Goal: Task Accomplishment & Management: Complete application form

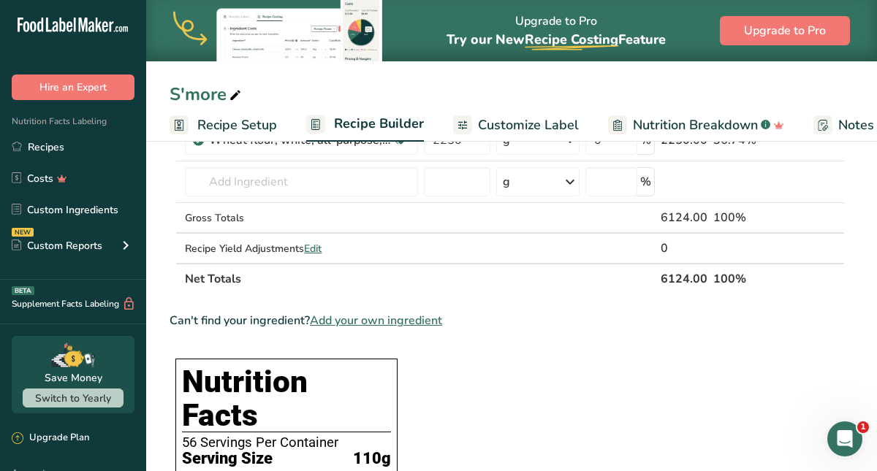
scroll to position [342, 0]
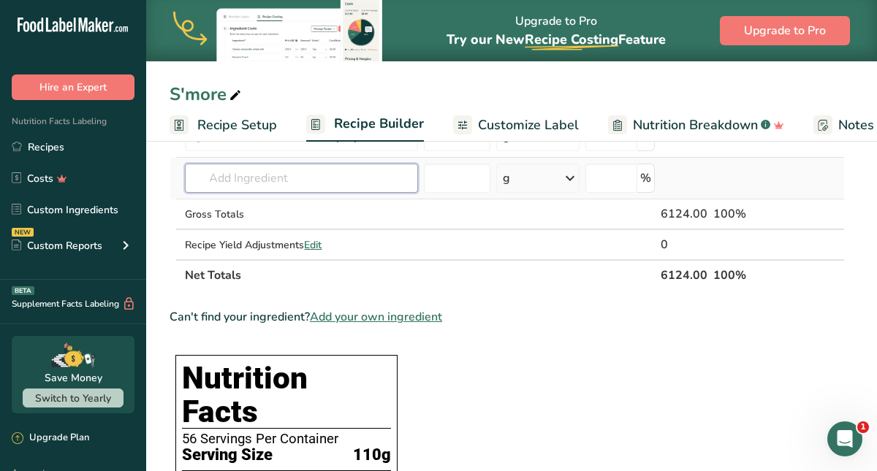
click at [231, 186] on input "text" at bounding box center [301, 178] width 233 height 29
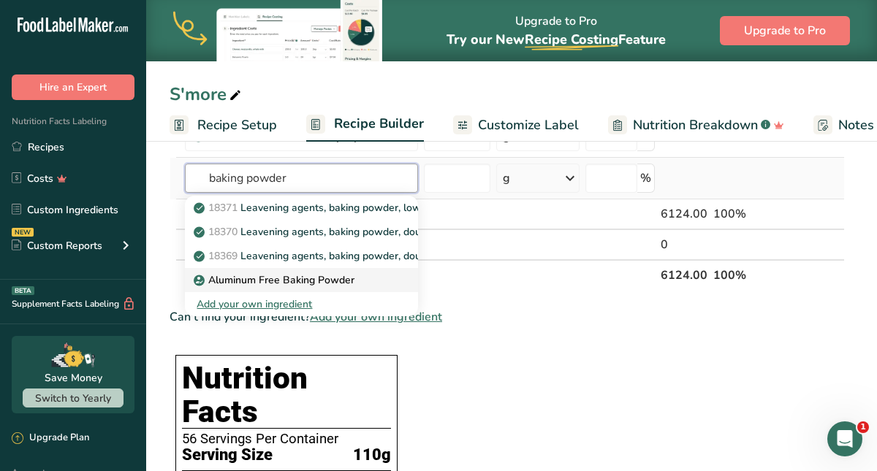
type input "baking powder"
click at [222, 281] on p "Aluminum Free Baking Powder" at bounding box center [276, 280] width 158 height 15
type input "Aluminum Free Baking Powder"
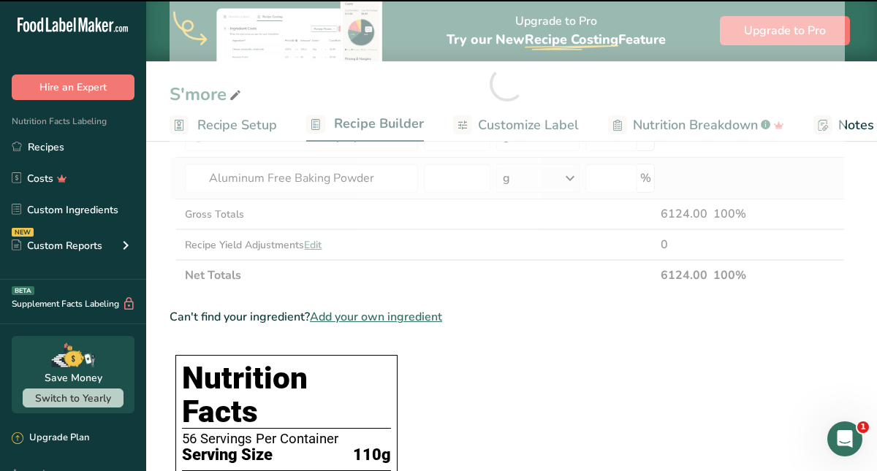
type input "0"
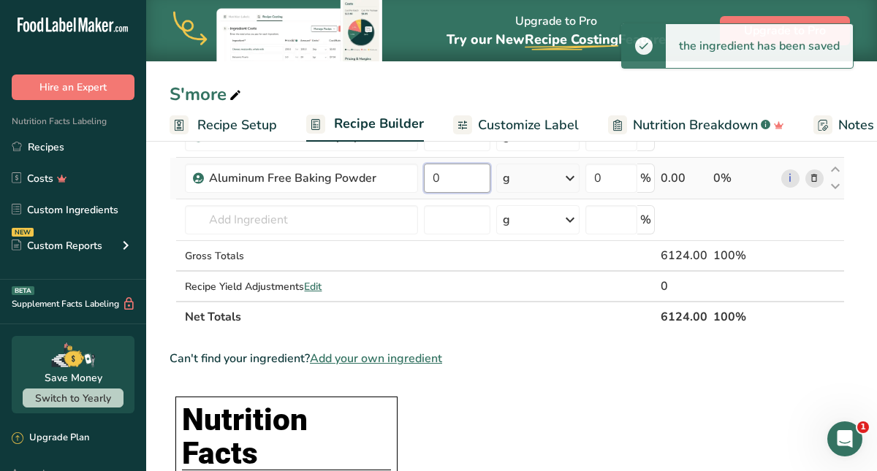
click at [449, 185] on input "0" at bounding box center [457, 178] width 66 height 29
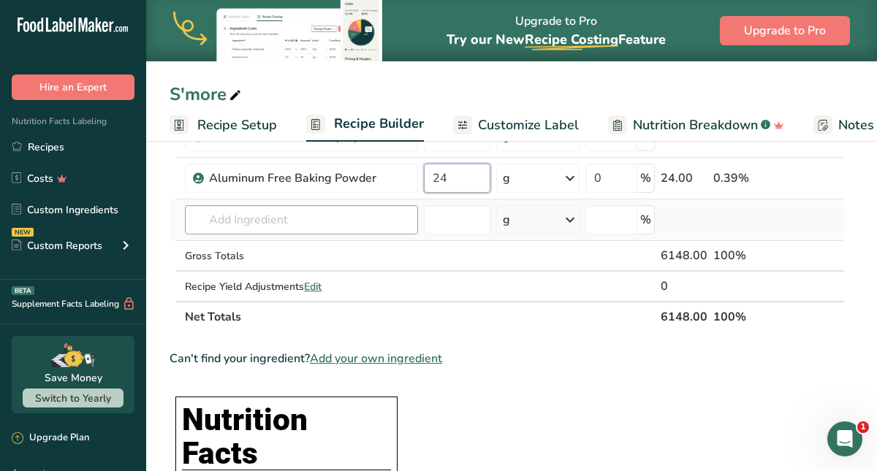
type input "24"
click at [333, 217] on div "Ingredient * Amount * Unit * Waste * .a-a{fill:#347362;}.b-a{fill:#fff;} Grams …" at bounding box center [507, 105] width 675 height 456
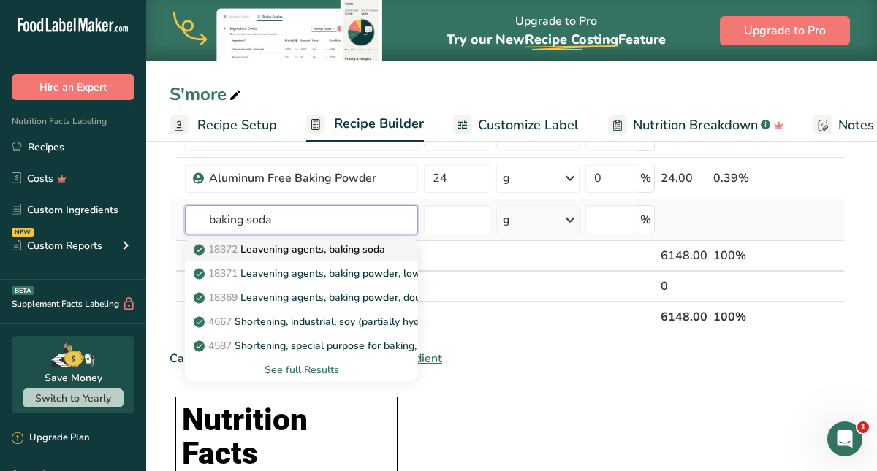
type input "baking soda"
click at [335, 254] on p "18372 Leavening agents, baking soda" at bounding box center [291, 249] width 189 height 15
type input "Leavening agents, baking soda"
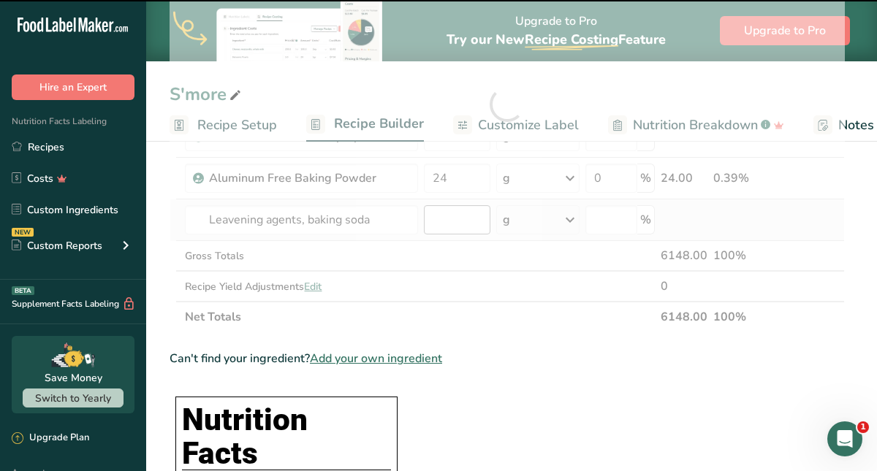
type input "0"
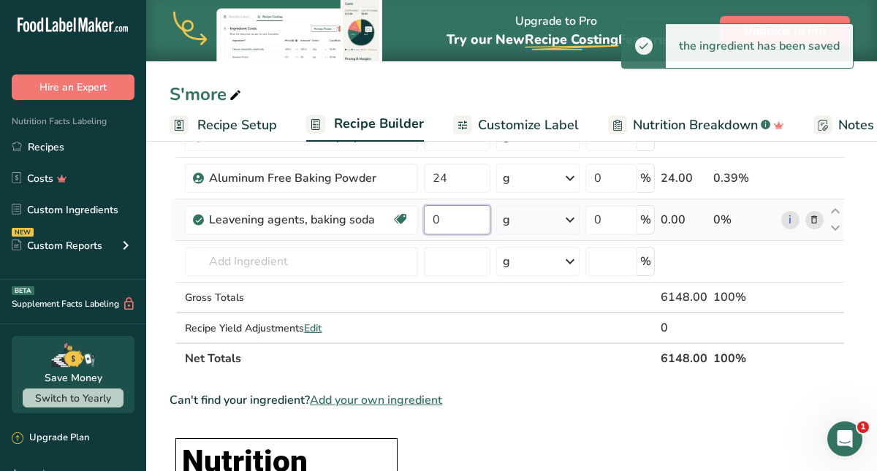
click at [438, 224] on input "0" at bounding box center [457, 219] width 66 height 29
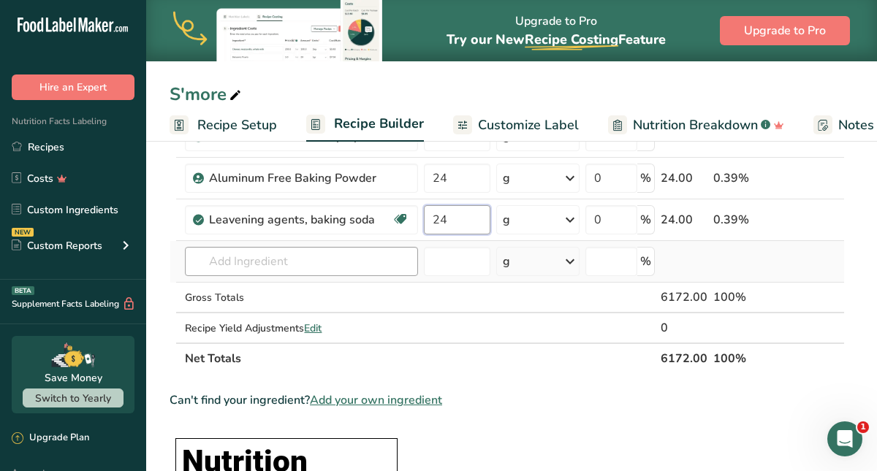
type input "24"
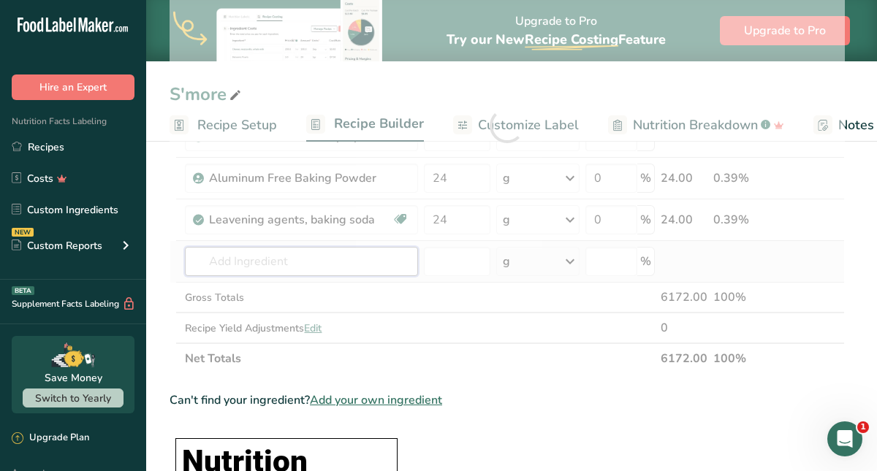
click at [346, 259] on div "Ingredient * Amount * Unit * Waste * .a-a{fill:#347362;}.b-a{fill:#fff;} Grams …" at bounding box center [507, 126] width 675 height 498
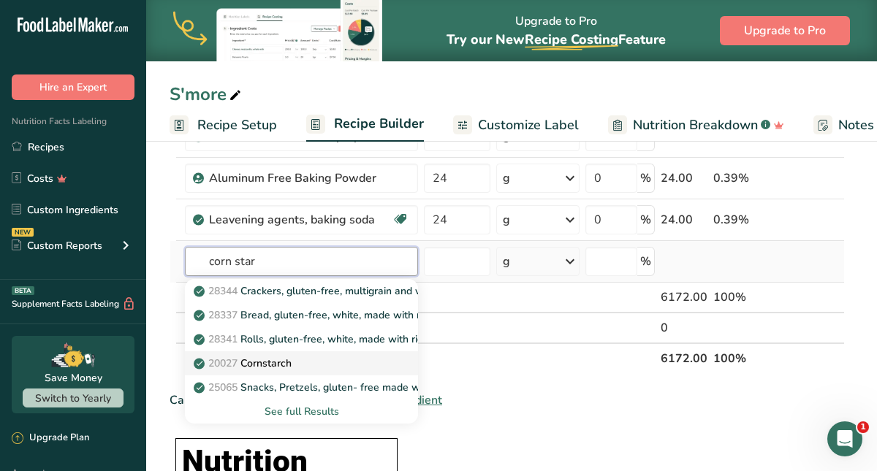
type input "corn star"
click at [281, 364] on p "20027 [GEOGRAPHIC_DATA]" at bounding box center [244, 363] width 95 height 15
type input "Cornstarch"
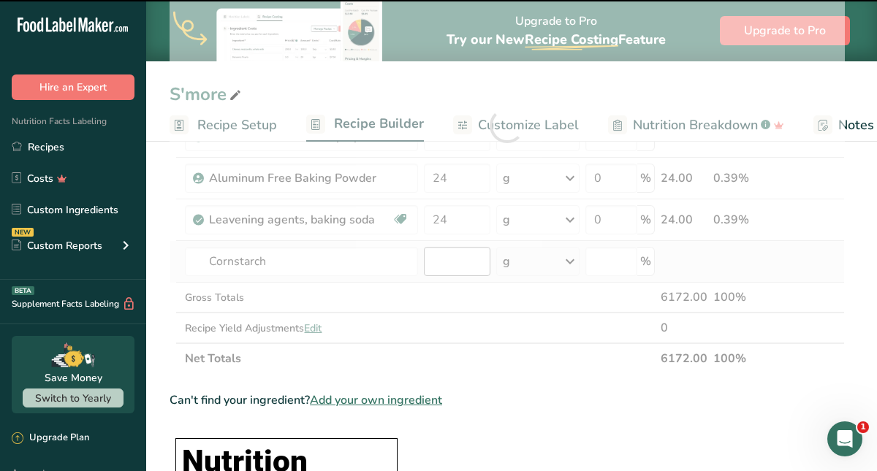
type input "0"
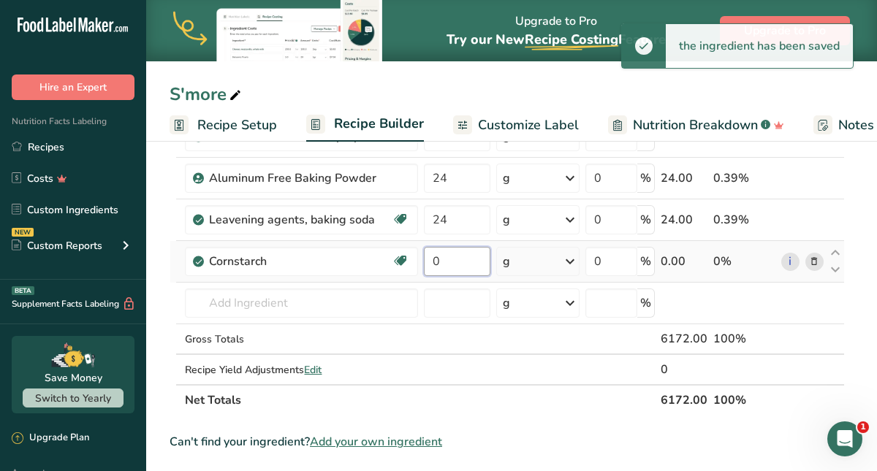
click at [437, 256] on input "0" at bounding box center [457, 261] width 66 height 29
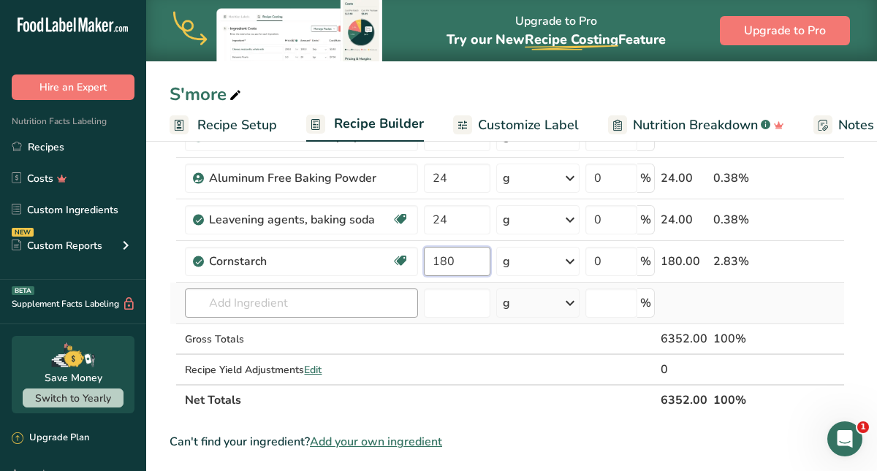
type input "180"
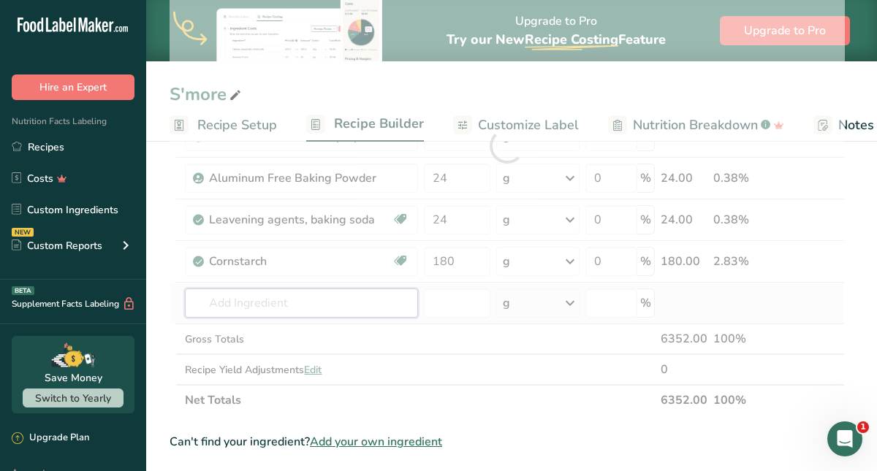
click at [242, 307] on div "Ingredient * Amount * Unit * Waste * .a-a{fill:#347362;}.b-a{fill:#fff;} Grams …" at bounding box center [507, 146] width 675 height 539
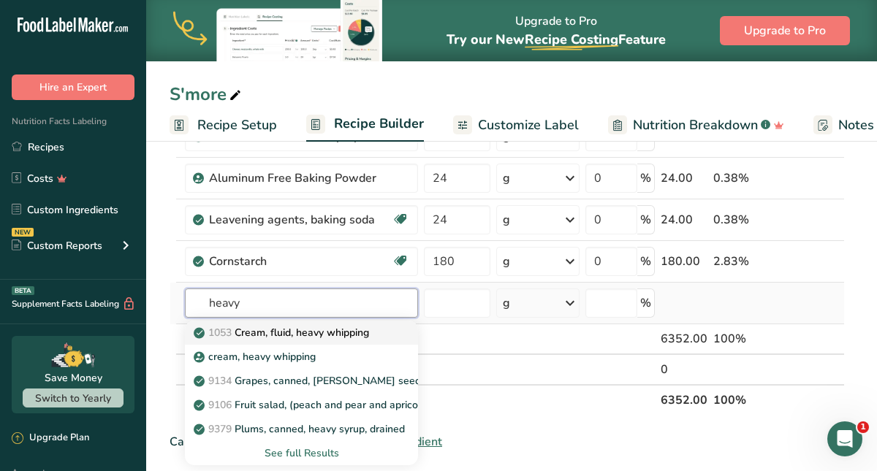
type input "heavy"
click at [263, 333] on p "1053 Cream, fluid, heavy whipping" at bounding box center [283, 332] width 172 height 15
type input "Cream, fluid, heavy whipping"
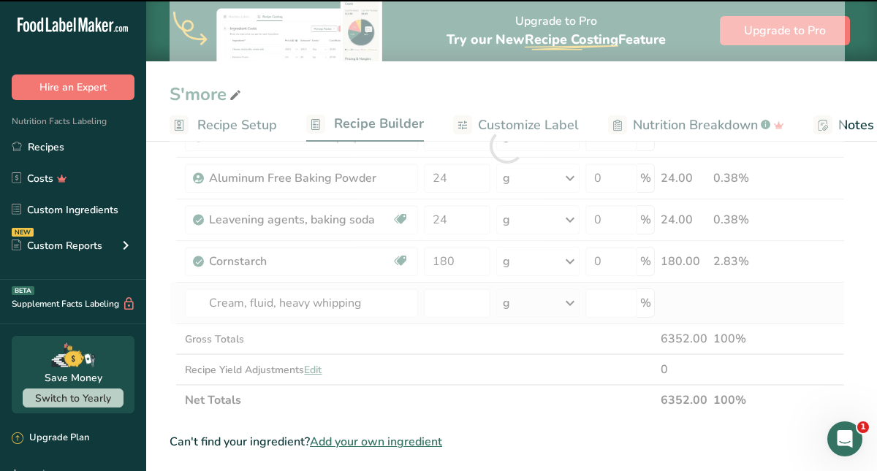
type input "0"
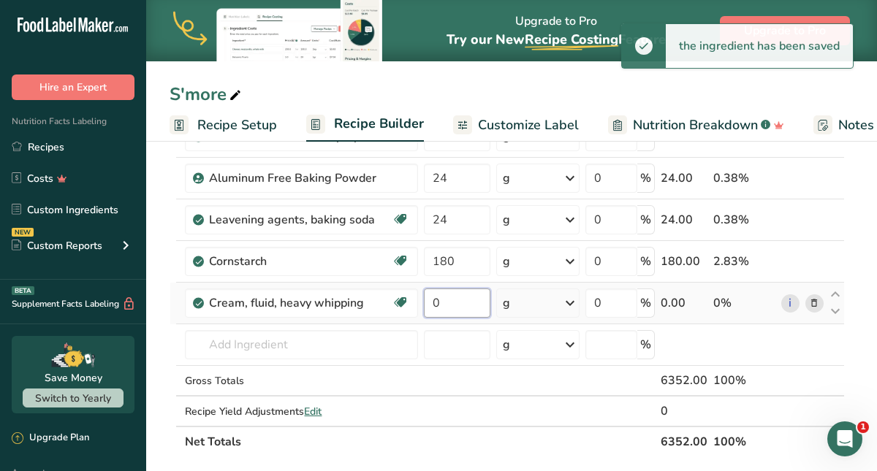
click at [440, 302] on input "0" at bounding box center [457, 303] width 66 height 29
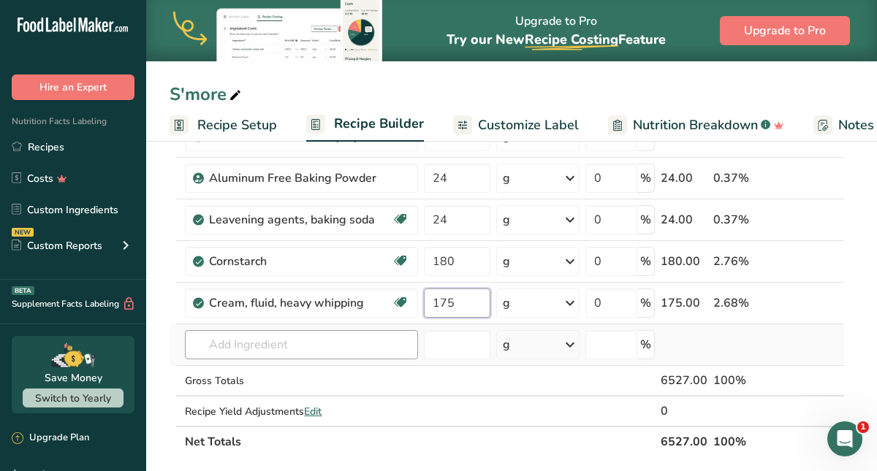
type input "175"
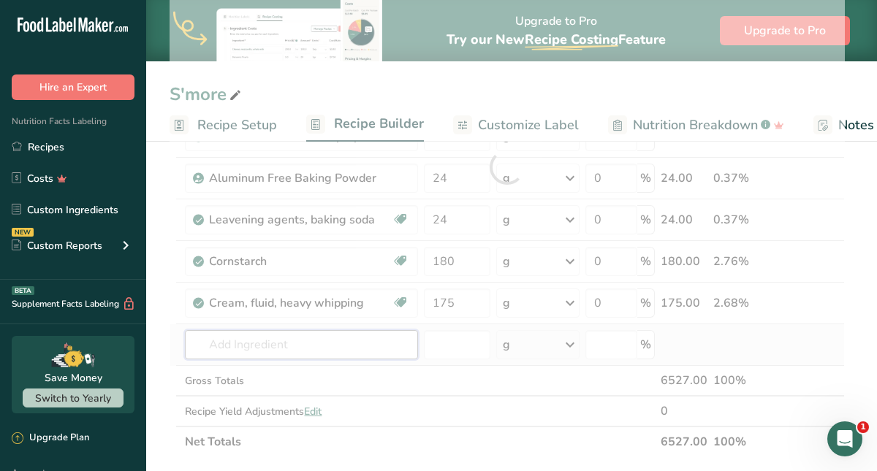
click at [326, 347] on div "Ingredient * Amount * Unit * Waste * .a-a{fill:#347362;}.b-a{fill:#fff;} Grams …" at bounding box center [507, 167] width 675 height 581
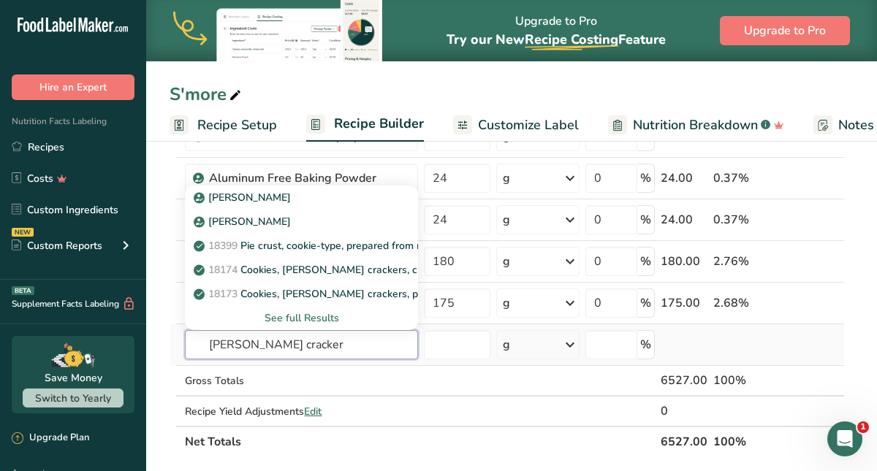
type input "[PERSON_NAME] cracker"
click at [291, 319] on div "See full Results" at bounding box center [302, 318] width 210 height 15
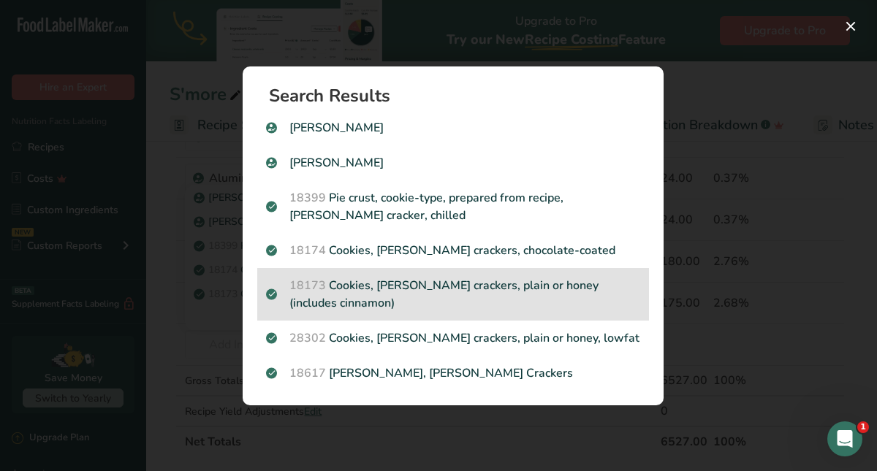
click at [338, 291] on p "18173 Cookies, [PERSON_NAME] crackers, plain or honey (includes cinnamon)" at bounding box center [453, 294] width 374 height 35
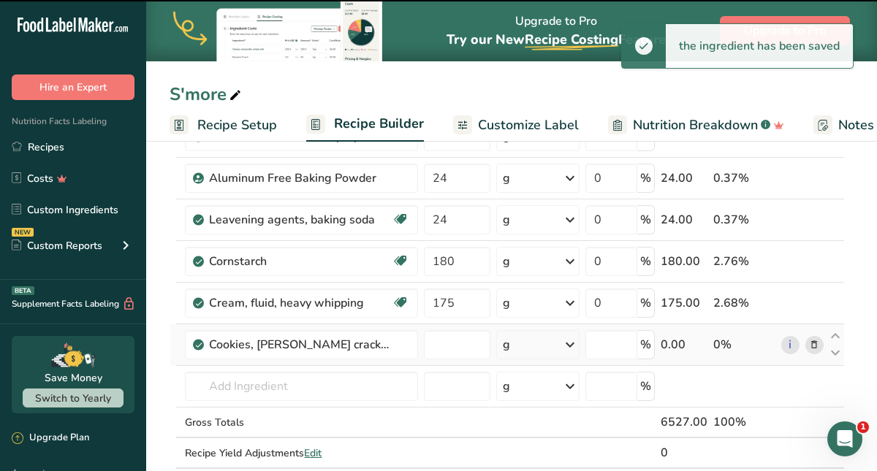
type input "0"
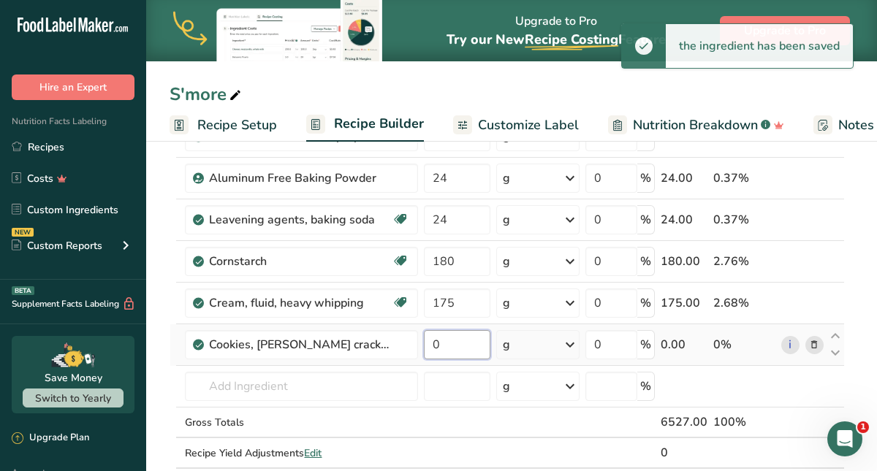
click at [448, 351] on input "0" at bounding box center [457, 344] width 66 height 29
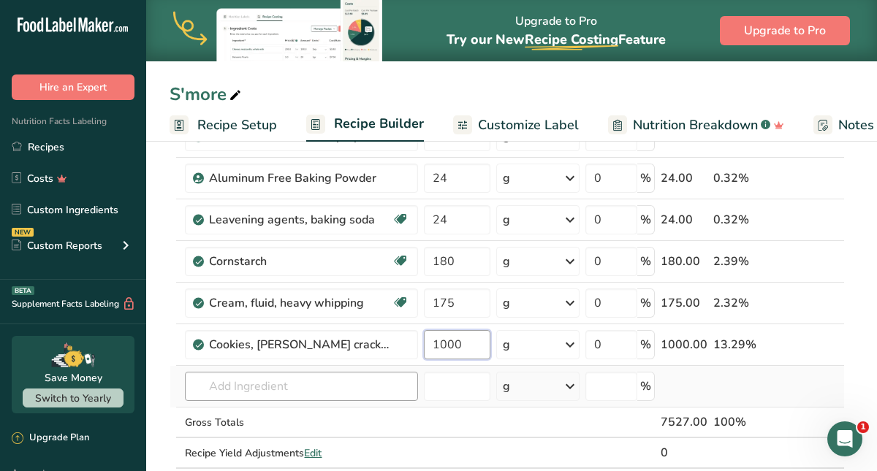
type input "1000"
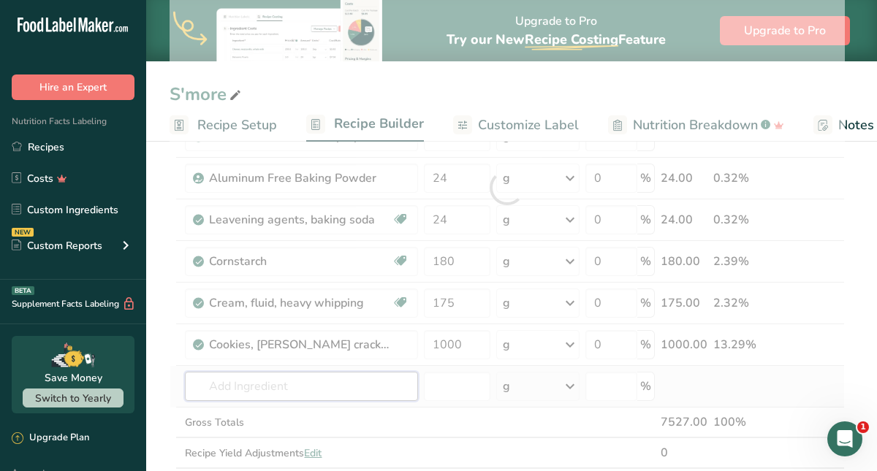
click at [344, 387] on div "Ingredient * Amount * Unit * Waste * .a-a{fill:#347362;}.b-a{fill:#fff;} Grams …" at bounding box center [507, 188] width 675 height 623
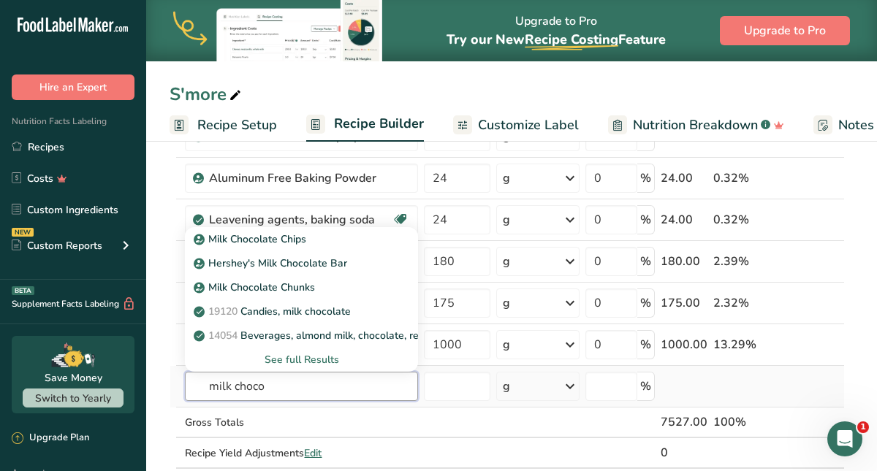
type input "milk choco"
click at [292, 359] on div "See full Results" at bounding box center [302, 359] width 210 height 15
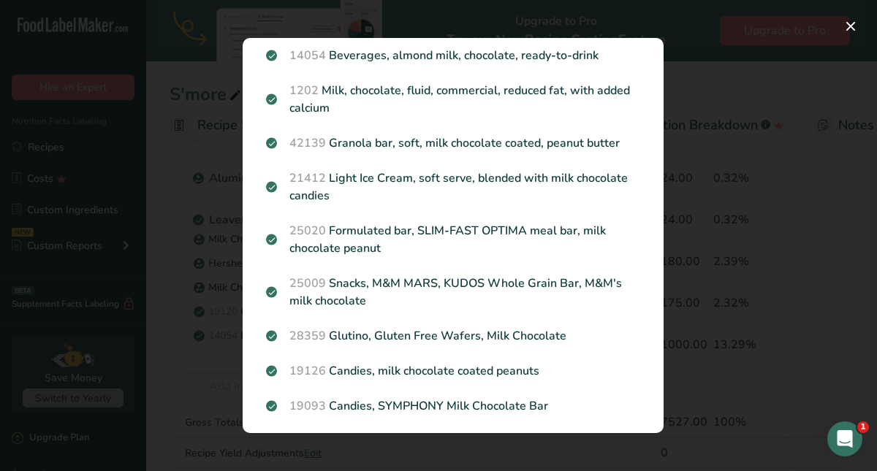
scroll to position [0, 0]
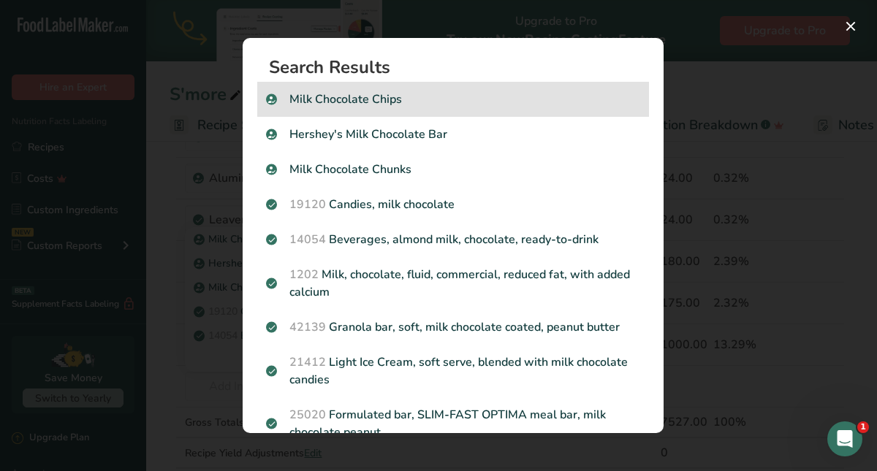
click at [321, 108] on div "Milk Chocolate Chips" at bounding box center [453, 99] width 392 height 35
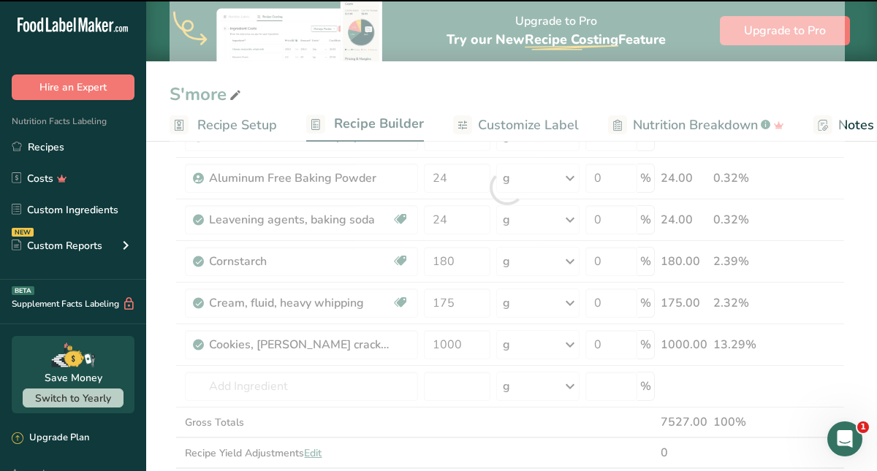
type input "0"
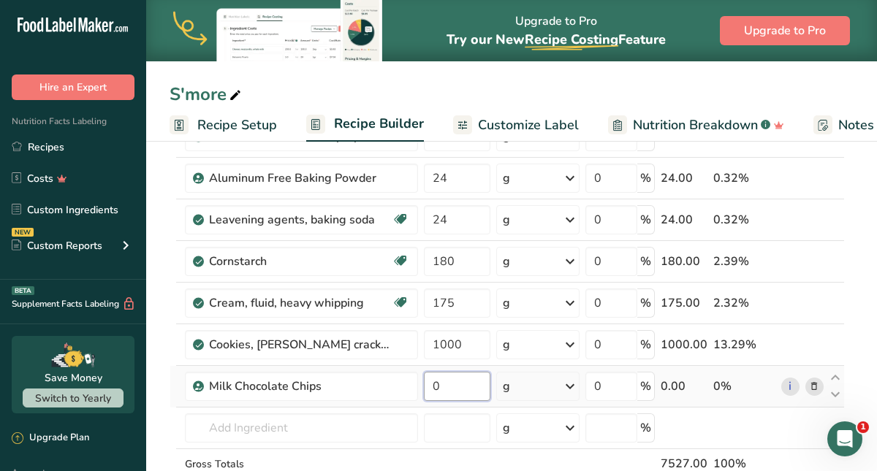
click at [434, 386] on input "0" at bounding box center [457, 386] width 66 height 29
type input "1800"
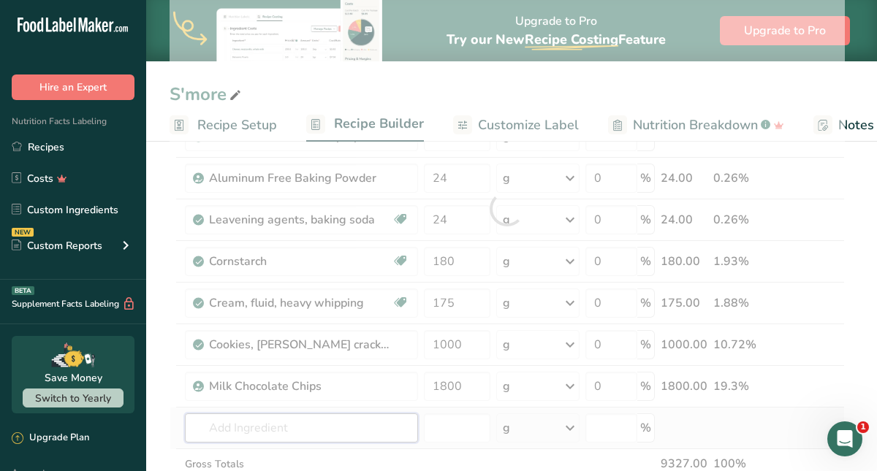
click at [365, 433] on div "Ingredient * Amount * Unit * Waste * .a-a{fill:#347362;}.b-a{fill:#fff;} Grams …" at bounding box center [507, 209] width 675 height 664
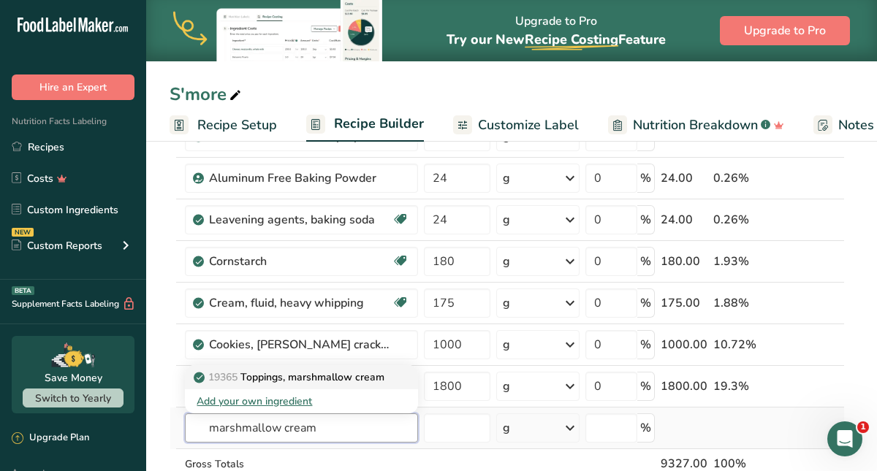
type input "marshmallow cream"
click at [297, 379] on p "19365 Toppings, marshmallow cream" at bounding box center [291, 377] width 188 height 15
type input "Toppings, marshmallow cream"
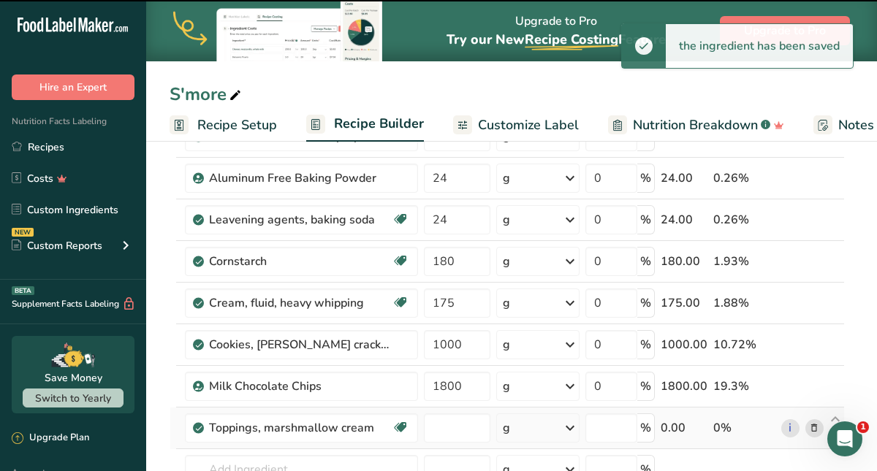
type input "0"
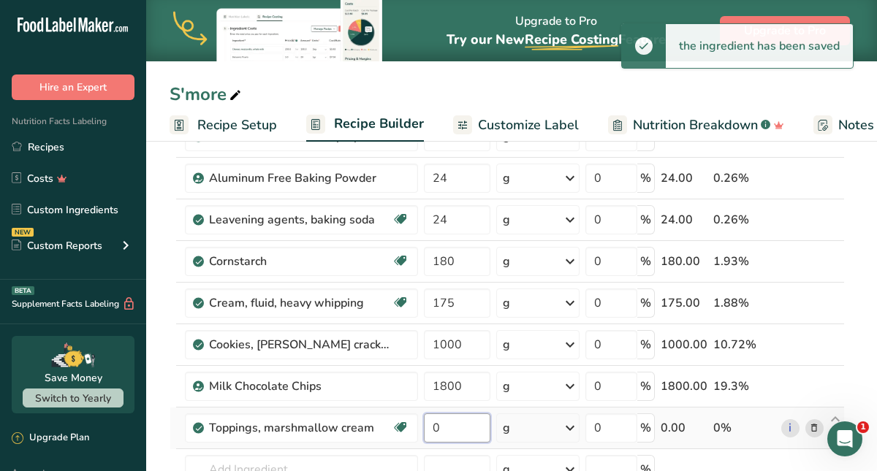
click at [435, 430] on input "0" at bounding box center [457, 428] width 66 height 29
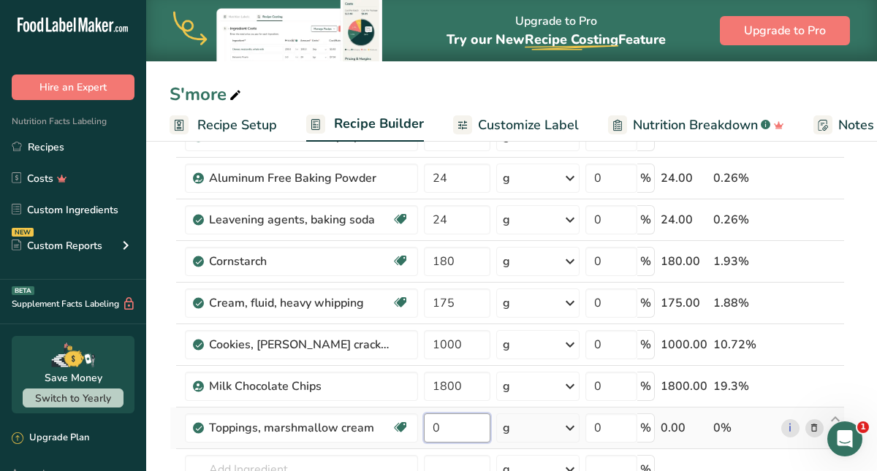
drag, startPoint x: 449, startPoint y: 427, endPoint x: 432, endPoint y: 427, distance: 16.8
click at [432, 427] on input "0" at bounding box center [457, 428] width 66 height 29
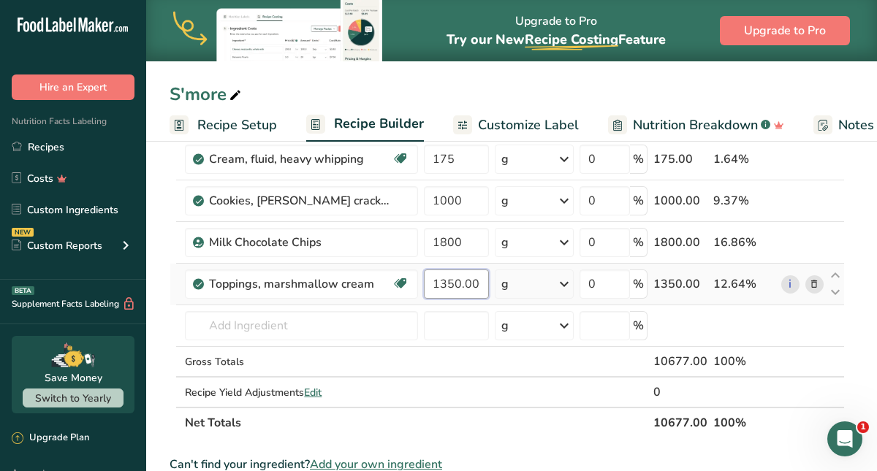
scroll to position [492, 0]
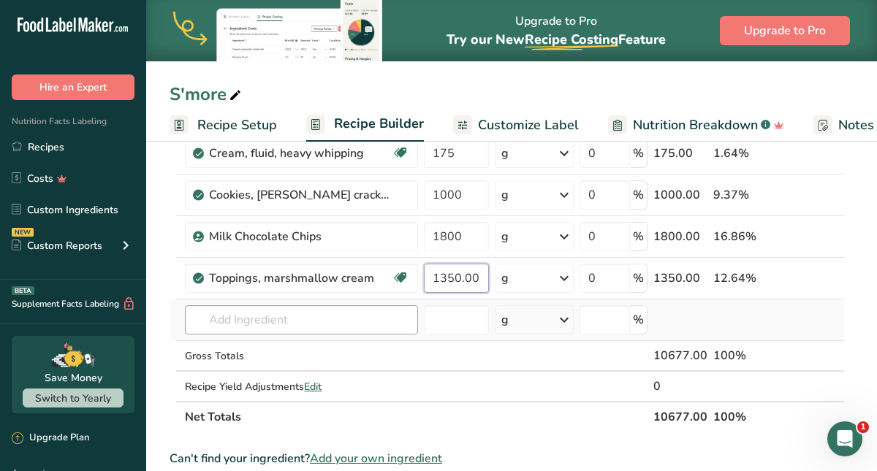
type input "1350.000004"
click at [251, 319] on div "Ingredient * Amount * Unit * Waste * .a-a{fill:#347362;}.b-a{fill:#fff;} Grams …" at bounding box center [507, 80] width 675 height 706
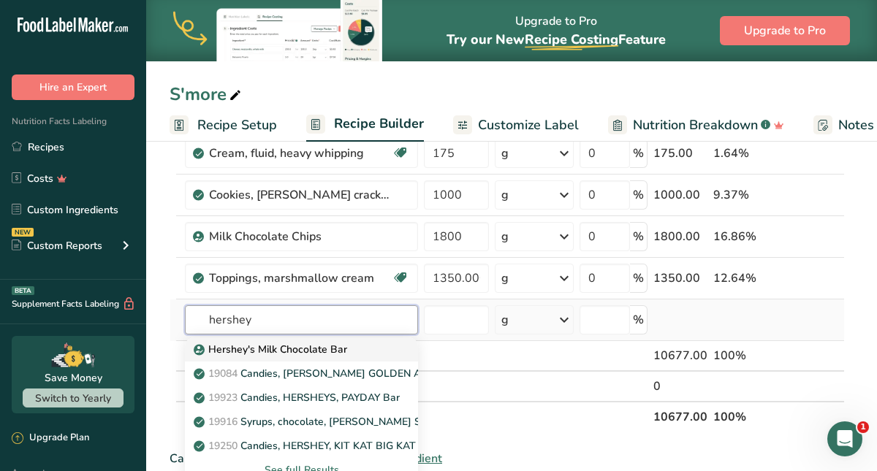
type input "hershey"
click at [256, 350] on p "Hershey's Milk Chocolate Bar" at bounding box center [272, 349] width 151 height 15
type input "Hershey's Milk Chocolate Bar"
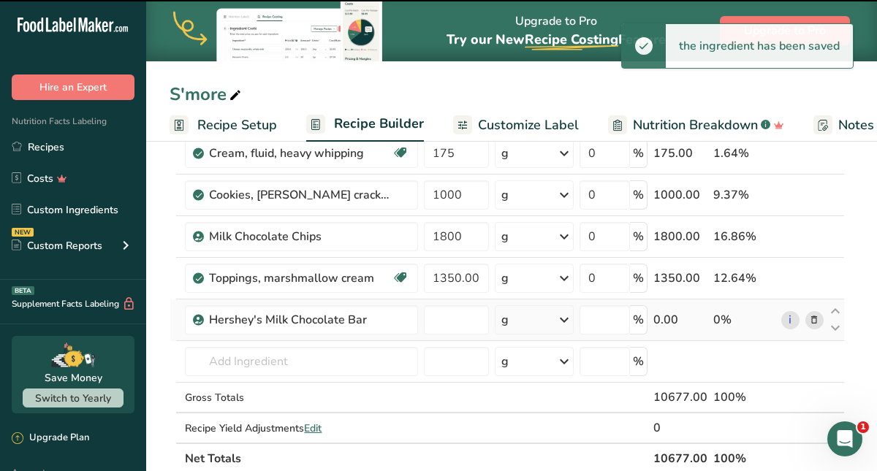
type input "0"
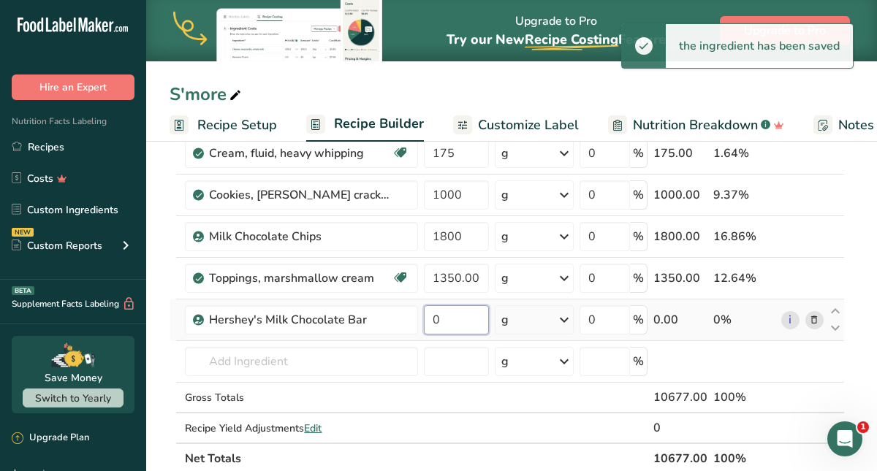
click at [442, 319] on input "0" at bounding box center [456, 319] width 64 height 29
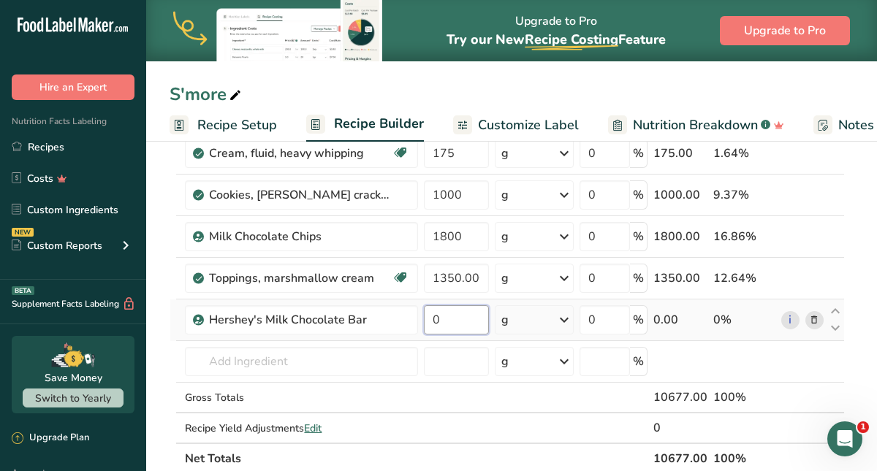
click at [442, 320] on input "0" at bounding box center [456, 319] width 64 height 29
click at [434, 319] on input "0" at bounding box center [456, 319] width 64 height 29
type input "8"
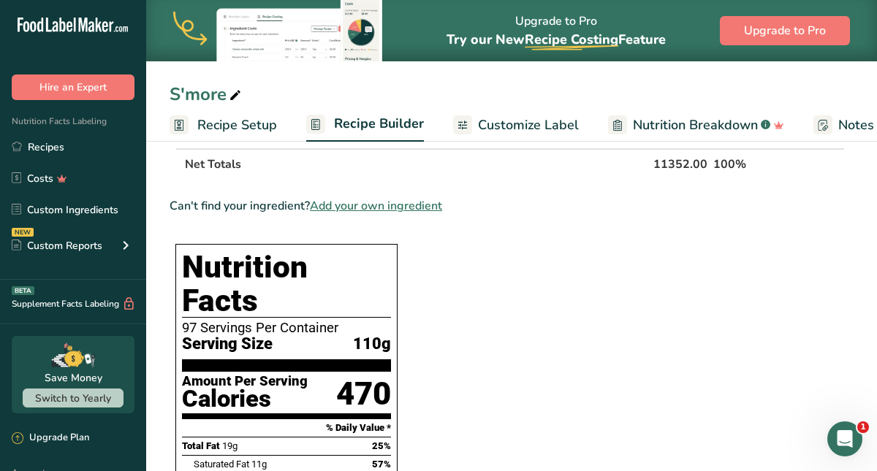
scroll to position [793, 0]
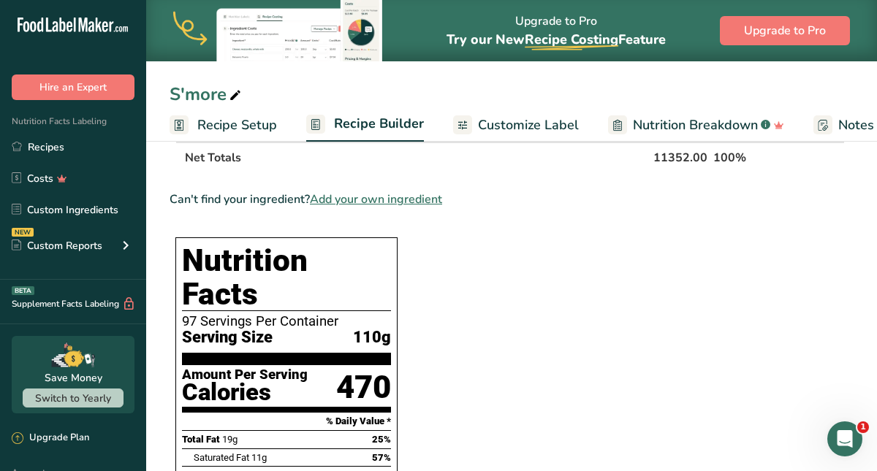
type input "675.000005"
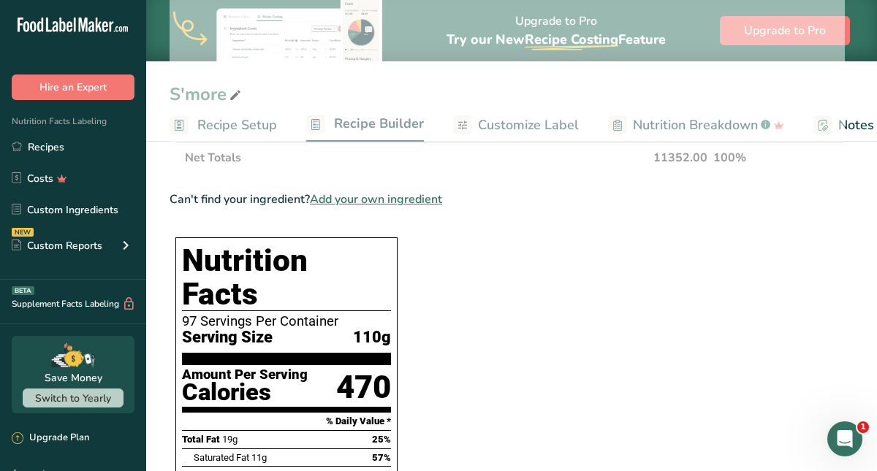
click at [660, 127] on div "S'more Recipe Setup Recipe Builder Customize Label Nutrition Breakdown .a-a{fil…" at bounding box center [511, 340] width 731 height 1993
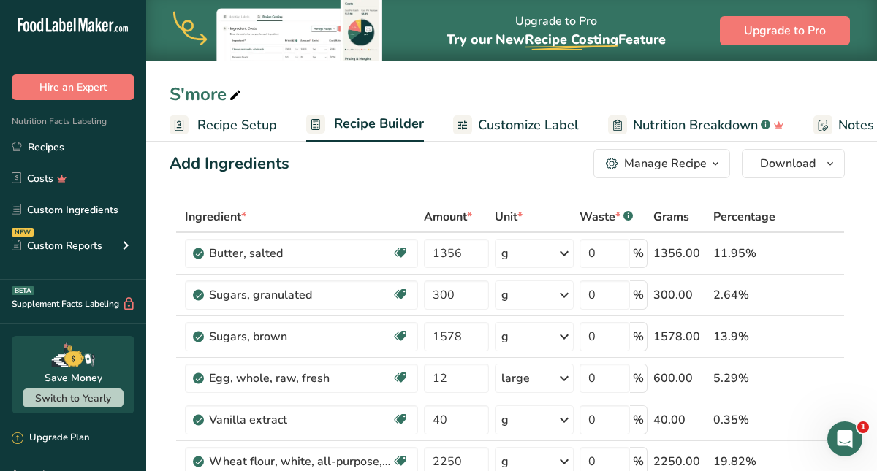
scroll to position [0, 0]
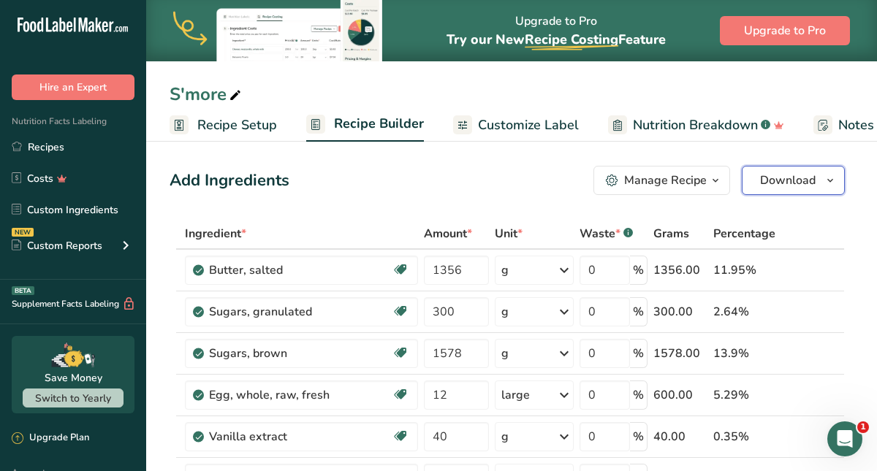
click at [827, 178] on icon "button" at bounding box center [830, 181] width 12 height 18
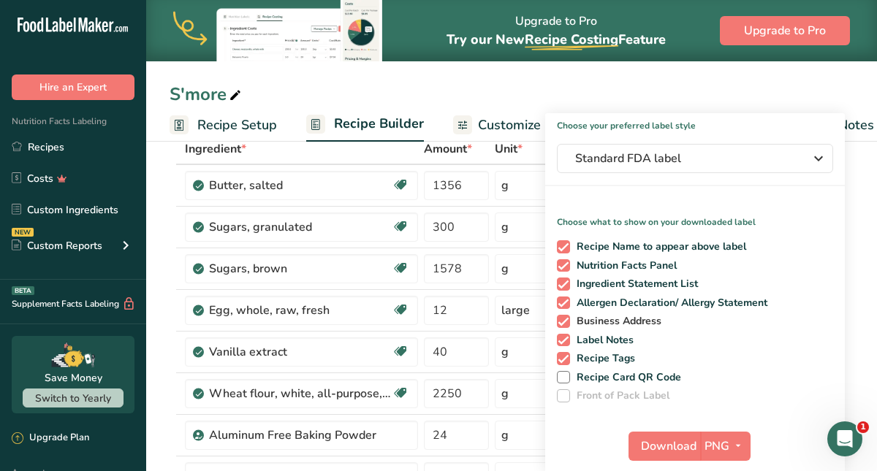
scroll to position [84, 0]
click at [810, 138] on div "Choose your preferred label style Standard FDA label Standard FDA label The mos…" at bounding box center [695, 294] width 300 height 360
click at [819, 73] on div "S'more Recipe Setup Recipe Builder Customize Label Nutrition Breakdown .a-a{fil…" at bounding box center [511, 71] width 731 height 142
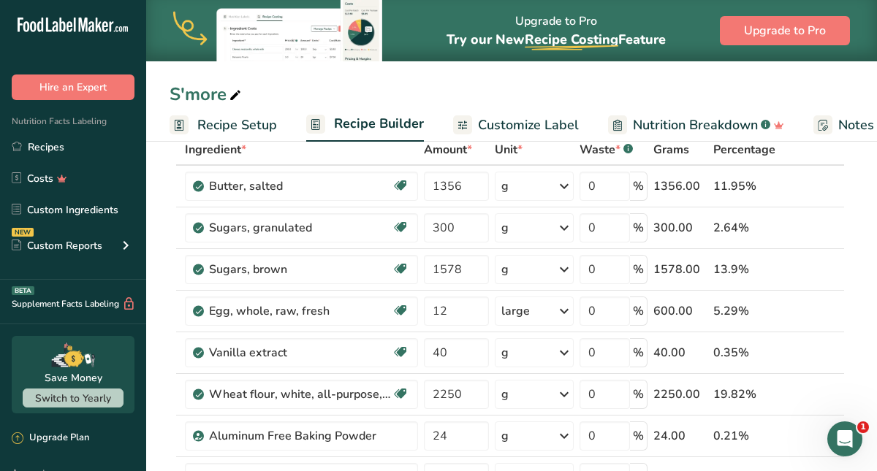
click at [530, 133] on span "Customize Label" at bounding box center [528, 125] width 101 height 20
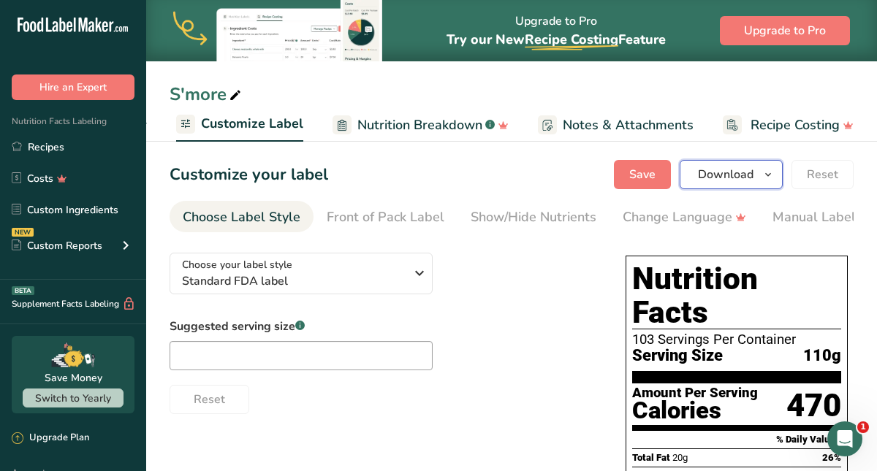
click at [745, 178] on span "Download" at bounding box center [726, 175] width 56 height 18
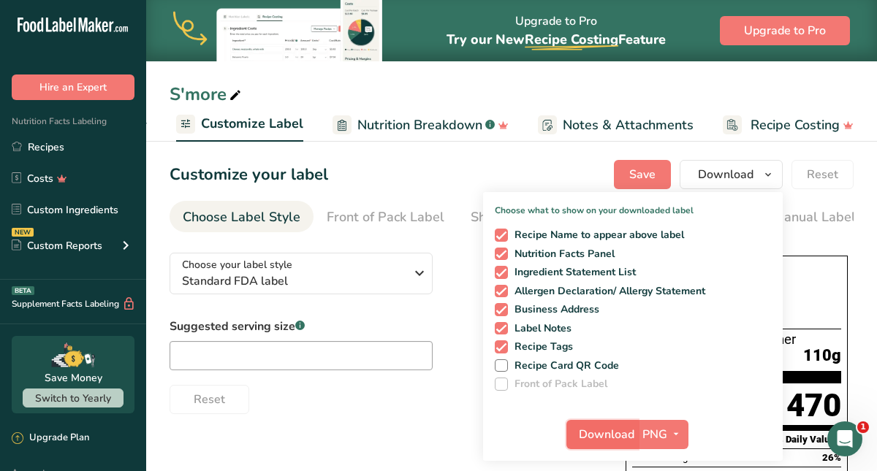
click at [615, 434] on span "Download" at bounding box center [607, 435] width 56 height 18
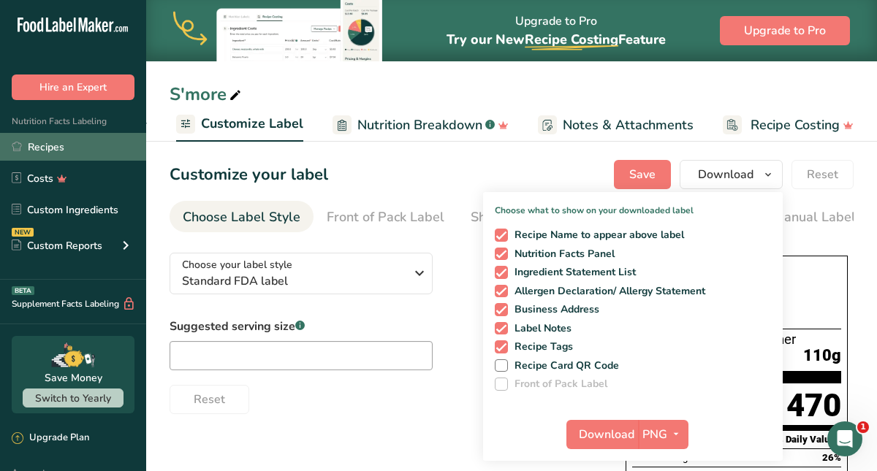
click at [63, 147] on link "Recipes" at bounding box center [73, 147] width 146 height 28
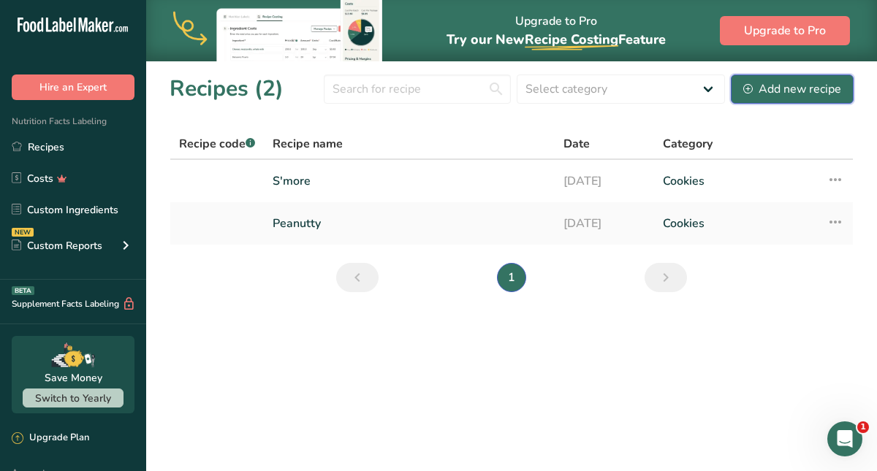
click at [750, 99] on button "Add new recipe" at bounding box center [792, 89] width 123 height 29
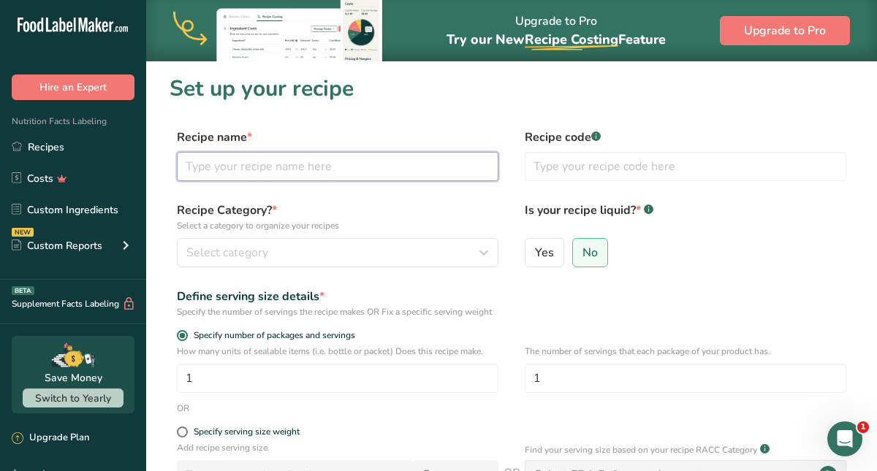
click at [357, 164] on input "text" at bounding box center [338, 166] width 322 height 29
type input "Sugar"
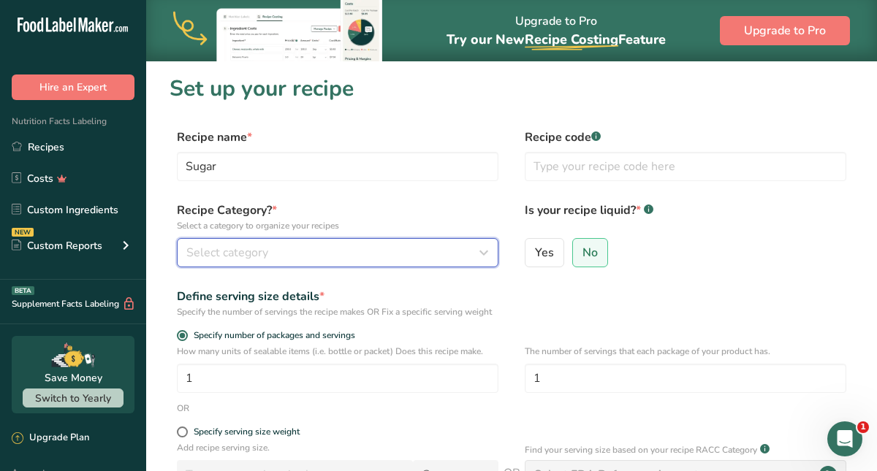
click at [343, 246] on div "Select category" at bounding box center [333, 253] width 294 height 18
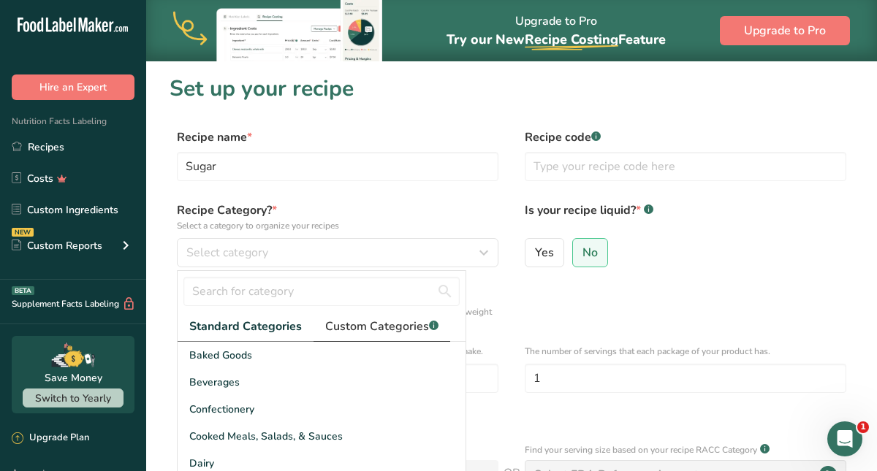
click at [381, 332] on span "Custom Categories .a-a{fill:#347362;}.b-a{fill:#fff;}" at bounding box center [381, 327] width 113 height 18
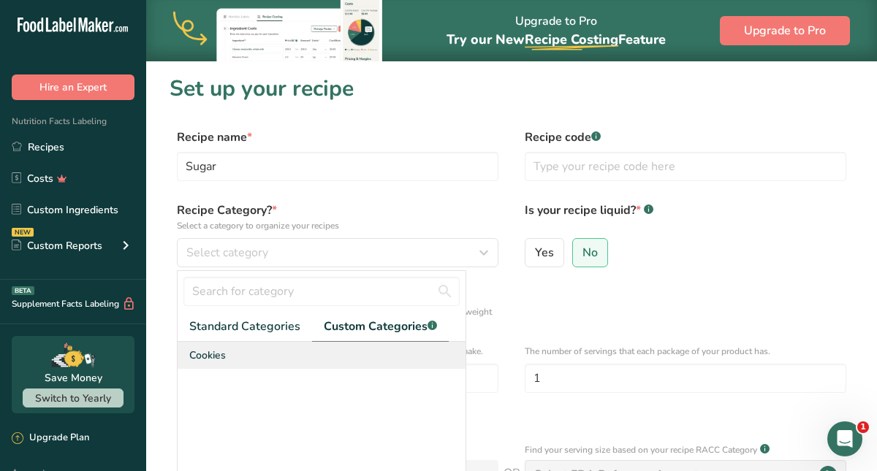
click at [231, 357] on div "Cookies" at bounding box center [322, 355] width 288 height 27
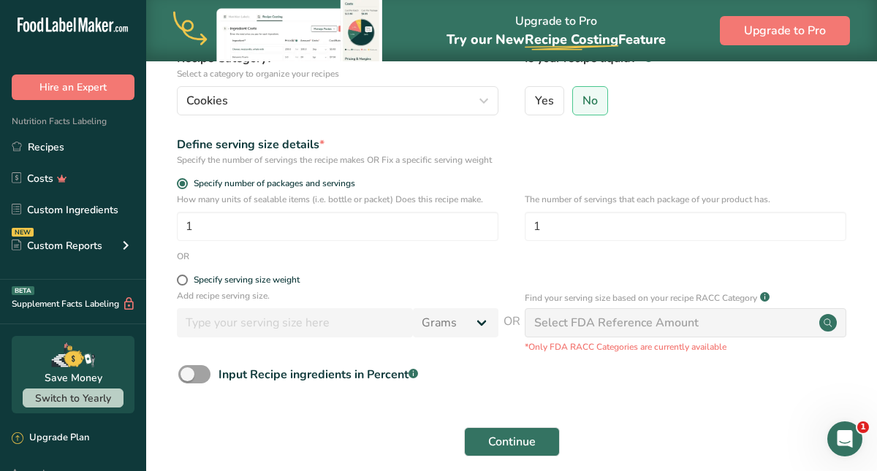
scroll to position [156, 0]
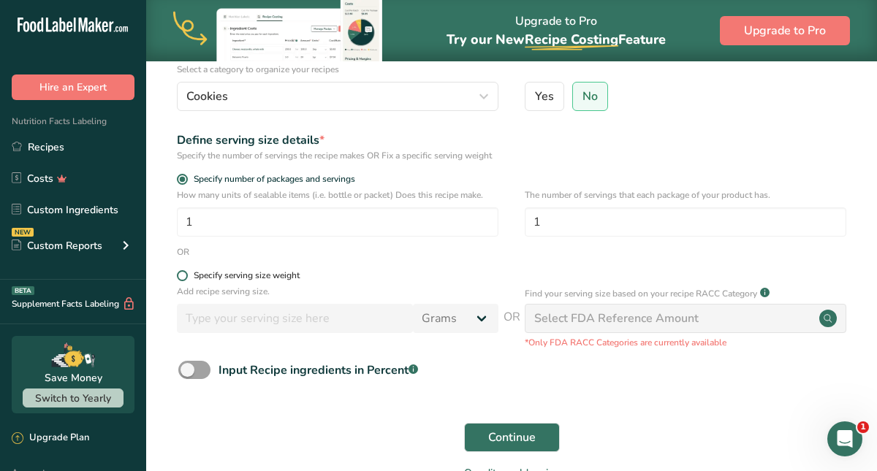
click at [183, 281] on span at bounding box center [182, 275] width 11 height 11
click at [183, 281] on input "Specify serving size weight" at bounding box center [181, 275] width 9 height 9
radio input "true"
radio input "false"
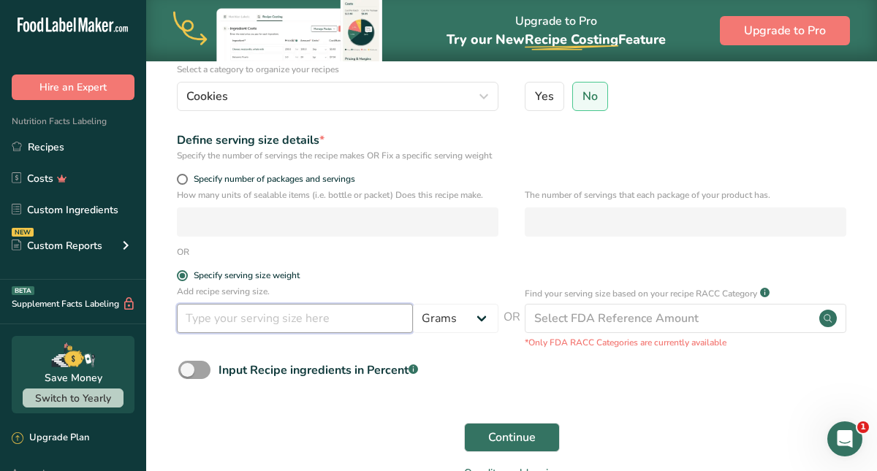
click at [265, 332] on input "number" at bounding box center [295, 318] width 236 height 29
type input "110"
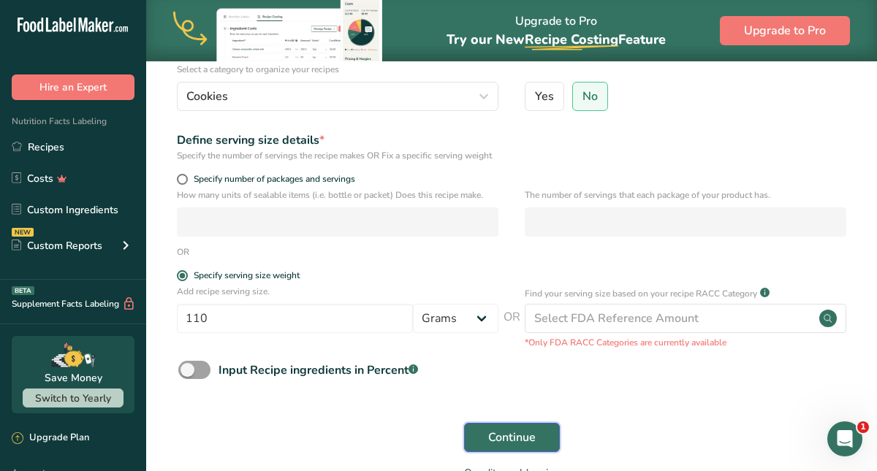
click at [502, 446] on span "Continue" at bounding box center [511, 438] width 47 height 18
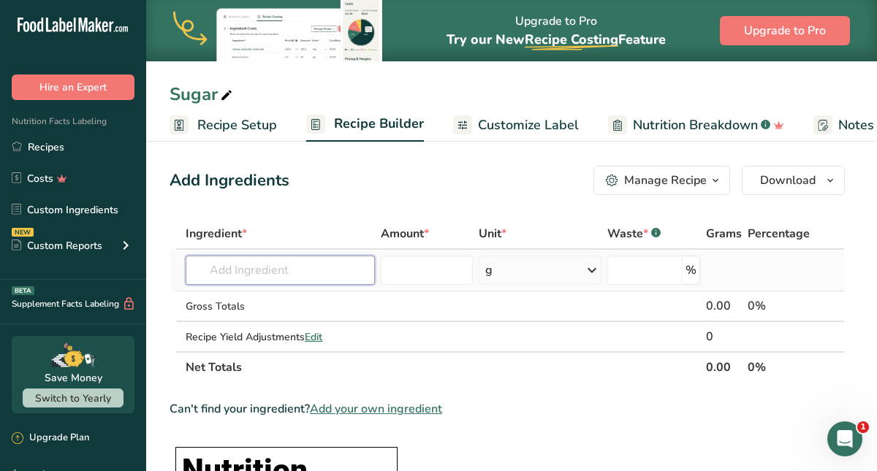
click at [254, 270] on input "text" at bounding box center [280, 270] width 189 height 29
type input "1"
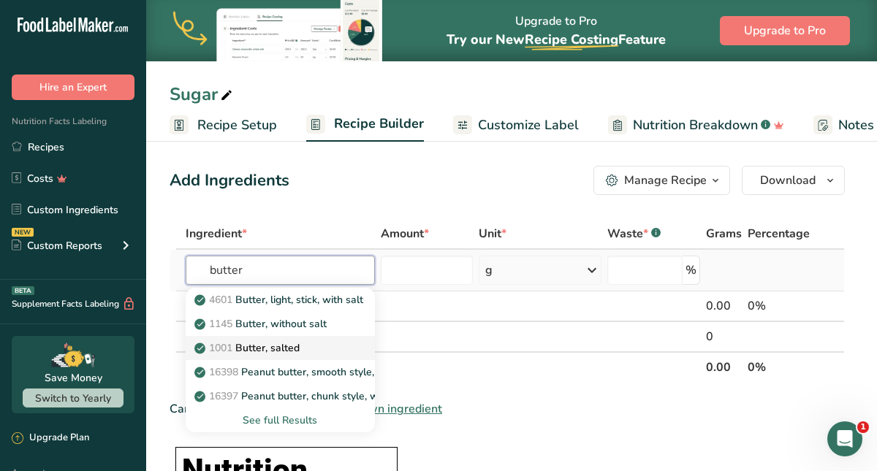
type input "butter"
click at [246, 352] on p "1001 Butter, salted" at bounding box center [248, 348] width 102 height 15
type input "Butter, salted"
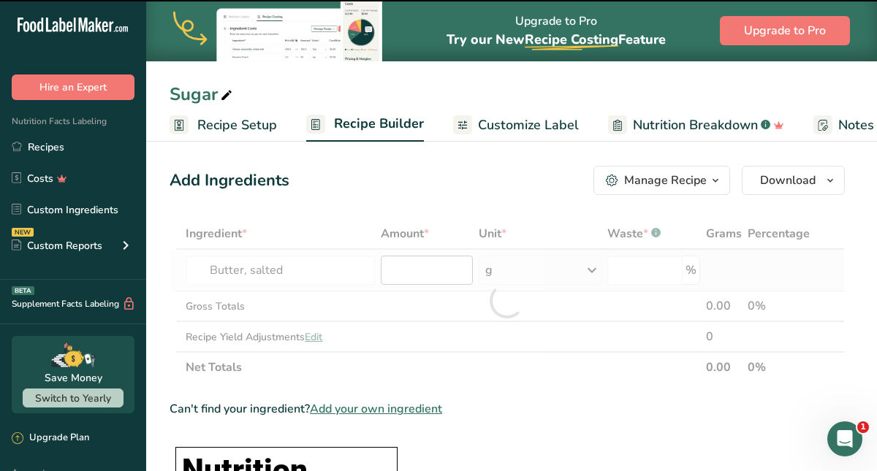
type input "0"
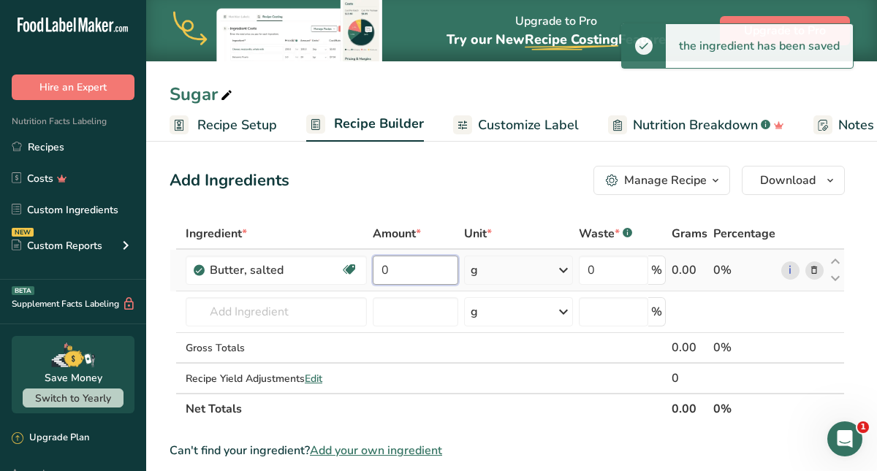
click at [441, 274] on input "0" at bounding box center [415, 270] width 85 height 29
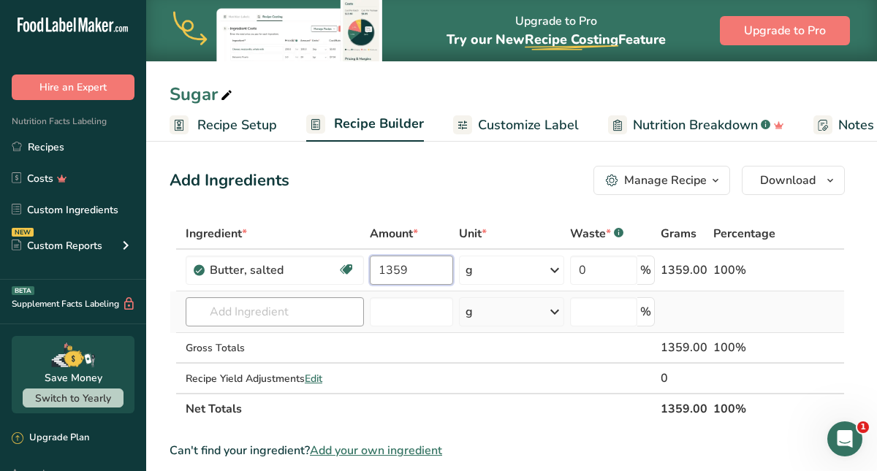
type input "1359"
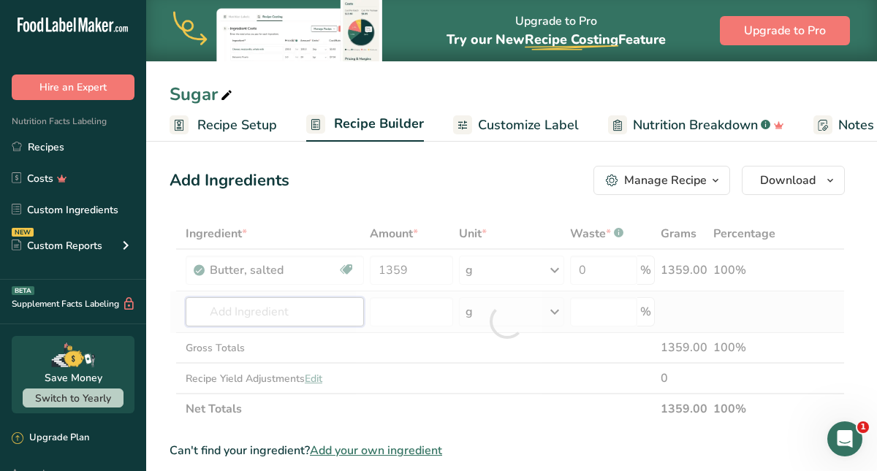
click at [291, 319] on div "Ingredient * Amount * Unit * Waste * .a-a{fill:#347362;}.b-a{fill:#fff;} Grams …" at bounding box center [507, 321] width 675 height 206
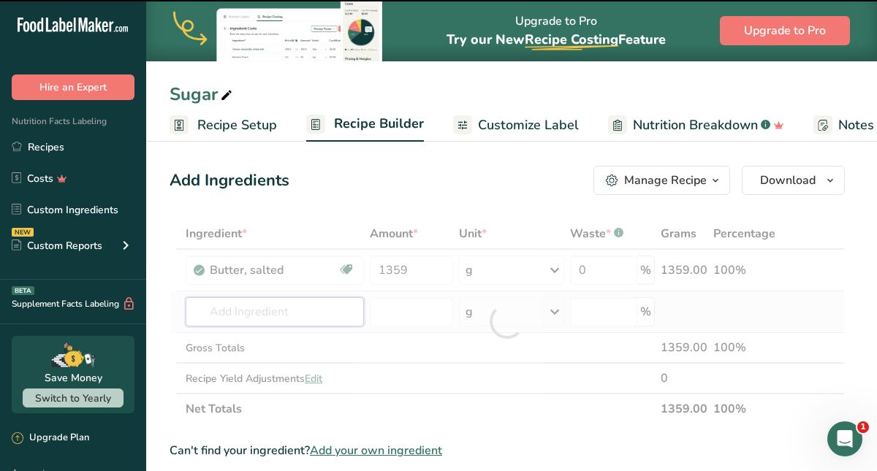
type input "s"
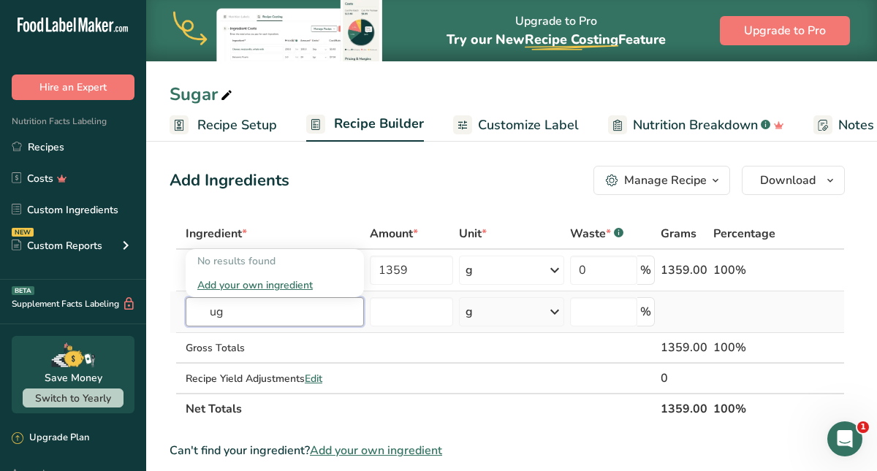
type input "u"
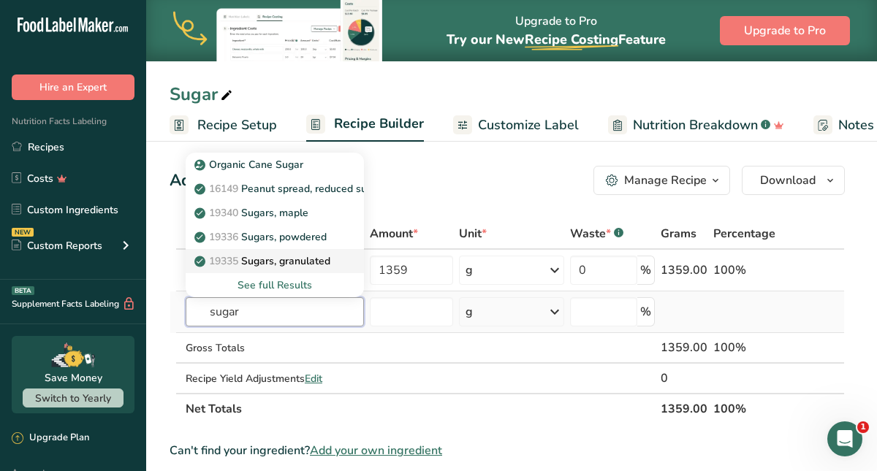
type input "sugar"
click at [248, 265] on p "19335 [GEOGRAPHIC_DATA], granulated" at bounding box center [263, 261] width 133 height 15
type input "Sugars, granulated"
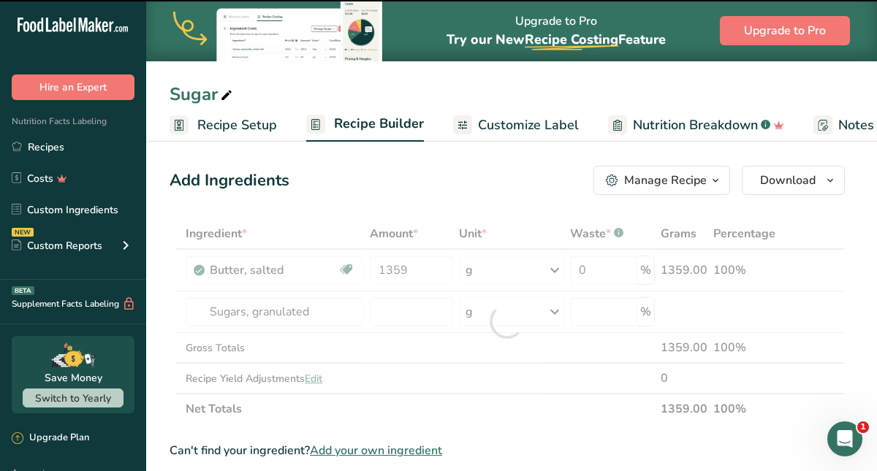
type input "0"
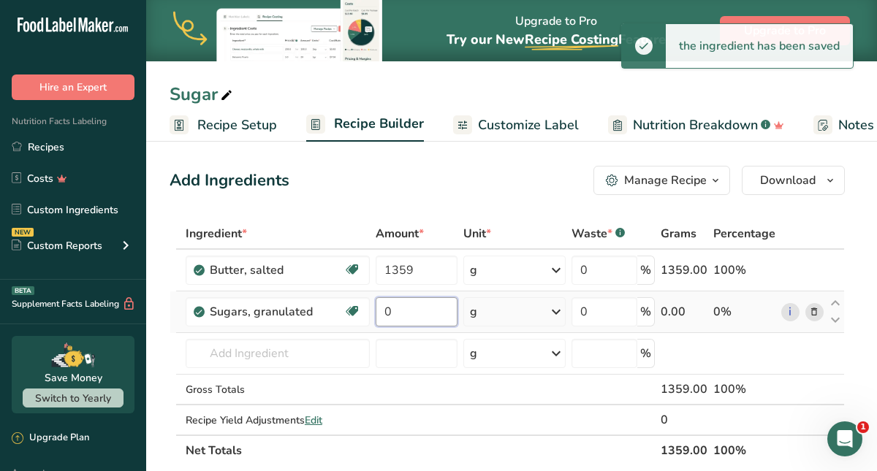
click at [396, 316] on input "0" at bounding box center [417, 311] width 82 height 29
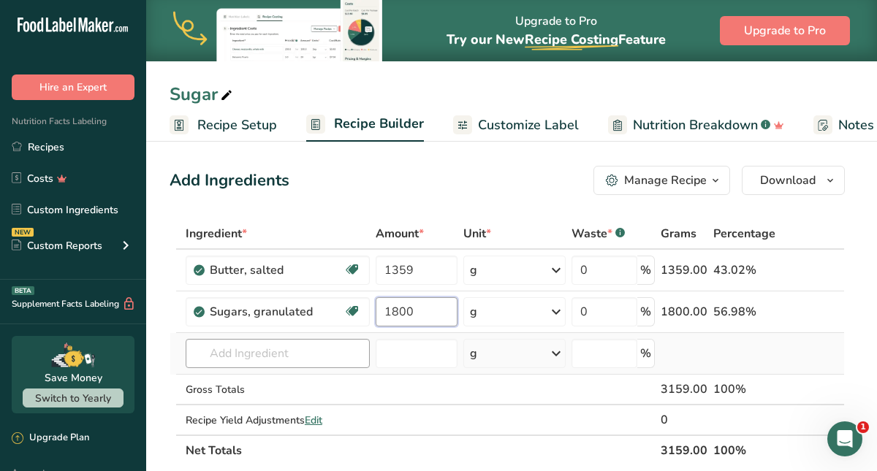
type input "1800"
click at [278, 354] on div "Ingredient * Amount * Unit * Waste * .a-a{fill:#347362;}.b-a{fill:#fff;} Grams …" at bounding box center [507, 342] width 675 height 248
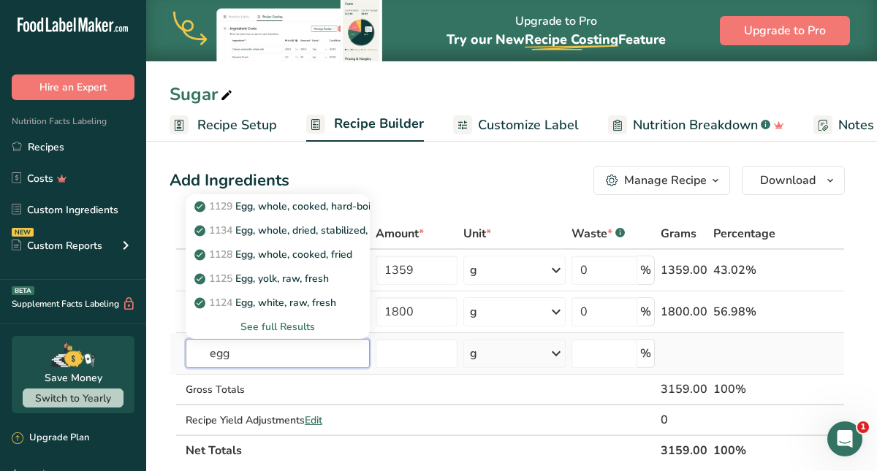
type input "egg"
click at [279, 326] on div "See full Results" at bounding box center [277, 326] width 161 height 15
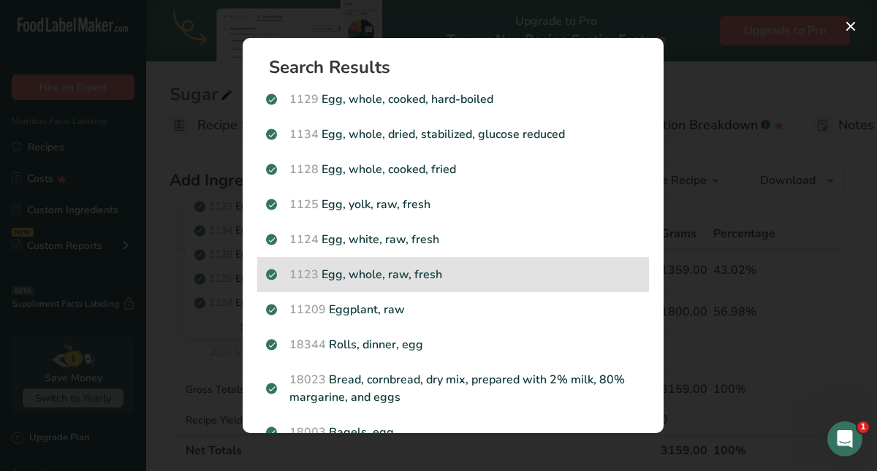
click at [360, 270] on p "1123 Egg, whole, raw, fresh" at bounding box center [453, 275] width 374 height 18
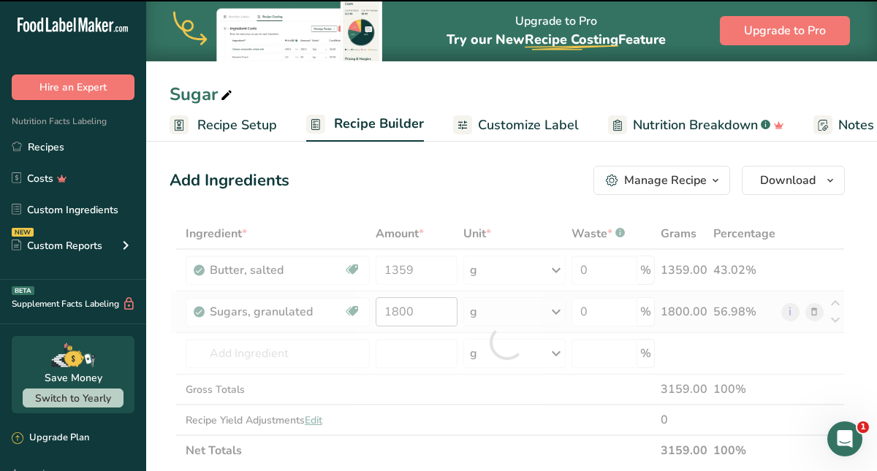
type input "0"
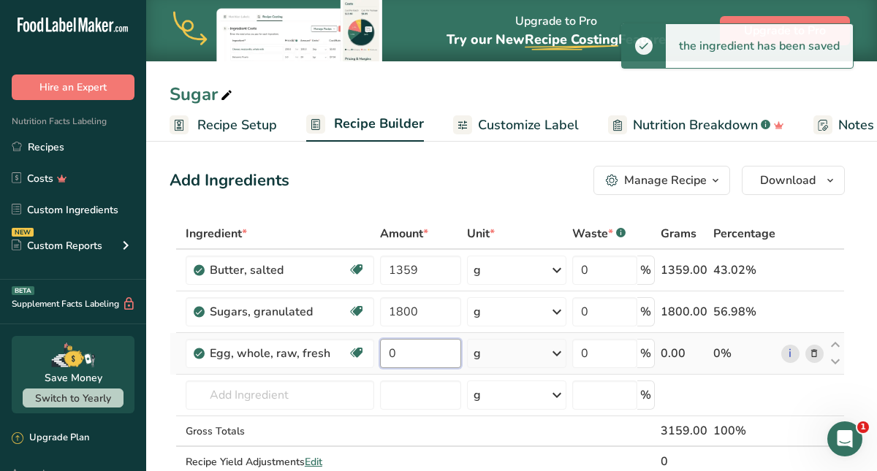
click at [408, 353] on input "0" at bounding box center [420, 353] width 81 height 29
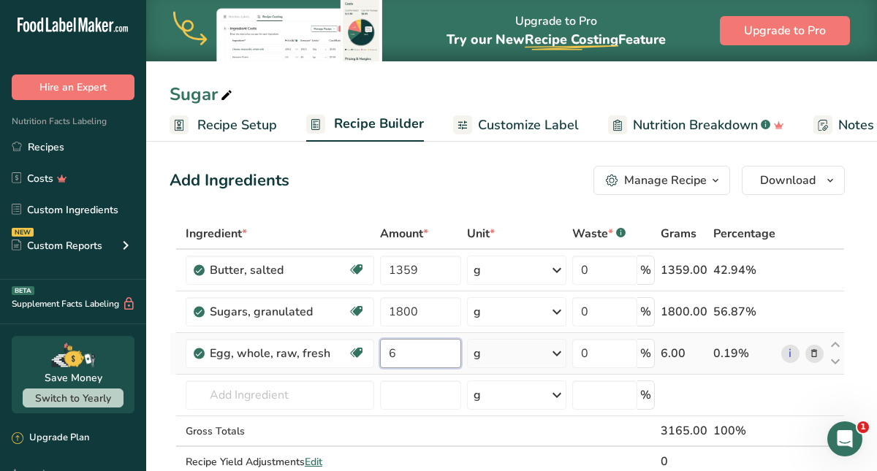
type input "6"
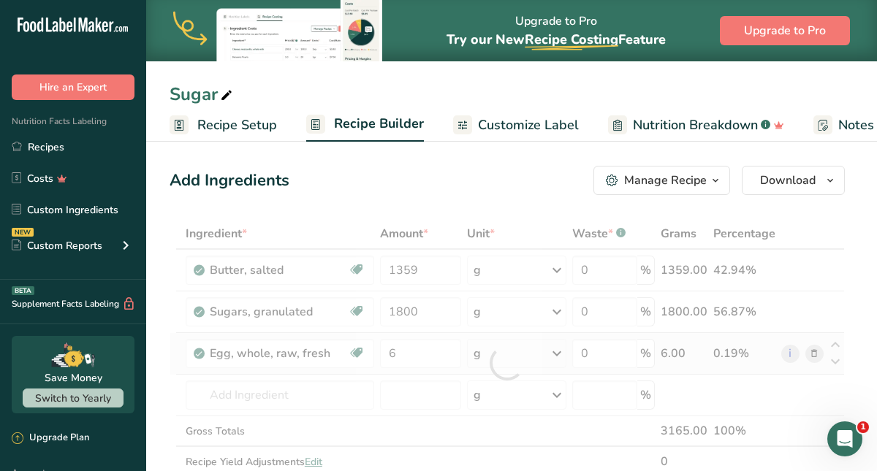
click at [561, 354] on div "Ingredient * Amount * Unit * Waste * .a-a{fill:#347362;}.b-a{fill:#fff;} Grams …" at bounding box center [507, 362] width 675 height 289
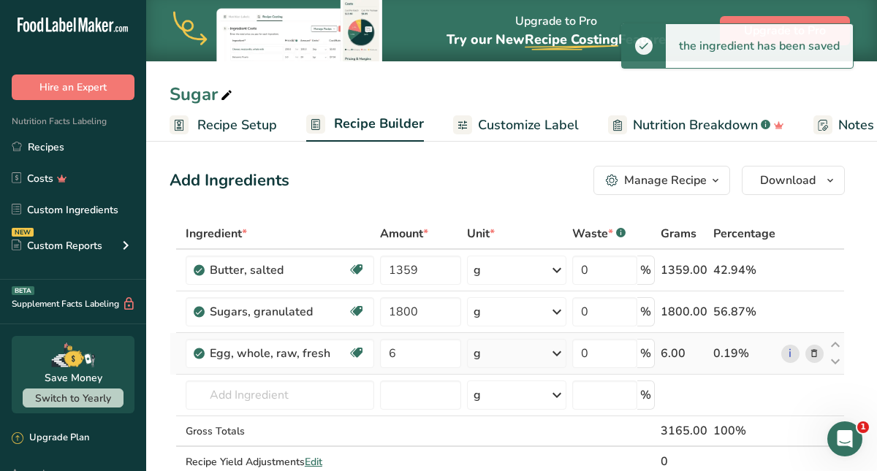
click at [561, 354] on icon at bounding box center [557, 354] width 18 height 26
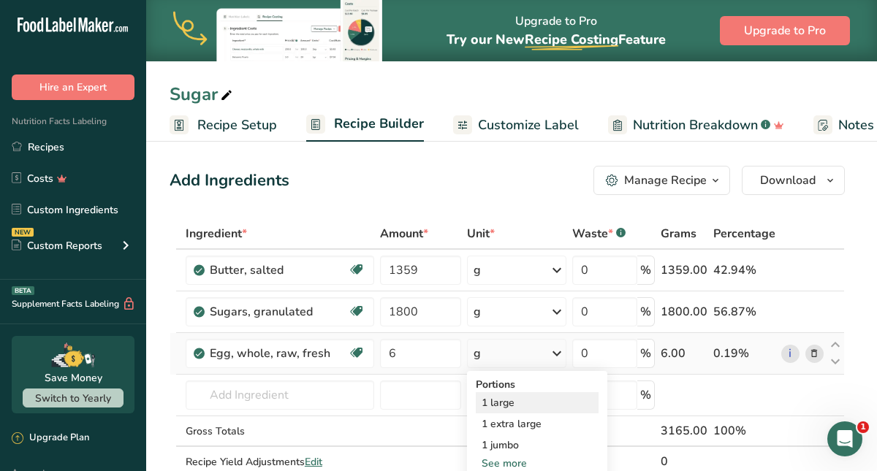
click at [521, 400] on div "1 large" at bounding box center [537, 402] width 123 height 21
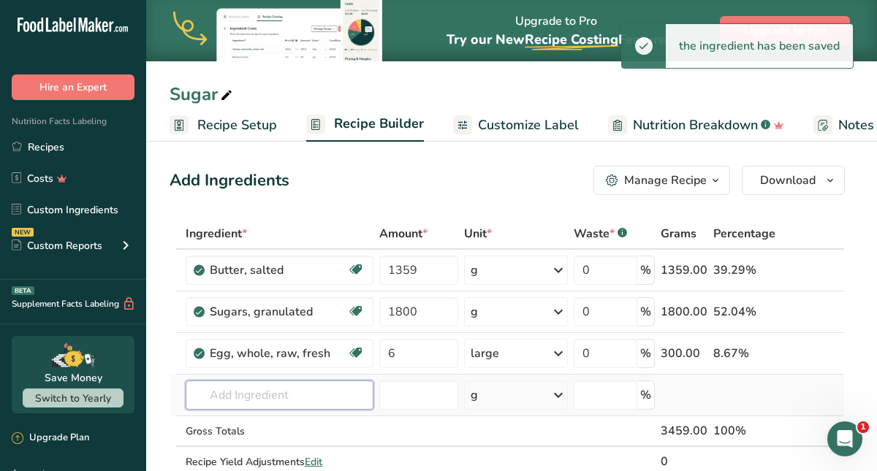
click at [284, 391] on input "text" at bounding box center [280, 395] width 188 height 29
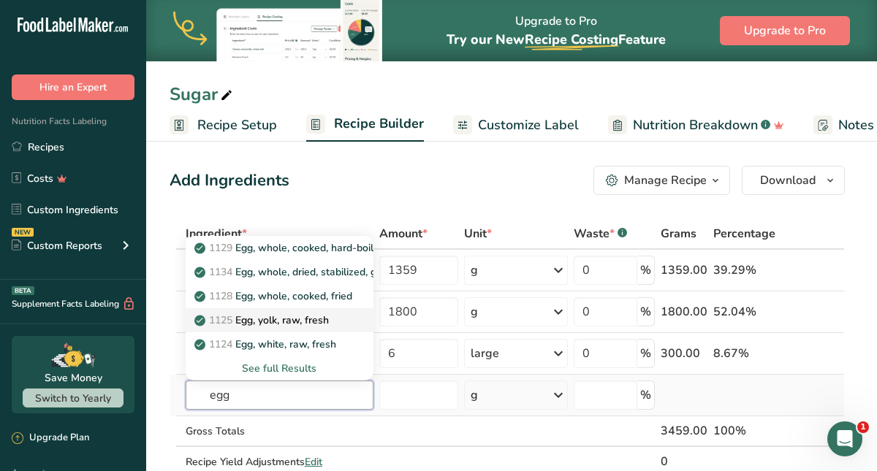
type input "egg"
click at [294, 316] on p "1125 Egg, yolk, raw, fresh" at bounding box center [263, 320] width 132 height 15
type input "Egg, yolk, raw, fresh"
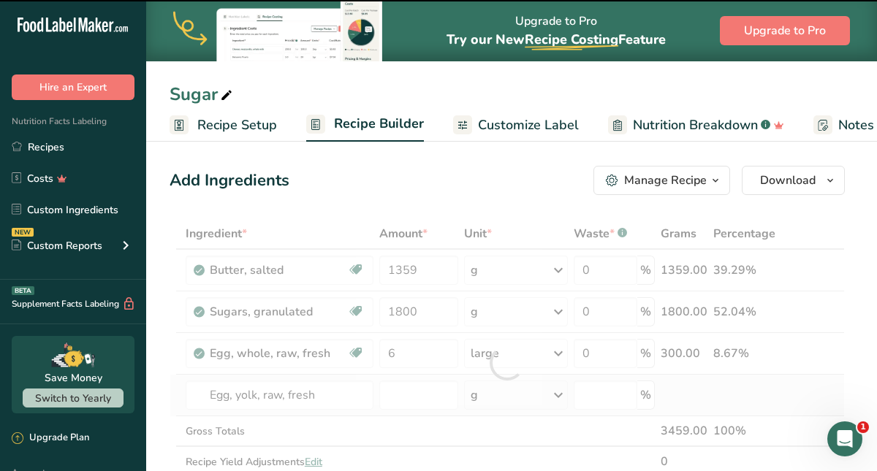
type input "0"
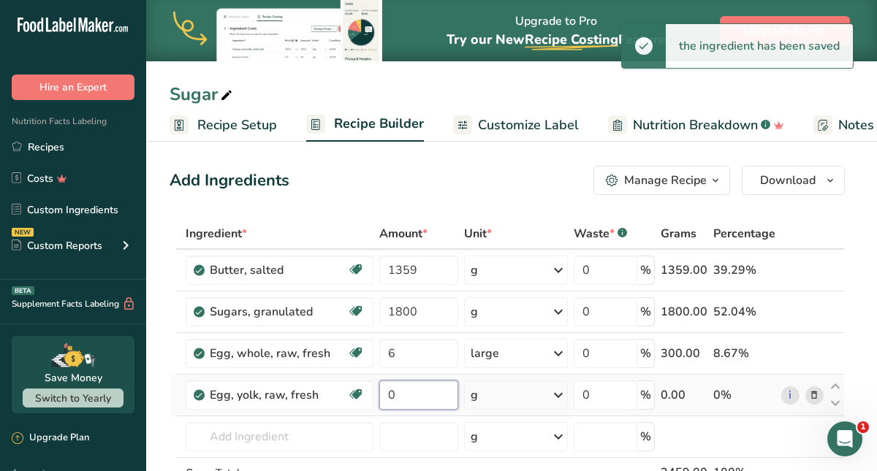
click at [403, 398] on input "0" at bounding box center [419, 395] width 80 height 29
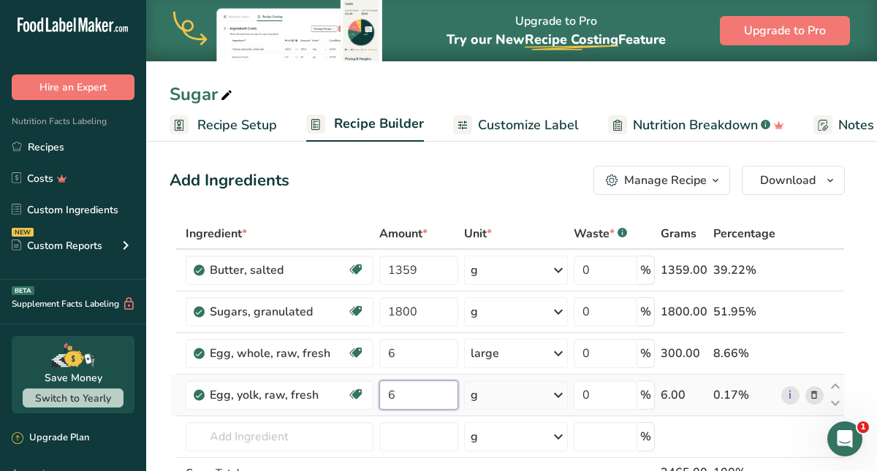
type input "6"
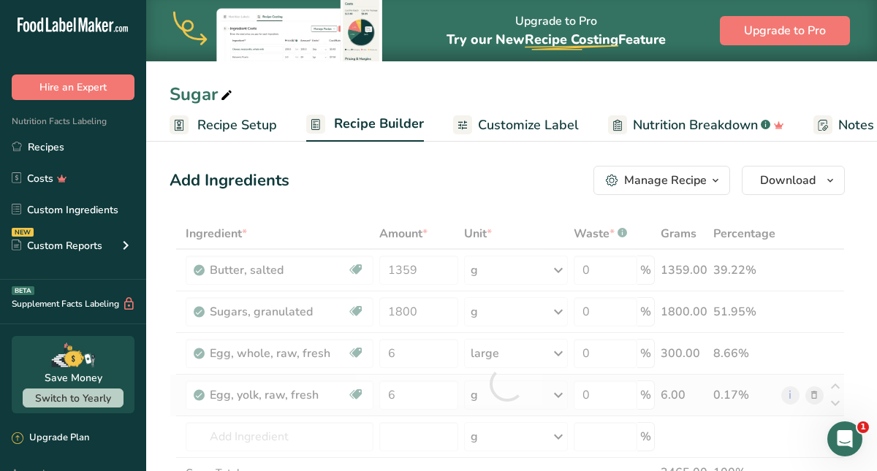
click at [555, 393] on div "Ingredient * Amount * Unit * Waste * .a-a{fill:#347362;}.b-a{fill:#fff;} Grams …" at bounding box center [507, 383] width 675 height 331
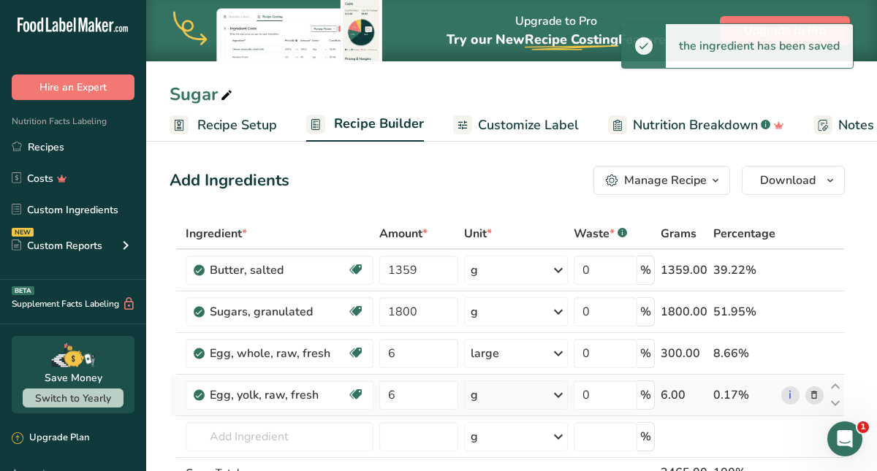
click at [555, 393] on icon at bounding box center [558, 395] width 18 height 26
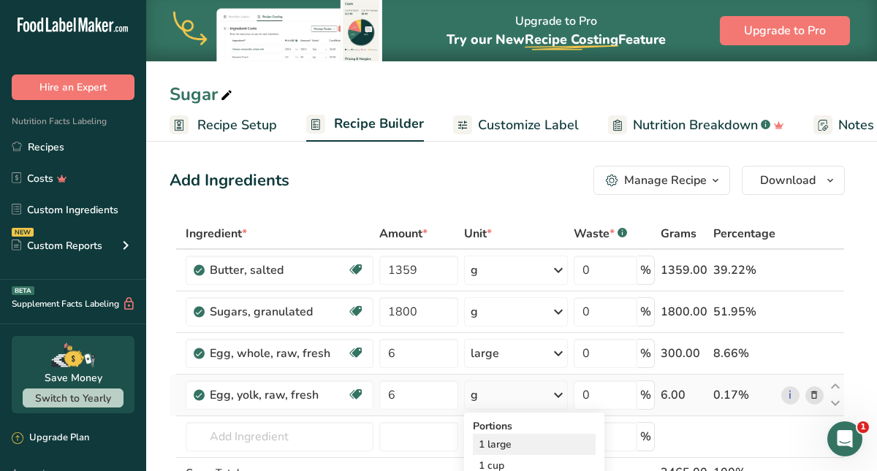
click at [519, 446] on div "1 large" at bounding box center [534, 444] width 123 height 21
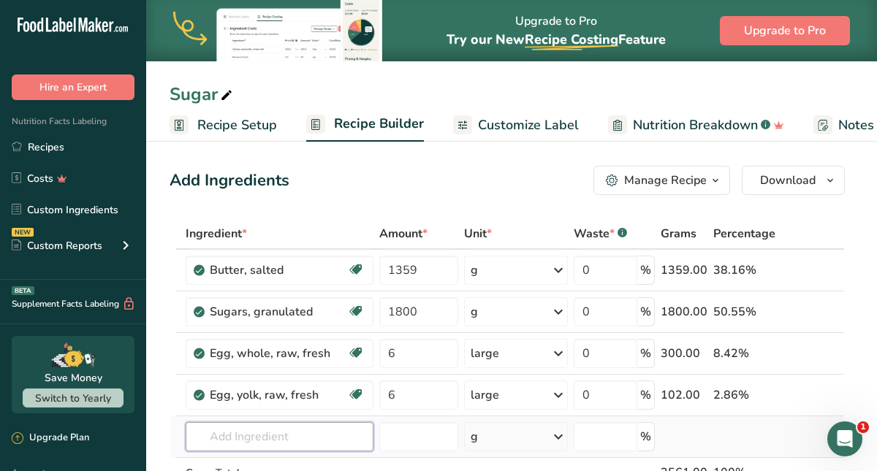
click at [255, 435] on input "text" at bounding box center [280, 436] width 188 height 29
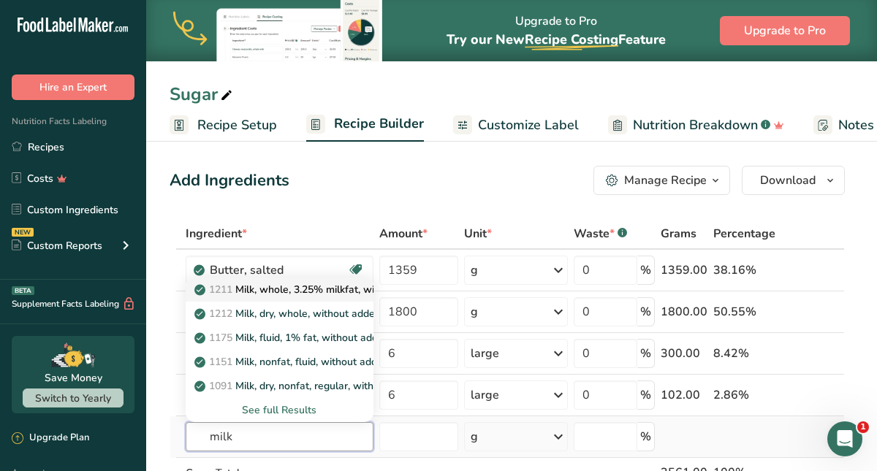
type input "milk"
click at [274, 294] on p "1211 Milk, whole, 3.25% milkfat, without added vitamin A and [MEDICAL_DATA]" at bounding box center [391, 289] width 389 height 15
type input "Milk, whole, 3.25% milkfat, without added vitamin A and [MEDICAL_DATA]"
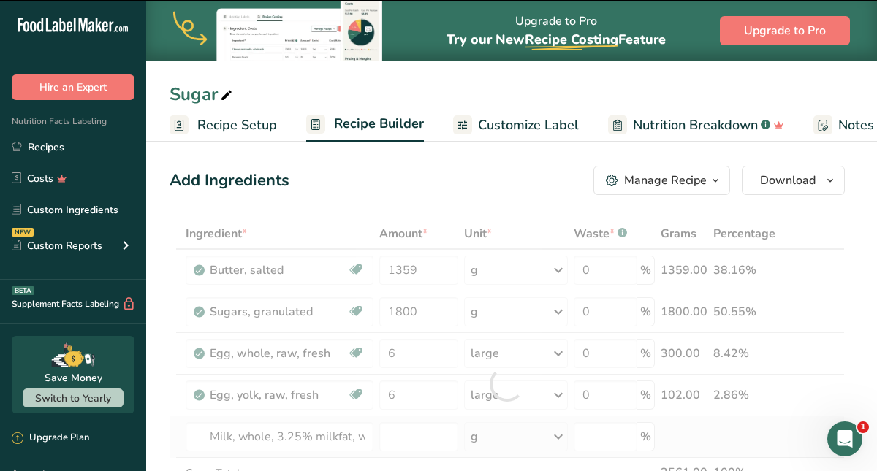
type input "0"
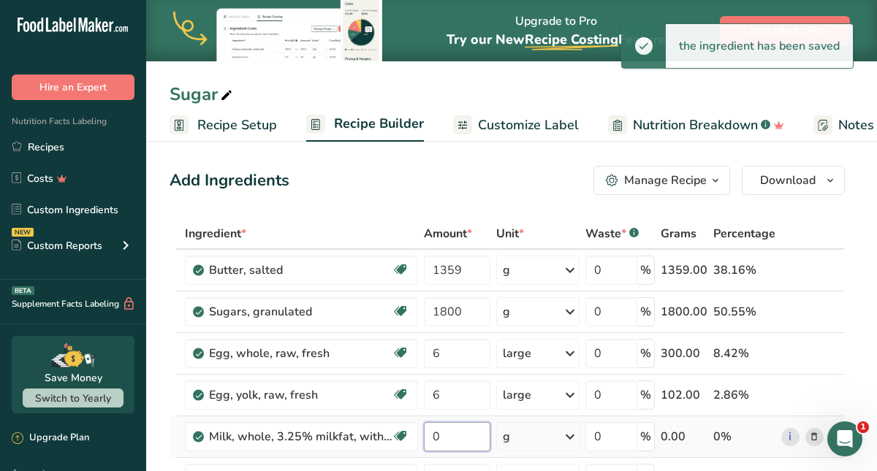
click at [442, 438] on input "0" at bounding box center [457, 436] width 66 height 29
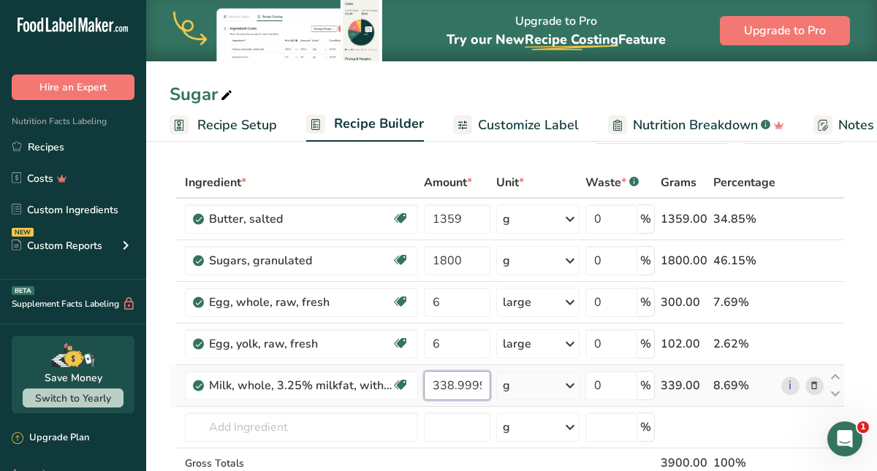
scroll to position [56, 0]
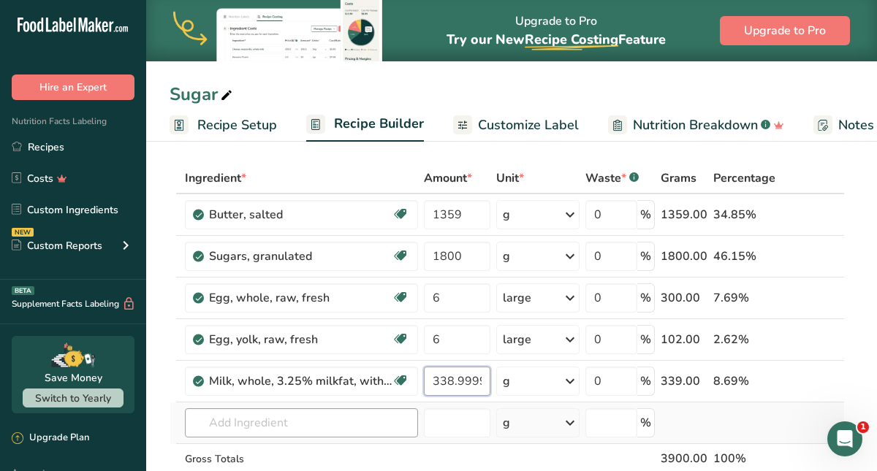
type input "338.999998"
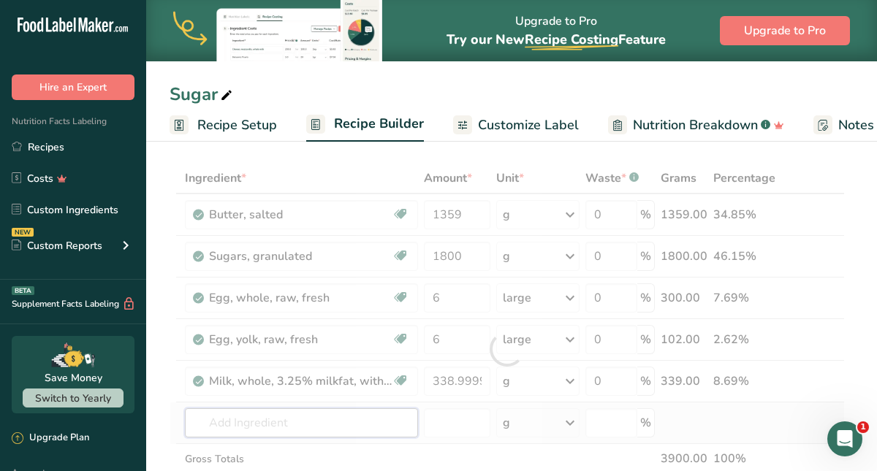
click at [362, 422] on div "Ingredient * Amount * Unit * Waste * .a-a{fill:#347362;}.b-a{fill:#fff;} Grams …" at bounding box center [507, 349] width 675 height 373
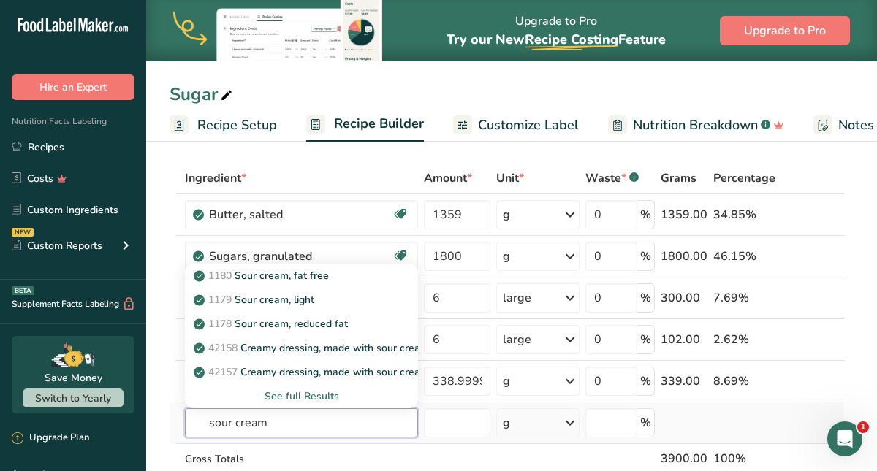
type input "sour cream"
click at [281, 395] on div "See full Results" at bounding box center [302, 396] width 210 height 15
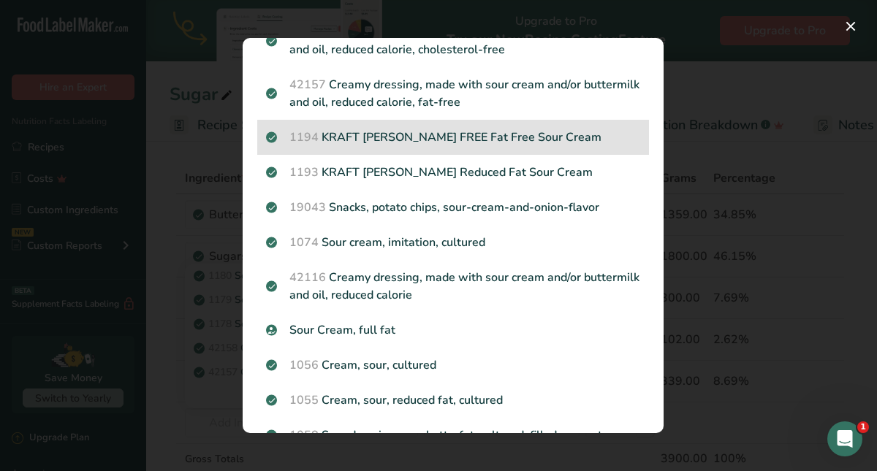
scroll to position [173, 0]
click at [351, 319] on div "Sour Cream, full fat" at bounding box center [453, 329] width 392 height 35
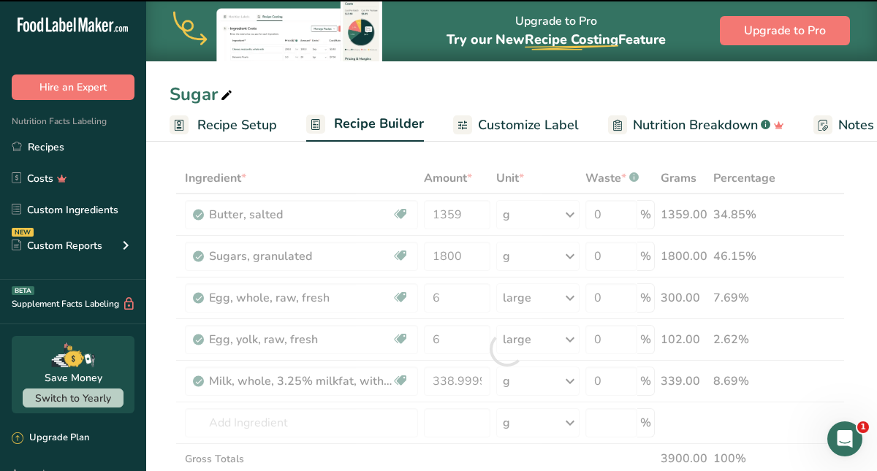
type input "0"
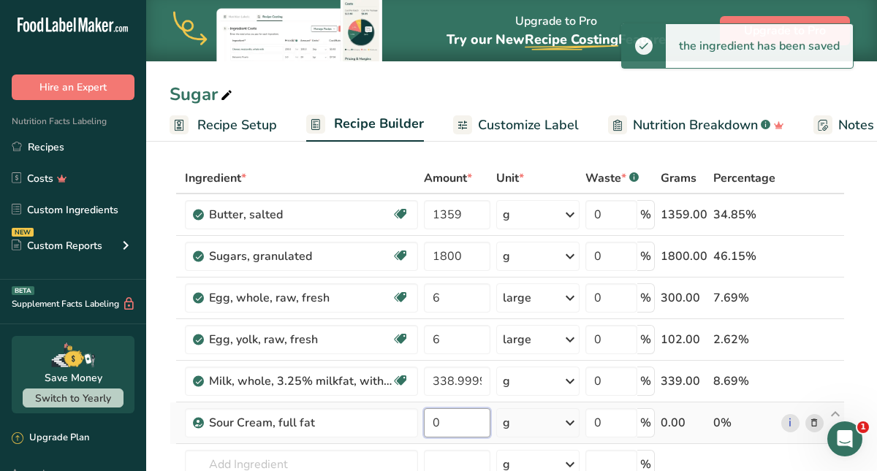
click at [437, 427] on input "0" at bounding box center [457, 422] width 66 height 29
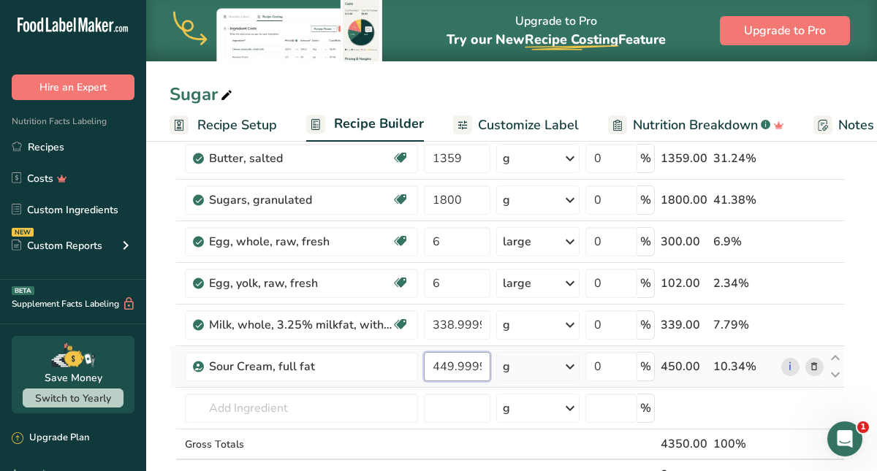
scroll to position [116, 0]
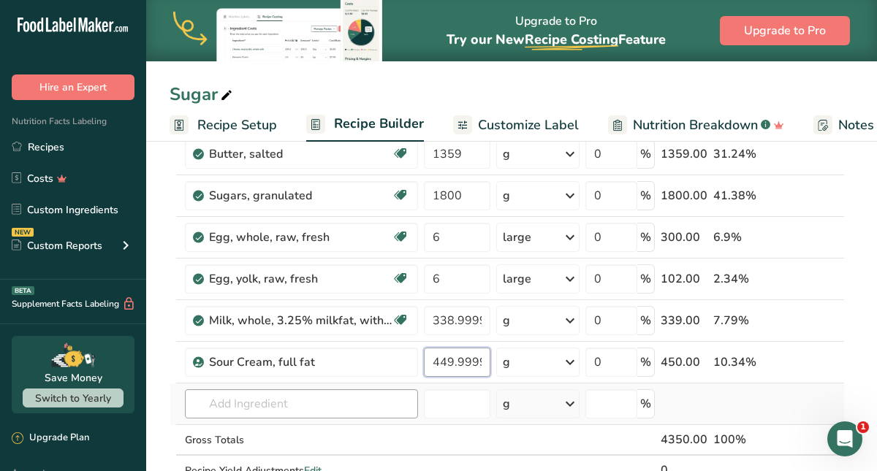
type input "449.999997"
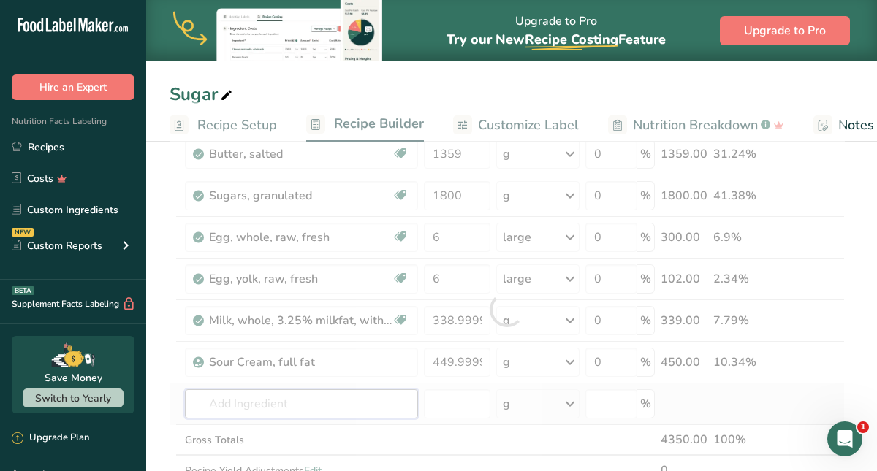
click at [302, 409] on div "Ingredient * Amount * Unit * Waste * .a-a{fill:#347362;}.b-a{fill:#fff;} Grams …" at bounding box center [507, 309] width 675 height 414
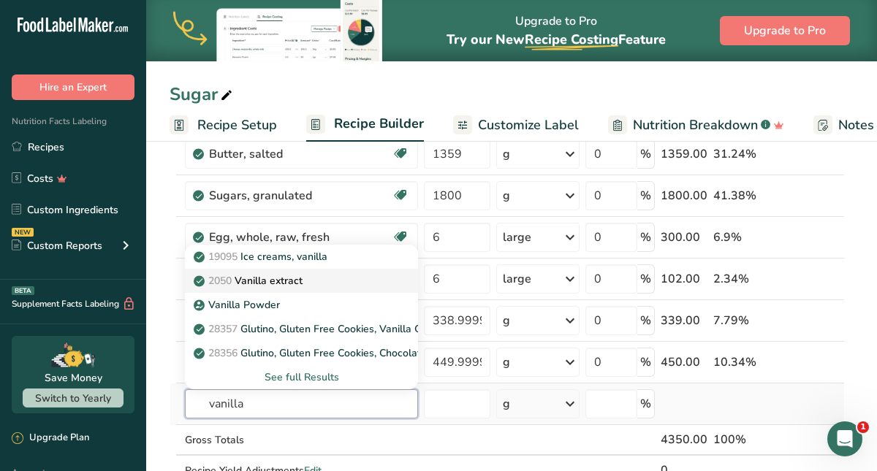
type input "vanilla"
click at [280, 286] on p "2050 Vanilla extract" at bounding box center [250, 280] width 106 height 15
type input "Vanilla extract"
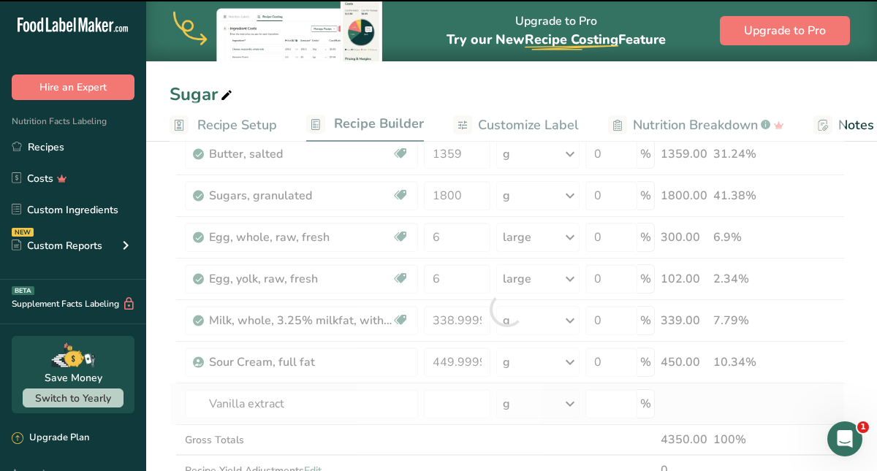
type input "0"
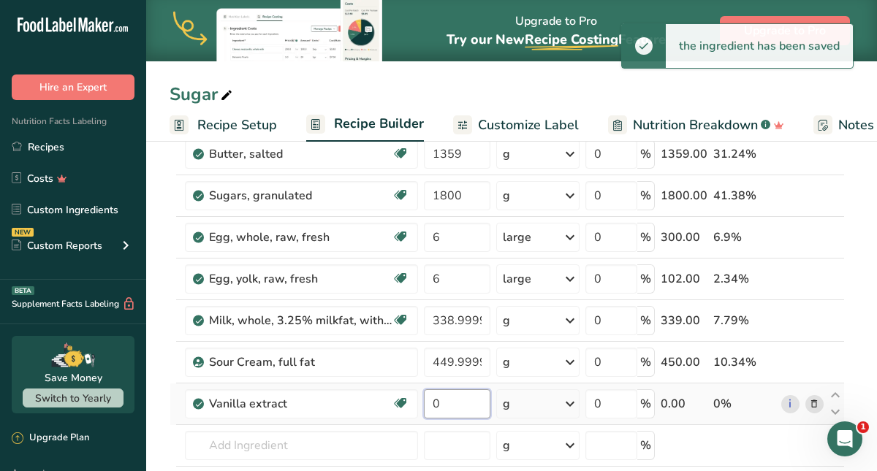
click at [432, 403] on input "0" at bounding box center [457, 403] width 66 height 29
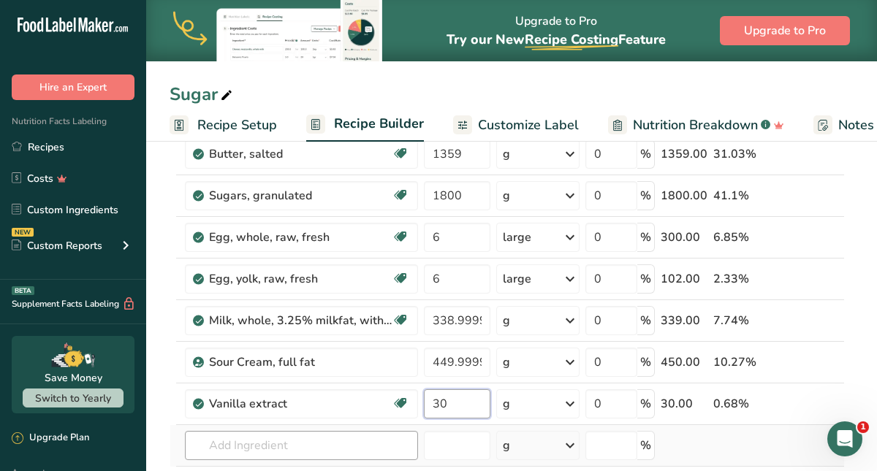
type input "30"
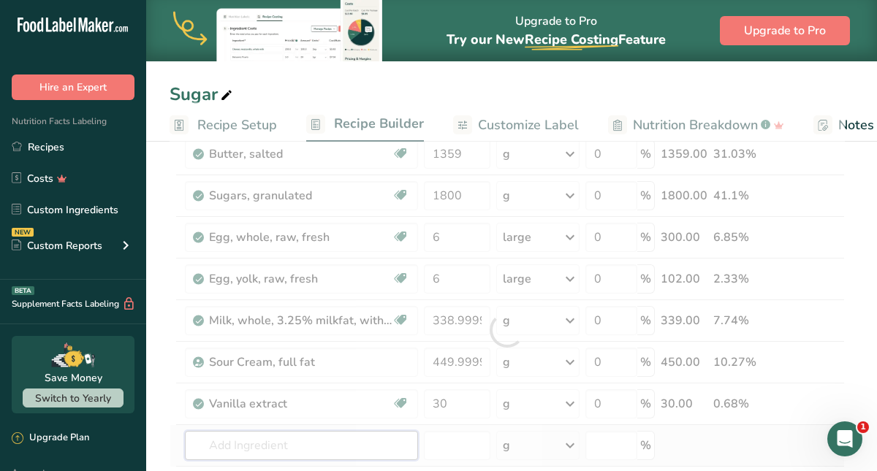
click at [346, 445] on div "Ingredient * Amount * Unit * Waste * .a-a{fill:#347362;}.b-a{fill:#fff;} Grams …" at bounding box center [507, 330] width 675 height 456
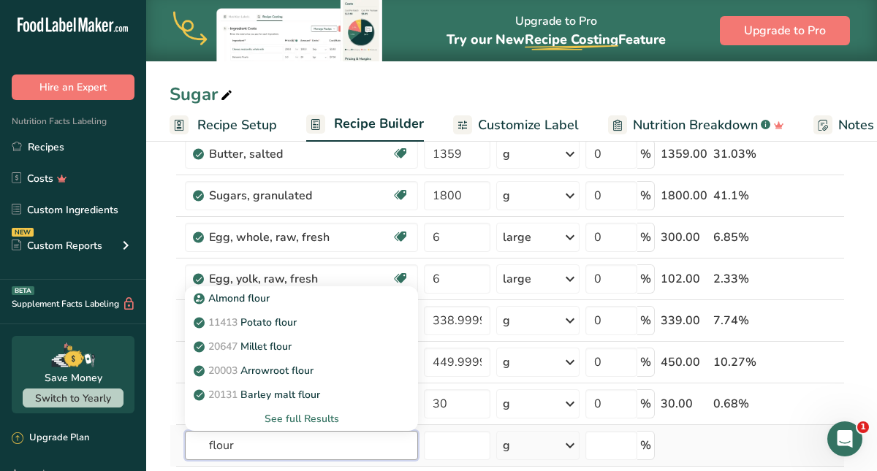
type input "flour"
click at [317, 416] on div "See full Results" at bounding box center [302, 418] width 210 height 15
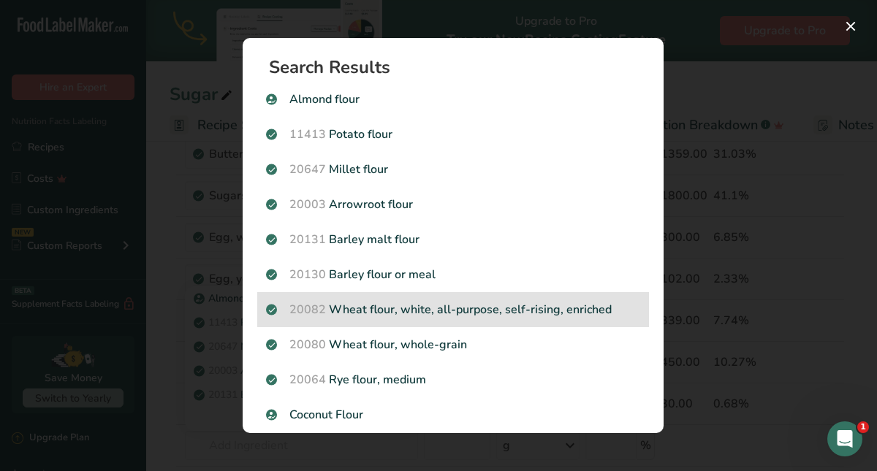
click at [371, 319] on div "20082 Wheat flour, white, all-purpose, self-rising, enriched" at bounding box center [453, 309] width 392 height 35
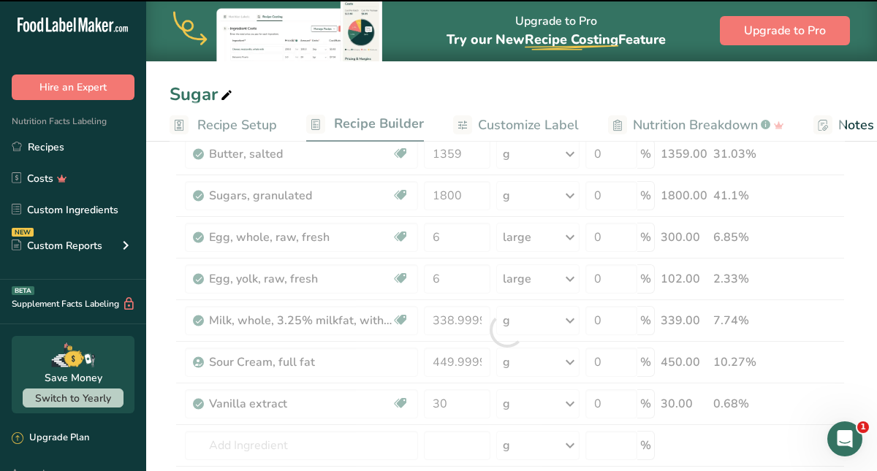
type input "0"
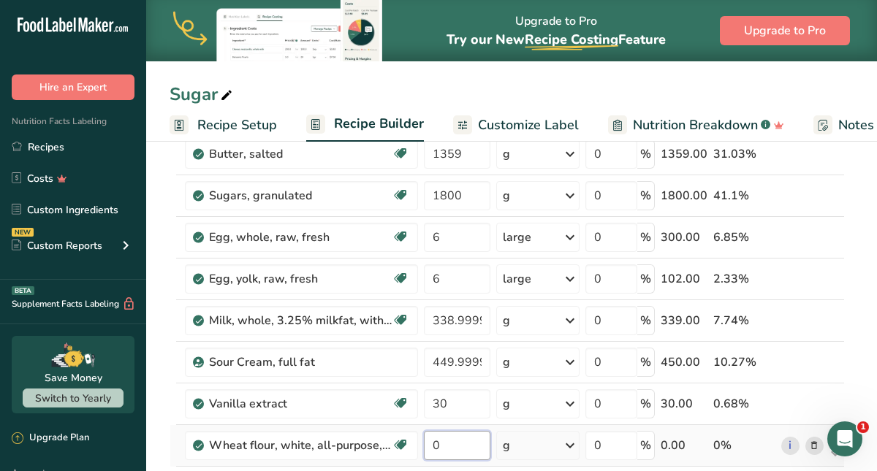
click at [443, 444] on input "0" at bounding box center [457, 445] width 66 height 29
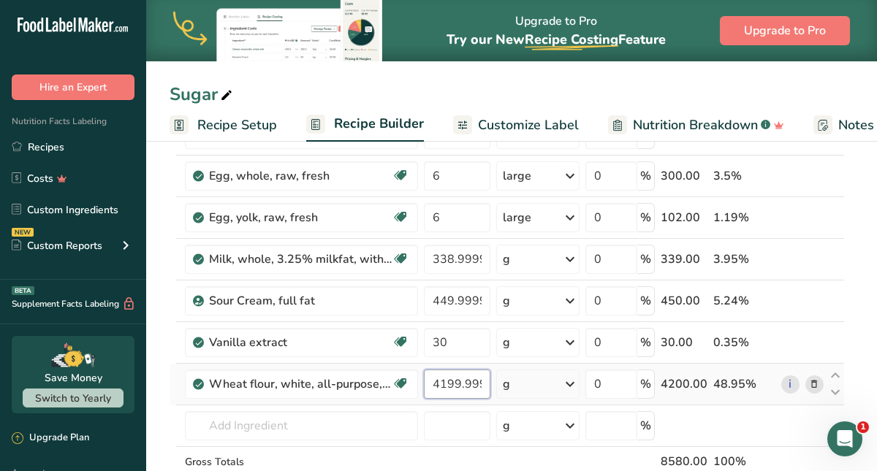
scroll to position [185, 0]
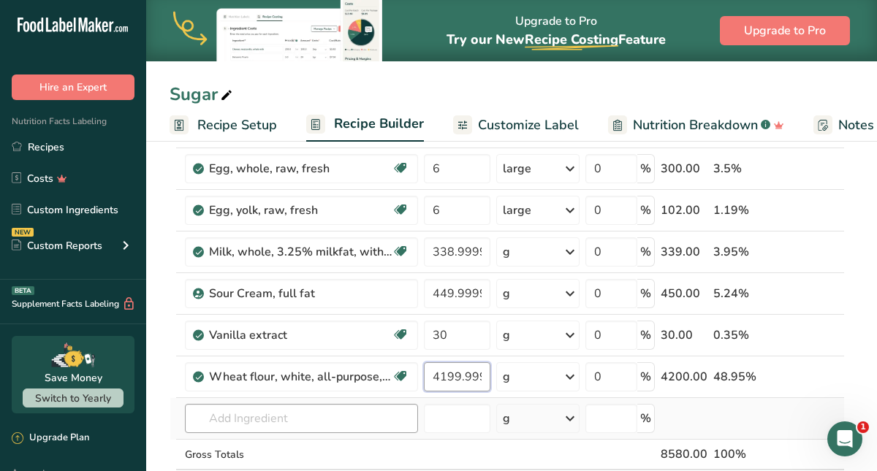
type input "4199.999995"
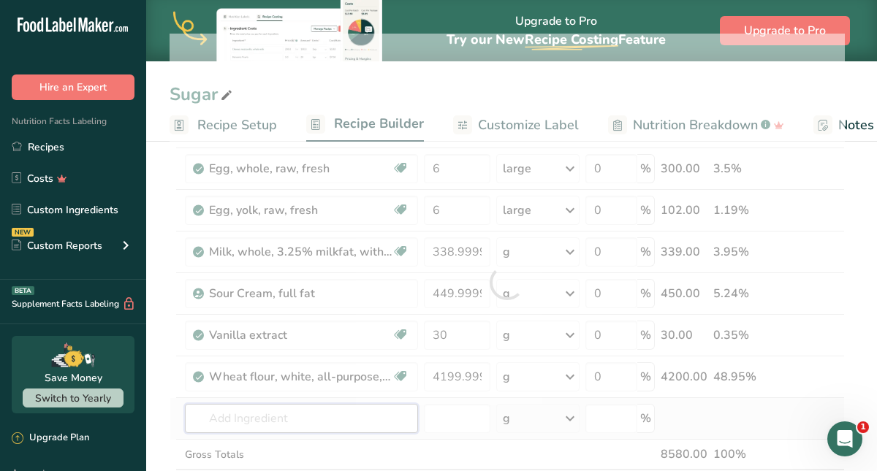
click at [313, 412] on div "Ingredient * Amount * Unit * Waste * .a-a{fill:#347362;}.b-a{fill:#fff;} Grams …" at bounding box center [507, 283] width 675 height 498
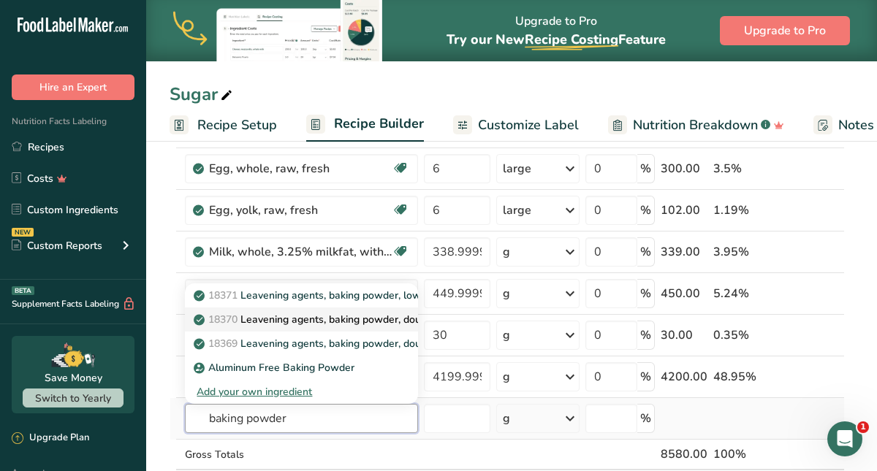
type input "baking powder"
click at [354, 323] on p "18370 Leavening agents, baking powder, double-acting, straight phosphate" at bounding box center [379, 319] width 365 height 15
type input "Leavening agents, baking powder, double-acting, straight phosphate"
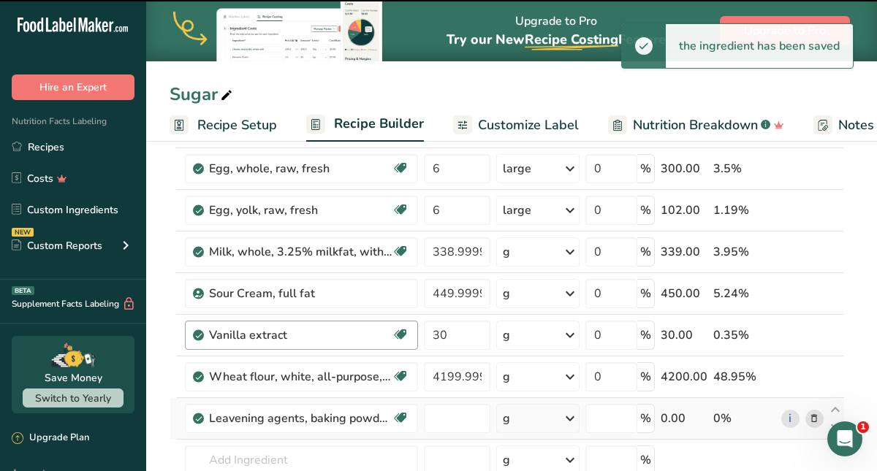
type input "0"
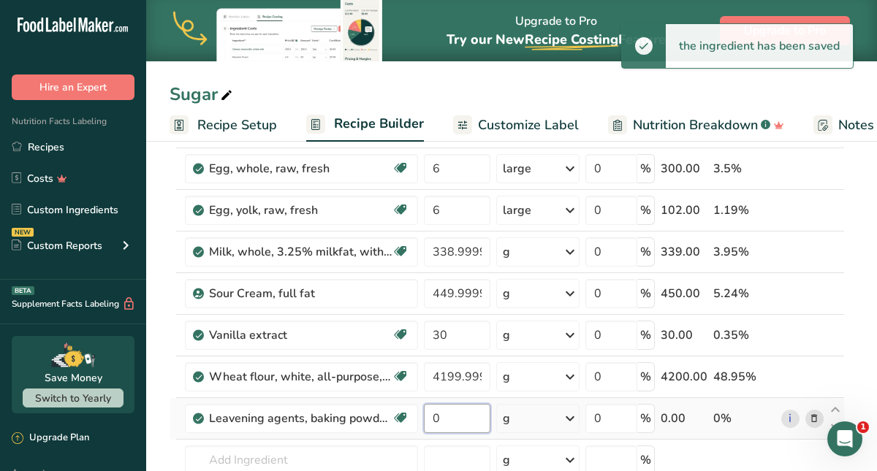
click at [451, 419] on input "0" at bounding box center [457, 418] width 66 height 29
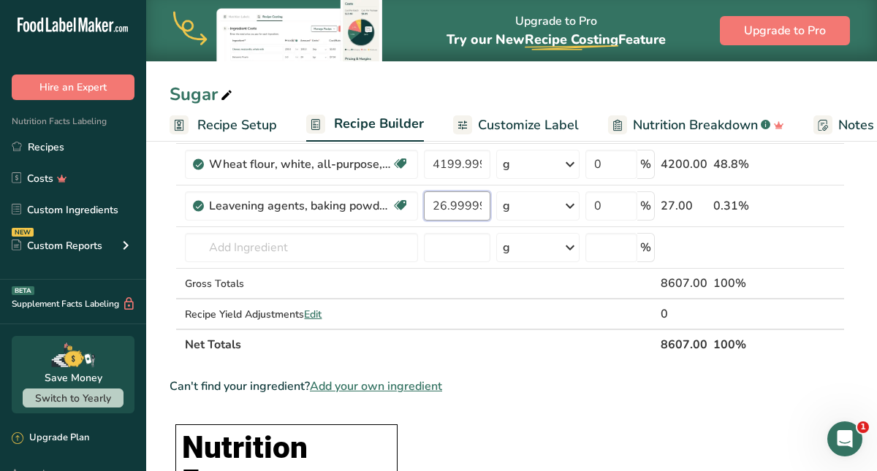
scroll to position [330, 0]
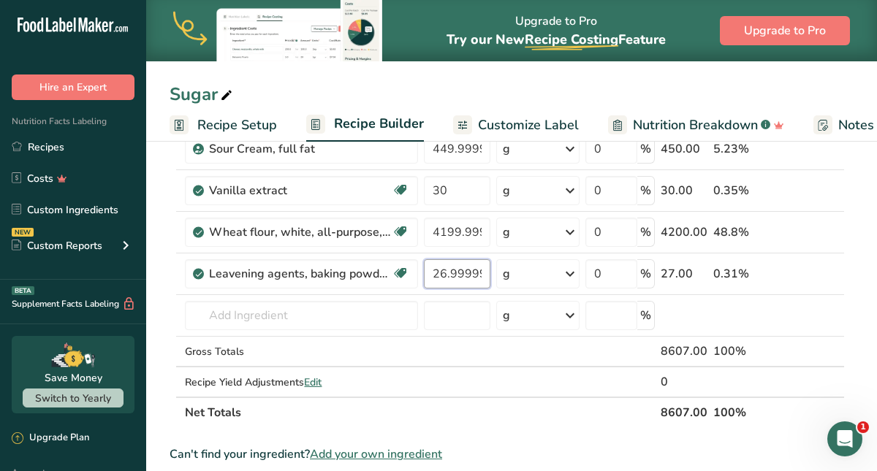
type input "26.999996"
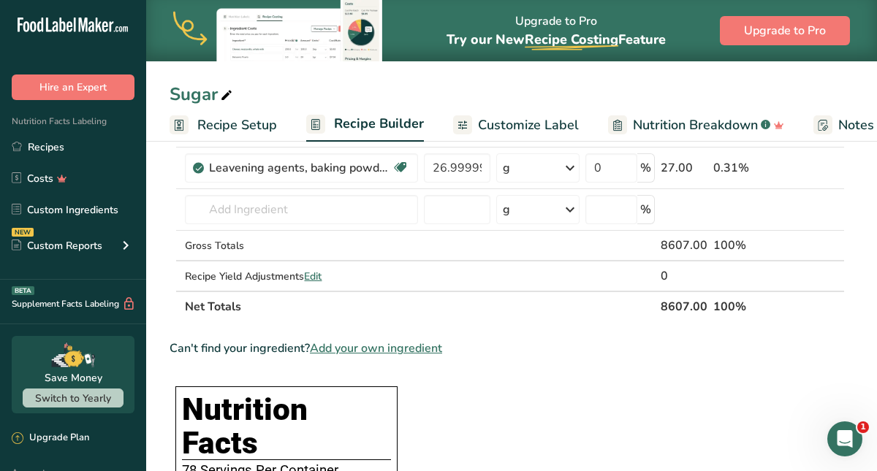
scroll to position [436, 0]
click at [533, 120] on span "Customize Label" at bounding box center [528, 125] width 101 height 20
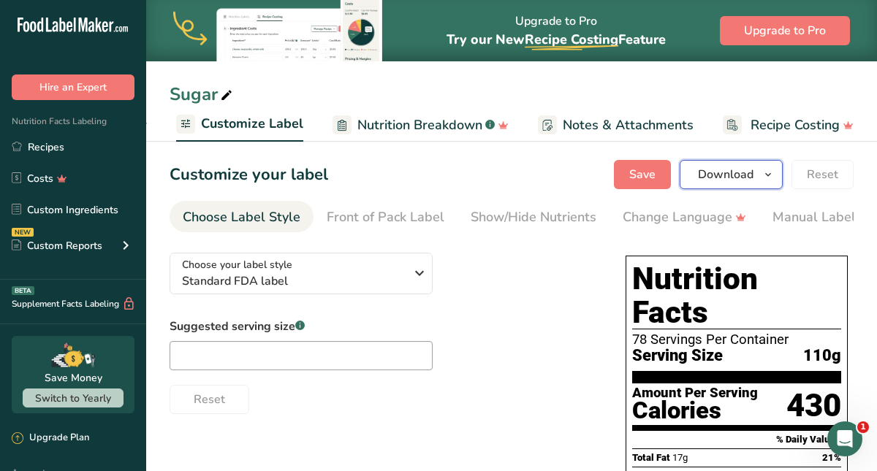
click at [710, 180] on span "Download" at bounding box center [726, 175] width 56 height 18
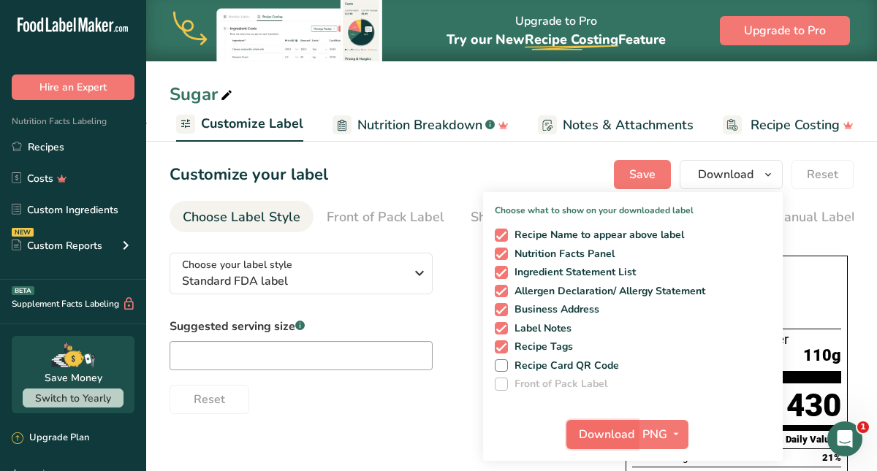
click at [615, 435] on span "Download" at bounding box center [607, 435] width 56 height 18
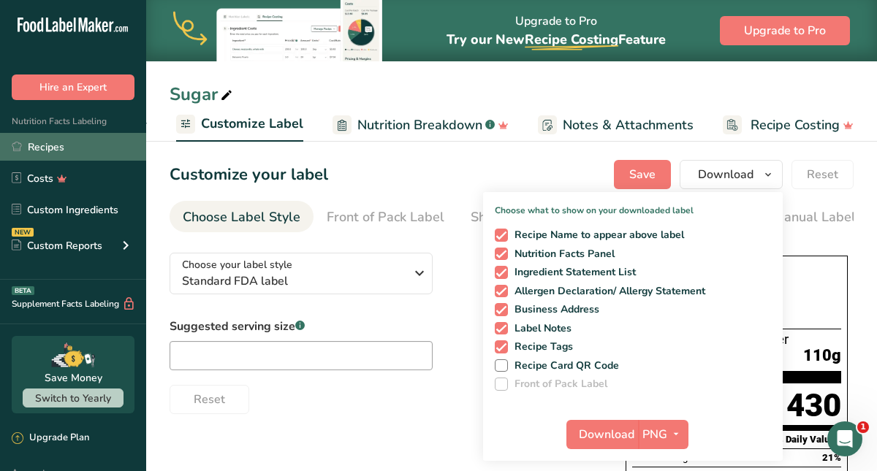
click at [69, 143] on link "Recipes" at bounding box center [73, 147] width 146 height 28
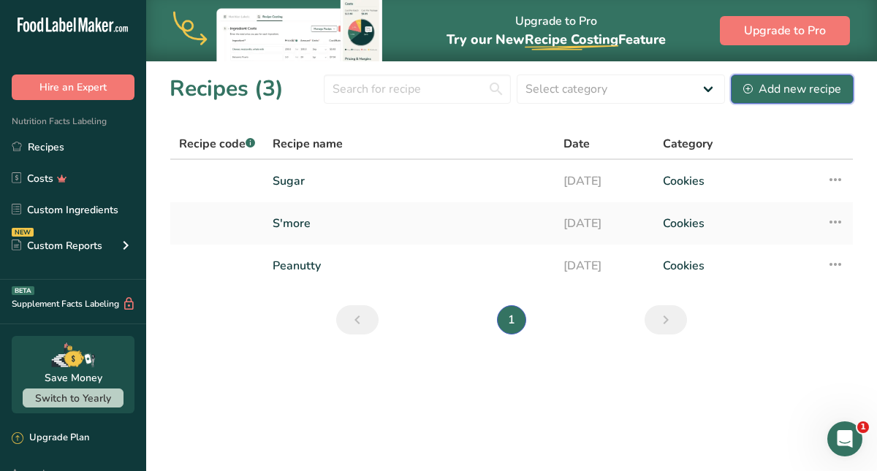
click at [777, 94] on div "Add new recipe" at bounding box center [792, 89] width 98 height 18
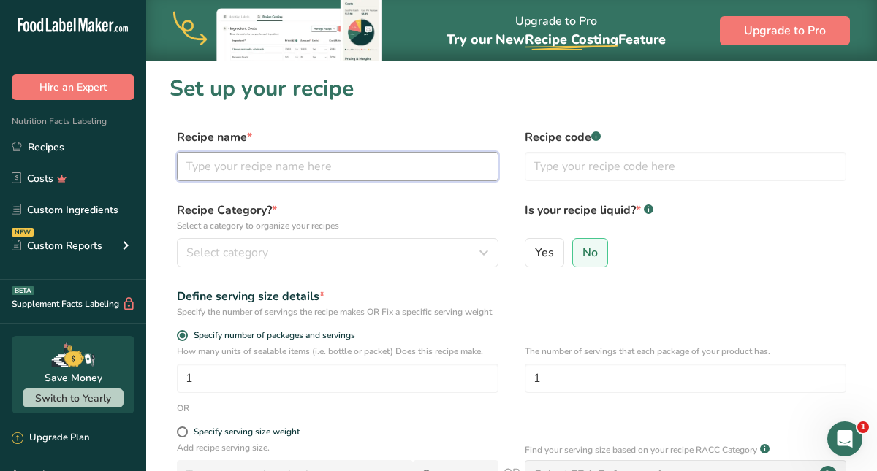
click at [404, 169] on input "text" at bounding box center [338, 166] width 322 height 29
type input "Buttercream Frosting"
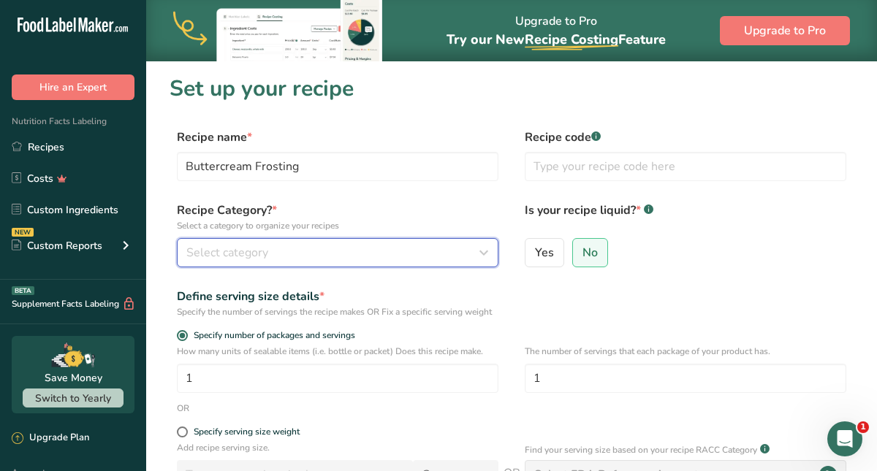
click at [354, 264] on button "Select category" at bounding box center [338, 252] width 322 height 29
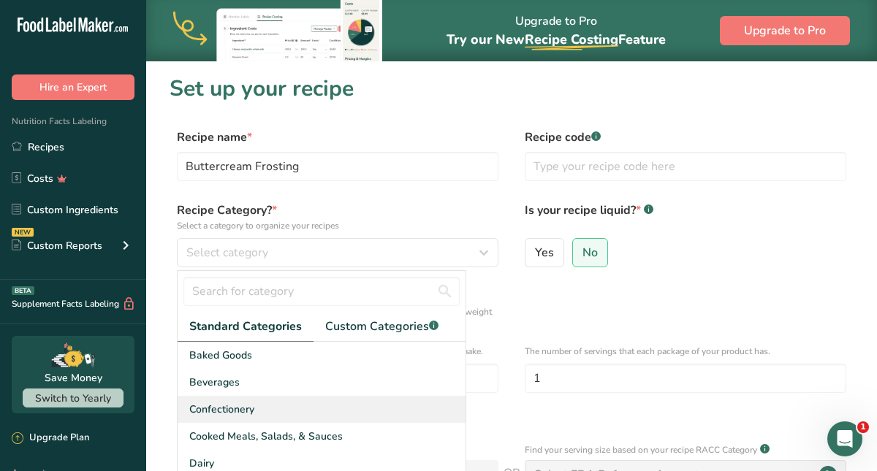
click at [278, 408] on div "Confectionery" at bounding box center [322, 409] width 288 height 27
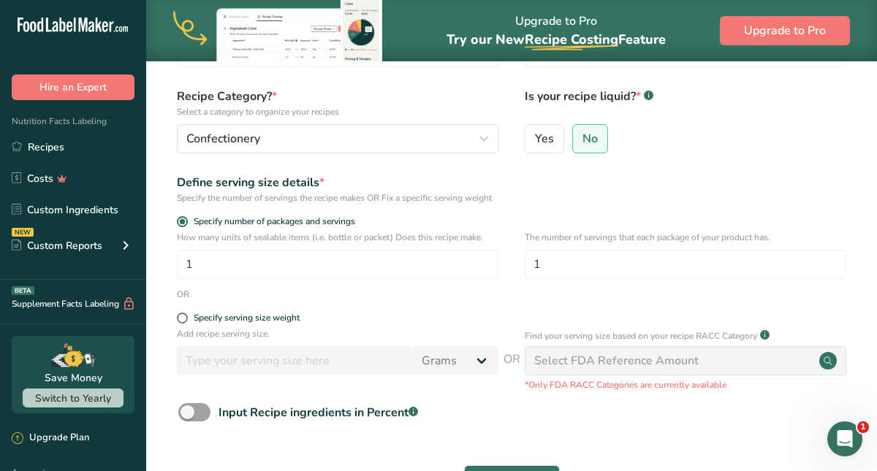
scroll to position [125, 0]
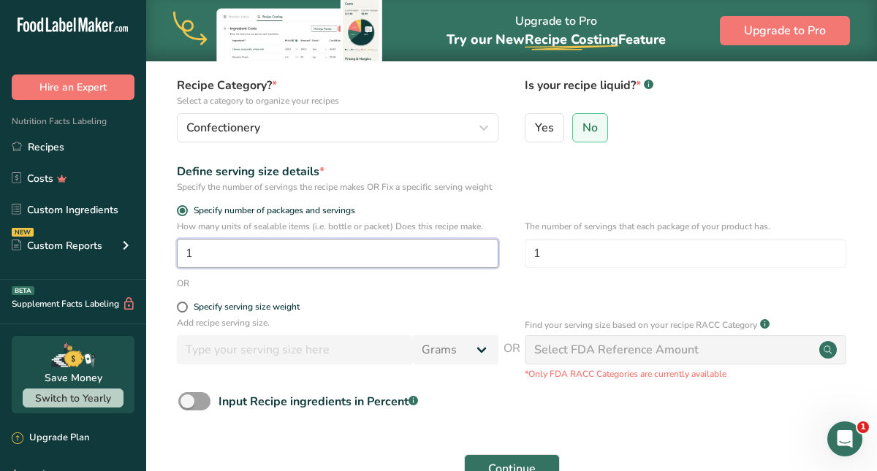
drag, startPoint x: 194, startPoint y: 270, endPoint x: 177, endPoint y: 271, distance: 17.6
click at [177, 268] on input "1" at bounding box center [338, 253] width 322 height 29
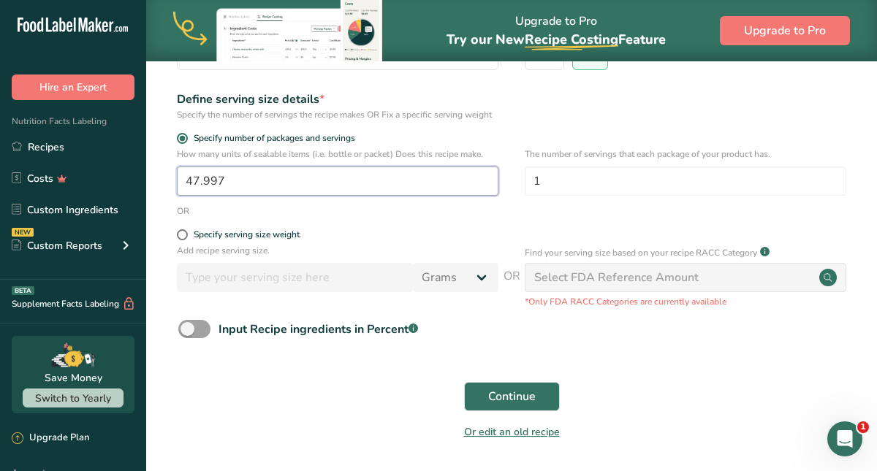
scroll to position [202, 0]
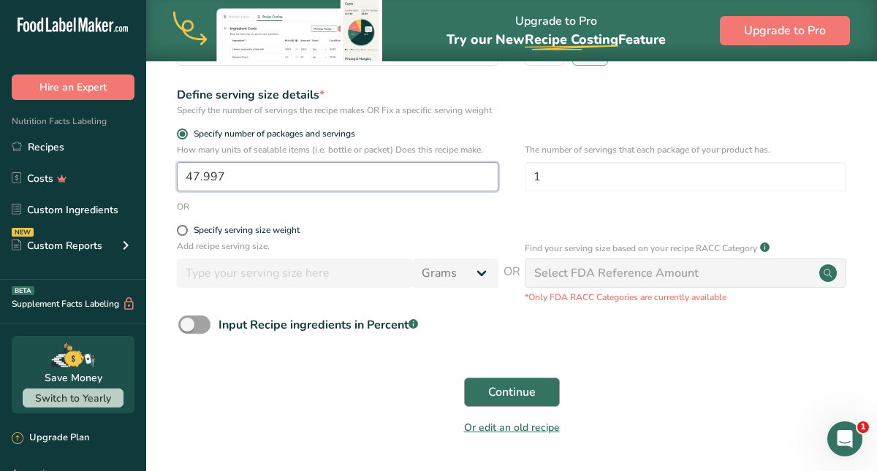
type input "47.997"
click at [498, 401] on span "Continue" at bounding box center [511, 393] width 47 height 18
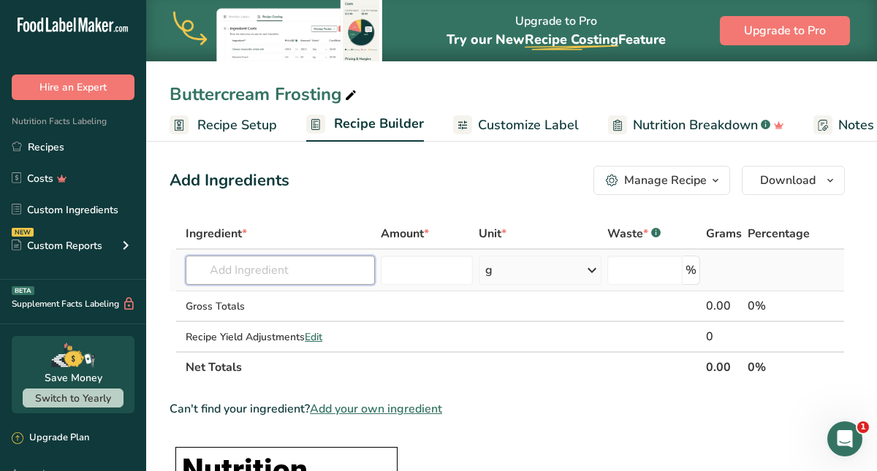
click at [346, 271] on input "text" at bounding box center [280, 270] width 189 height 29
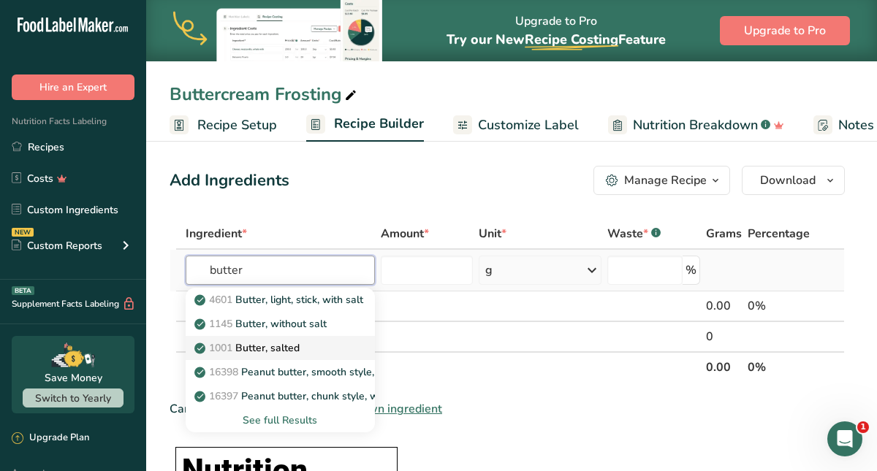
type input "butter"
click at [288, 349] on p "1001 Butter, salted" at bounding box center [248, 348] width 102 height 15
type input "Butter, salted"
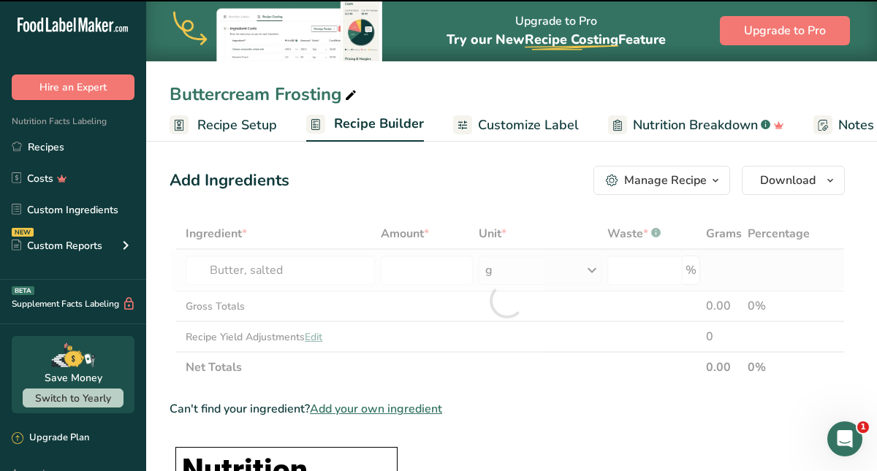
type input "0"
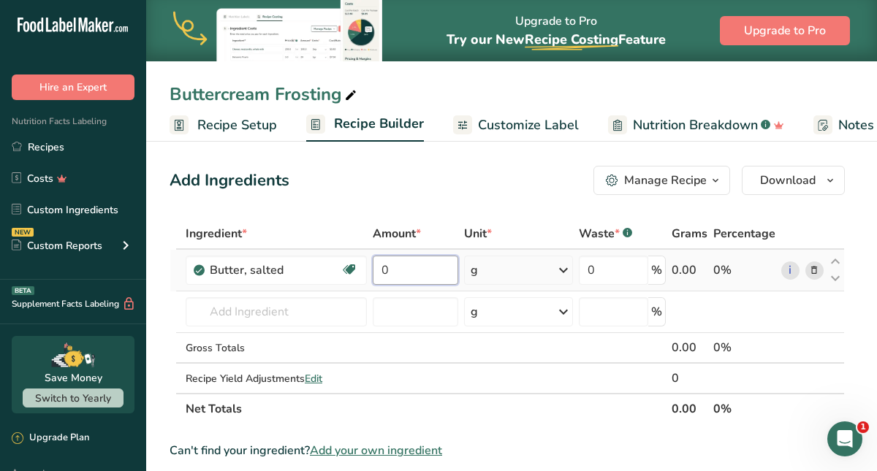
click at [392, 276] on input "0" at bounding box center [415, 270] width 85 height 29
type input "906"
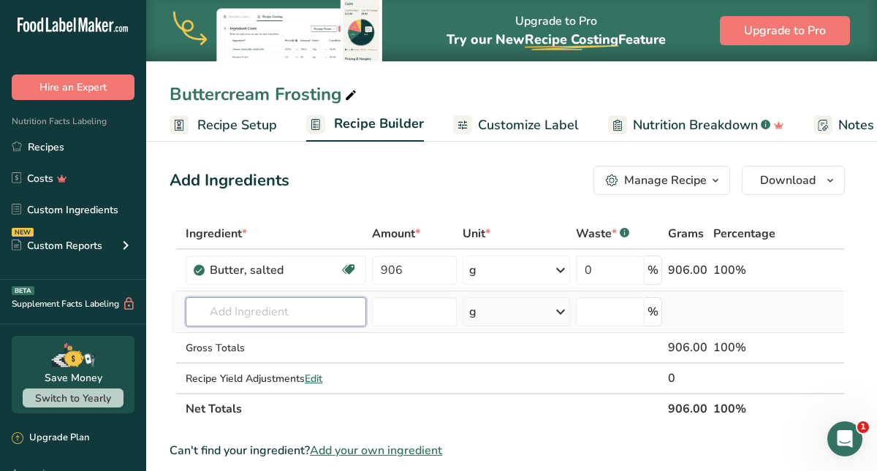
click at [289, 319] on div "Ingredient * Amount * Unit * Waste * .a-a{fill:#347362;}.b-a{fill:#fff;} Grams …" at bounding box center [507, 321] width 675 height 206
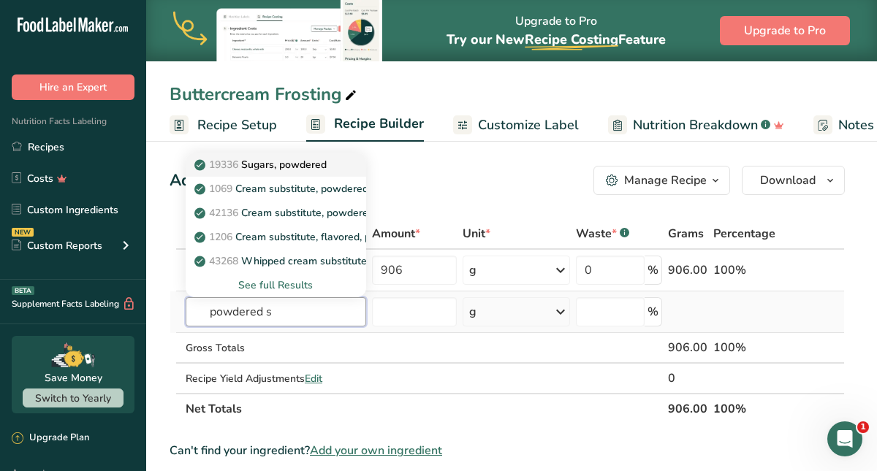
type input "powdered s"
click at [286, 165] on p "19336 Sugars, powdered" at bounding box center [261, 164] width 129 height 15
type input "Sugars, powdered"
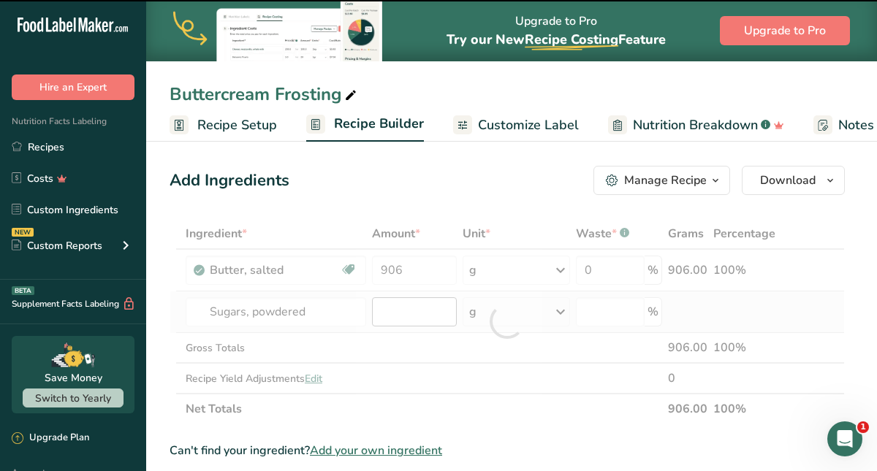
type input "0"
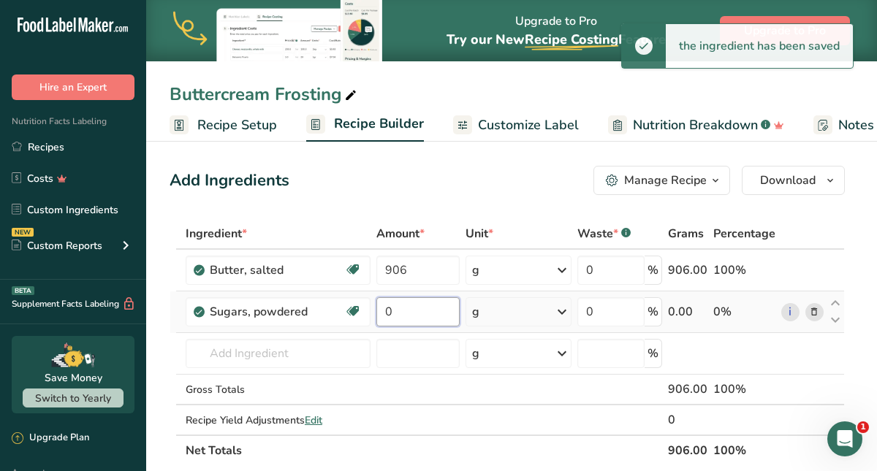
click at [391, 313] on input "0" at bounding box center [418, 311] width 84 height 29
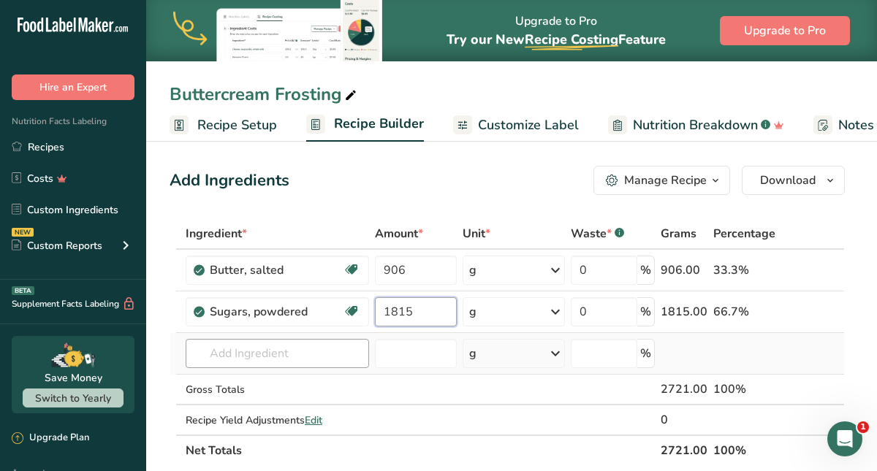
type input "1815"
click at [232, 359] on div "Ingredient * Amount * Unit * Waste * .a-a{fill:#347362;}.b-a{fill:#fff;} Grams …" at bounding box center [507, 342] width 675 height 248
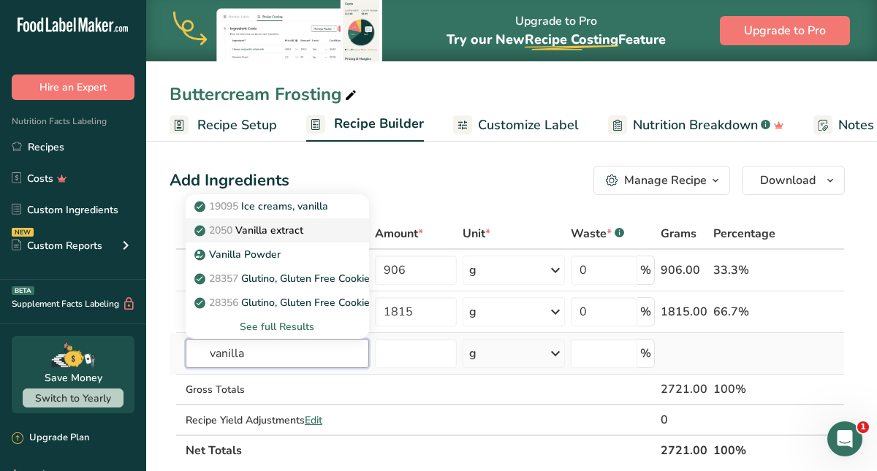
type input "vanilla"
click at [269, 240] on link "2050 Vanilla extract" at bounding box center [277, 230] width 183 height 24
type input "Vanilla extract"
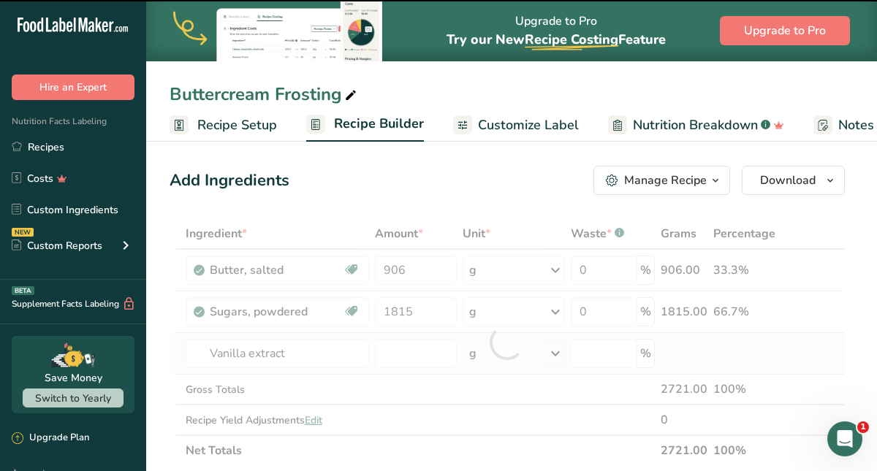
type input "0"
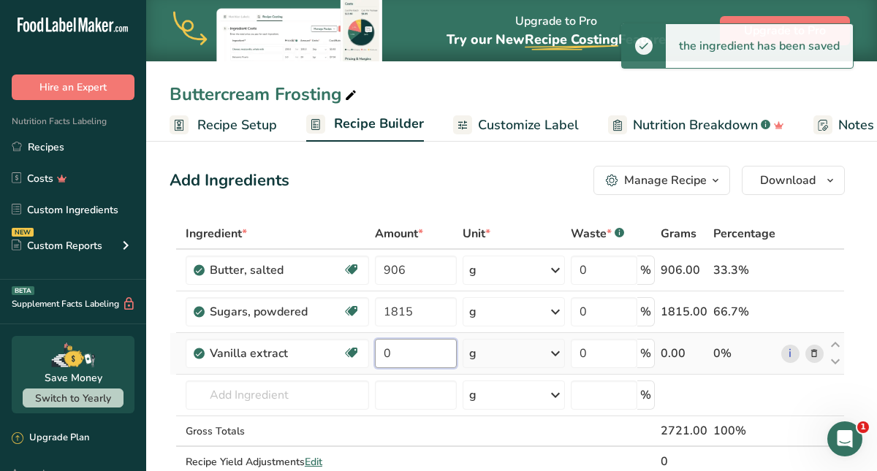
click at [392, 360] on input "0" at bounding box center [416, 353] width 83 height 29
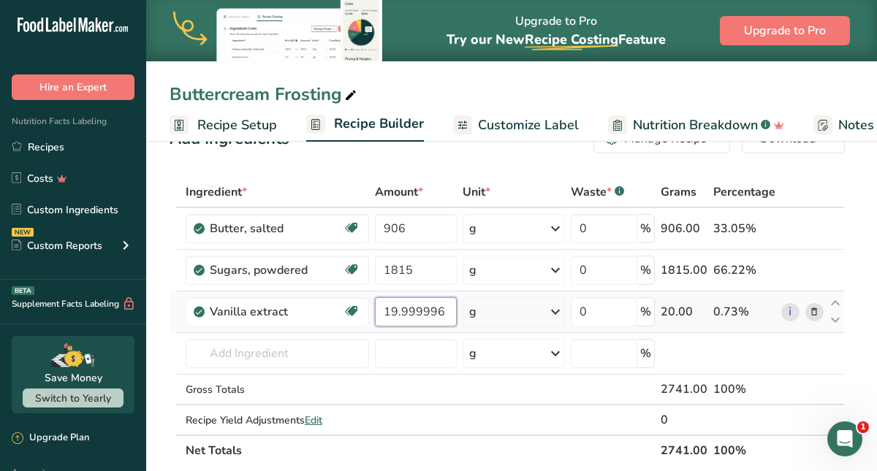
scroll to position [46, 0]
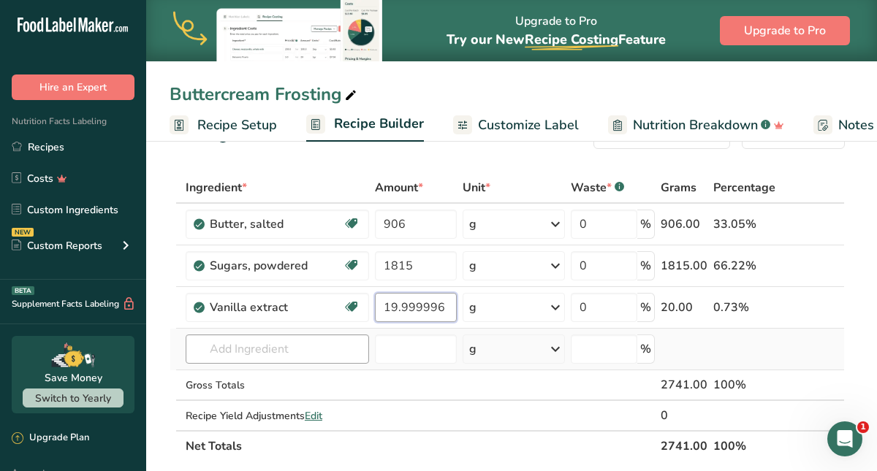
type input "19.999996"
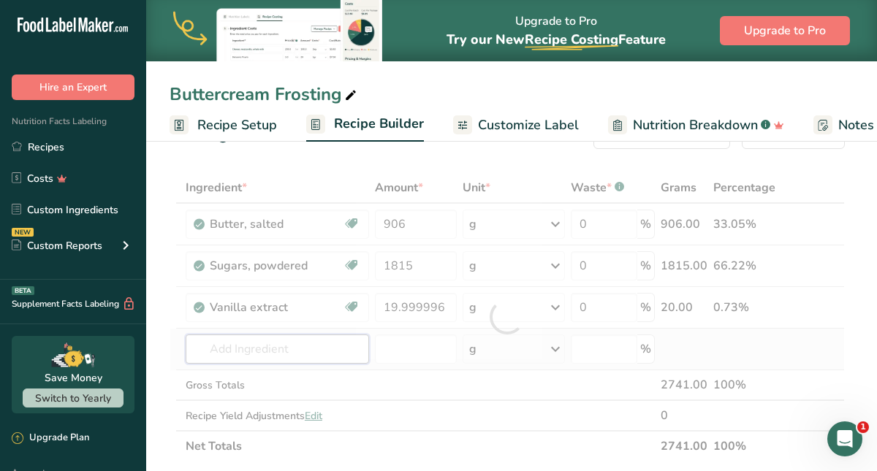
click at [224, 357] on div "Ingredient * Amount * Unit * Waste * .a-a{fill:#347362;}.b-a{fill:#fff;} Grams …" at bounding box center [507, 316] width 675 height 289
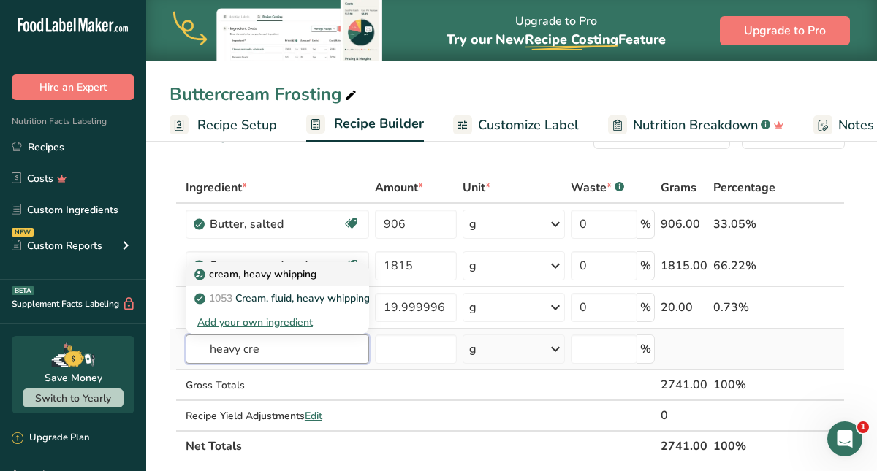
type input "heavy cre"
click at [244, 281] on p "cream, heavy whipping" at bounding box center [256, 274] width 119 height 15
type input "cream, heavy whipping"
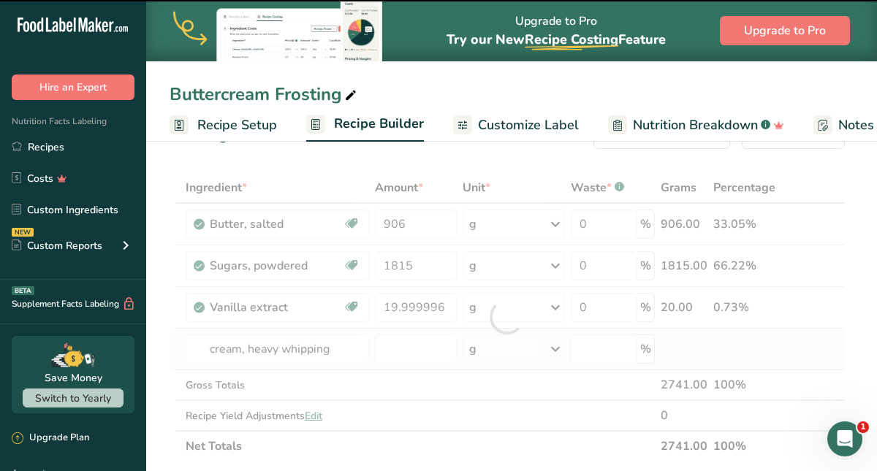
type input "0"
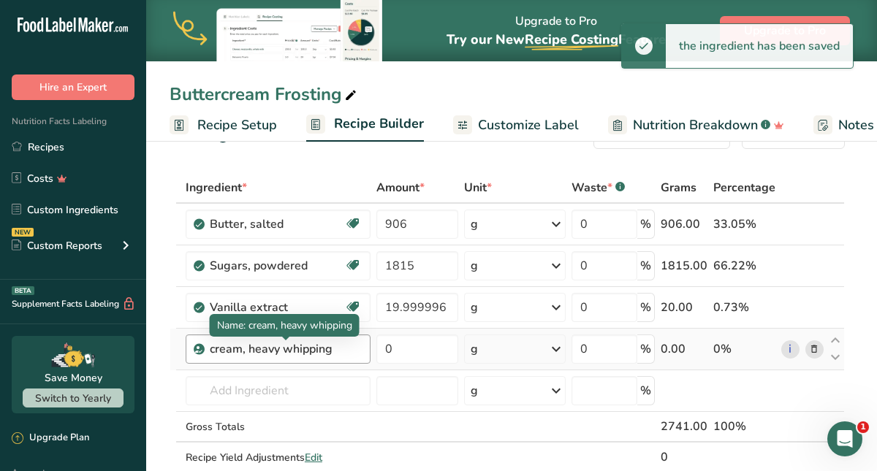
click at [264, 353] on div "cream, heavy whipping" at bounding box center [286, 350] width 152 height 18
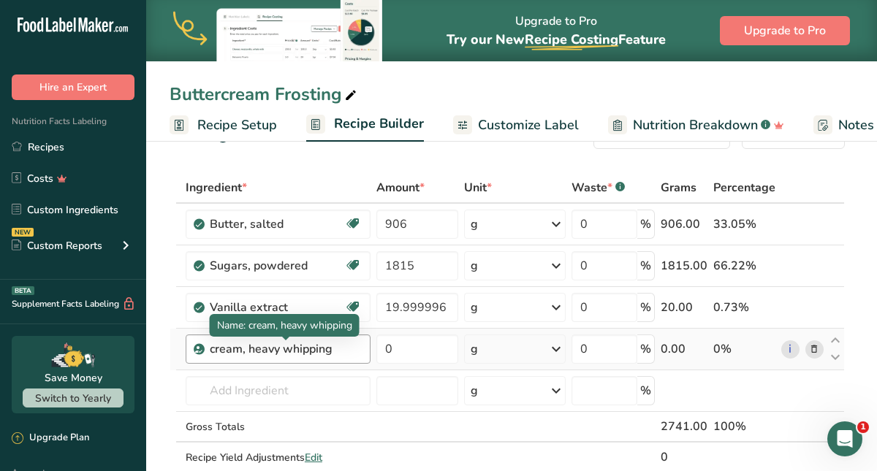
click at [331, 351] on div "cream, heavy whipping" at bounding box center [286, 350] width 152 height 18
click at [338, 349] on div "cream, heavy whipping" at bounding box center [286, 350] width 152 height 18
click at [337, 349] on div "cream, heavy whipping" at bounding box center [286, 350] width 152 height 18
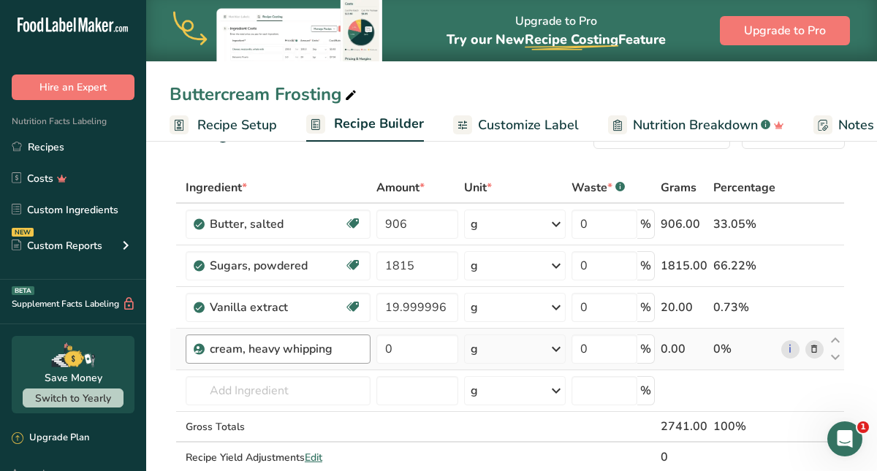
click at [337, 349] on div "cream, heavy whipping" at bounding box center [286, 350] width 152 height 18
click at [322, 351] on div "cream, heavy whipping" at bounding box center [286, 350] width 152 height 18
click at [392, 345] on input "0" at bounding box center [417, 349] width 82 height 29
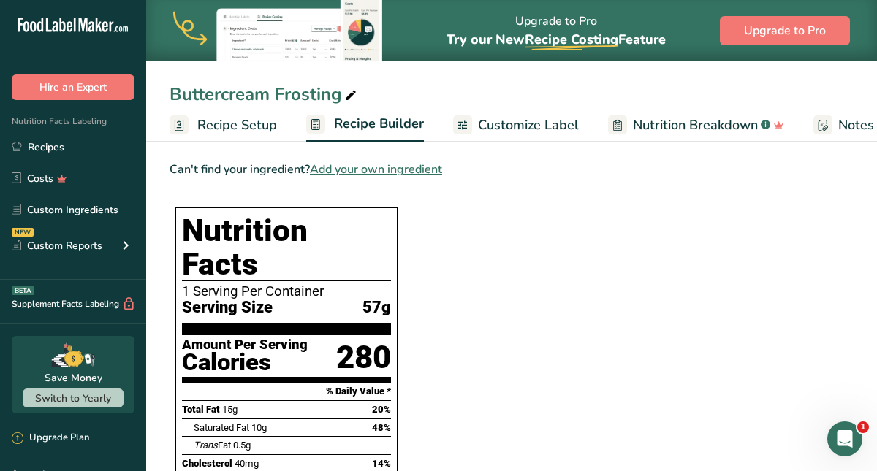
scroll to position [408, 0]
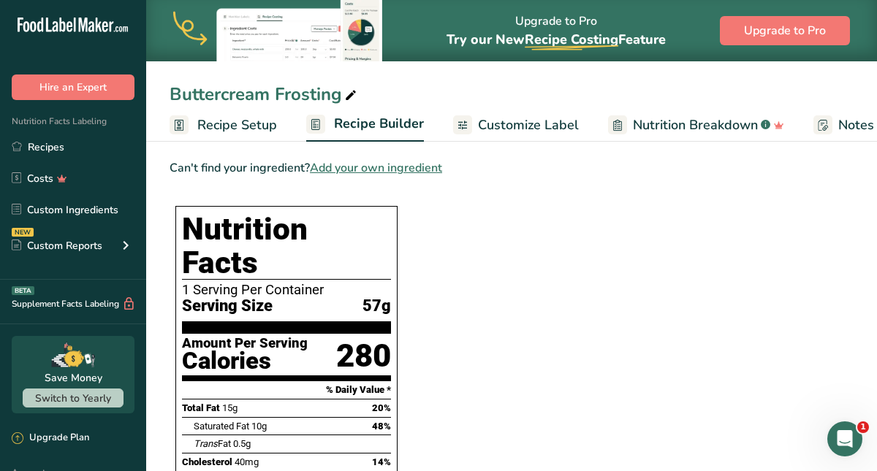
type input "119.999995"
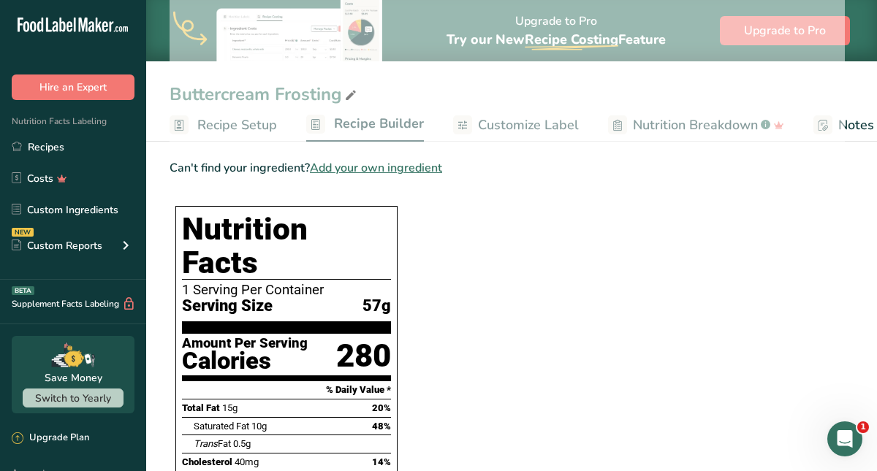
click at [275, 126] on div "Buttercream Frosting Recipe Setup Recipe Builder Customize Label Nutrition Brea…" at bounding box center [511, 467] width 731 height 1476
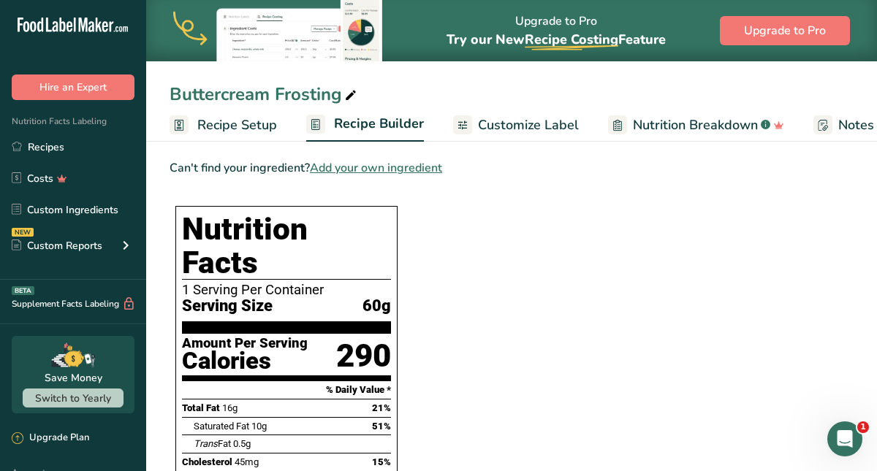
click at [275, 126] on ul "Recipe Setup Recipe Builder Customize Label Nutrition Breakdown .a-a{fill:#3473…" at bounding box center [652, 124] width 1012 height 34
click at [228, 122] on span "Recipe Setup" at bounding box center [237, 125] width 80 height 20
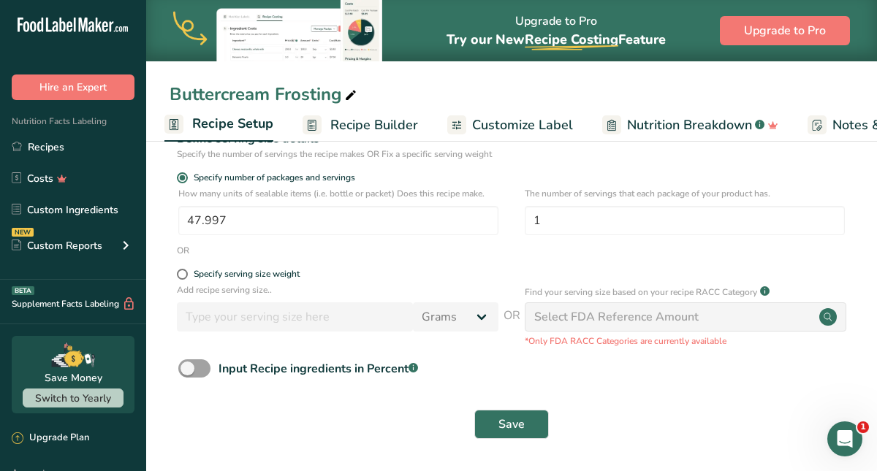
scroll to position [208, 0]
click at [231, 223] on input "47.997" at bounding box center [338, 220] width 320 height 29
type input "1"
type input "60"
click at [496, 419] on button "Save" at bounding box center [511, 424] width 75 height 29
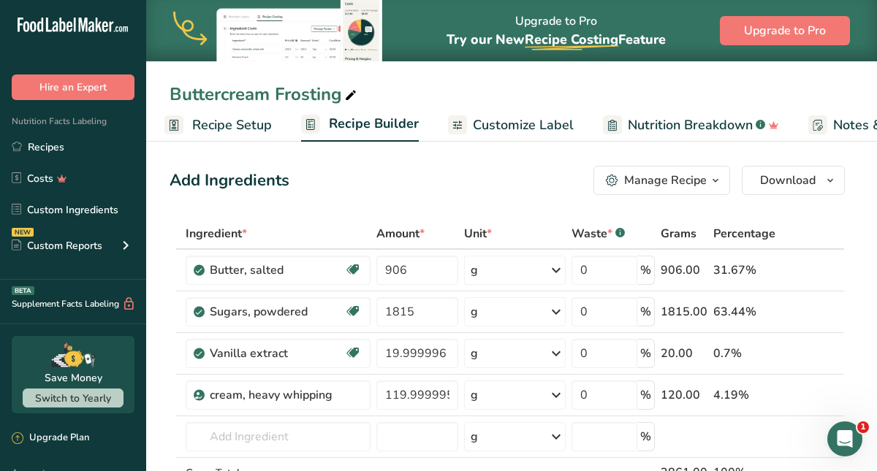
click at [529, 127] on span "Customize Label" at bounding box center [523, 125] width 101 height 20
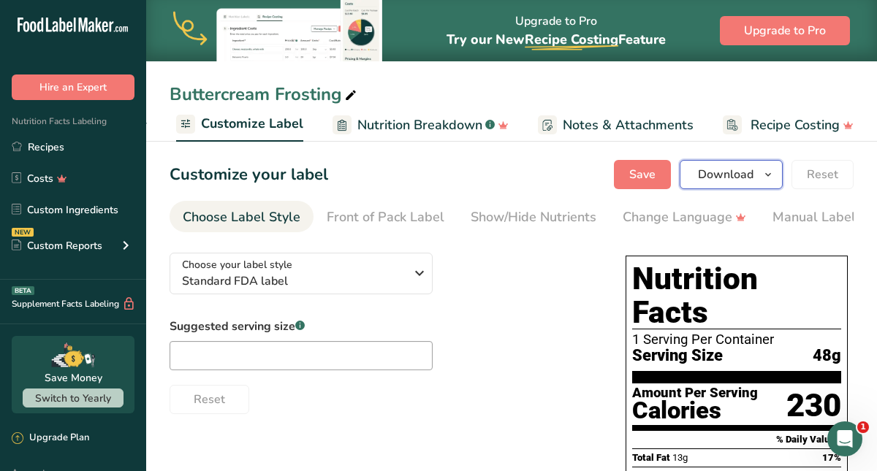
click at [732, 172] on span "Download" at bounding box center [726, 175] width 56 height 18
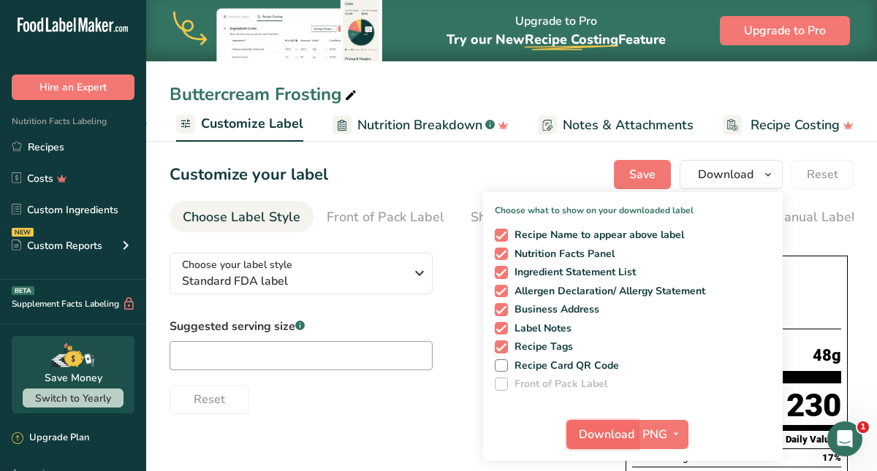
click at [634, 432] on span "Download" at bounding box center [607, 435] width 56 height 18
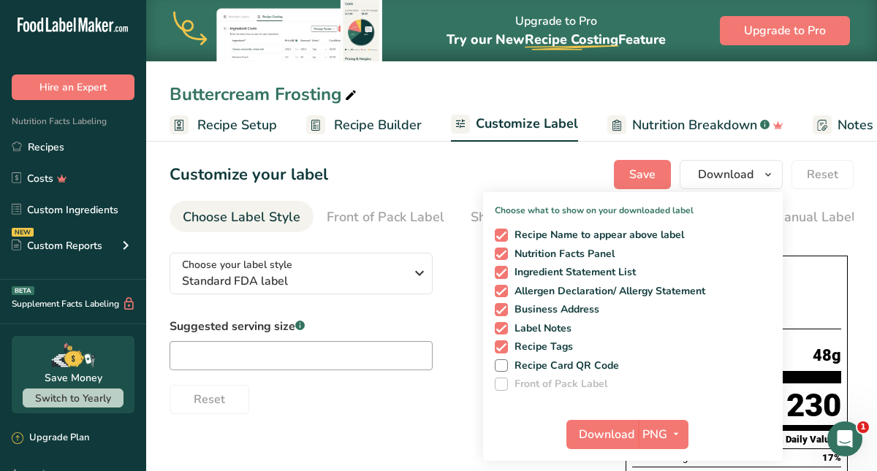
scroll to position [0, 275]
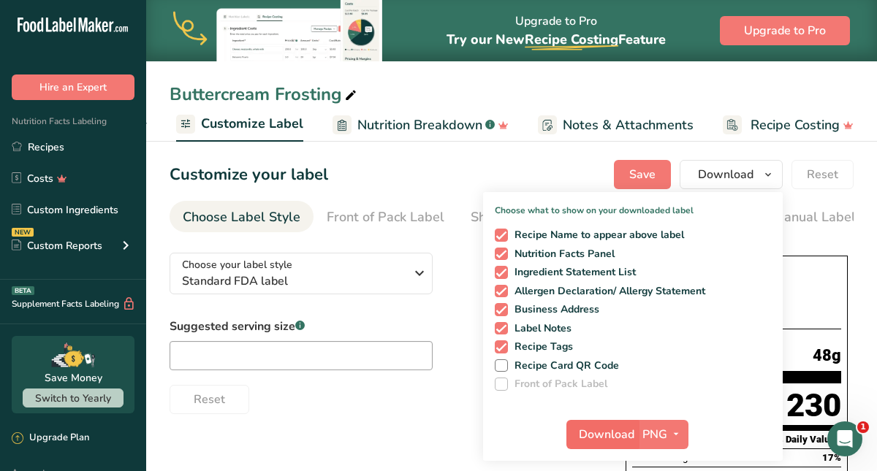
click at [631, 436] on span "Download" at bounding box center [607, 435] width 56 height 18
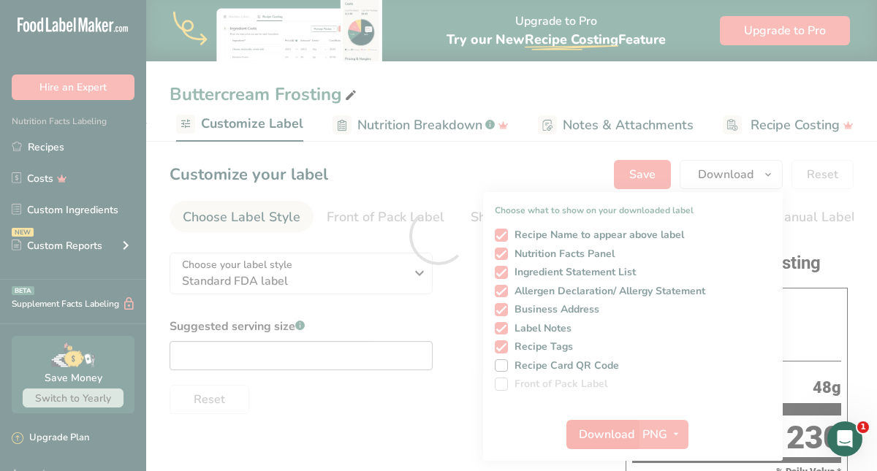
scroll to position [0, 0]
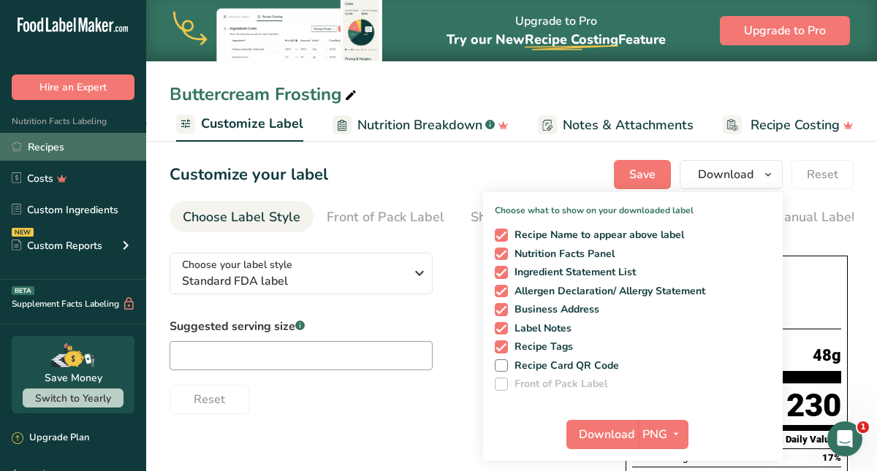
click at [39, 146] on link "Recipes" at bounding box center [73, 147] width 146 height 28
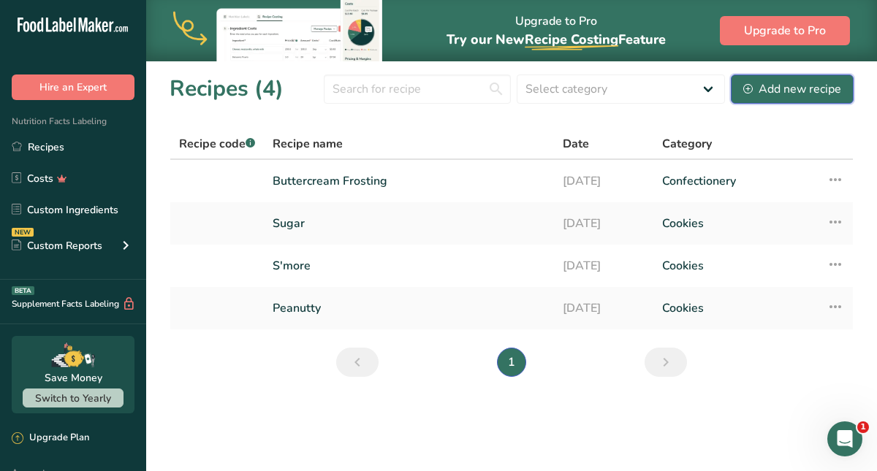
click at [764, 92] on div "Add new recipe" at bounding box center [792, 89] width 98 height 18
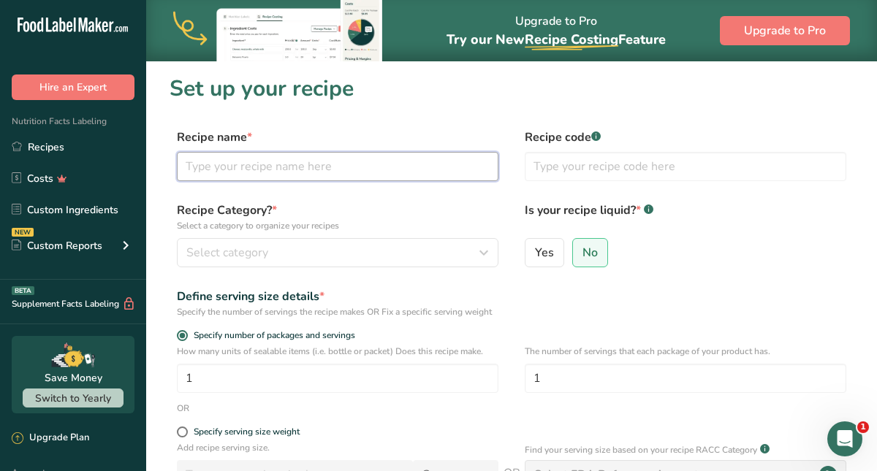
click at [436, 167] on input "text" at bounding box center [338, 166] width 322 height 29
type input "Phat Joe"
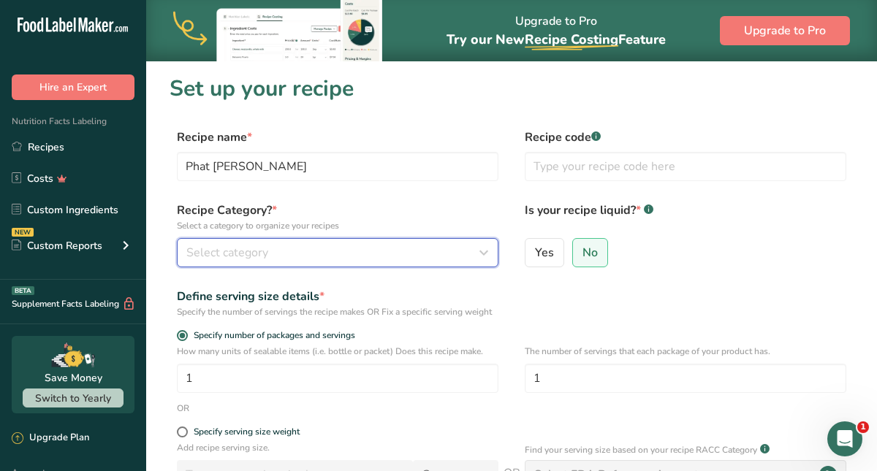
click at [482, 256] on icon "button" at bounding box center [484, 253] width 18 height 26
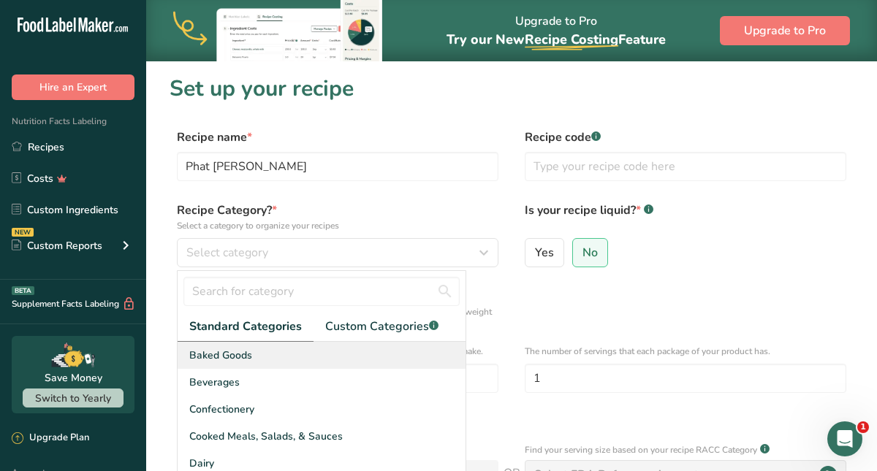
click at [341, 356] on div "Baked Goods" at bounding box center [322, 355] width 288 height 27
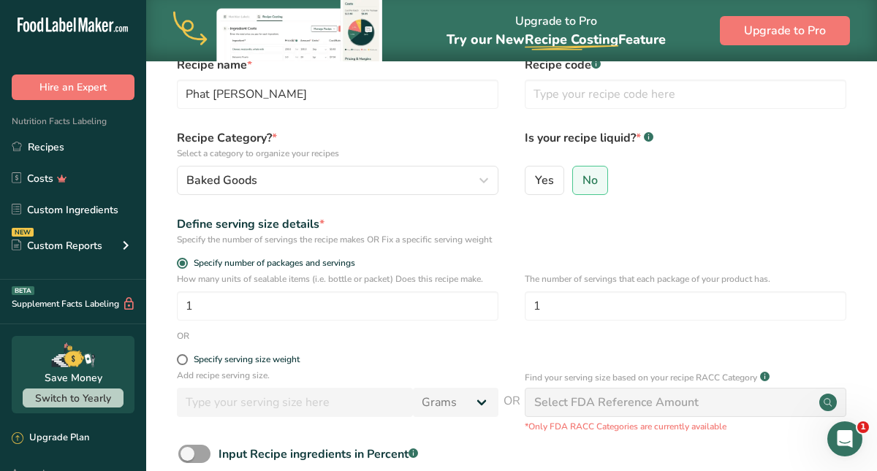
scroll to position [75, 0]
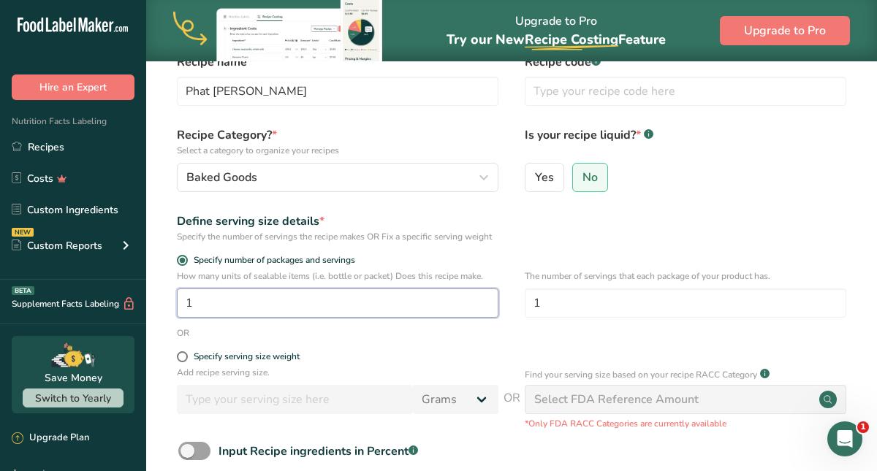
drag, startPoint x: 204, startPoint y: 322, endPoint x: 171, endPoint y: 317, distance: 33.2
click at [171, 317] on div "How many units of sealable items (i.e. bottle or packet) Does this recipe make.…" at bounding box center [512, 298] width 684 height 57
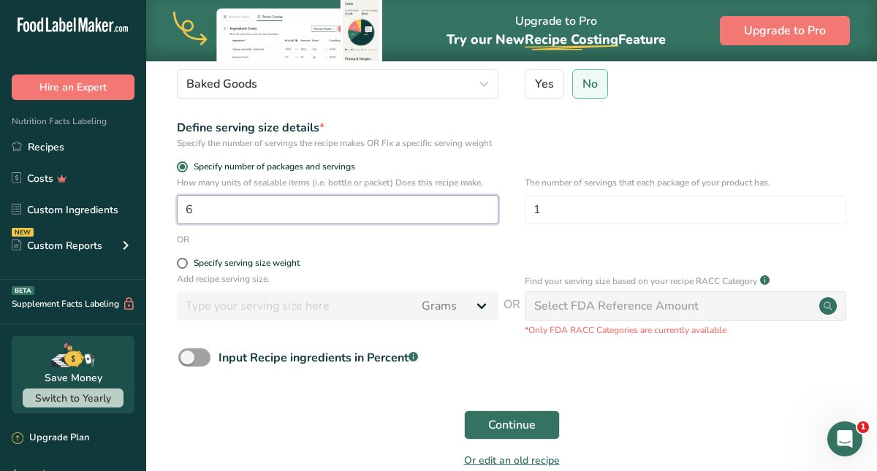
scroll to position [173, 0]
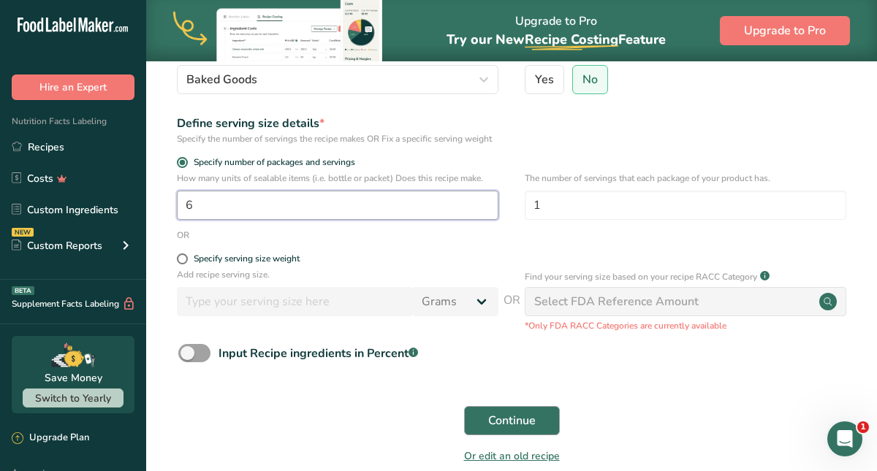
type input "6"
click at [481, 434] on button "Continue" at bounding box center [512, 420] width 96 height 29
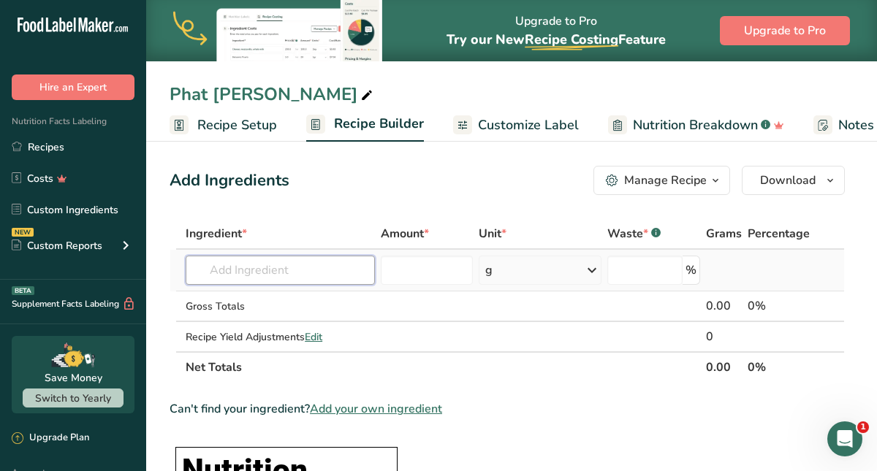
click at [286, 270] on input "text" at bounding box center [280, 270] width 189 height 29
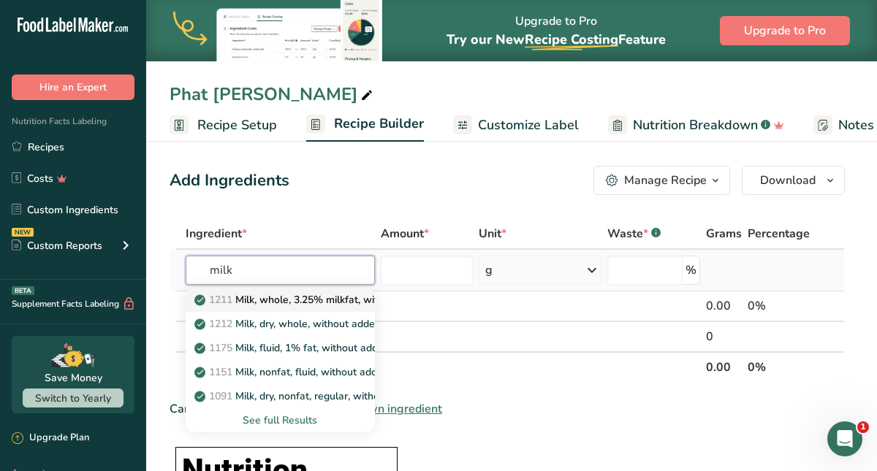
type input "milk"
click at [311, 303] on p "1211 Milk, whole, 3.25% milkfat, without added vitamin A and [MEDICAL_DATA]" at bounding box center [391, 299] width 389 height 15
type input "Milk, whole, 3.25% milkfat, without added vitamin A and [MEDICAL_DATA]"
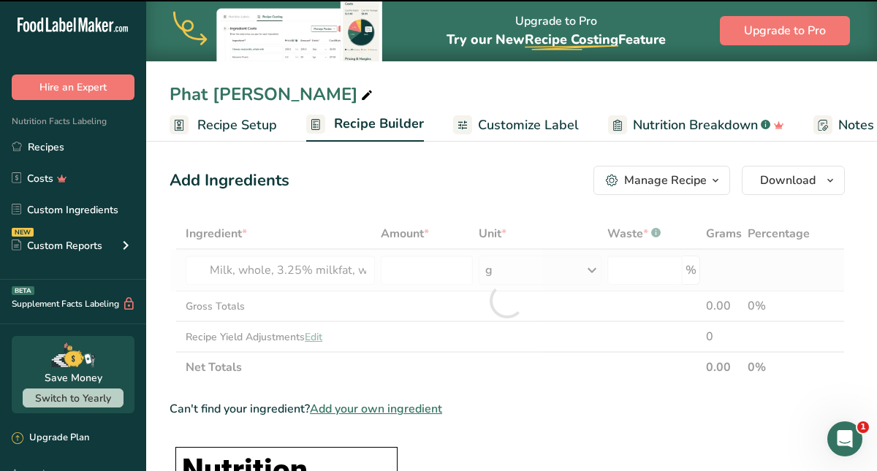
type input "0"
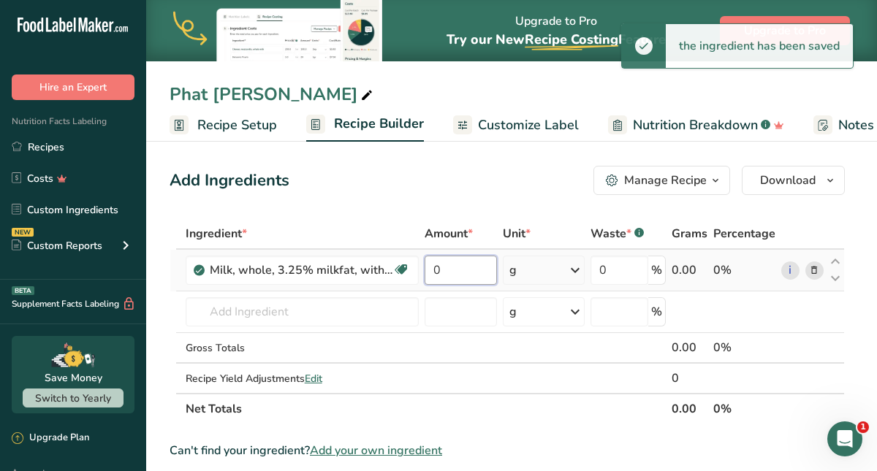
click at [458, 269] on input "0" at bounding box center [461, 270] width 72 height 29
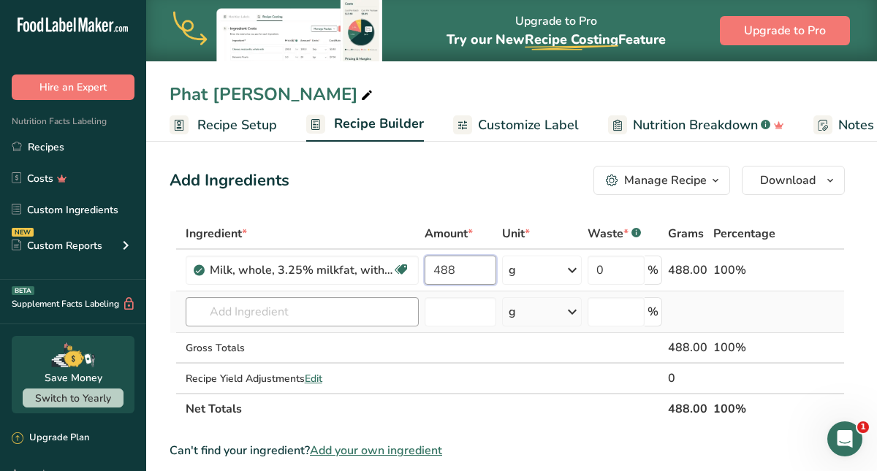
type input "488"
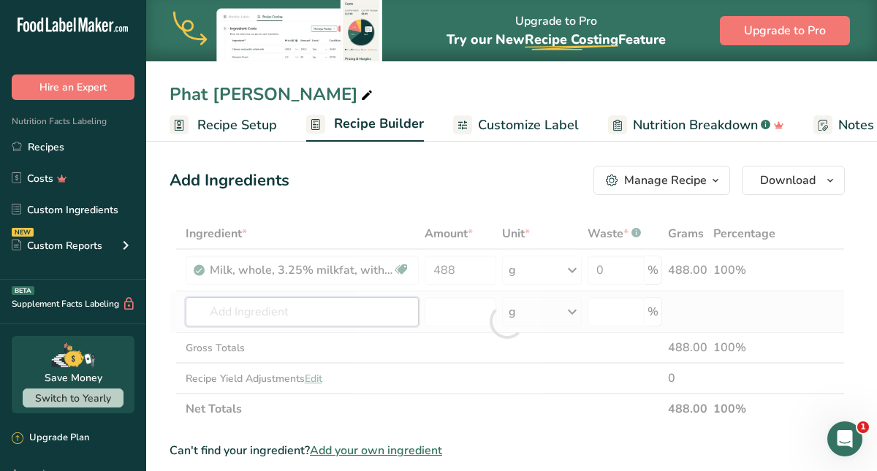
click at [314, 316] on div "Ingredient * Amount * Unit * Waste * .a-a{fill:#347362;}.b-a{fill:#fff;} Grams …" at bounding box center [507, 321] width 675 height 206
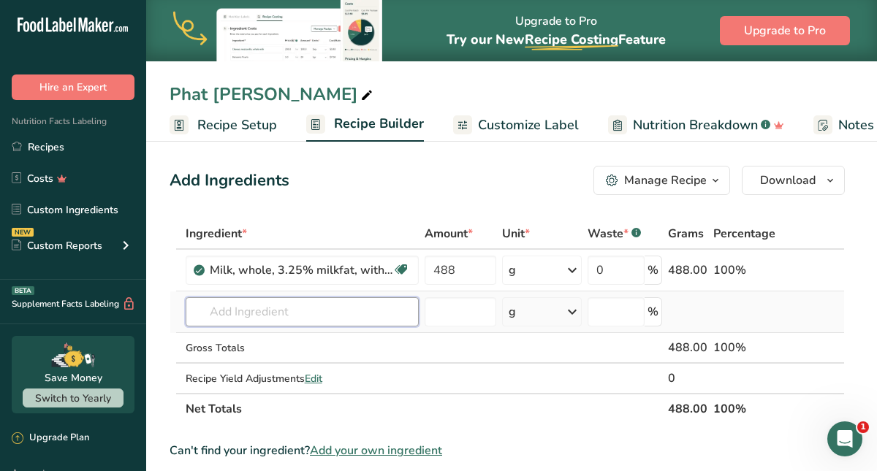
type input "7"
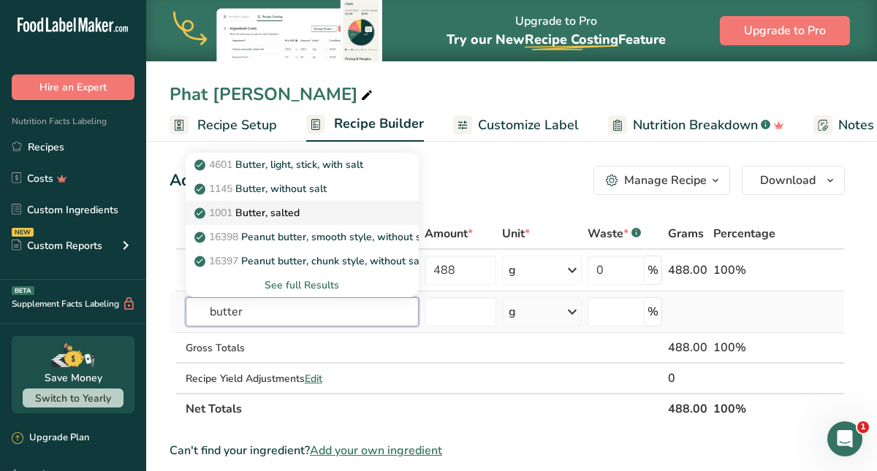
type input "butter"
click at [304, 210] on div "1001 Butter, salted" at bounding box center [290, 212] width 186 height 15
type input "Butter, salted"
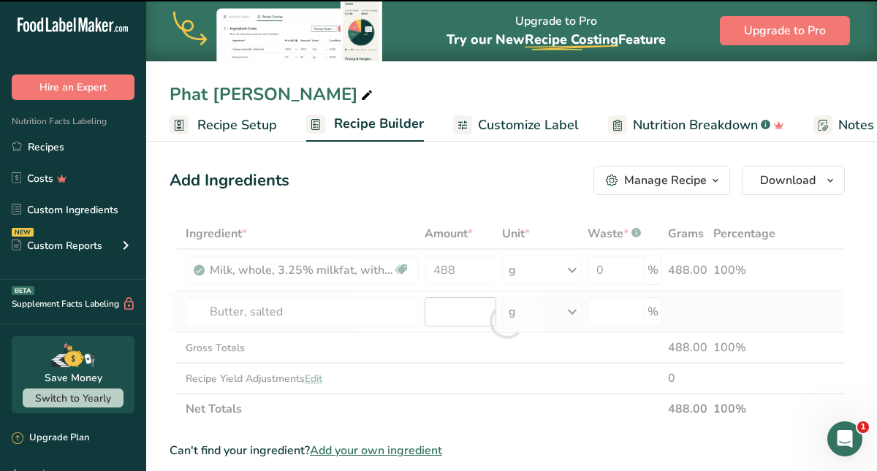
type input "0"
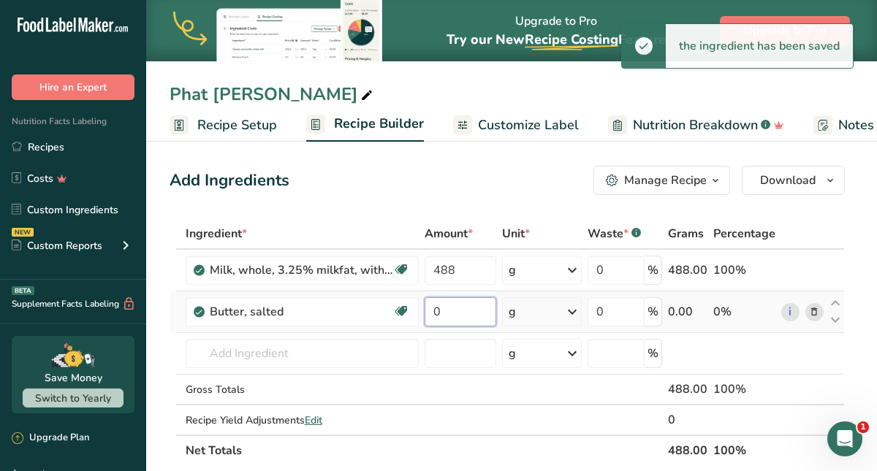
click at [461, 311] on input "0" at bounding box center [461, 311] width 72 height 29
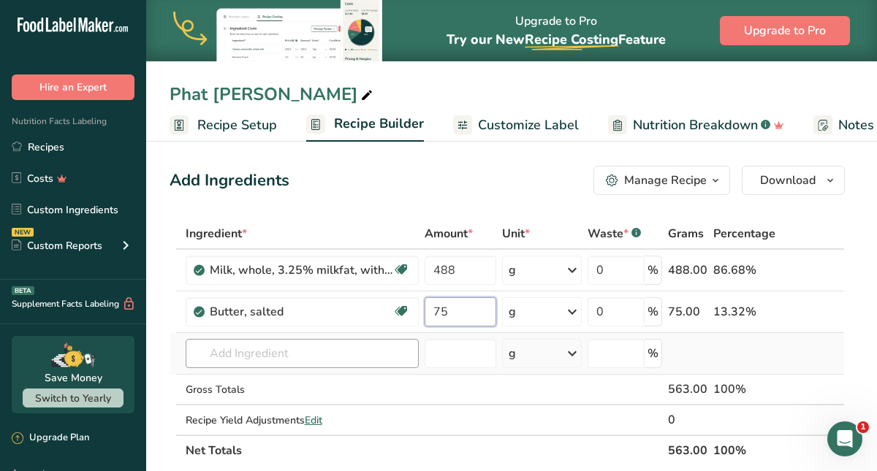
type input "75"
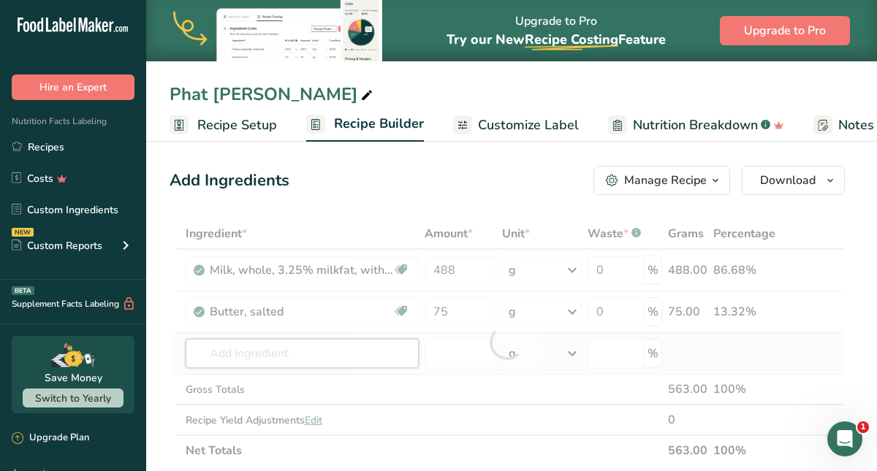
click at [324, 362] on div "Ingredient * Amount * Unit * Waste * .a-a{fill:#347362;}.b-a{fill:#fff;} Grams …" at bounding box center [507, 342] width 675 height 248
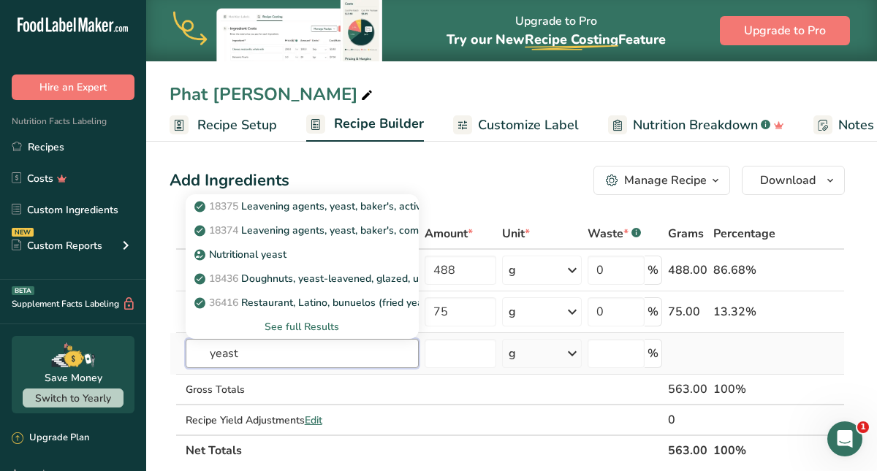
type input "yeast"
click at [278, 327] on div "See full Results" at bounding box center [302, 326] width 210 height 15
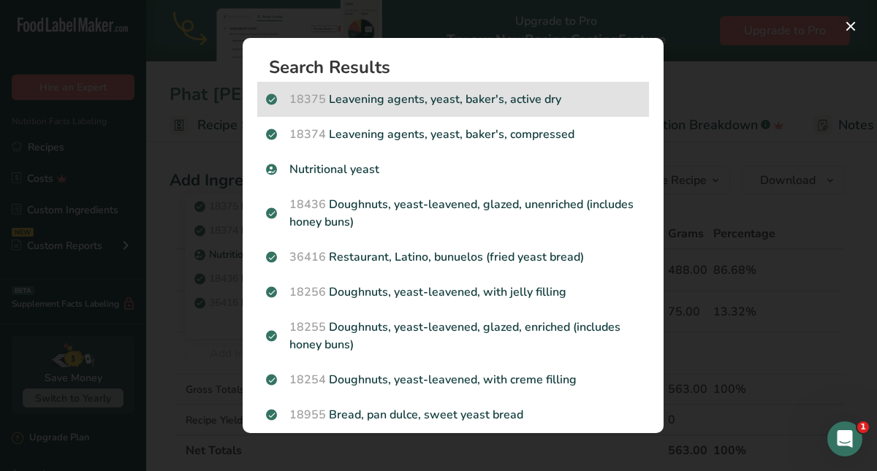
click at [305, 103] on span "18375" at bounding box center [307, 99] width 37 height 16
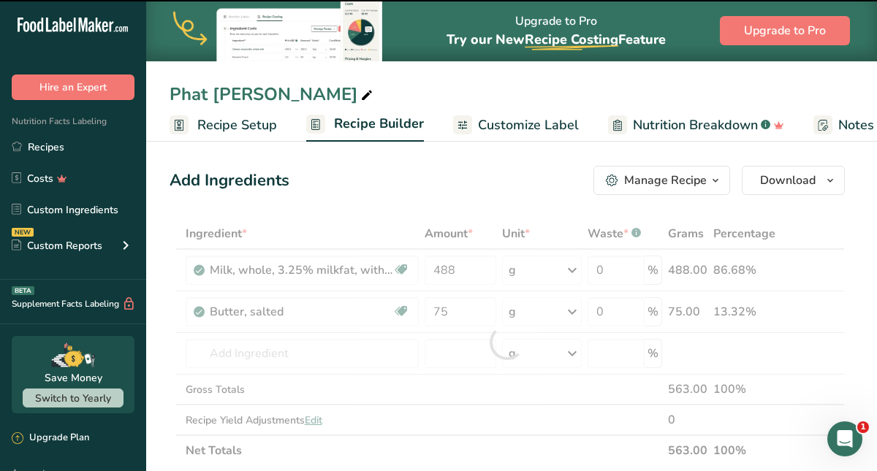
type input "0"
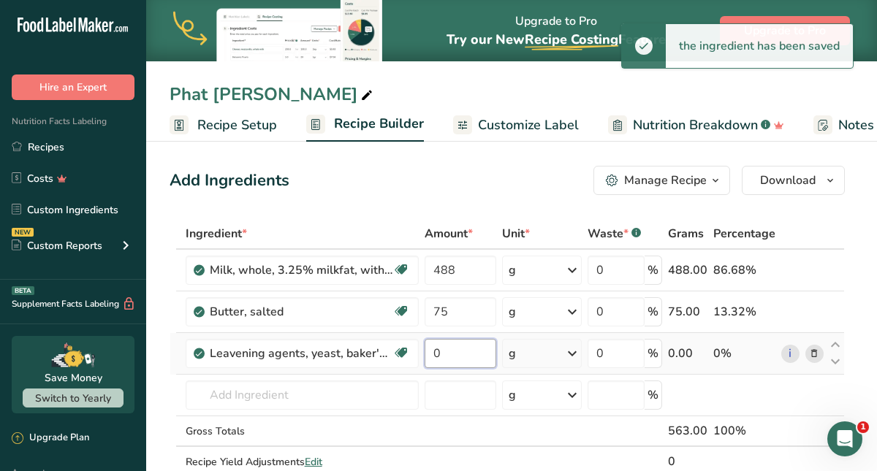
click at [452, 354] on input "0" at bounding box center [461, 353] width 72 height 29
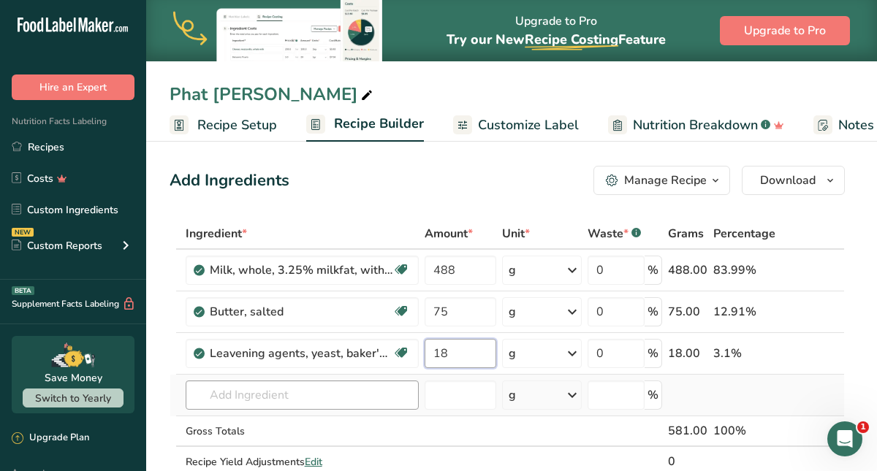
type input "18"
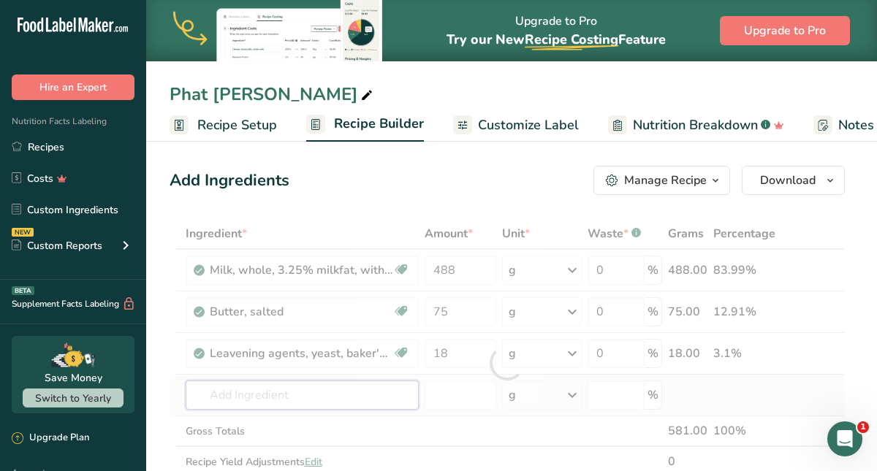
click at [360, 395] on div "Ingredient * Amount * Unit * Waste * .a-a{fill:#347362;}.b-a{fill:#fff;} Grams …" at bounding box center [507, 362] width 675 height 289
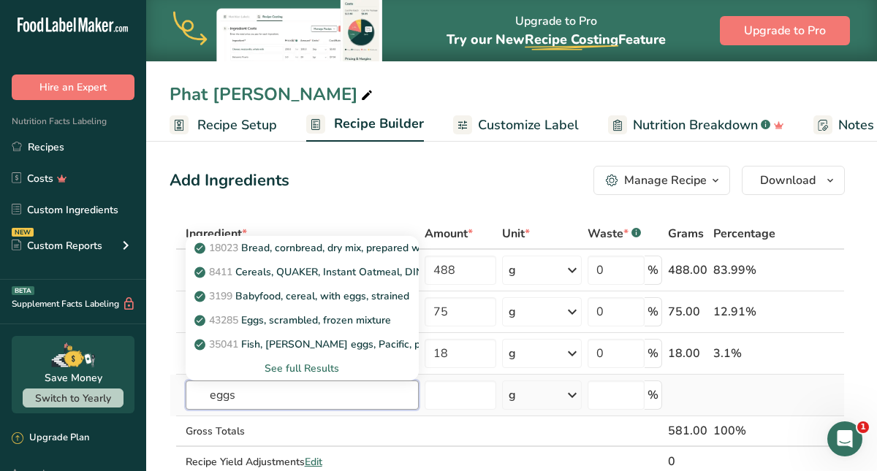
click at [346, 404] on input "eggs" at bounding box center [302, 395] width 233 height 29
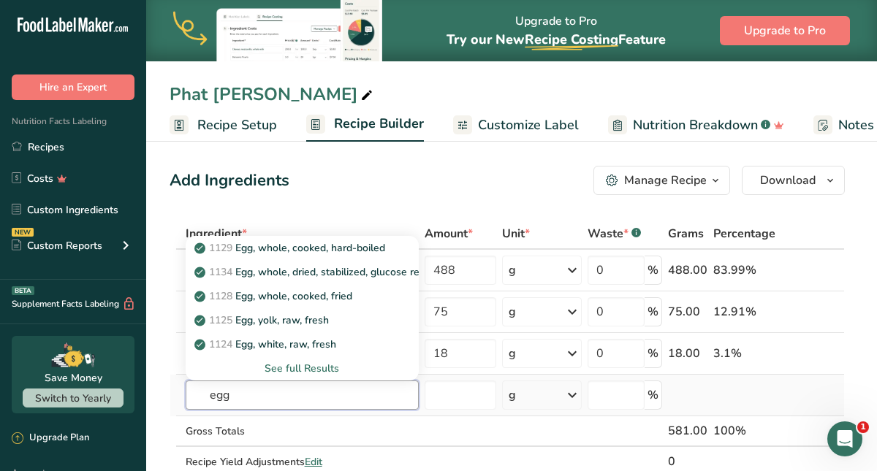
type input "egg"
click at [297, 365] on div "See full Results" at bounding box center [302, 368] width 210 height 15
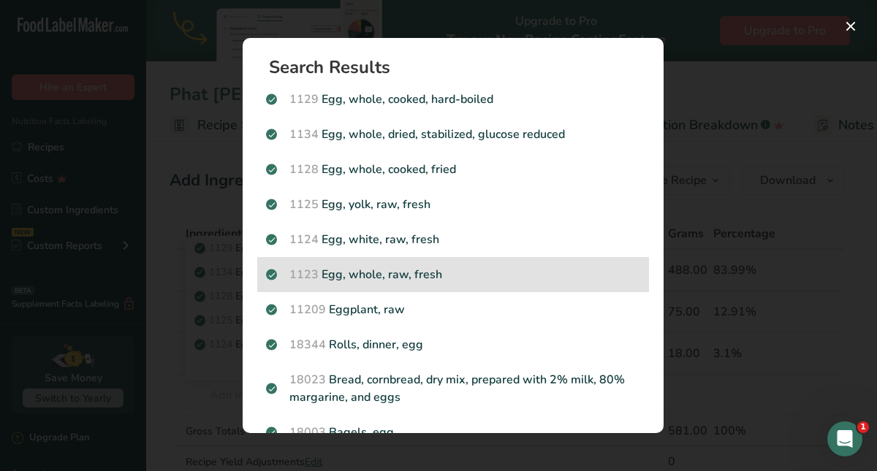
click at [338, 285] on div "1123 Egg, whole, raw, fresh" at bounding box center [453, 274] width 392 height 35
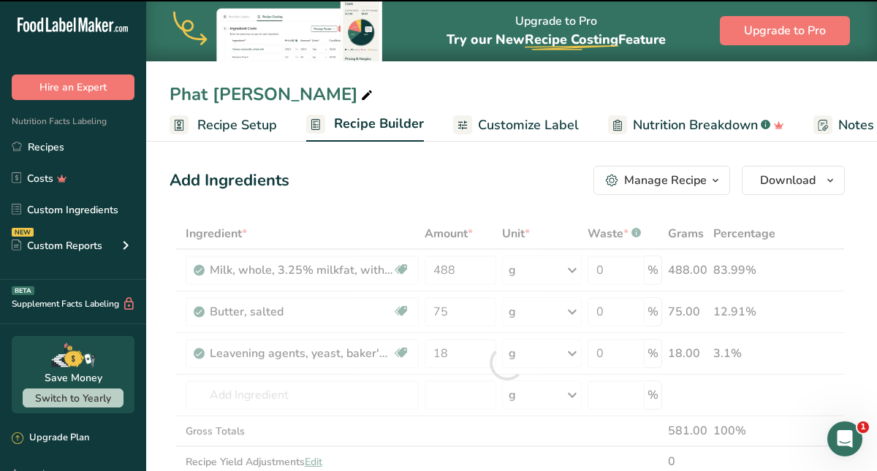
type input "0"
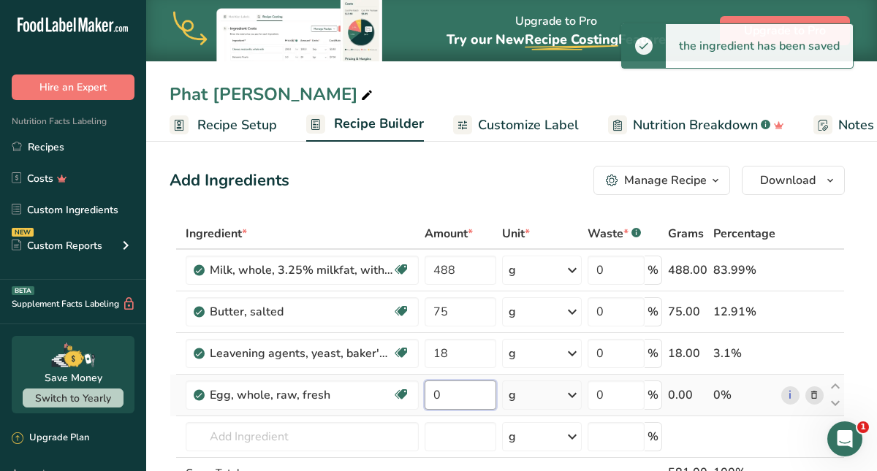
click at [438, 392] on input "0" at bounding box center [461, 395] width 72 height 29
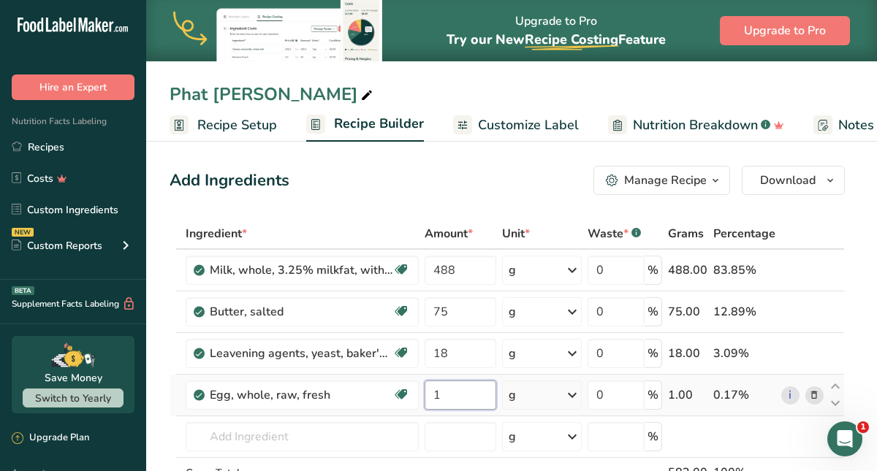
type input "1"
click at [531, 397] on div "Ingredient * Amount * Unit * Waste * .a-a{fill:#347362;}.b-a{fill:#fff;} Grams …" at bounding box center [507, 383] width 675 height 331
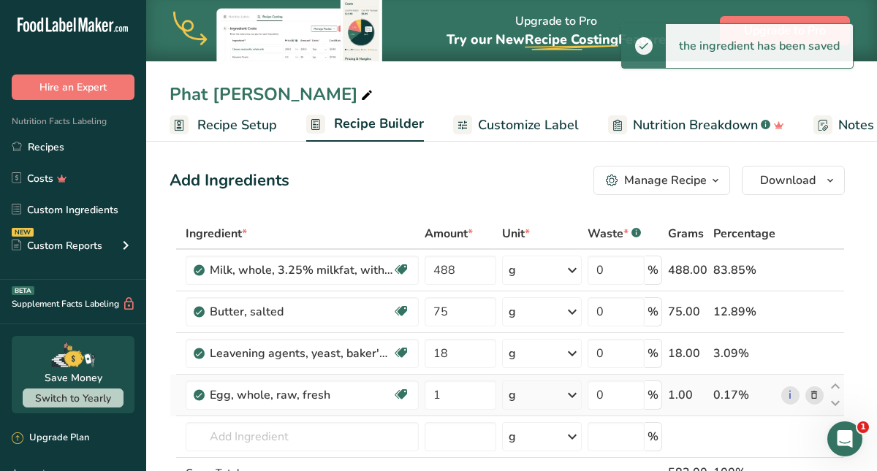
click at [531, 397] on div "g" at bounding box center [542, 395] width 80 height 29
click at [530, 449] on div "1 large" at bounding box center [572, 444] width 123 height 21
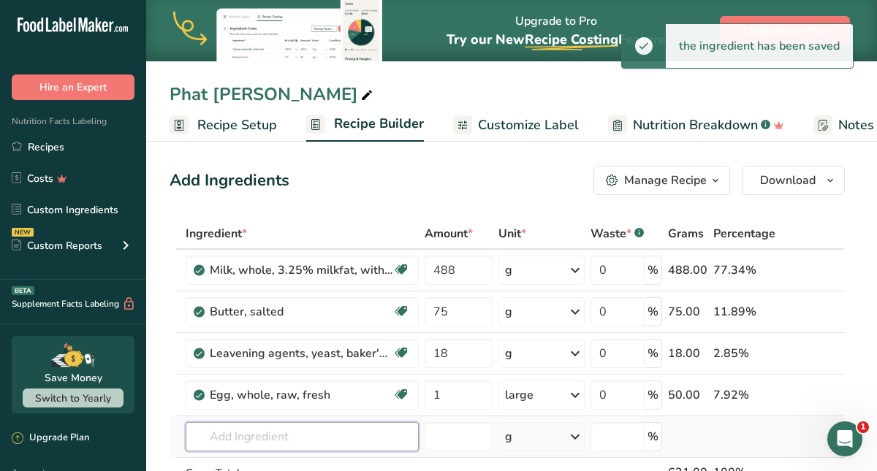
click at [285, 433] on input "text" at bounding box center [302, 436] width 233 height 29
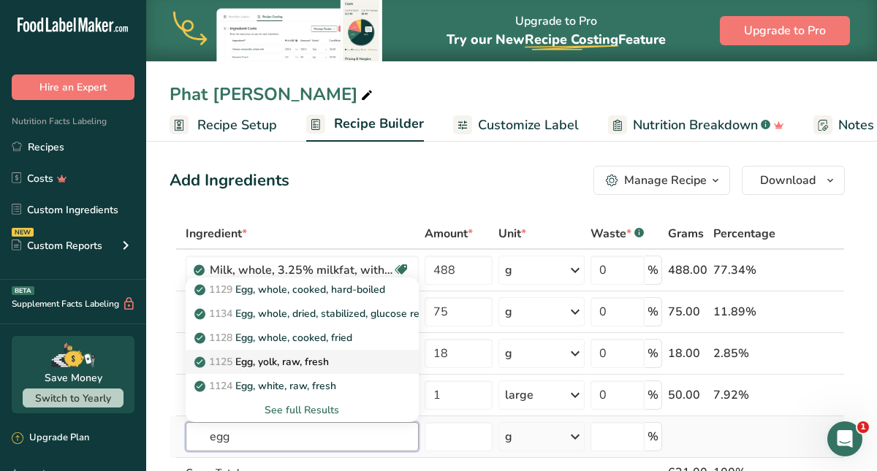
type input "egg"
click at [286, 360] on p "1125 Egg, yolk, raw, fresh" at bounding box center [263, 361] width 132 height 15
type input "Egg, yolk, raw, fresh"
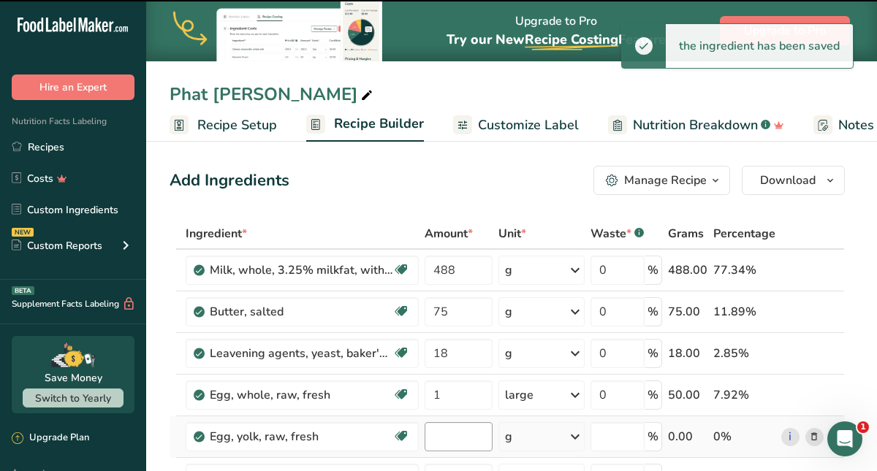
type input "0"
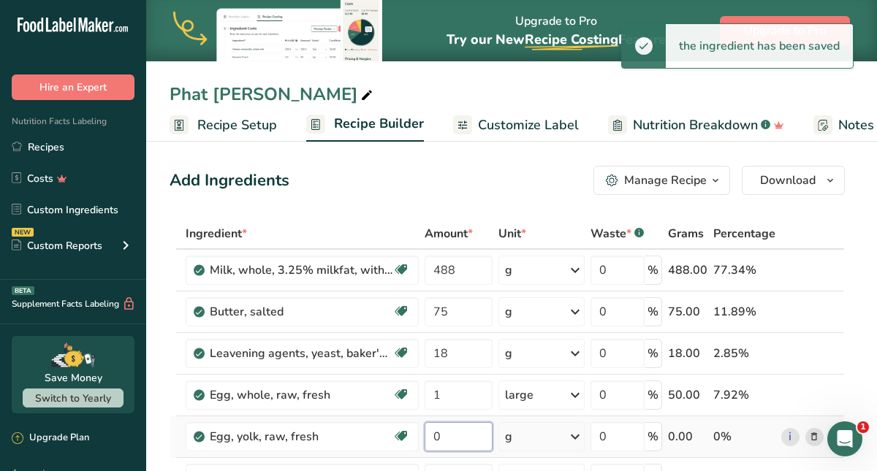
click at [442, 436] on input "0" at bounding box center [459, 436] width 69 height 29
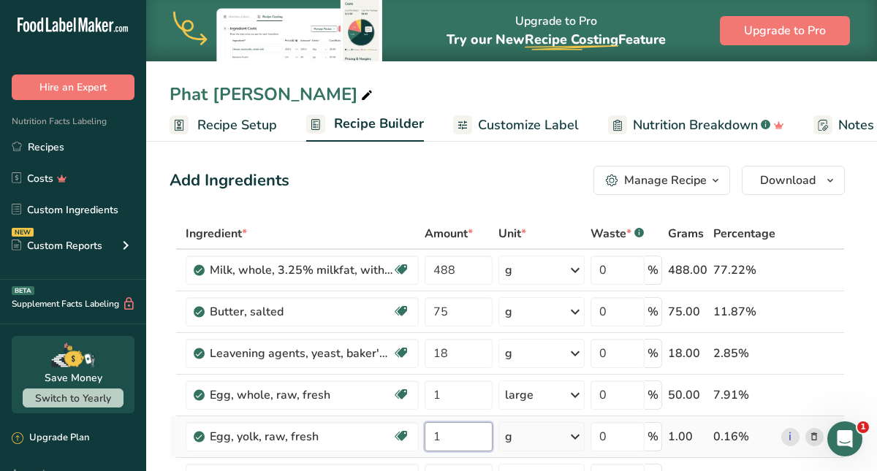
type input "1"
click at [520, 436] on div "Ingredient * Amount * Unit * Waste * .a-a{fill:#347362;}.b-a{fill:#fff;} Grams …" at bounding box center [507, 404] width 675 height 373
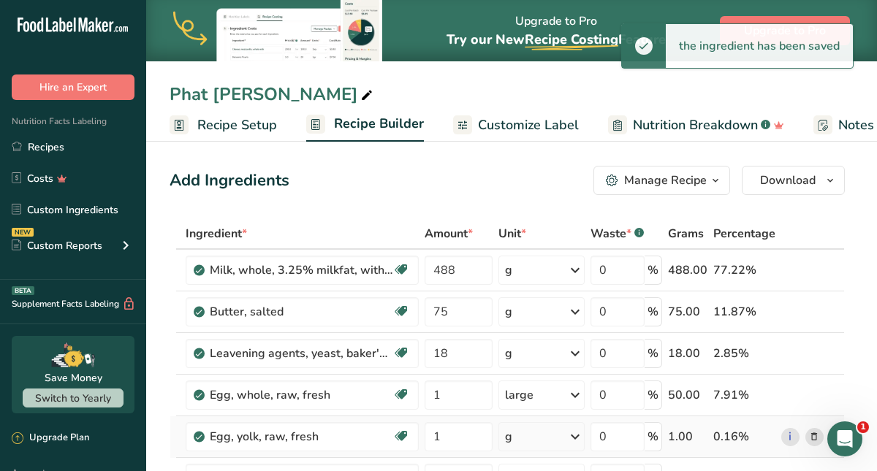
click at [578, 435] on icon at bounding box center [575, 437] width 18 height 26
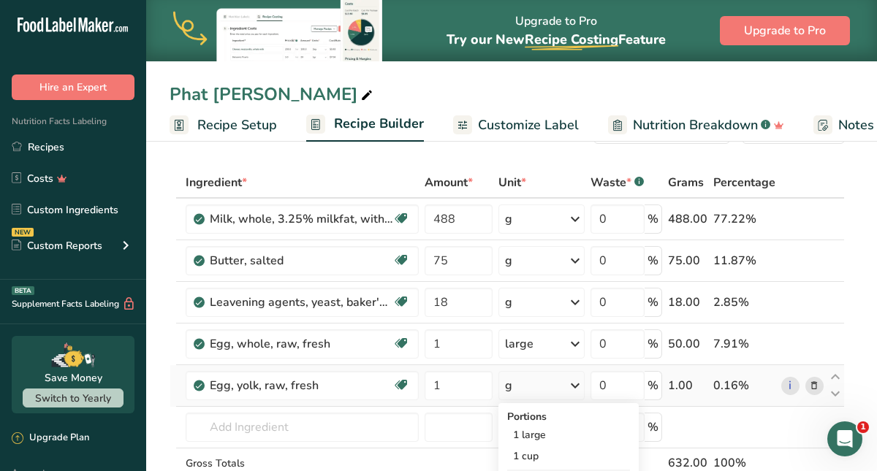
scroll to position [52, 0]
click at [561, 441] on div "1 large" at bounding box center [568, 434] width 123 height 21
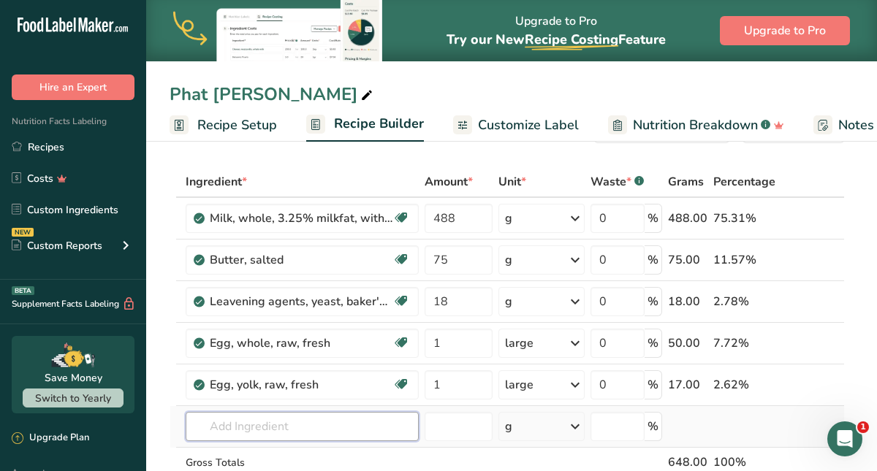
click at [226, 427] on input "text" at bounding box center [302, 426] width 233 height 29
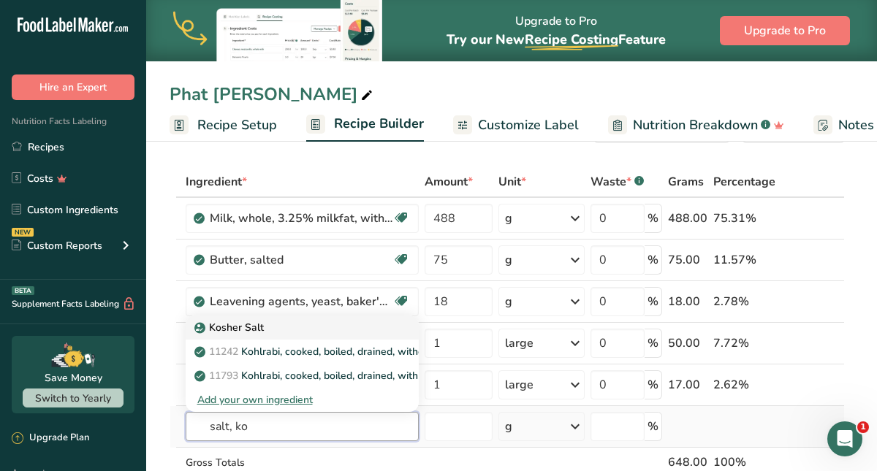
type input "salt, ko"
click at [241, 325] on p "Kosher Salt" at bounding box center [230, 327] width 66 height 15
type input "Kosher Salt"
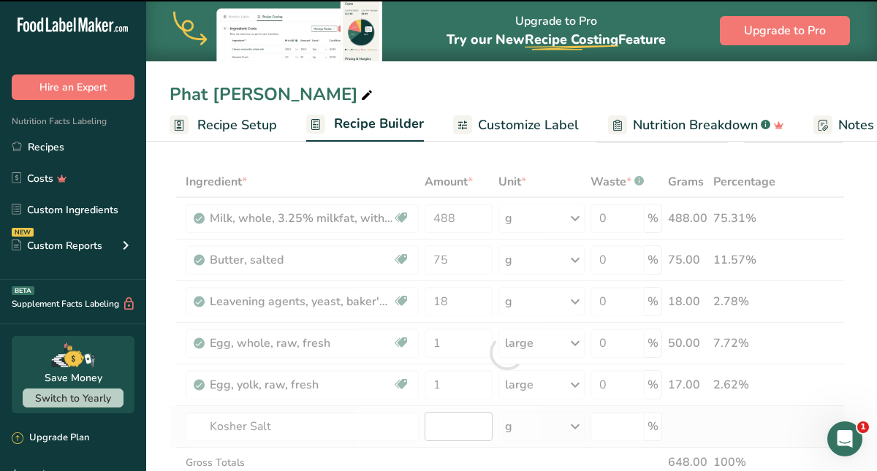
type input "0"
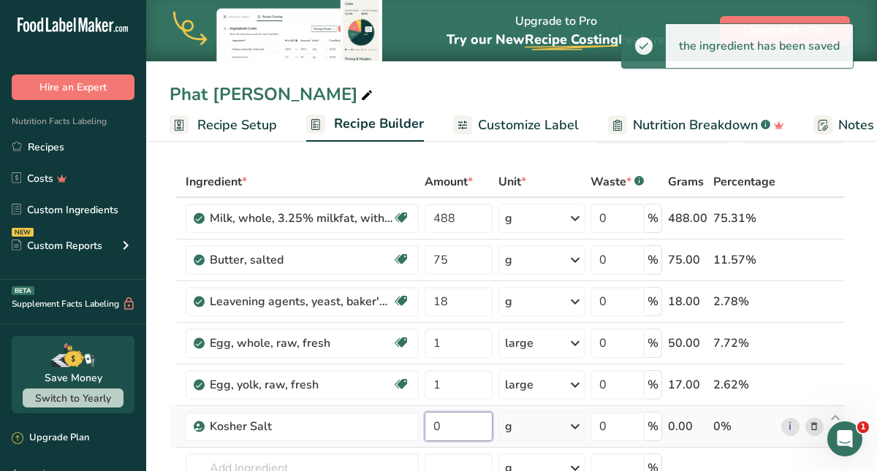
click at [442, 428] on input "0" at bounding box center [459, 426] width 69 height 29
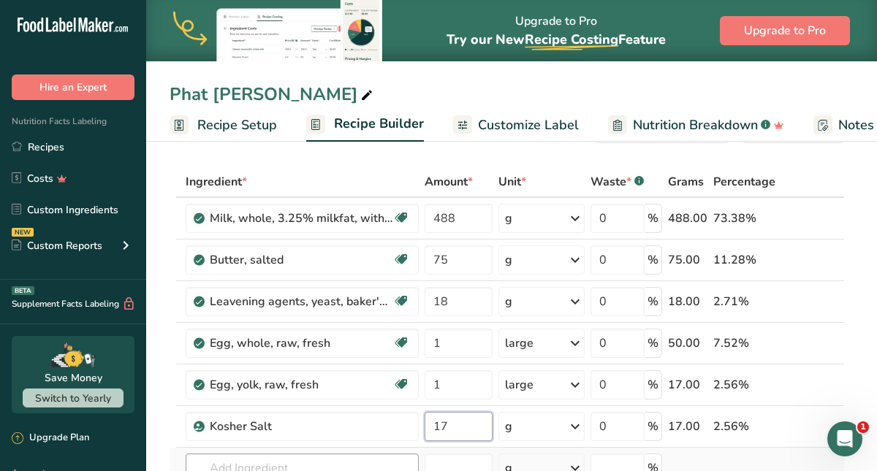
type input "17"
click at [346, 463] on div "Ingredient * Amount * Unit * Waste * .a-a{fill:#347362;}.b-a{fill:#fff;} Grams …" at bounding box center [507, 374] width 675 height 414
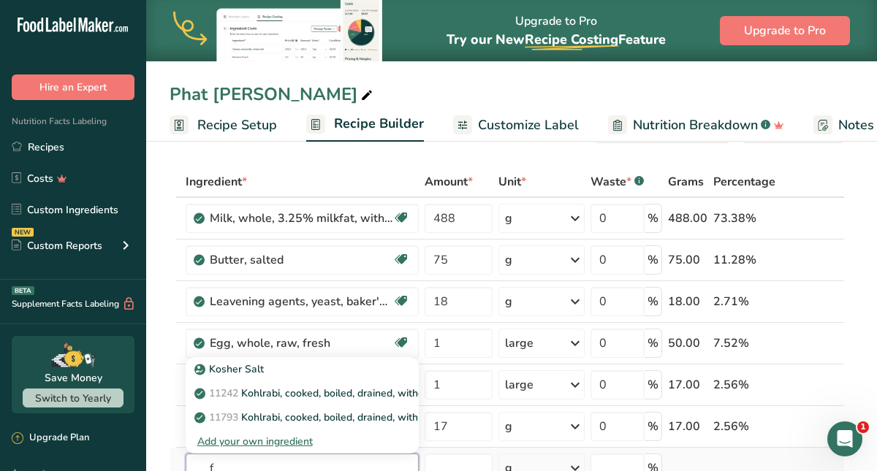
scroll to position [57, 0]
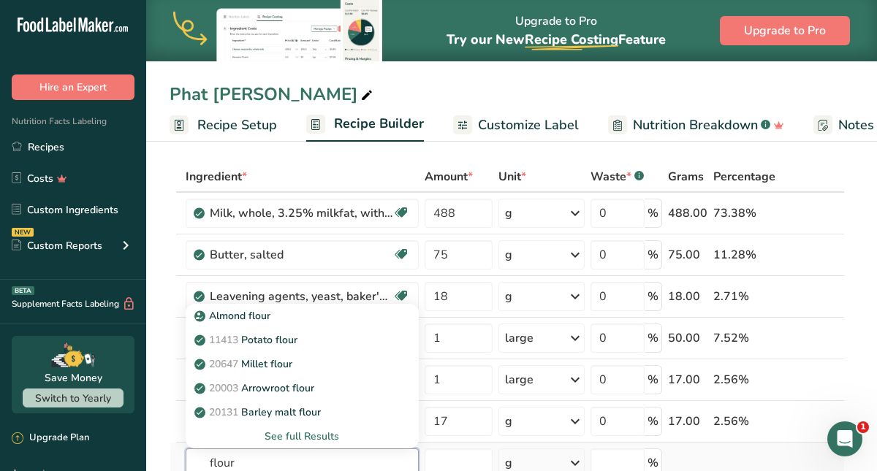
type input "flour"
click at [333, 437] on div "See full Results" at bounding box center [302, 436] width 210 height 15
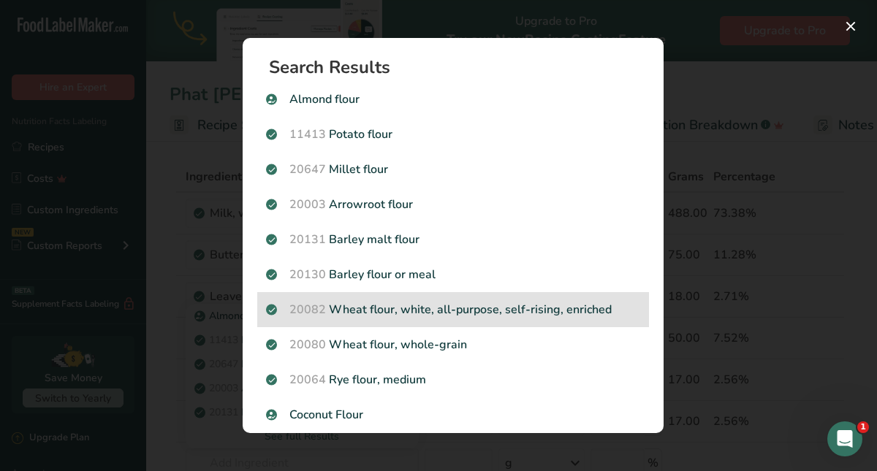
click at [368, 318] on p "20082 Wheat flour, white, all-purpose, self-rising, enriched" at bounding box center [453, 310] width 374 height 18
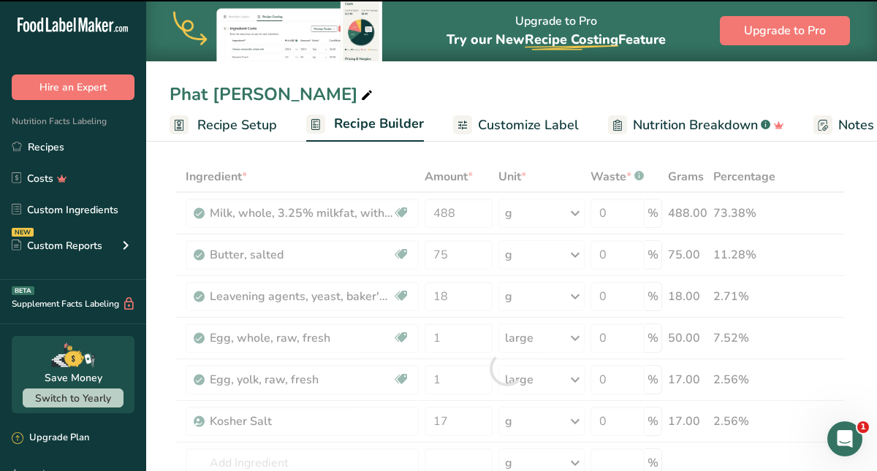
type input "0"
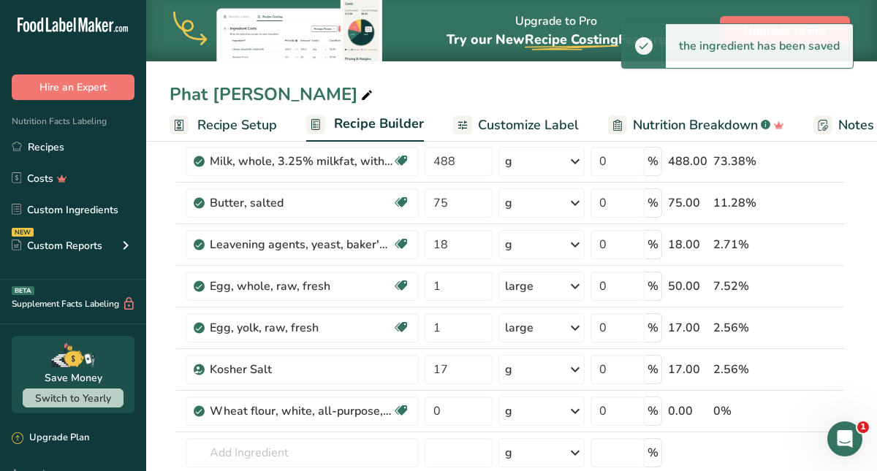
scroll to position [113, 0]
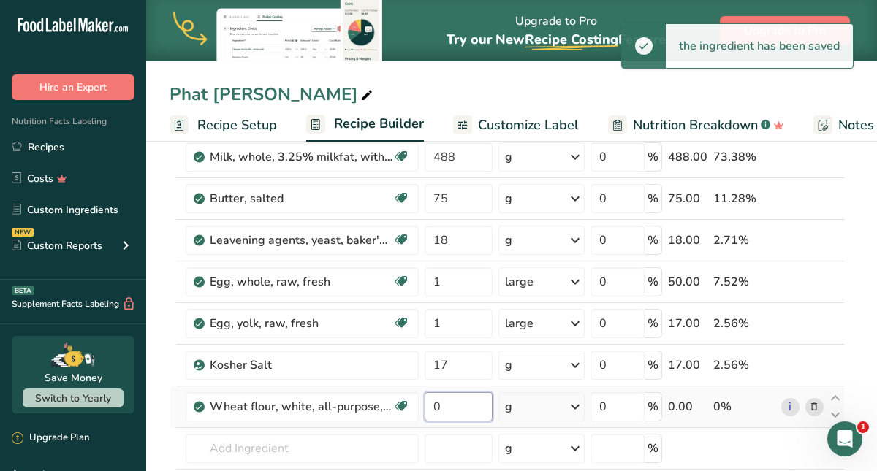
click at [452, 411] on input "0" at bounding box center [459, 406] width 69 height 29
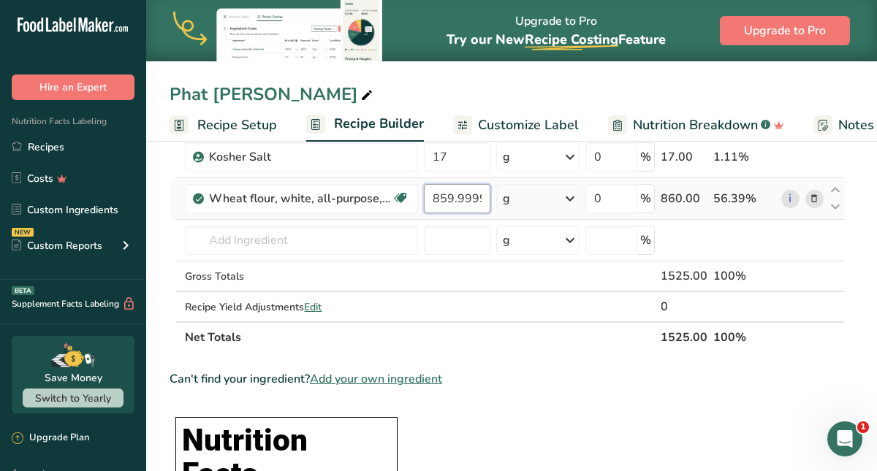
scroll to position [321, 0]
type input "859.999998"
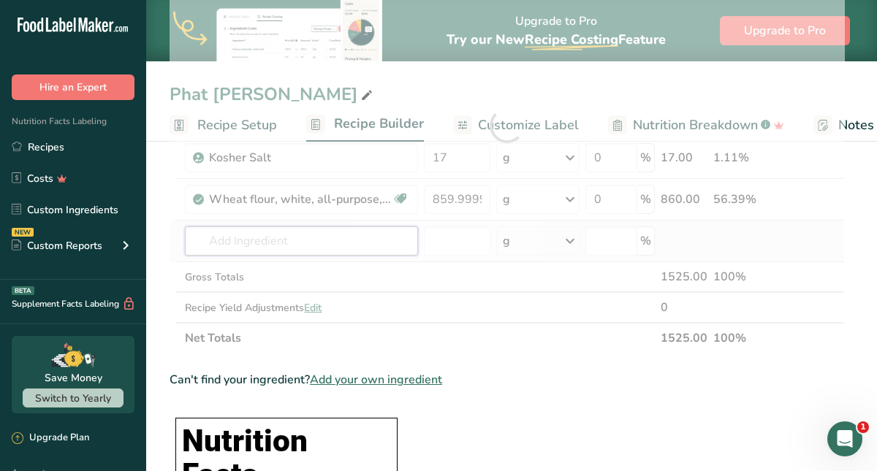
click at [259, 243] on div "Ingredient * Amount * Unit * Waste * .a-a{fill:#347362;}.b-a{fill:#fff;} Grams …" at bounding box center [507, 126] width 675 height 456
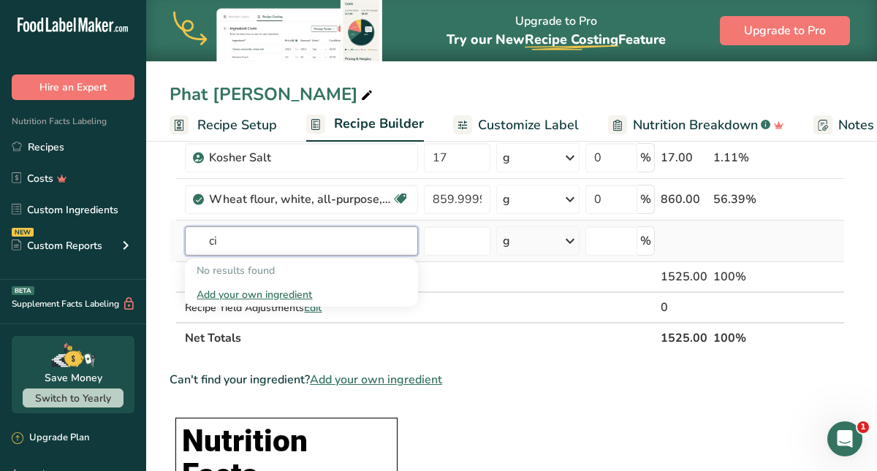
type input "c"
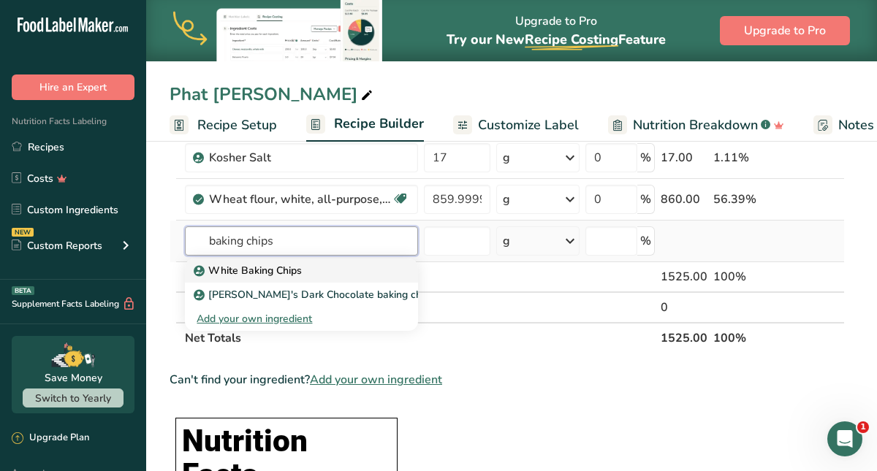
type input "baking chips"
click at [274, 272] on p "White Baking Chips" at bounding box center [249, 270] width 105 height 15
type input "White Baking Chips"
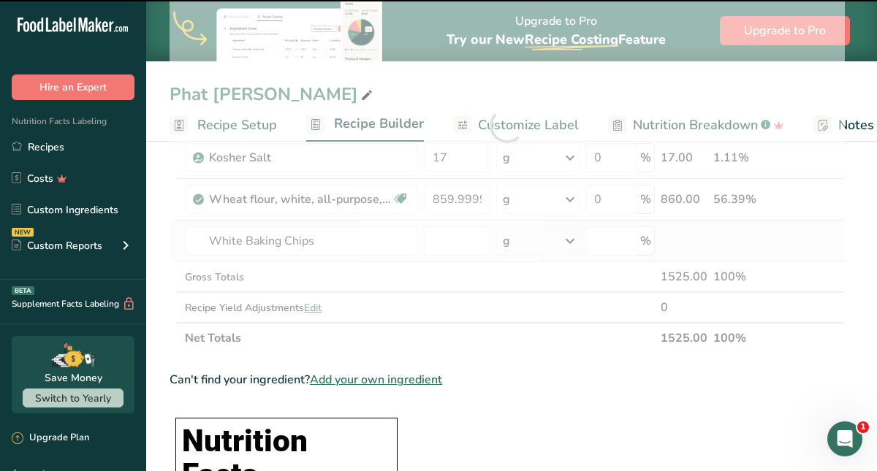
type input "0"
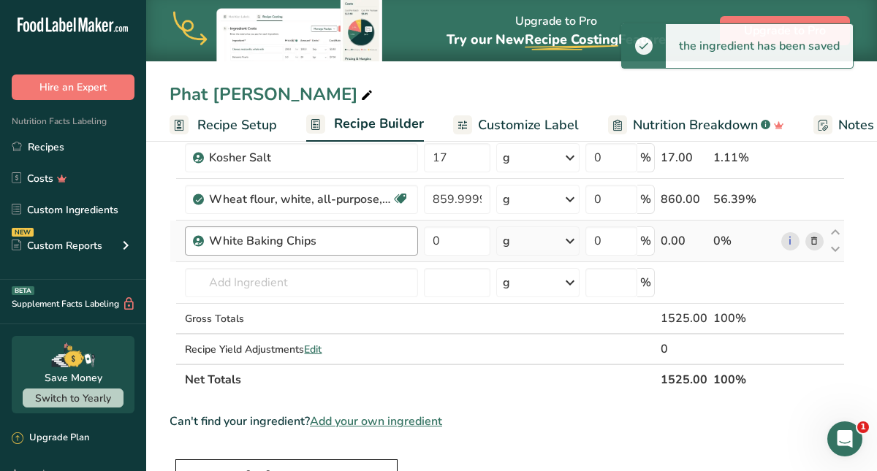
click at [307, 250] on div "White Baking Chips" at bounding box center [301, 241] width 233 height 29
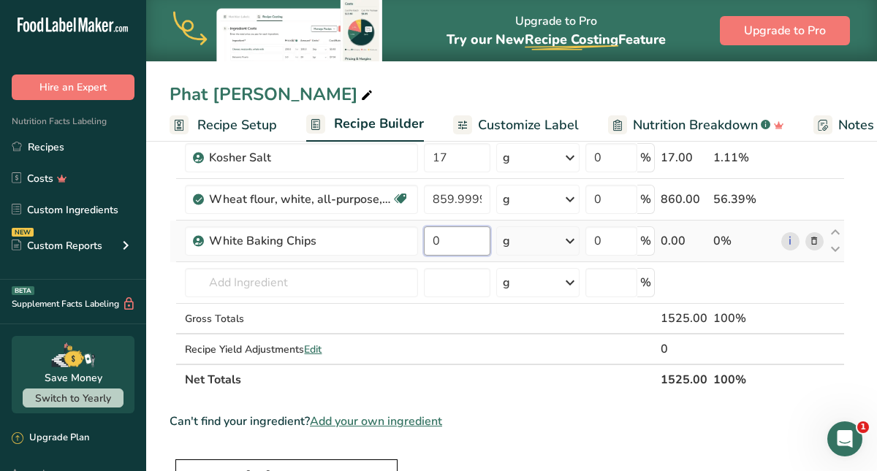
click at [439, 240] on input "0" at bounding box center [457, 241] width 66 height 29
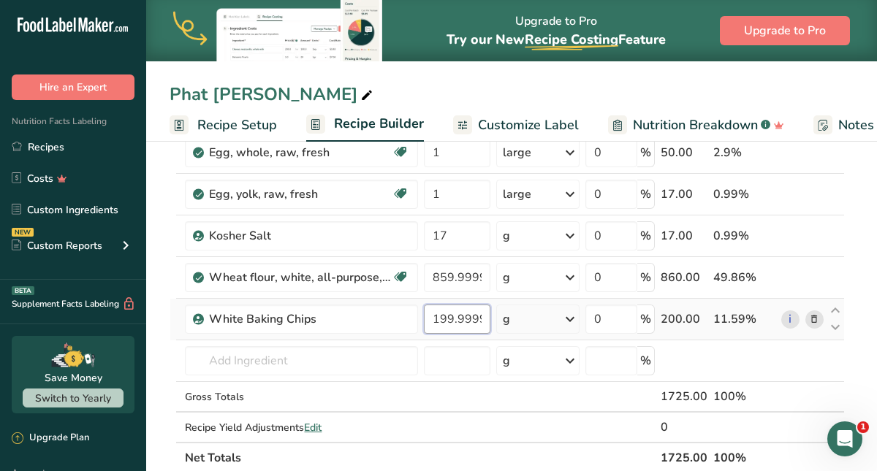
scroll to position [246, 0]
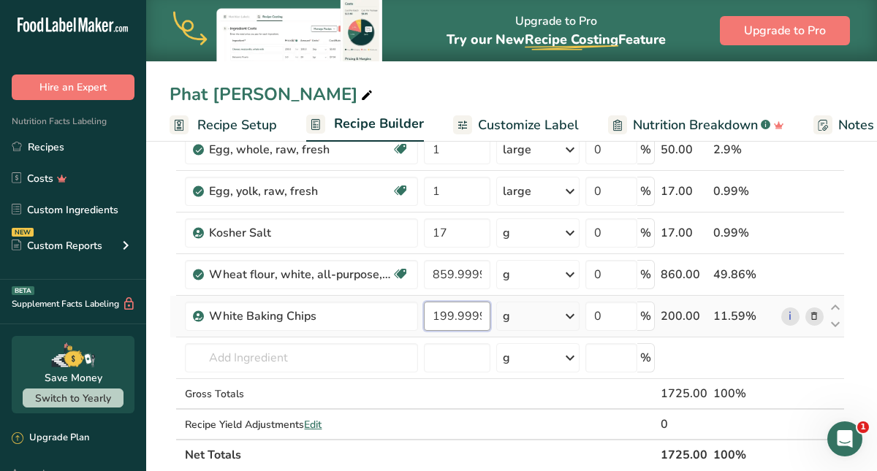
click at [458, 316] on input "199.999997" at bounding box center [457, 316] width 66 height 29
type input "199.999997"
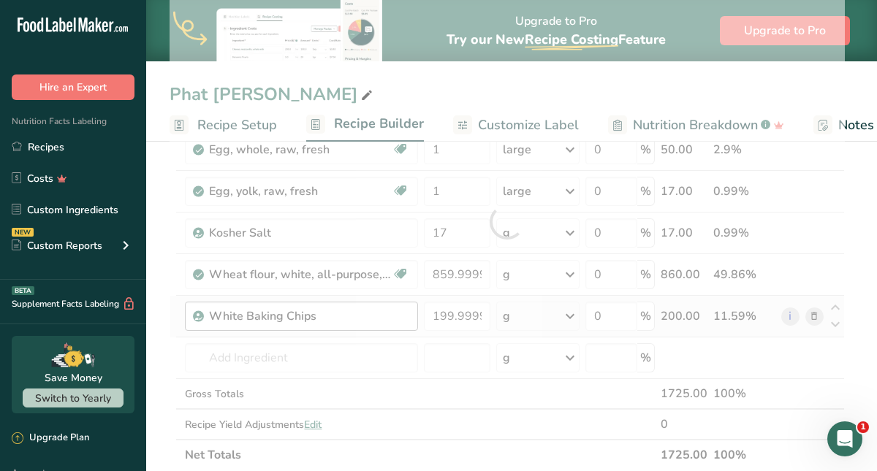
click at [322, 325] on div "Ingredient * Amount * Unit * Waste * .a-a{fill:#347362;}.b-a{fill:#fff;} Grams …" at bounding box center [507, 222] width 675 height 498
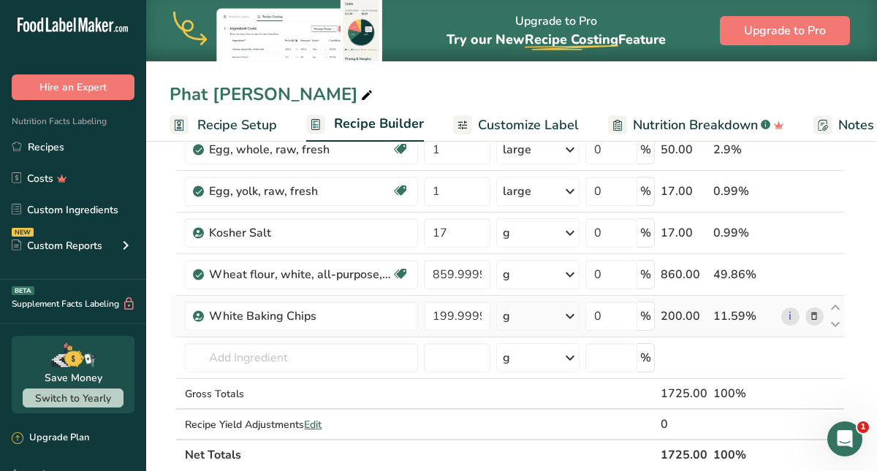
click at [815, 314] on icon at bounding box center [814, 316] width 10 height 15
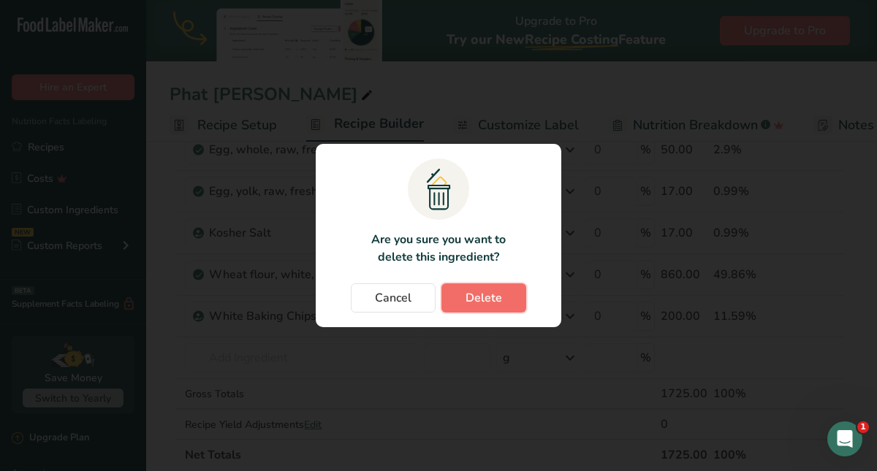
click at [518, 290] on button "Delete" at bounding box center [483, 298] width 85 height 29
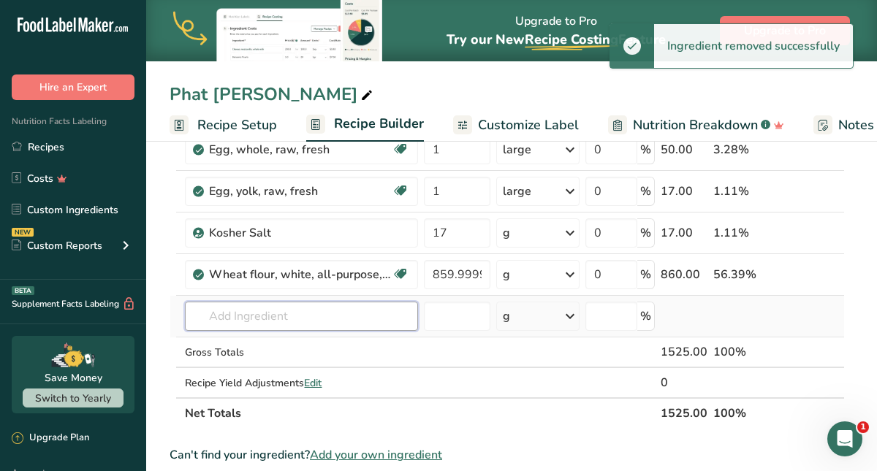
click at [351, 311] on input "text" at bounding box center [301, 316] width 233 height 29
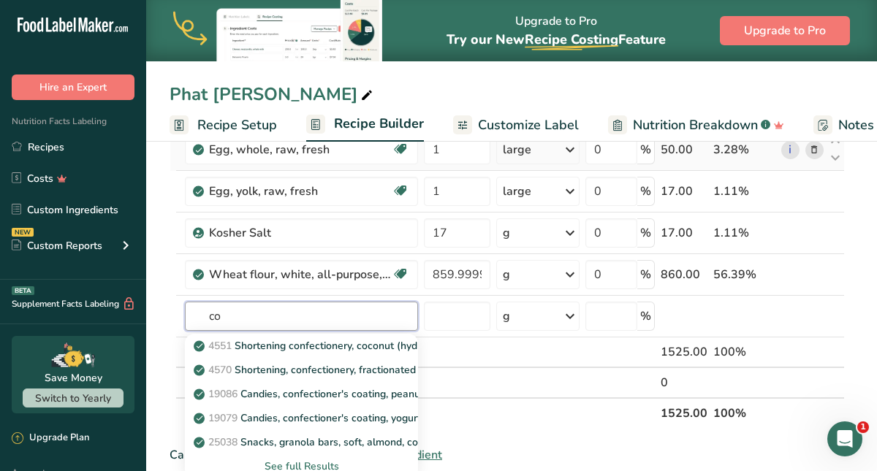
type input "c"
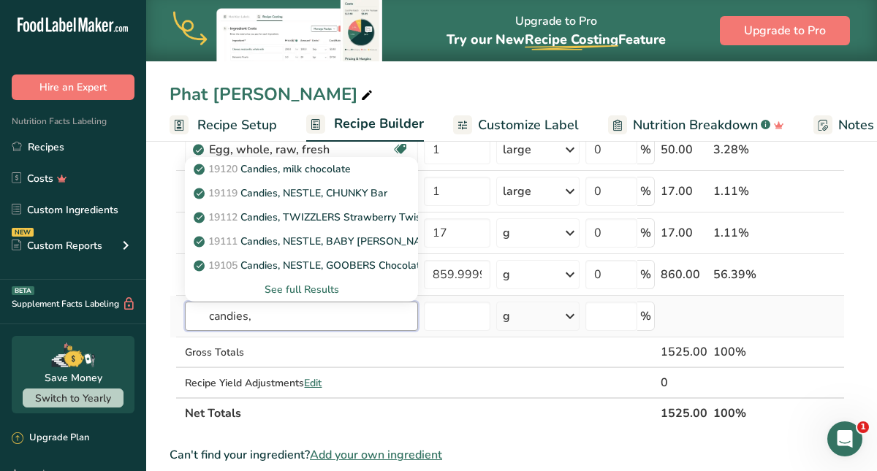
type input "candies,"
click at [298, 294] on div "See full Results" at bounding box center [302, 289] width 210 height 15
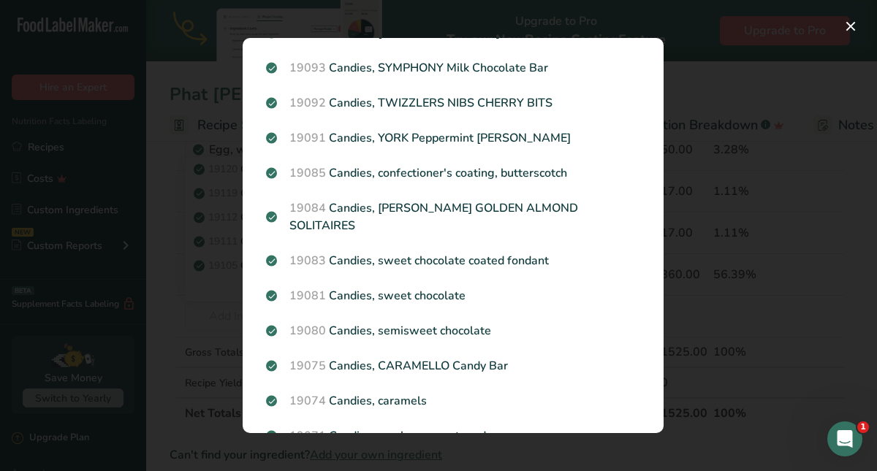
scroll to position [1331, 0]
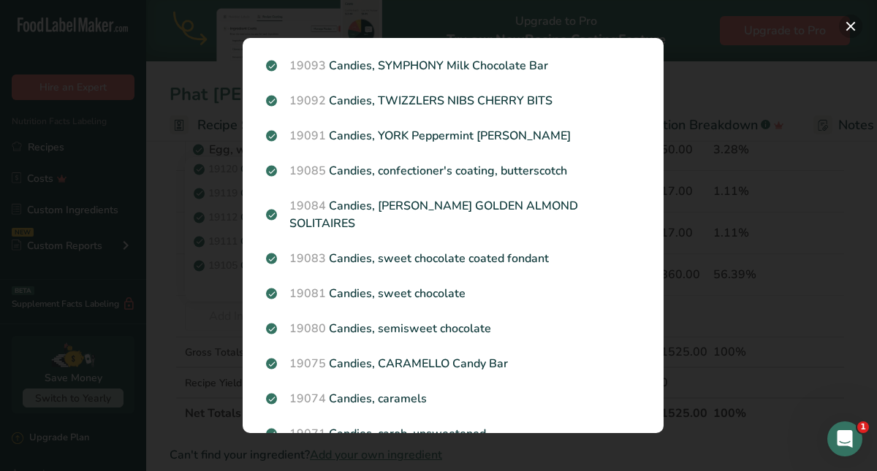
click at [849, 29] on button "Search results modal" at bounding box center [850, 26] width 23 height 23
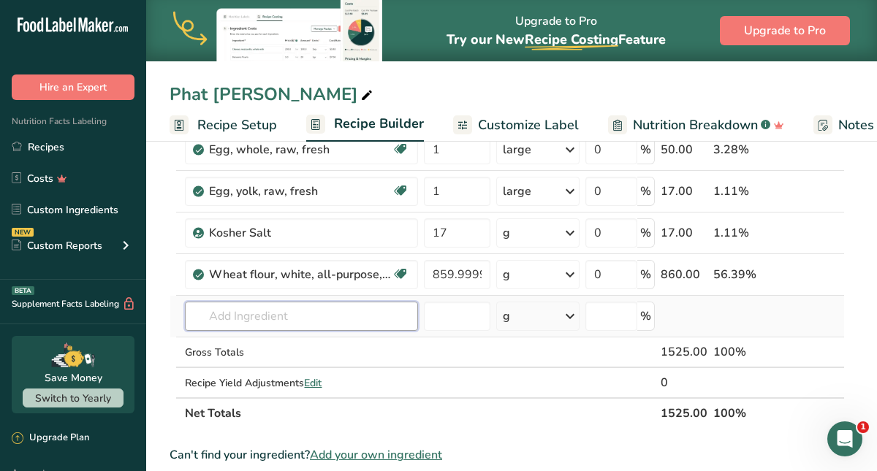
click at [306, 319] on input "text" at bounding box center [301, 316] width 233 height 29
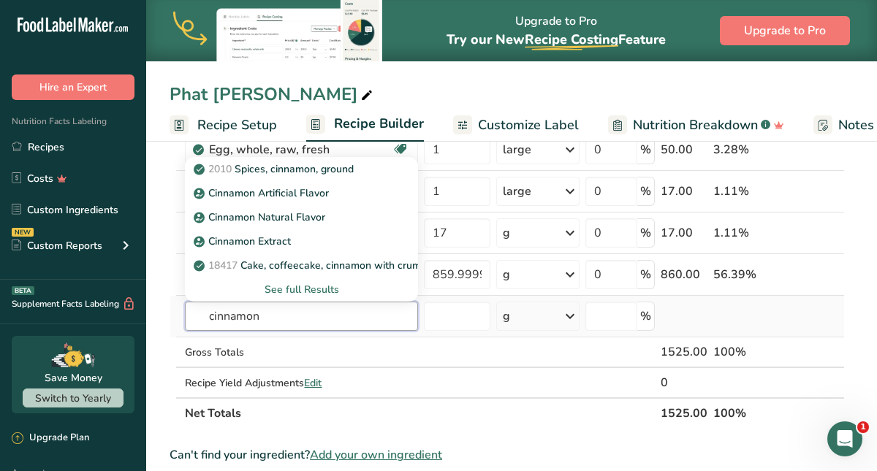
type input "cinnamon"
click at [317, 286] on div "See full Results" at bounding box center [302, 289] width 210 height 15
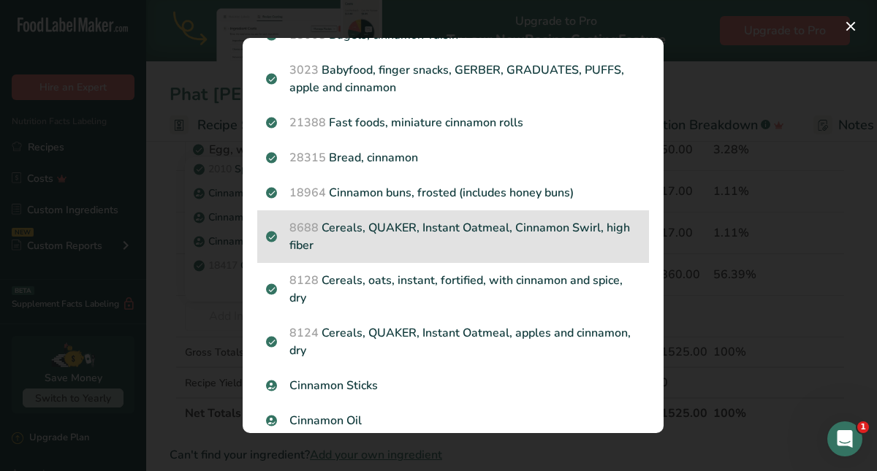
scroll to position [1417, 0]
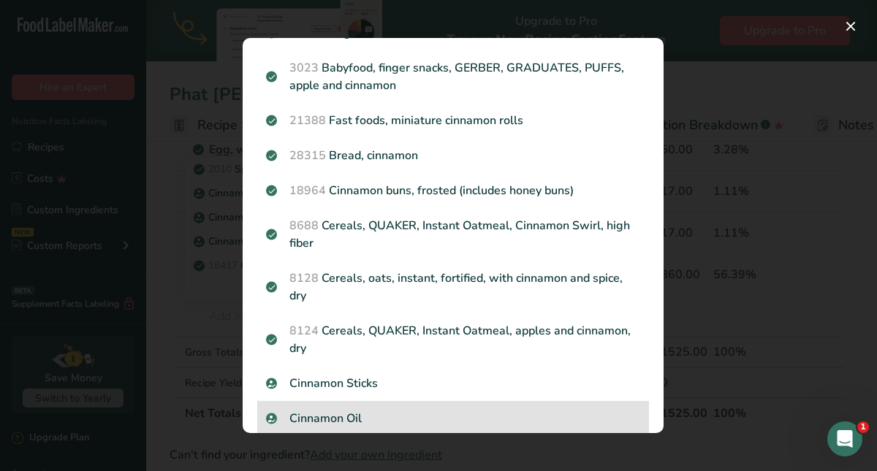
click at [329, 410] on p "Cinnamon Oil" at bounding box center [453, 419] width 374 height 18
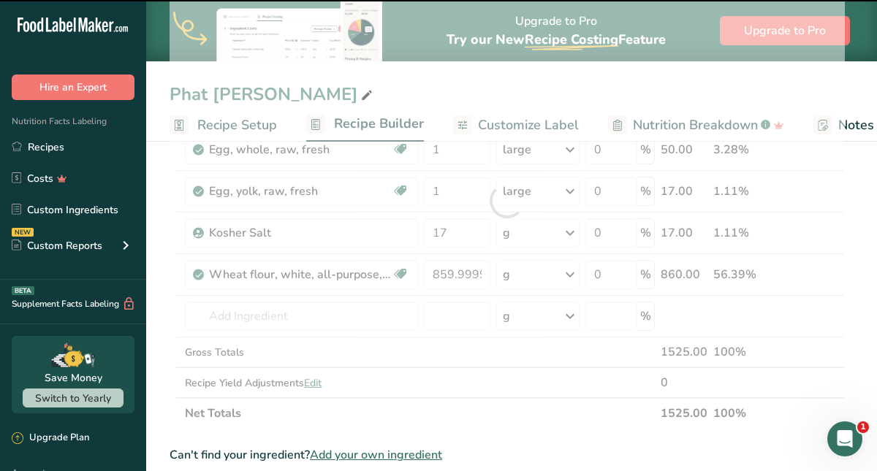
type input "0"
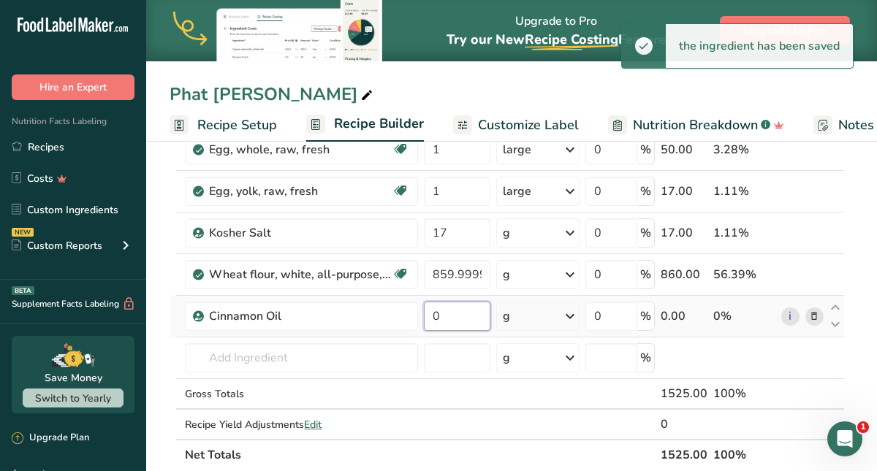
click at [440, 323] on input "0" at bounding box center [457, 316] width 66 height 29
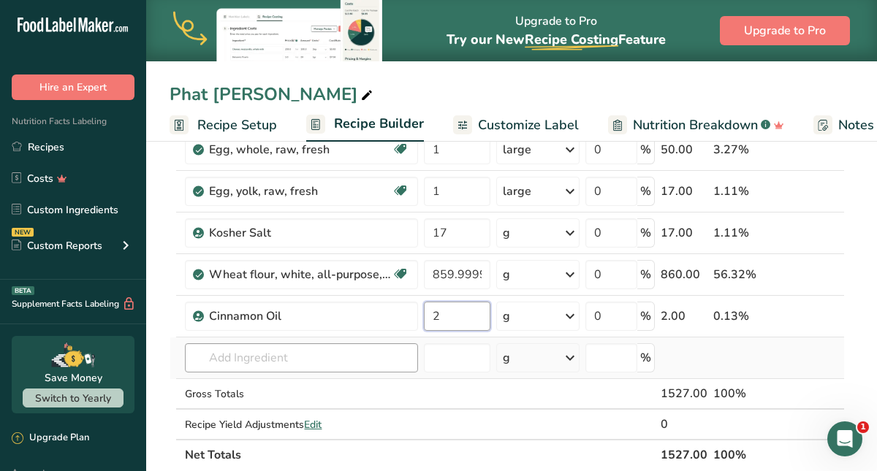
type input "2"
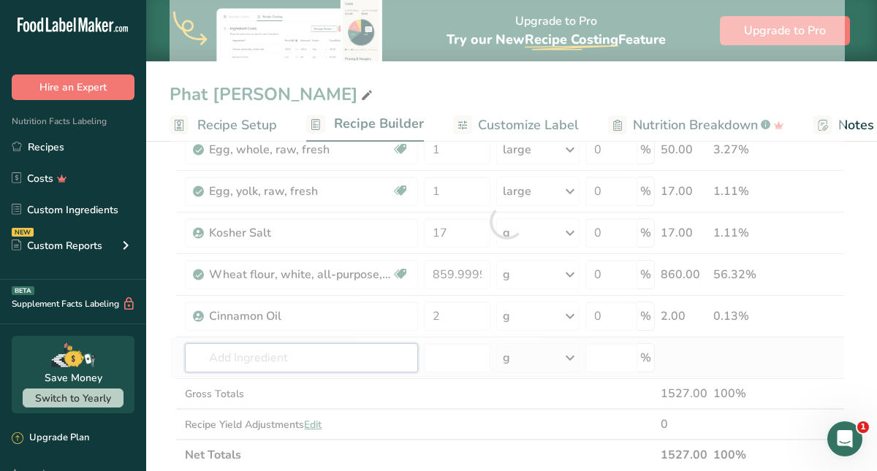
click at [294, 367] on div "Ingredient * Amount * Unit * Waste * .a-a{fill:#347362;}.b-a{fill:#fff;} Grams …" at bounding box center [507, 222] width 675 height 498
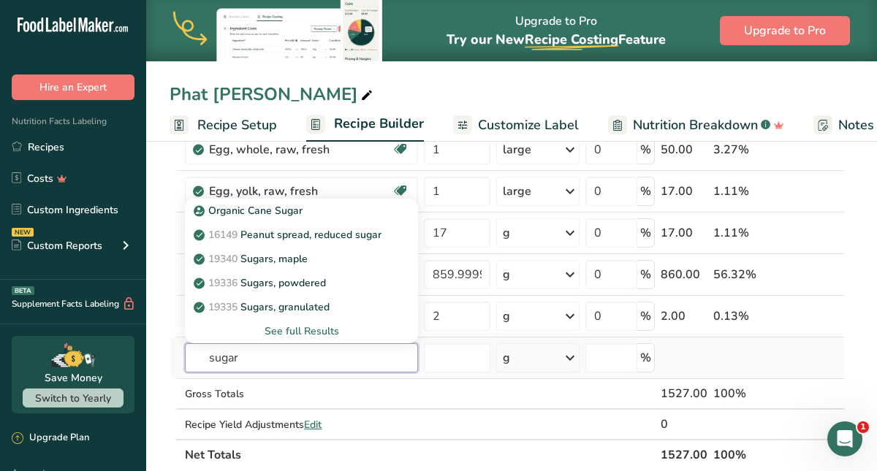
type input "sugar"
click at [311, 331] on div "See full Results" at bounding box center [302, 331] width 210 height 15
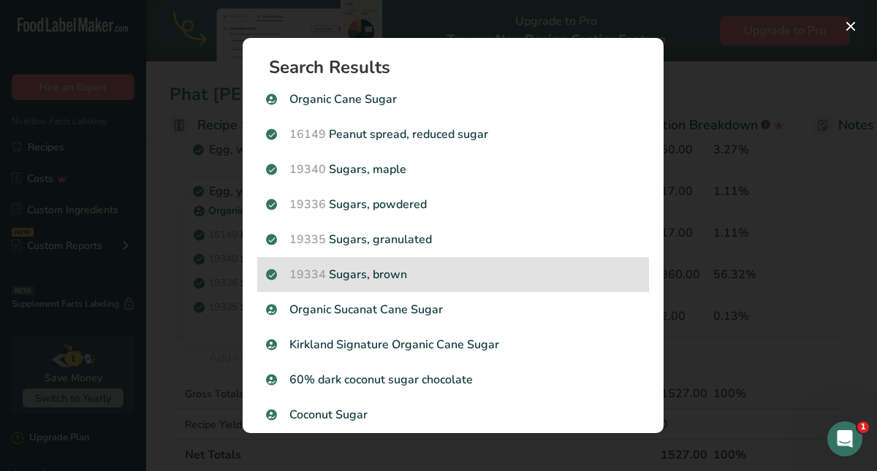
click at [360, 271] on p "19334 Sugars, brown" at bounding box center [453, 275] width 374 height 18
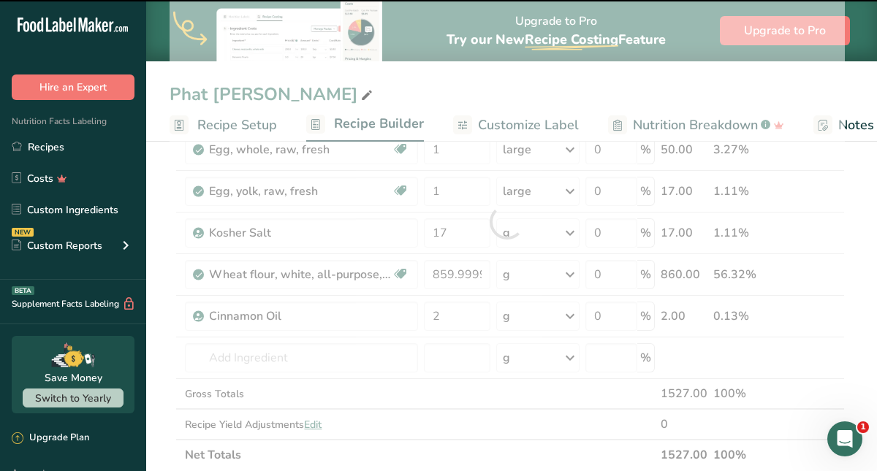
type input "0"
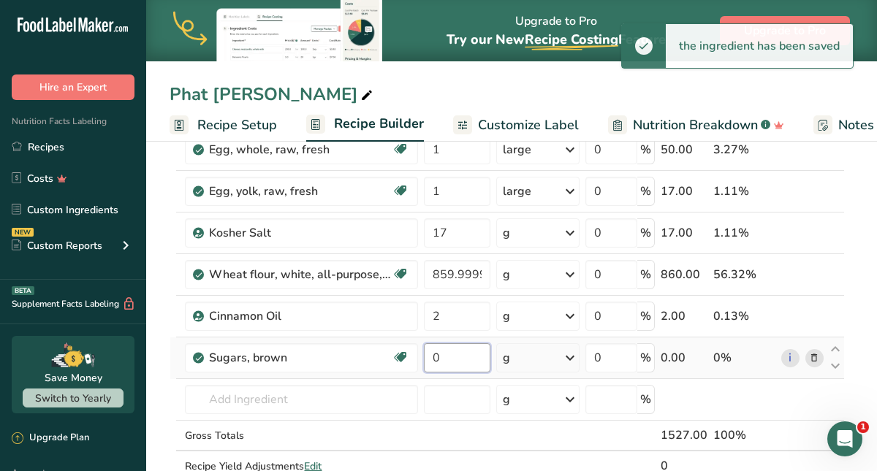
click at [443, 360] on input "0" at bounding box center [457, 357] width 66 height 29
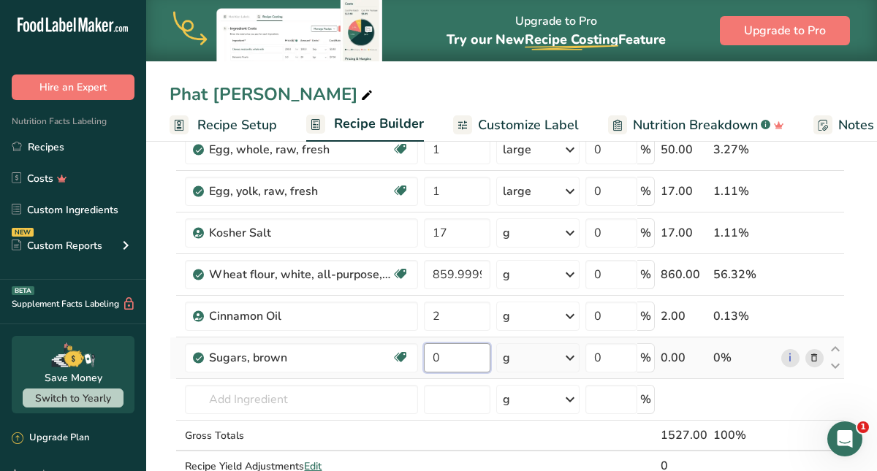
drag, startPoint x: 443, startPoint y: 360, endPoint x: 435, endPoint y: 360, distance: 8.0
click at [435, 360] on input "0" at bounding box center [457, 357] width 66 height 29
type input "426"
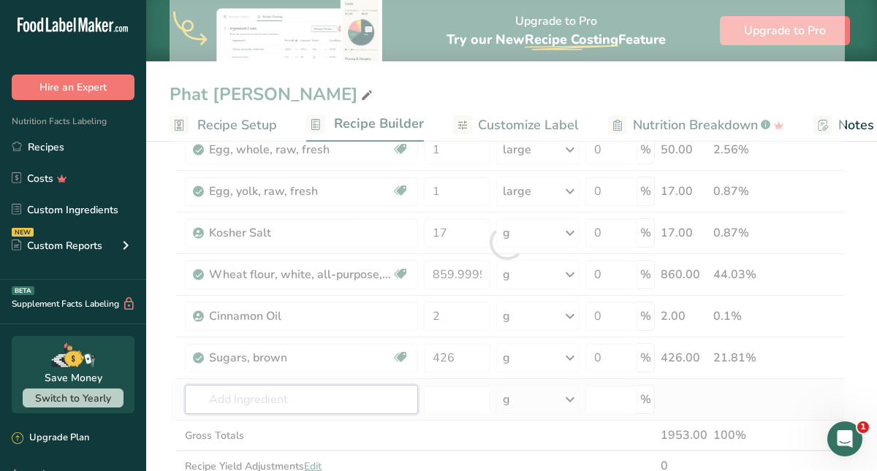
click at [351, 406] on div "Ingredient * Amount * Unit * Waste * .a-a{fill:#347362;}.b-a{fill:#fff;} Grams …" at bounding box center [507, 242] width 675 height 539
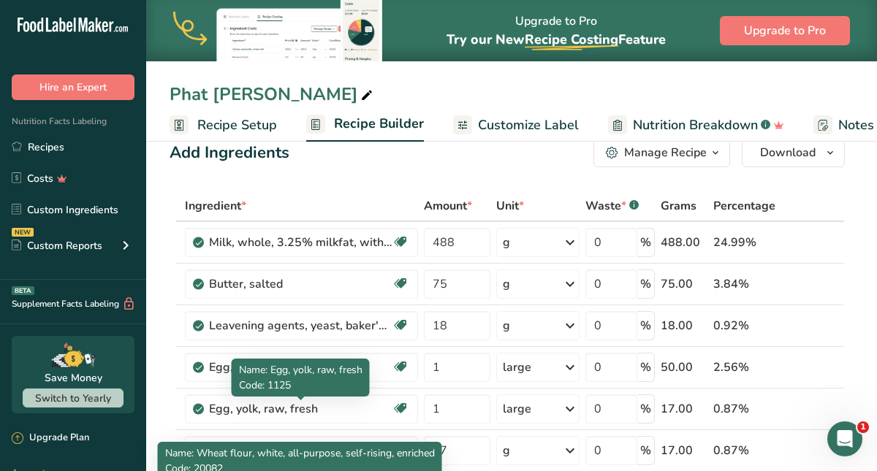
scroll to position [14, 0]
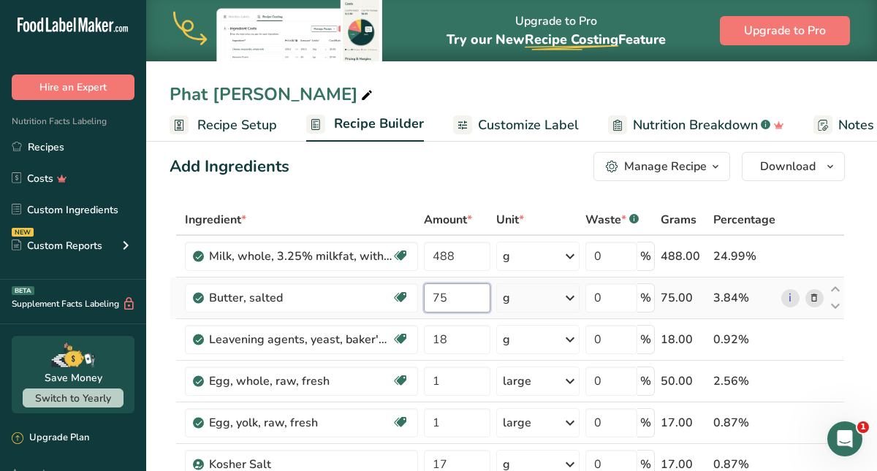
click at [446, 294] on input "75" at bounding box center [457, 298] width 66 height 29
drag, startPoint x: 446, startPoint y: 294, endPoint x: 432, endPoint y: 296, distance: 14.7
click at [432, 296] on input "75" at bounding box center [457, 298] width 66 height 29
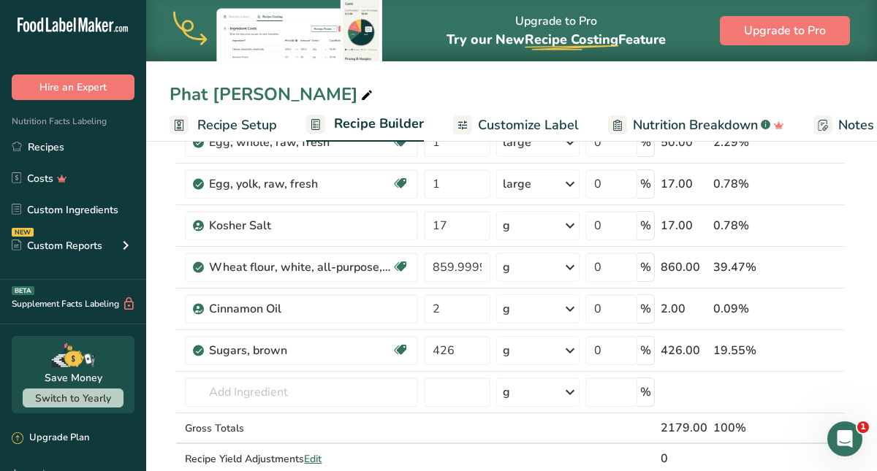
scroll to position [251, 0]
type input "300.999996"
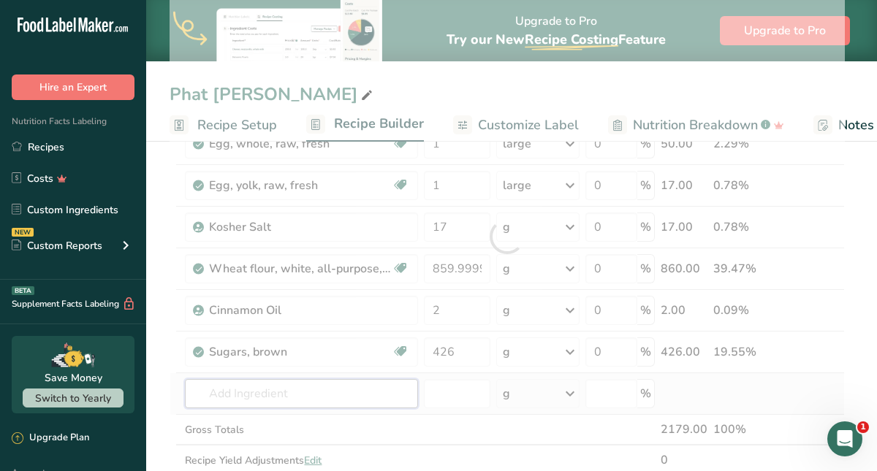
click at [270, 403] on div "Ingredient * Amount * Unit * Waste * .a-a{fill:#347362;}.b-a{fill:#fff;} Grams …" at bounding box center [507, 236] width 675 height 539
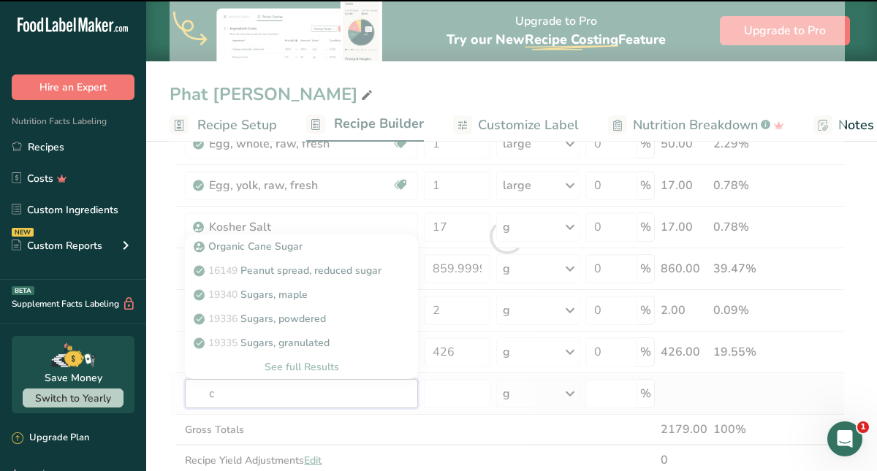
type input "ci"
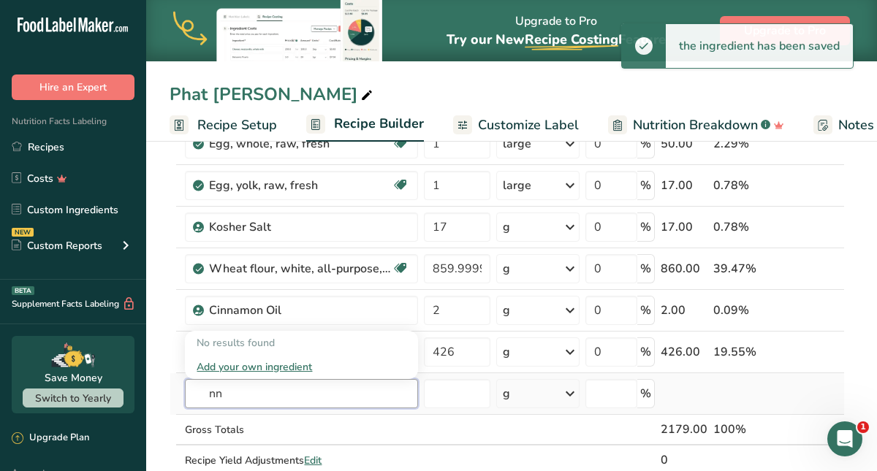
type input "n"
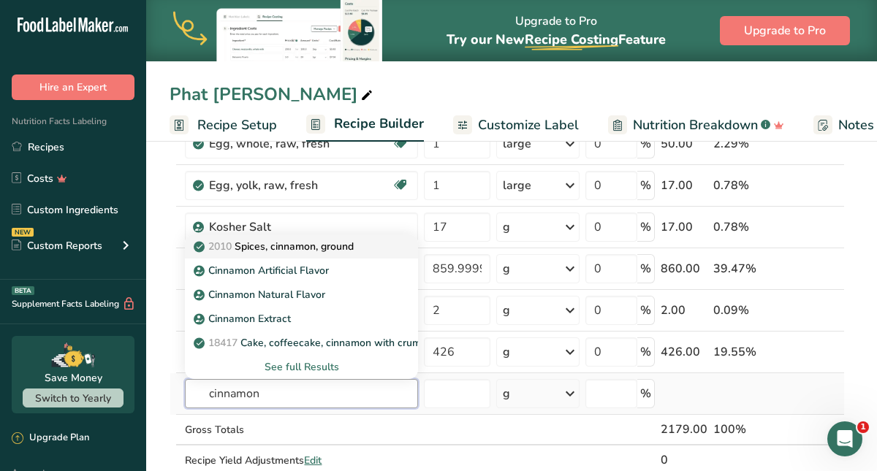
type input "cinnamon"
click at [302, 249] on p "2010 Spices, cinnamon, ground" at bounding box center [275, 246] width 157 height 15
type input "Spices, cinnamon, ground"
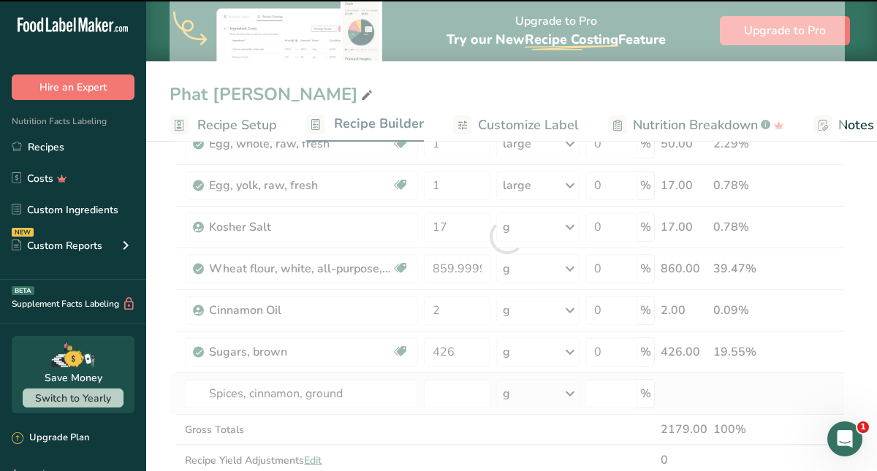
type input "0"
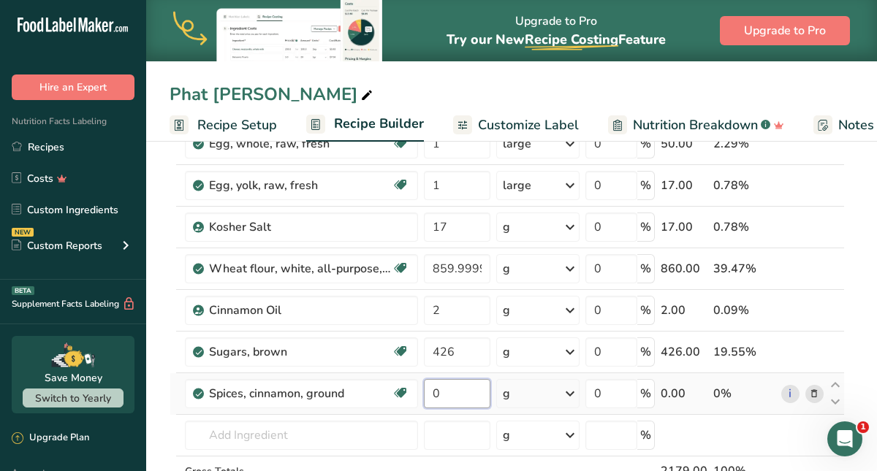
drag, startPoint x: 441, startPoint y: 393, endPoint x: 427, endPoint y: 395, distance: 14.0
click at [427, 395] on input "0" at bounding box center [457, 393] width 66 height 29
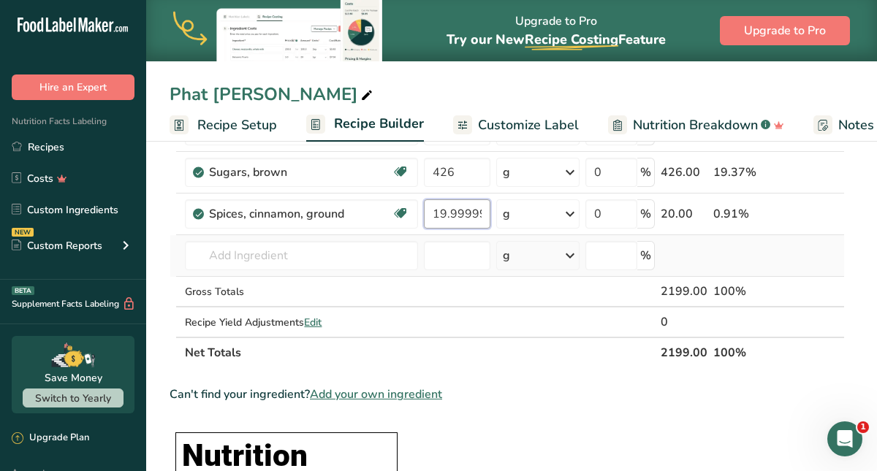
scroll to position [429, 0]
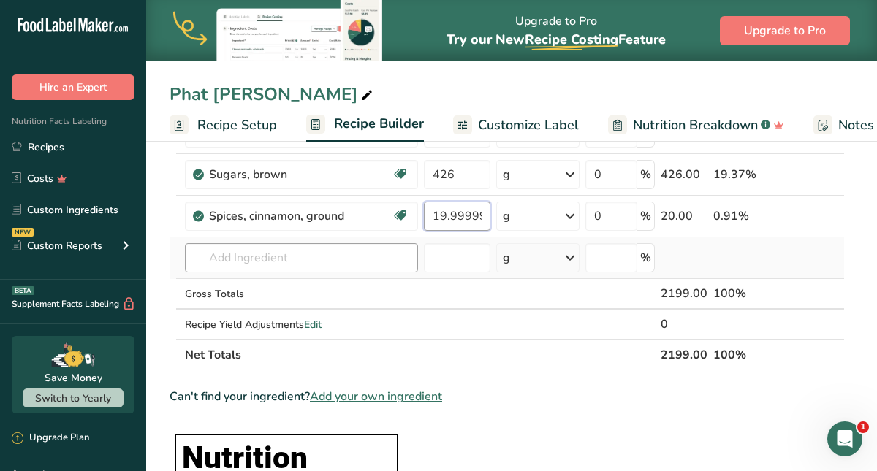
type input "19.999997"
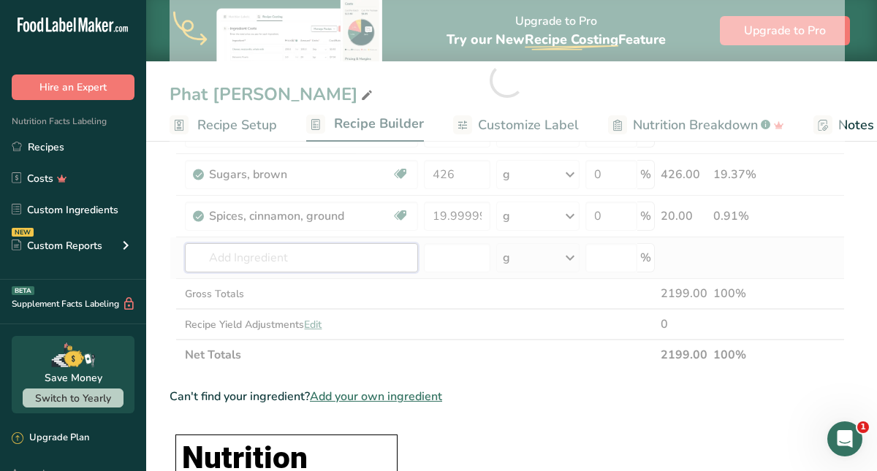
click at [247, 257] on div "Ingredient * Amount * Unit * Waste * .a-a{fill:#347362;}.b-a{fill:#fff;} Grams …" at bounding box center [507, 80] width 675 height 581
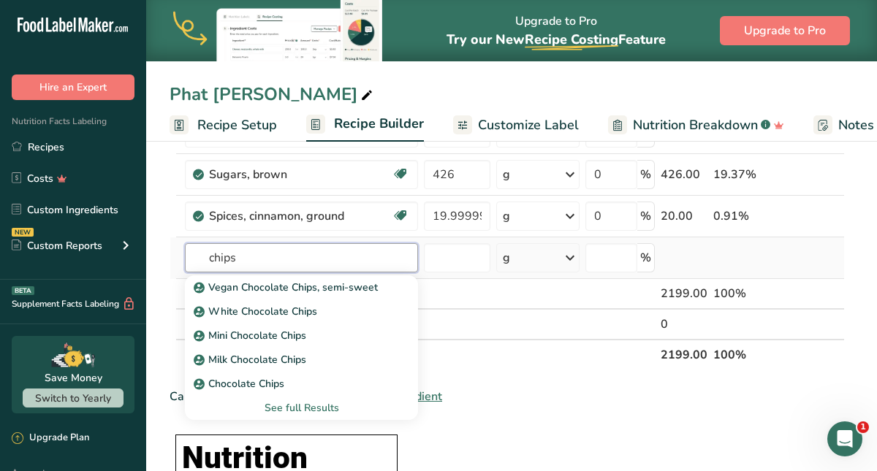
type input "chips"
click at [289, 407] on div "See full Results" at bounding box center [302, 407] width 210 height 15
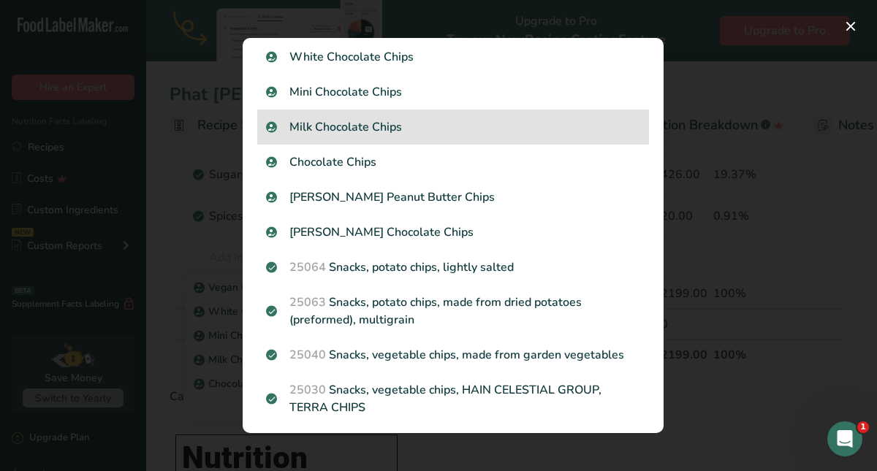
scroll to position [76, 0]
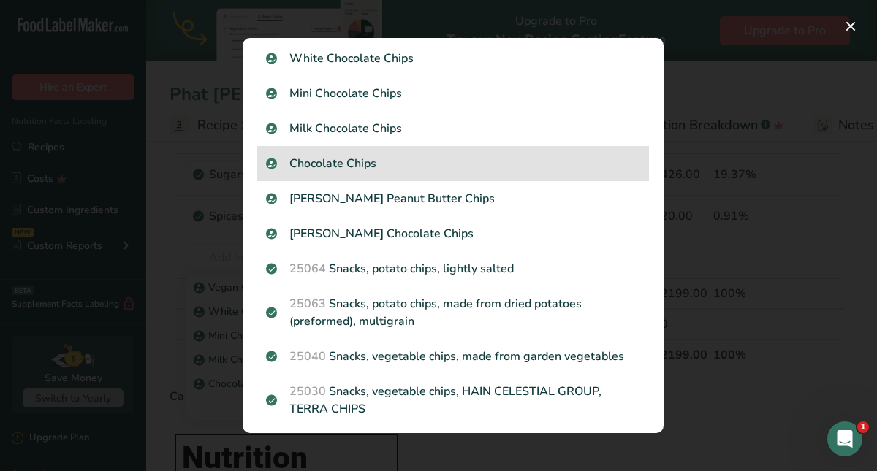
click at [511, 168] on p "Chocolate Chips" at bounding box center [453, 164] width 374 height 18
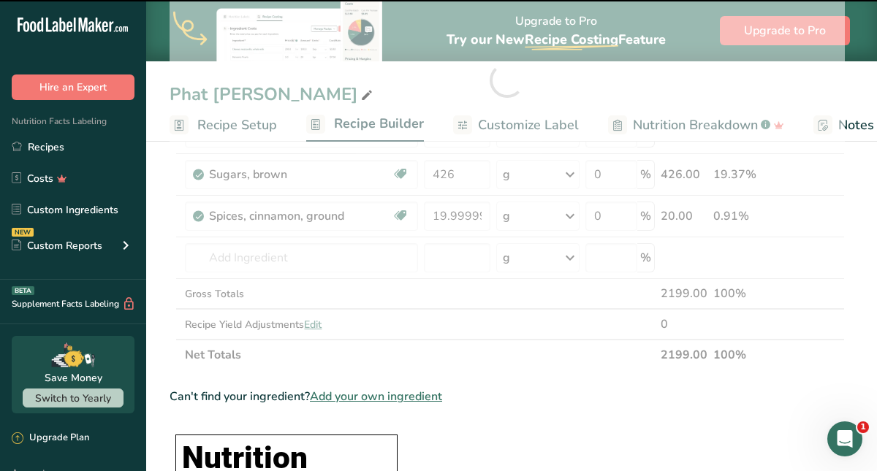
type input "0"
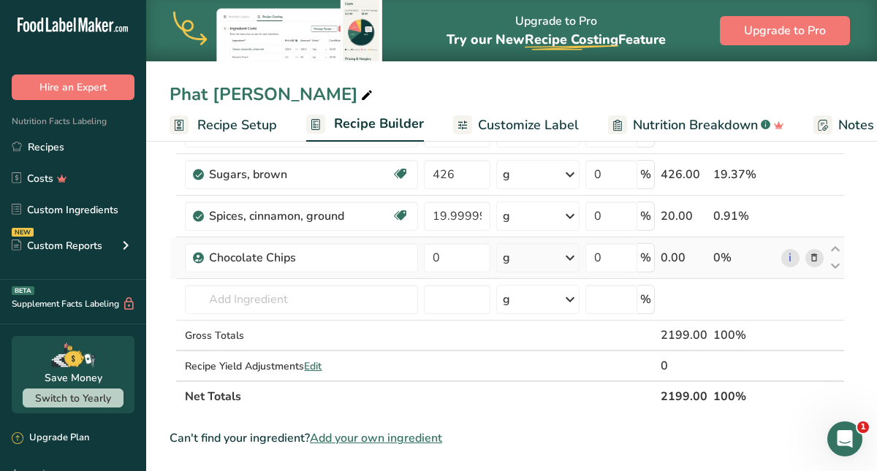
click at [812, 258] on icon at bounding box center [814, 258] width 10 height 15
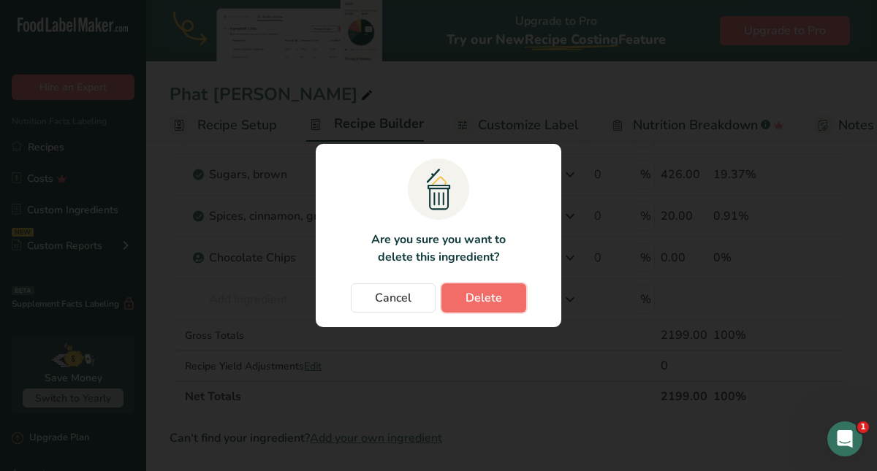
click at [516, 301] on button "Delete" at bounding box center [483, 298] width 85 height 29
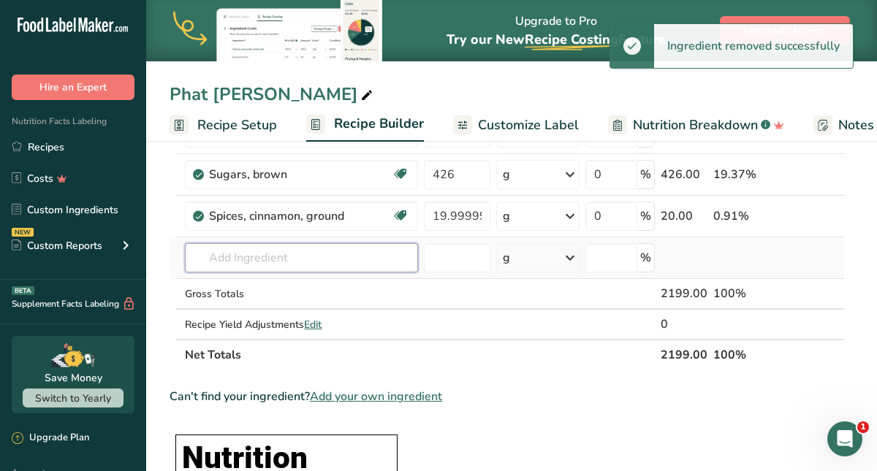
click at [407, 260] on input "text" at bounding box center [301, 257] width 233 height 29
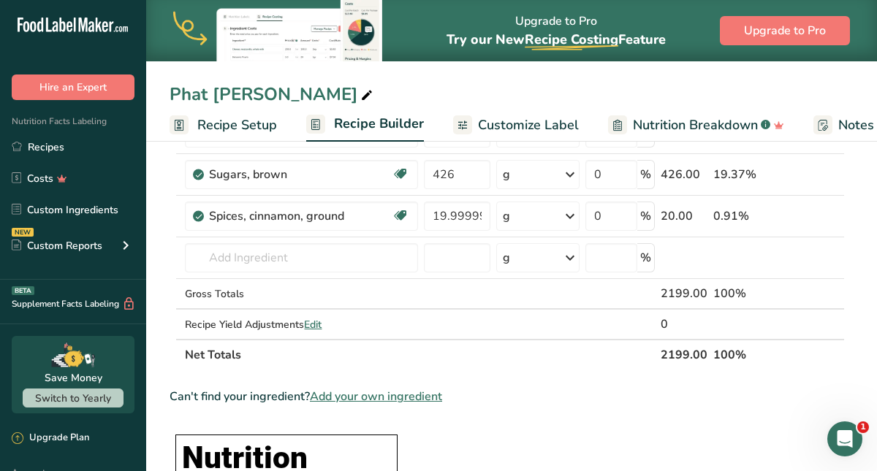
click at [349, 398] on span "Add your own ingredient" at bounding box center [376, 397] width 132 height 18
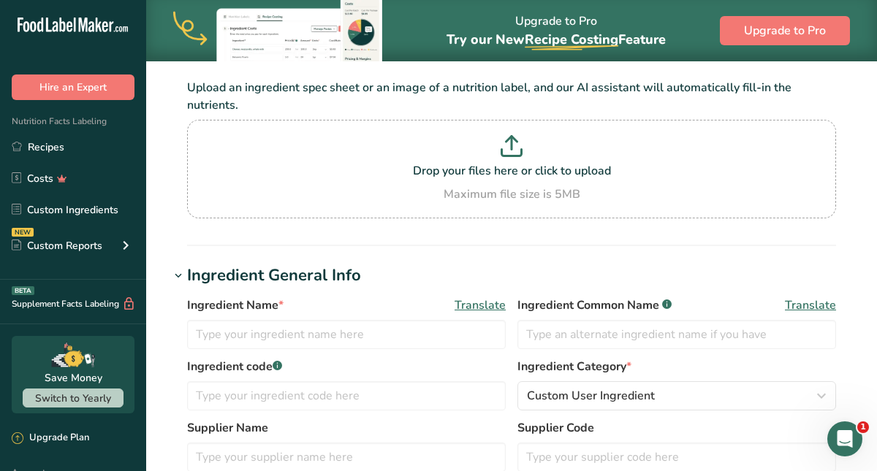
scroll to position [102, 0]
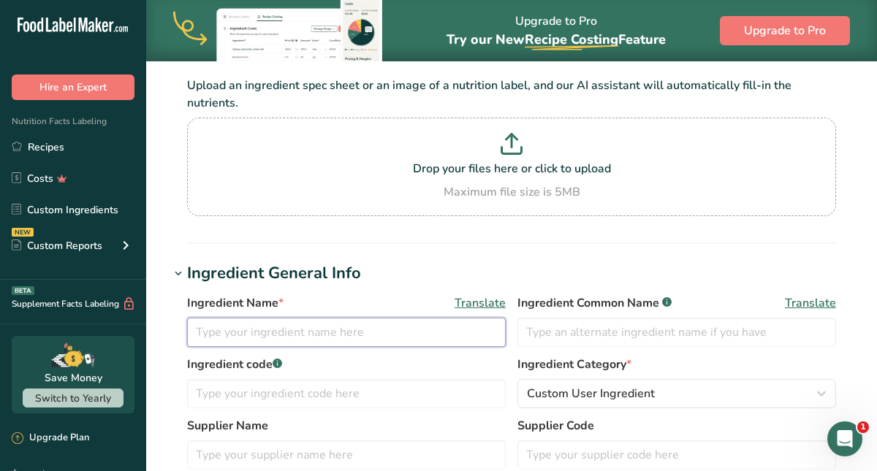
click at [336, 339] on input "text" at bounding box center [346, 332] width 319 height 29
drag, startPoint x: 482, startPoint y: 335, endPoint x: 366, endPoint y: 398, distance: 132.4
click at [366, 398] on div "Ingredient Name * Translate Cinnamon baking chips mini Ingredient Common Name .…" at bounding box center [512, 402] width 684 height 232
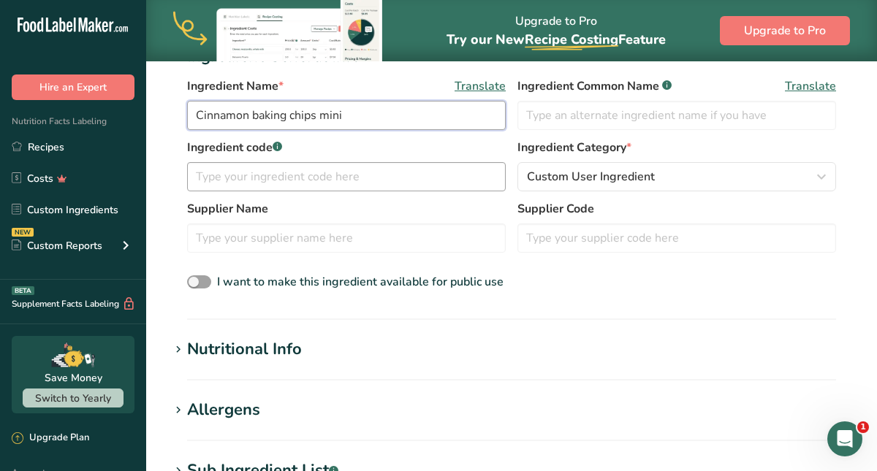
scroll to position [325, 0]
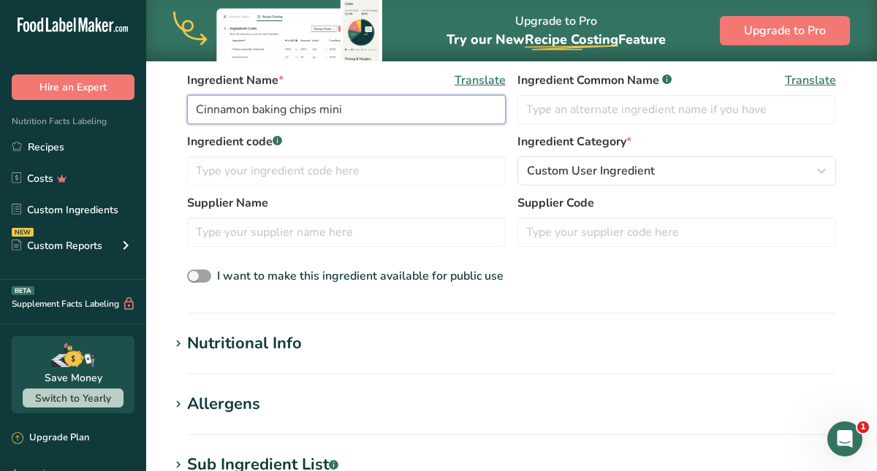
type input "Cinnamon baking chips mini"
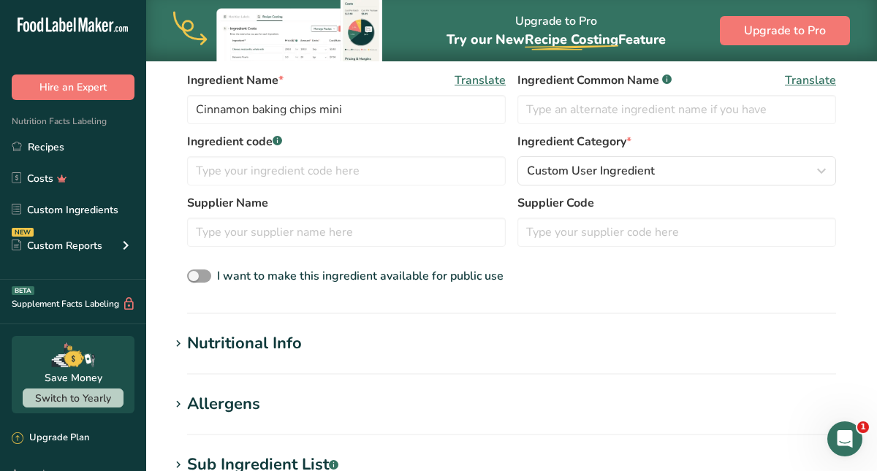
click at [175, 346] on icon at bounding box center [178, 344] width 13 height 20
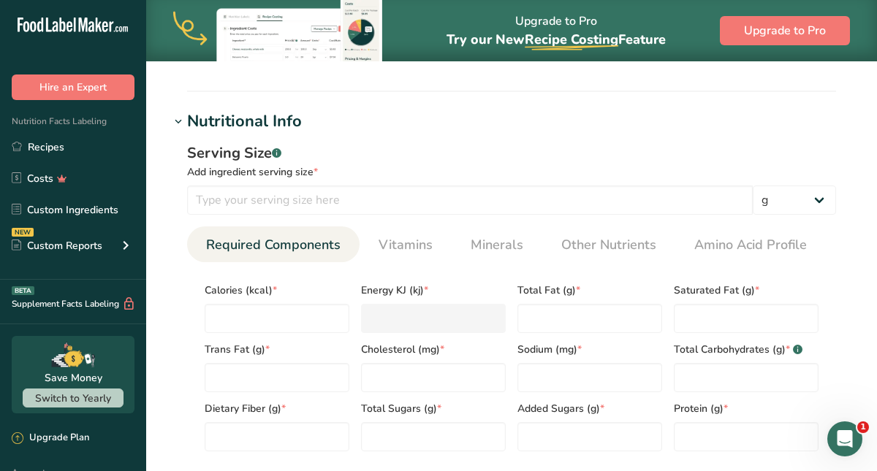
scroll to position [541, 0]
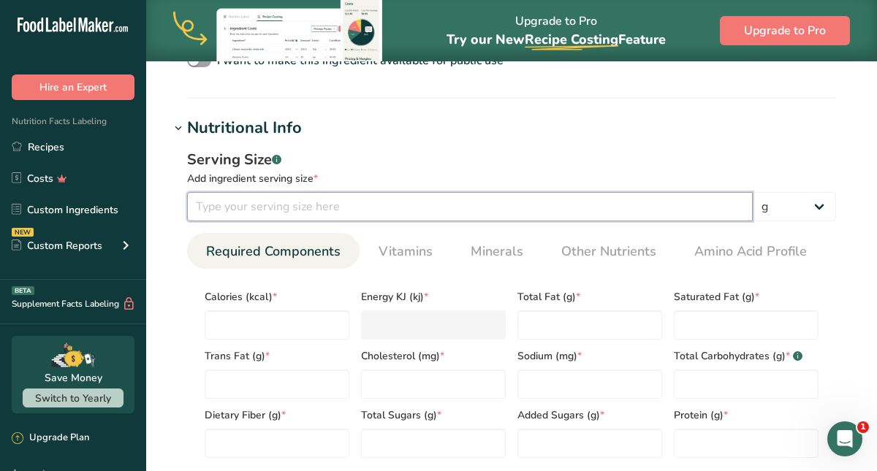
click at [444, 206] on input "number" at bounding box center [470, 206] width 566 height 29
type input "15"
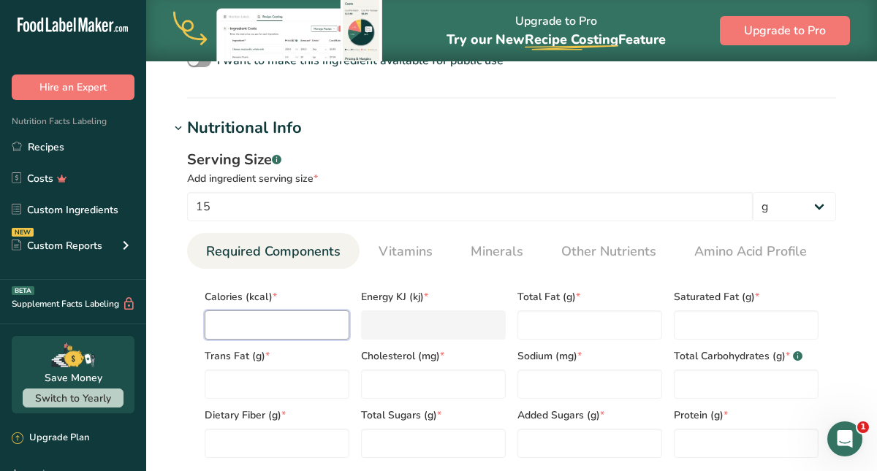
click at [311, 324] on input "number" at bounding box center [277, 325] width 145 height 29
type input "8"
type KJ "33.5"
type input "80"
type KJ "334.7"
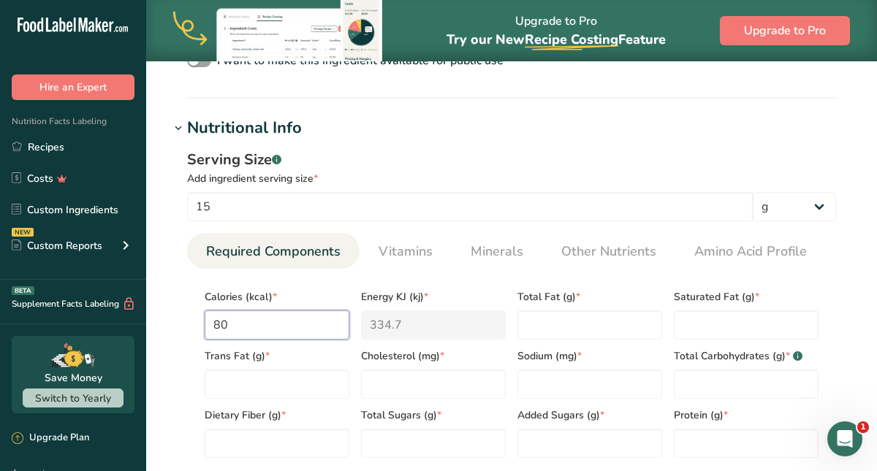
type input "80"
click at [592, 324] on Fat "number" at bounding box center [589, 325] width 145 height 29
type Fat "45"
click at [690, 327] on Fat "number" at bounding box center [746, 325] width 145 height 29
type Fat "3.5"
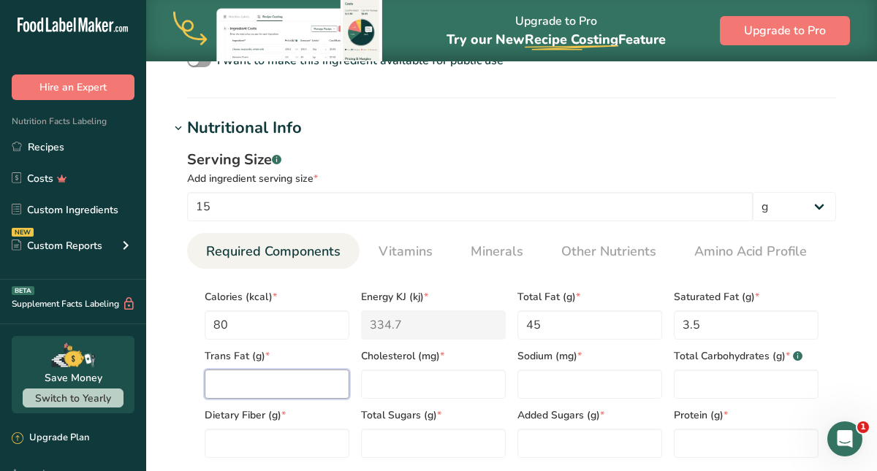
click at [300, 394] on Fat "number" at bounding box center [277, 384] width 145 height 29
type Fat "0"
click at [381, 387] on input "number" at bounding box center [433, 384] width 145 height 29
type input "0"
click at [546, 379] on input "number" at bounding box center [589, 384] width 145 height 29
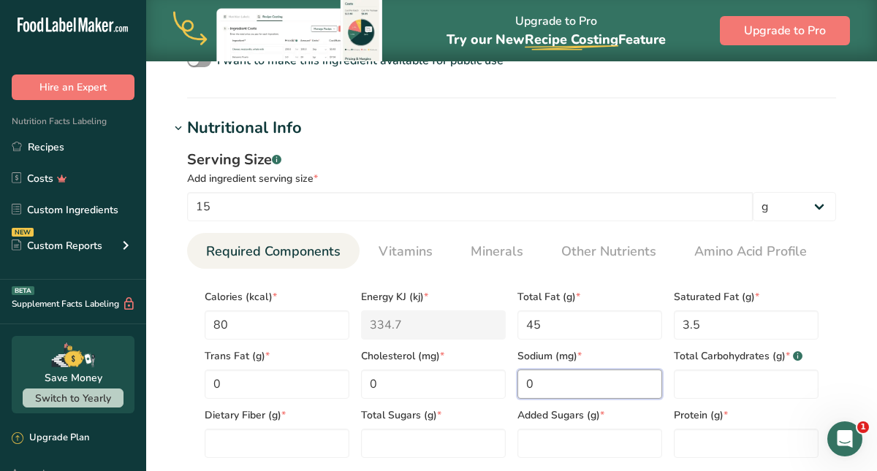
type input "0"
click at [688, 385] on Carbohydrates "number" at bounding box center [746, 384] width 145 height 29
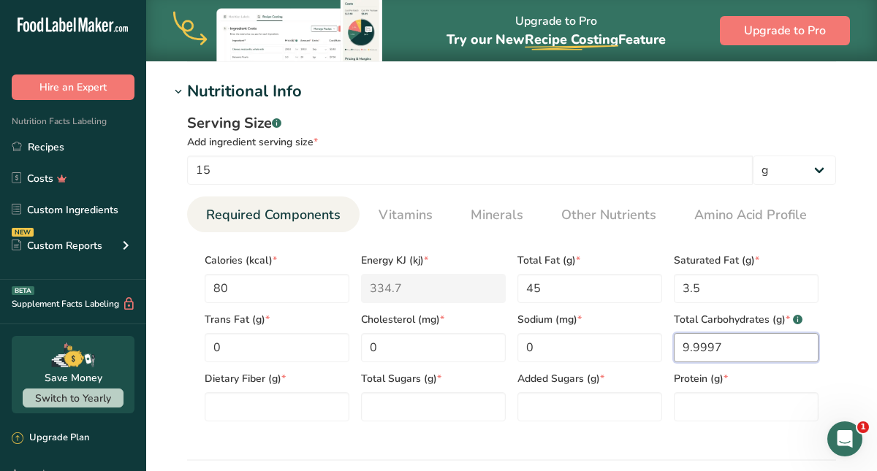
scroll to position [588, 0]
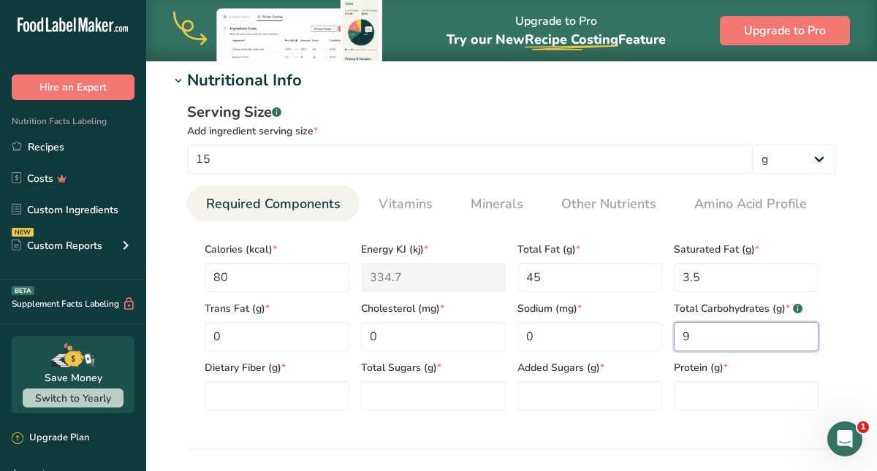
type Carbohydrates "0"
type Carbohydrates "10"
click at [305, 393] on Fiber "number" at bounding box center [277, 395] width 145 height 29
type Fiber "0"
click at [386, 393] on Sugars "number" at bounding box center [433, 395] width 145 height 29
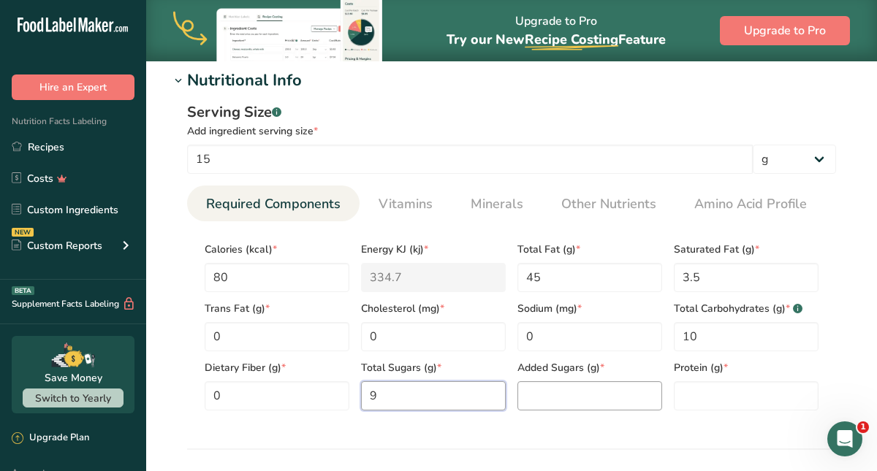
type Sugars "9"
click at [541, 403] on Sugars "number" at bounding box center [589, 395] width 145 height 29
type Sugars "0"
click at [716, 400] on input "number" at bounding box center [746, 395] width 145 height 29
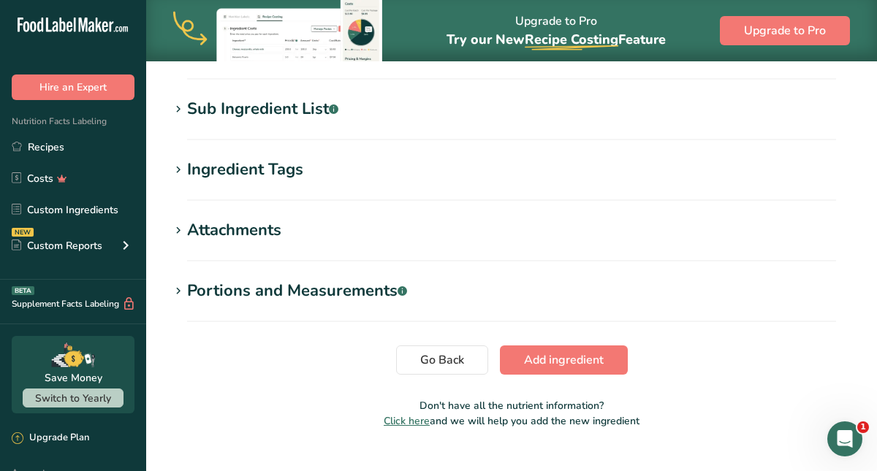
scroll to position [1022, 0]
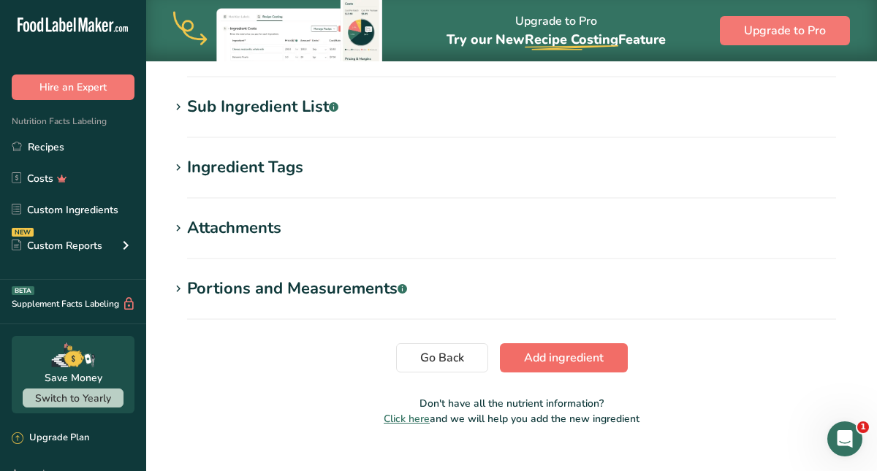
type input "0"
click at [541, 357] on span "Add ingredient" at bounding box center [564, 358] width 80 height 18
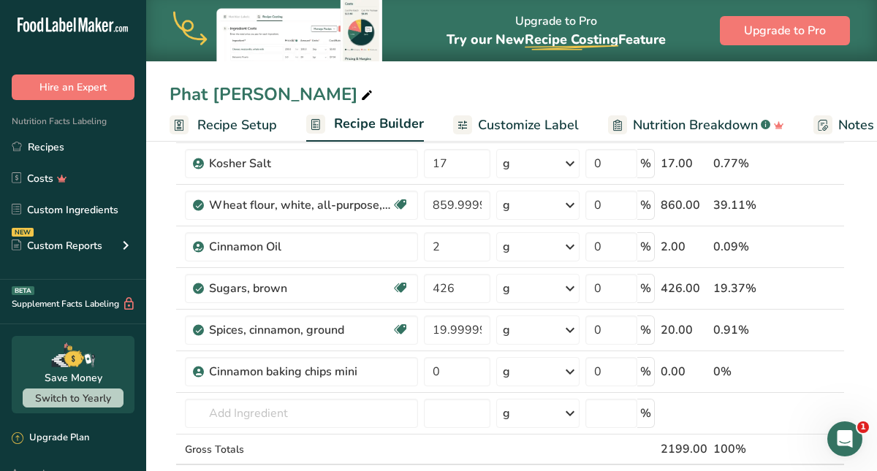
scroll to position [323, 0]
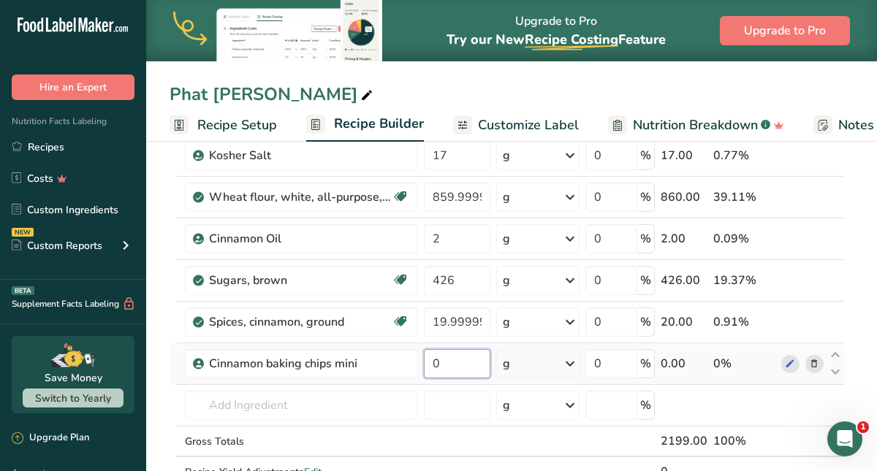
click at [446, 365] on input "0" at bounding box center [457, 363] width 66 height 29
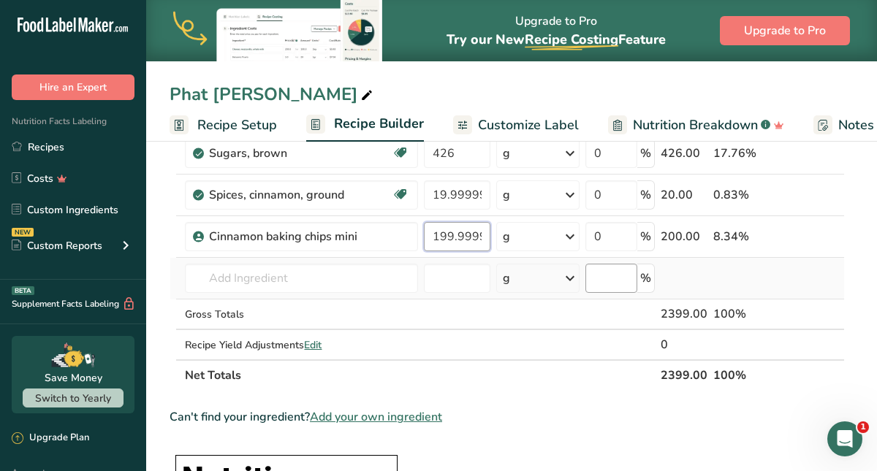
scroll to position [449, 0]
type input "199.999998"
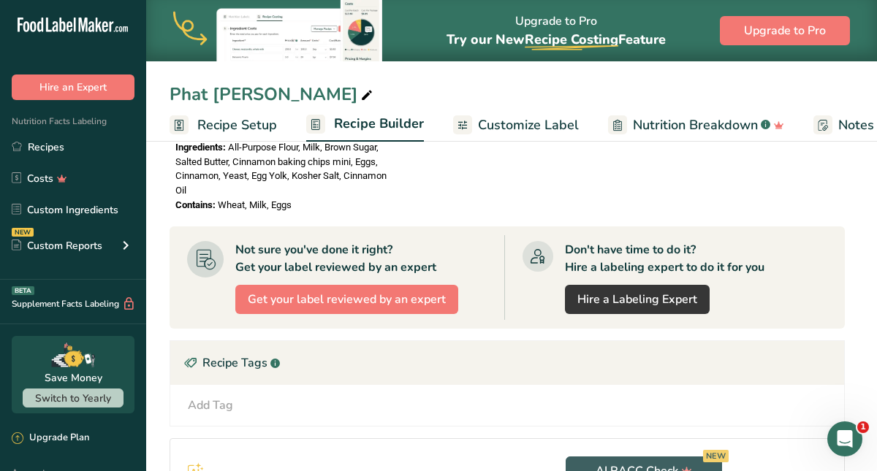
scroll to position [1229, 0]
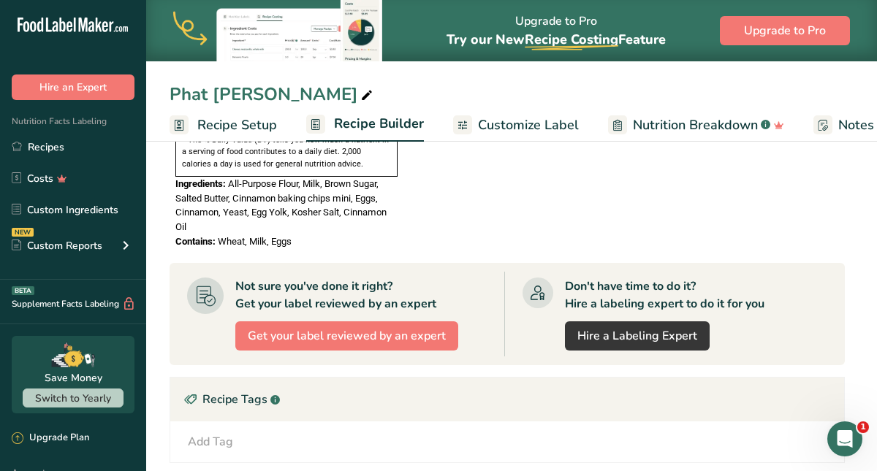
click at [513, 126] on span "Customize Label" at bounding box center [528, 125] width 101 height 20
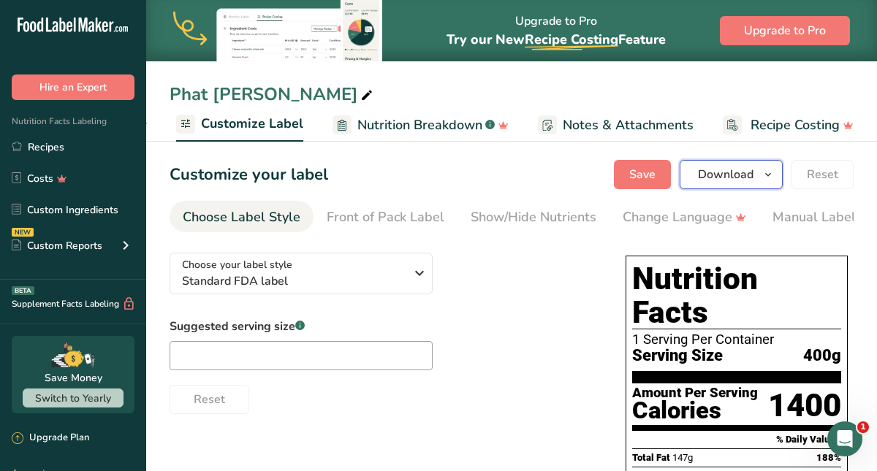
click at [704, 173] on span "Download" at bounding box center [726, 175] width 56 height 18
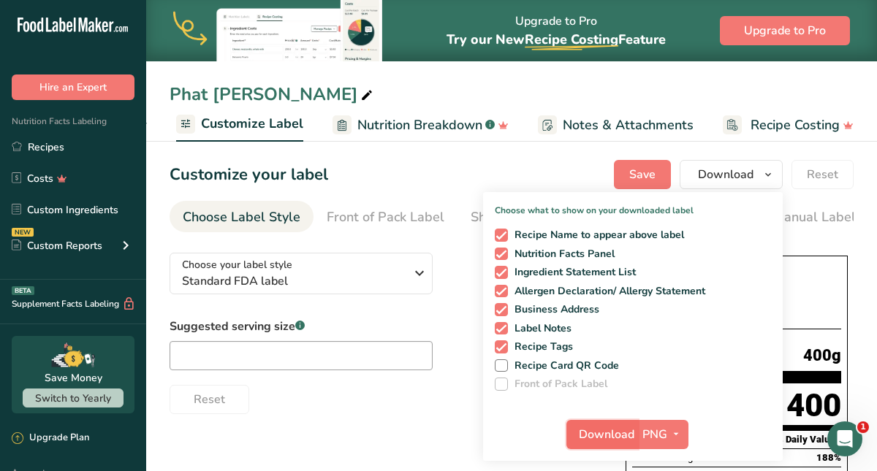
click at [593, 437] on span "Download" at bounding box center [607, 435] width 56 height 18
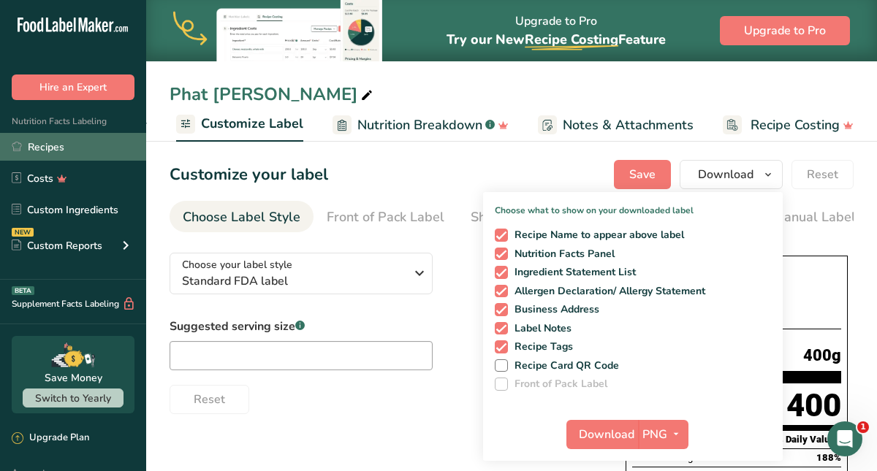
click at [55, 151] on link "Recipes" at bounding box center [73, 147] width 146 height 28
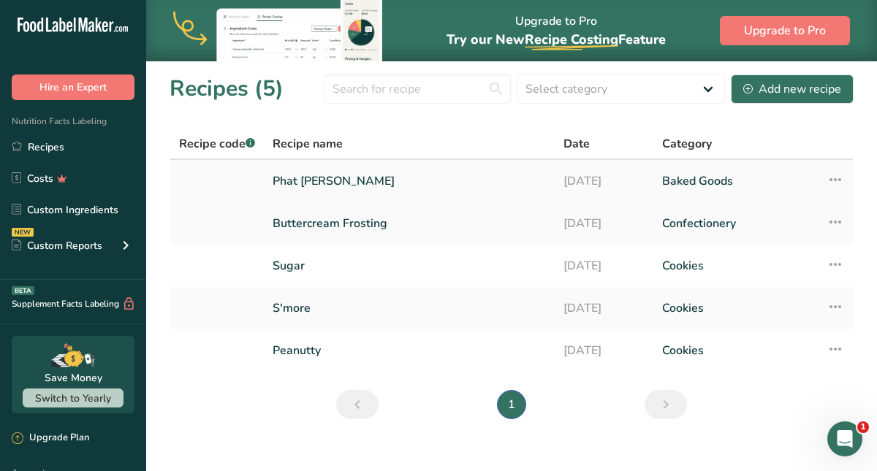
click at [833, 178] on icon at bounding box center [835, 180] width 18 height 26
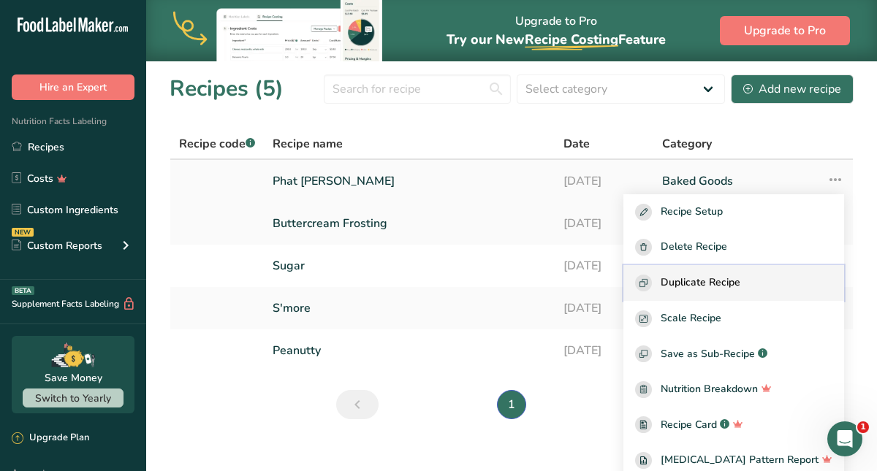
click at [773, 283] on div "Duplicate Recipe" at bounding box center [733, 283] width 197 height 17
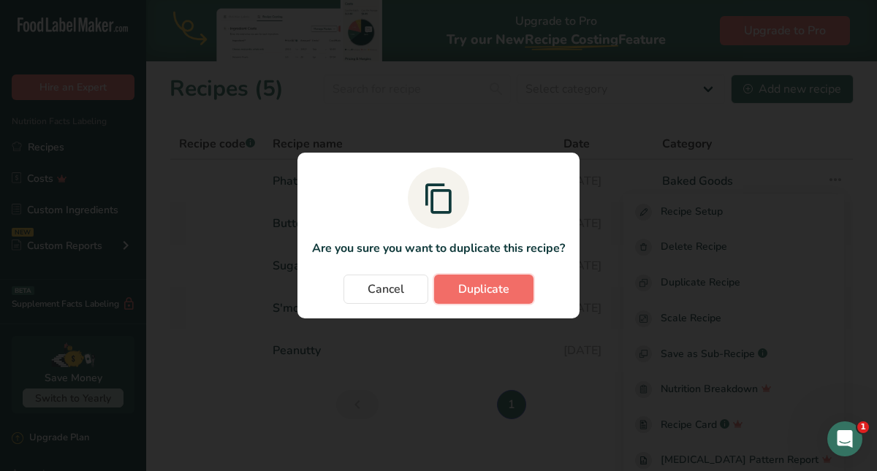
click at [510, 287] on button "Duplicate" at bounding box center [483, 289] width 99 height 29
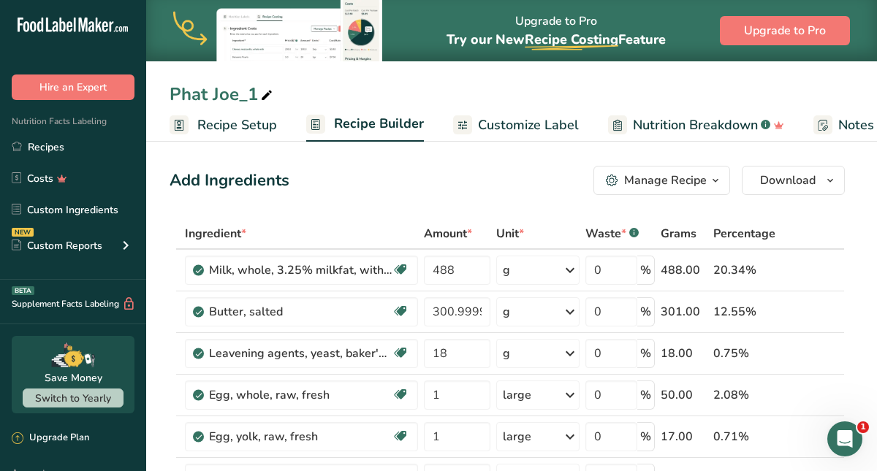
click at [264, 93] on icon at bounding box center [266, 95] width 13 height 20
type input "P"
type input "Little Joe"
click at [249, 126] on span "Recipe Setup" at bounding box center [237, 125] width 80 height 20
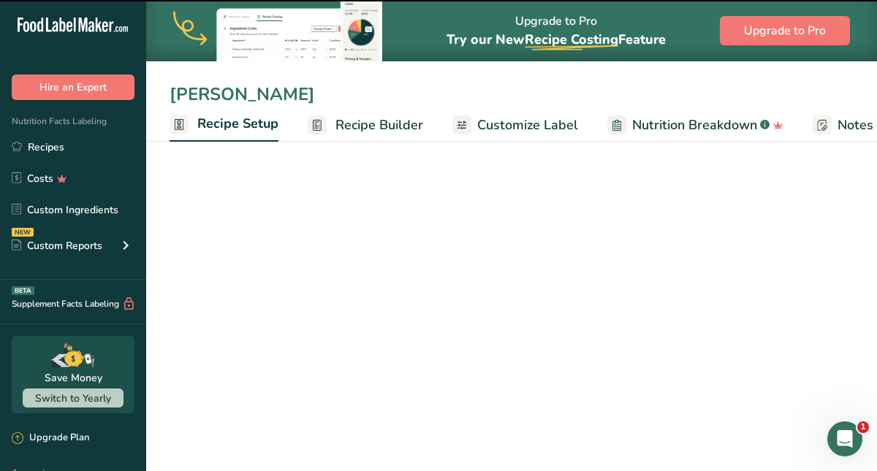
scroll to position [0, 5]
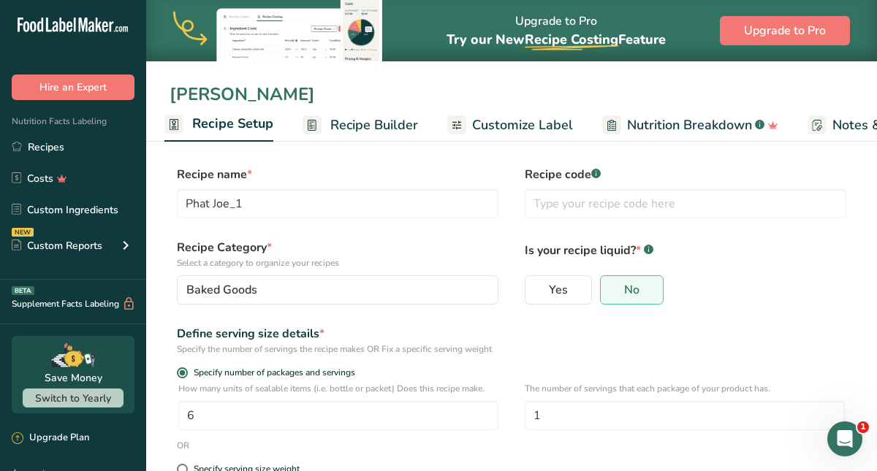
type input "Little Joe"
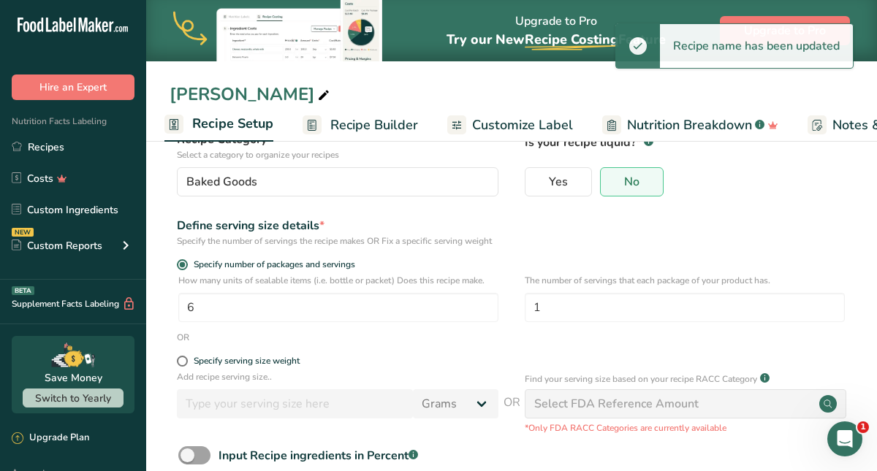
scroll to position [116, 0]
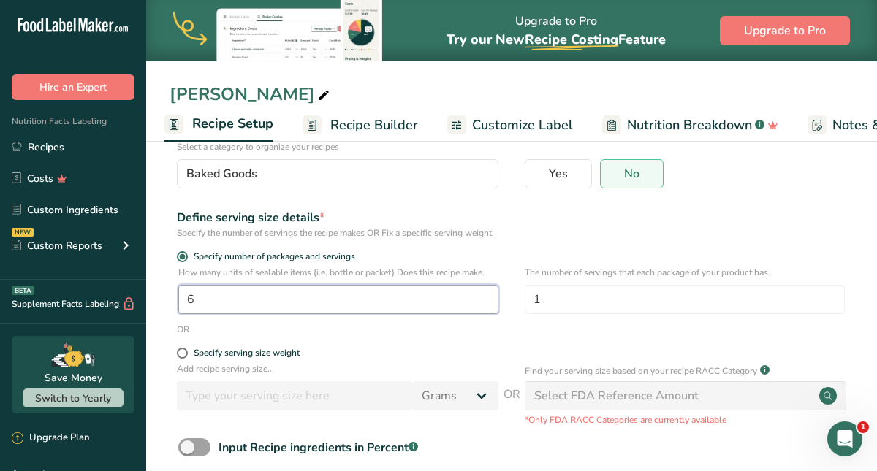
click at [189, 314] on input "6" at bounding box center [338, 299] width 320 height 29
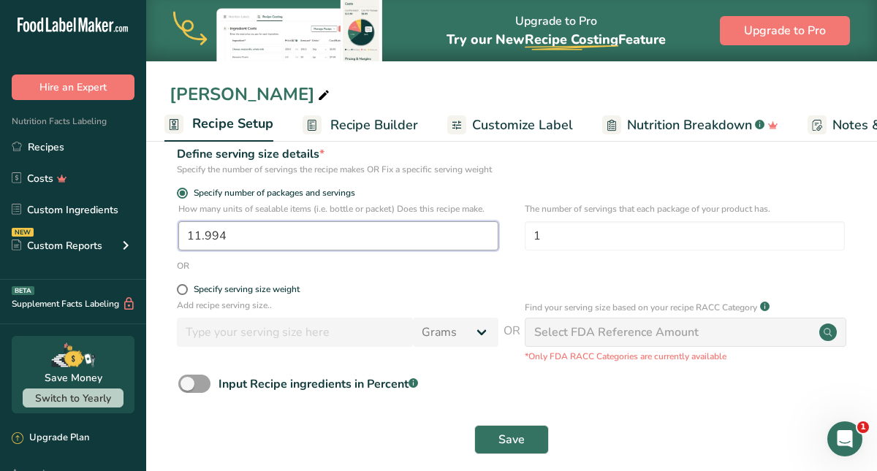
scroll to position [192, 0]
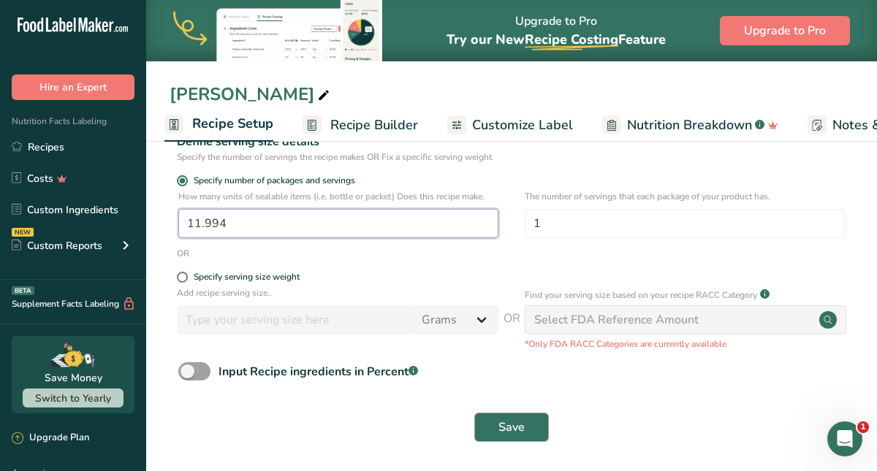
type input "11.994"
click at [491, 433] on button "Save" at bounding box center [511, 427] width 75 height 29
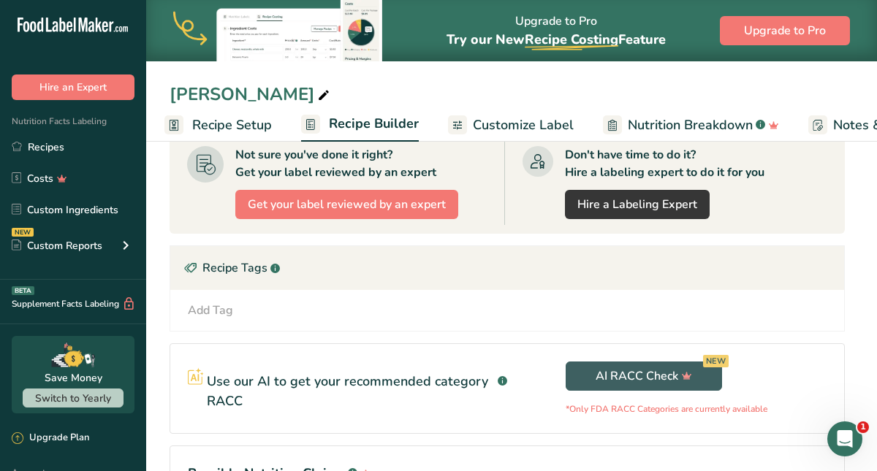
scroll to position [1362, 0]
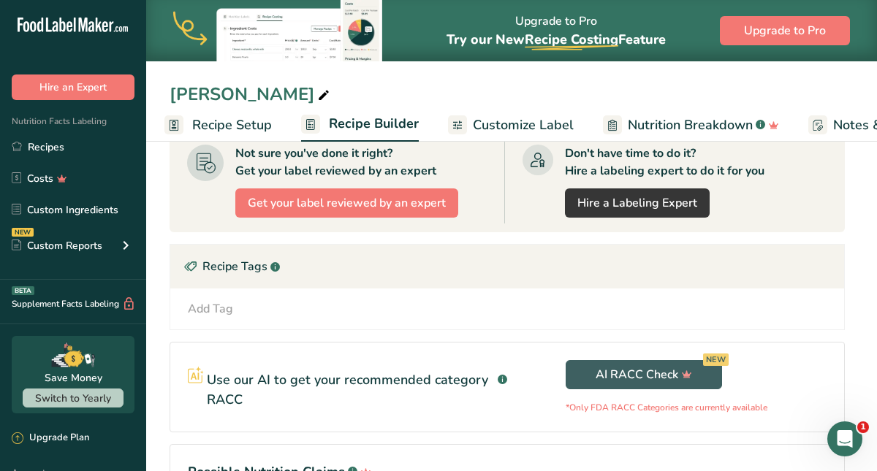
click at [521, 121] on span "Customize Label" at bounding box center [523, 125] width 101 height 20
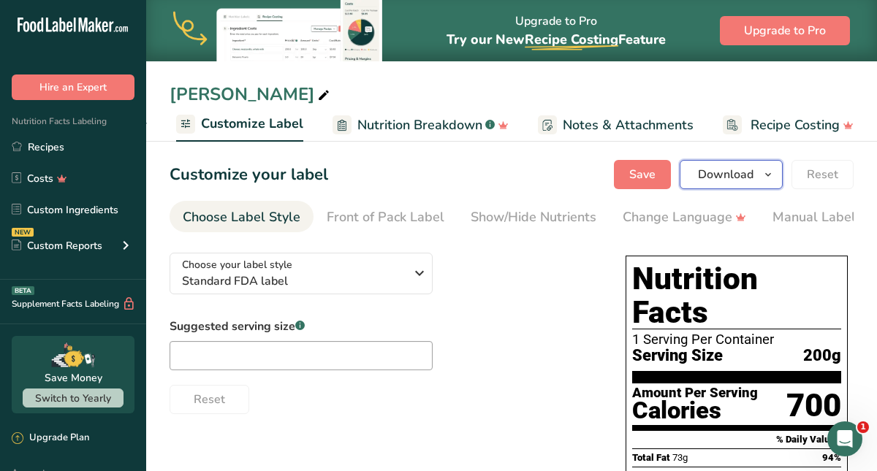
click at [759, 170] on button "Download" at bounding box center [731, 174] width 103 height 29
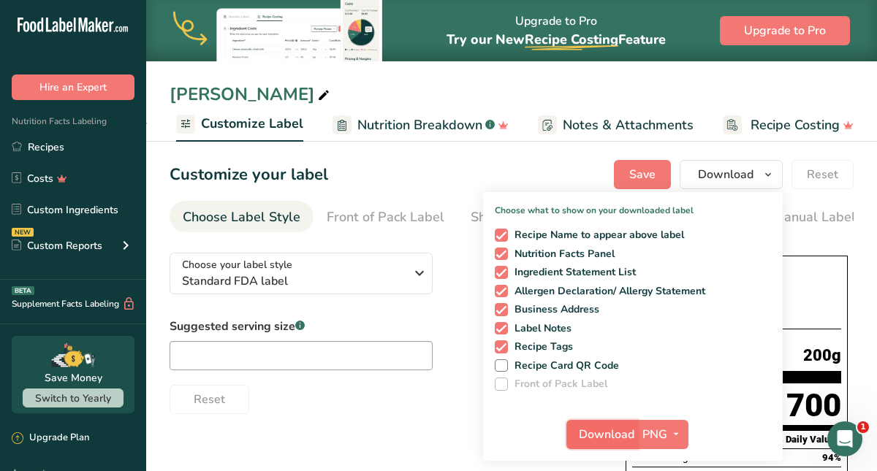
click at [615, 435] on span "Download" at bounding box center [607, 435] width 56 height 18
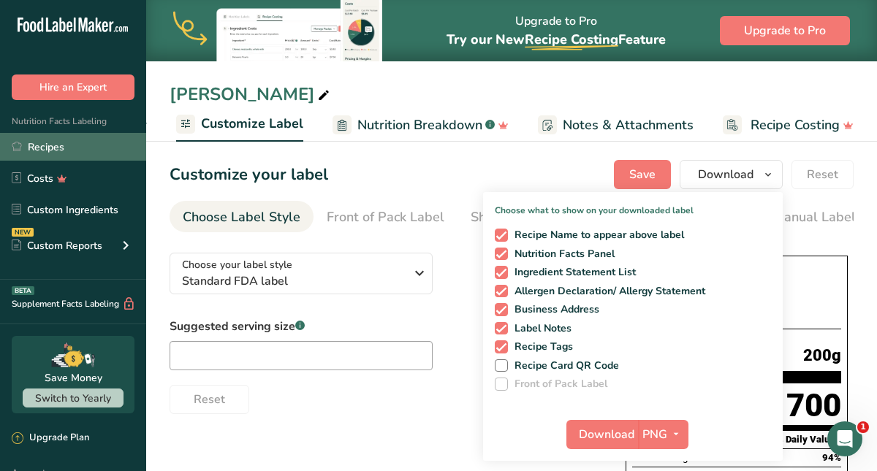
click at [52, 151] on link "Recipes" at bounding box center [73, 147] width 146 height 28
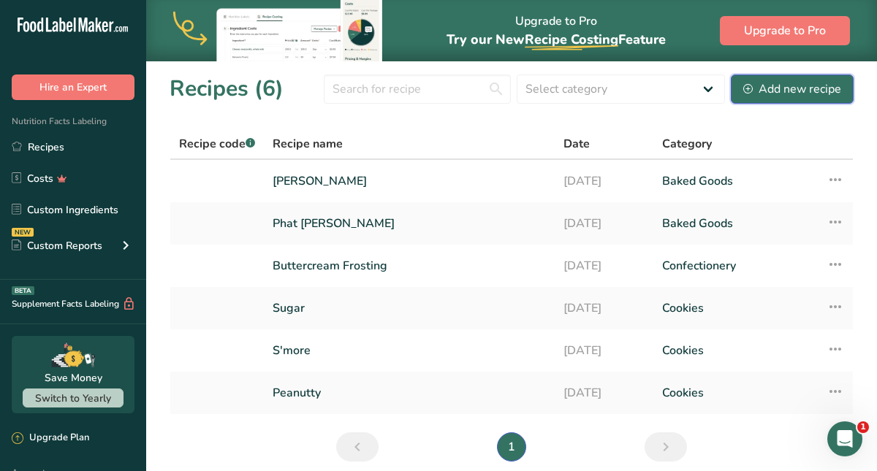
click at [830, 94] on div "Add new recipe" at bounding box center [792, 89] width 98 height 18
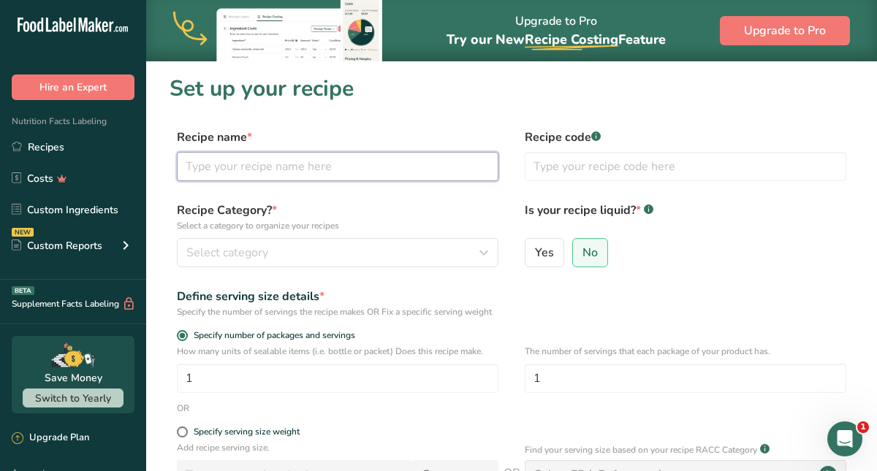
click at [381, 172] on input "text" at bounding box center [338, 166] width 322 height 29
type input "cream cheese frosting"
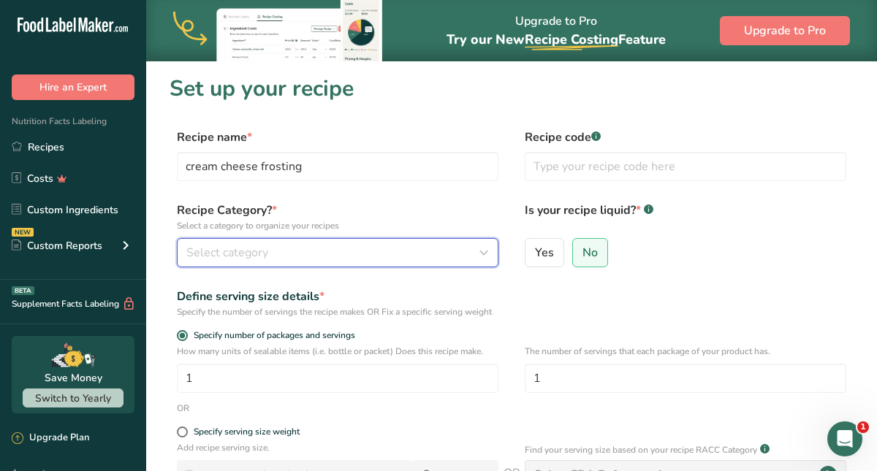
click at [271, 248] on div "Select category" at bounding box center [333, 253] width 294 height 18
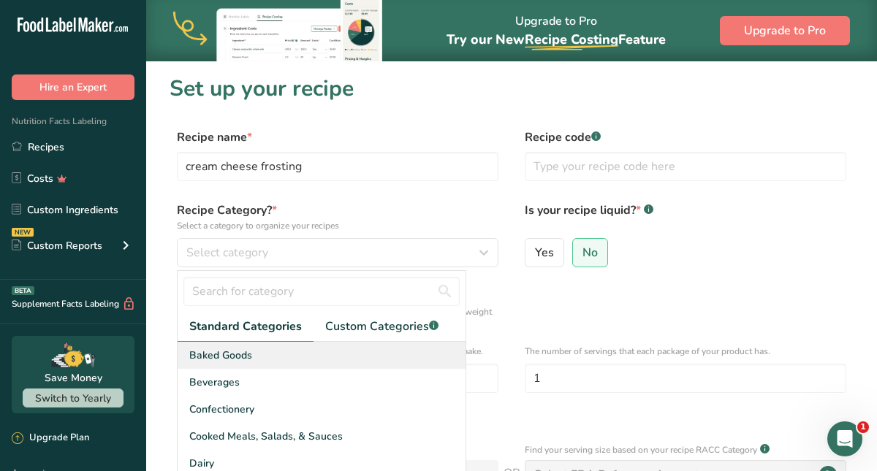
click at [237, 358] on span "Baked Goods" at bounding box center [220, 355] width 63 height 15
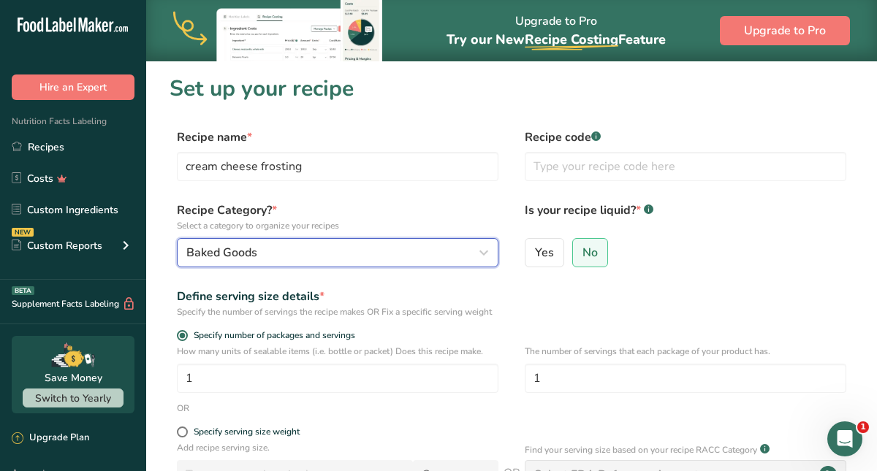
click at [325, 251] on div "Baked Goods" at bounding box center [333, 253] width 294 height 18
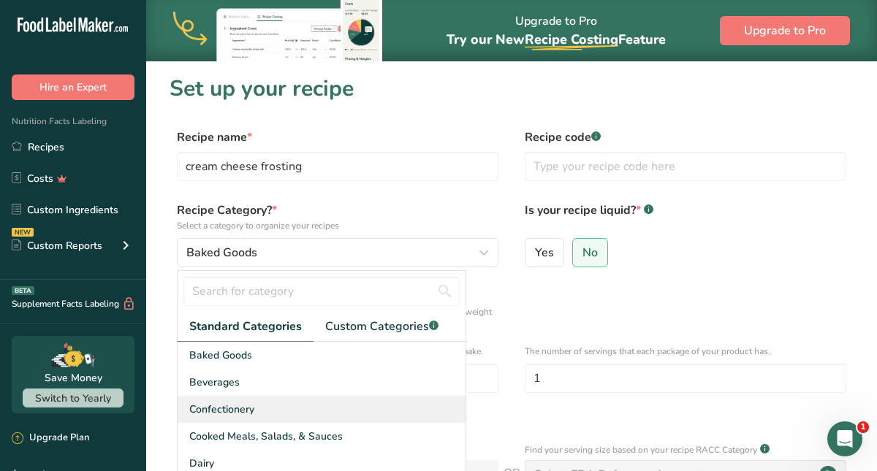
click at [243, 416] on span "Confectionery" at bounding box center [221, 409] width 65 height 15
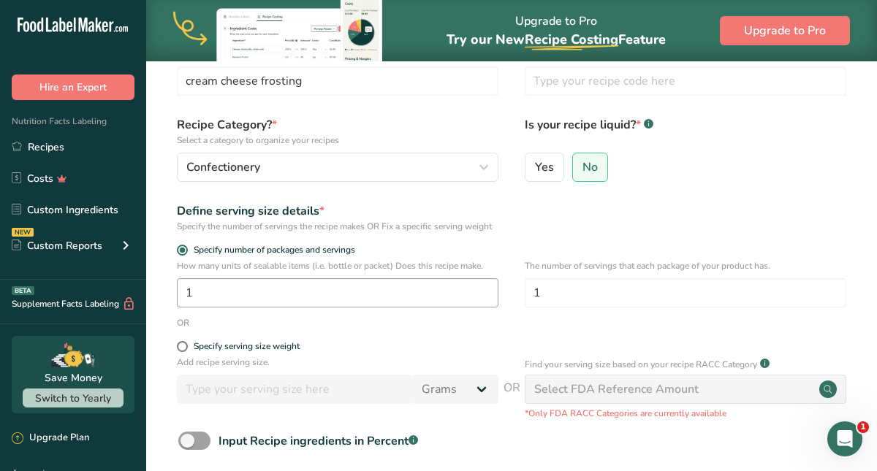
scroll to position [88, 0]
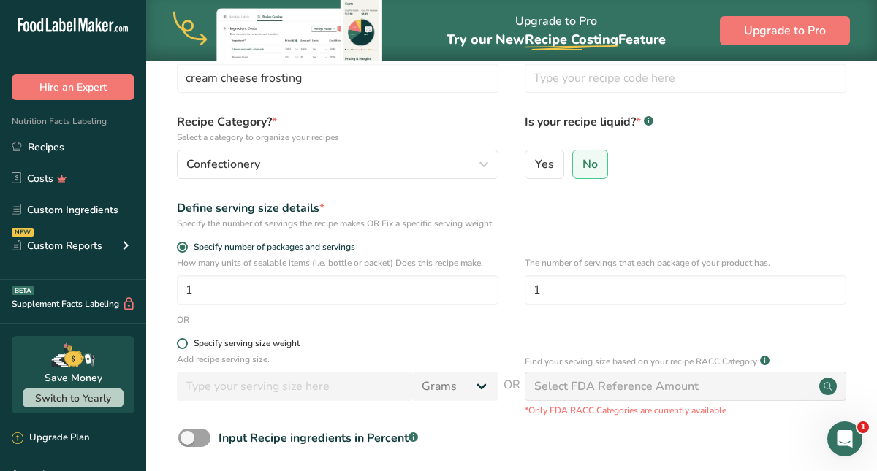
click at [183, 349] on span at bounding box center [182, 343] width 11 height 11
click at [183, 349] on input "Specify serving size weight" at bounding box center [181, 343] width 9 height 9
radio input "true"
radio input "false"
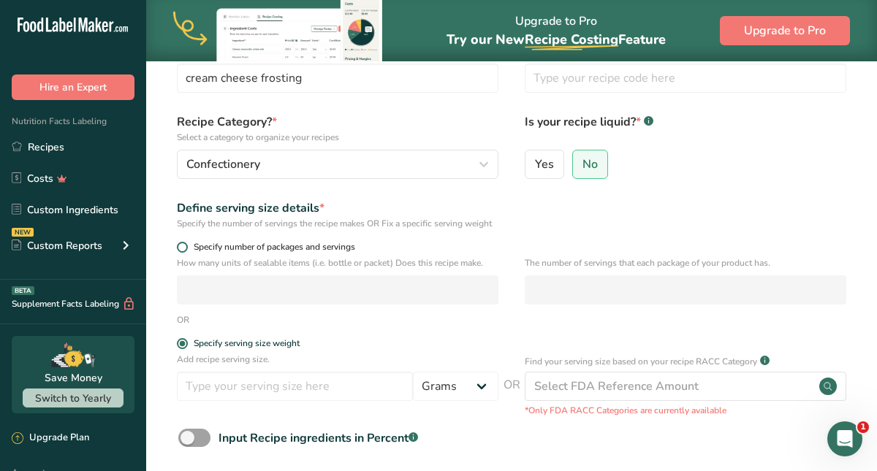
click at [186, 253] on span at bounding box center [182, 247] width 11 height 11
click at [186, 252] on input "Specify number of packages and servings" at bounding box center [181, 247] width 9 height 9
radio input "true"
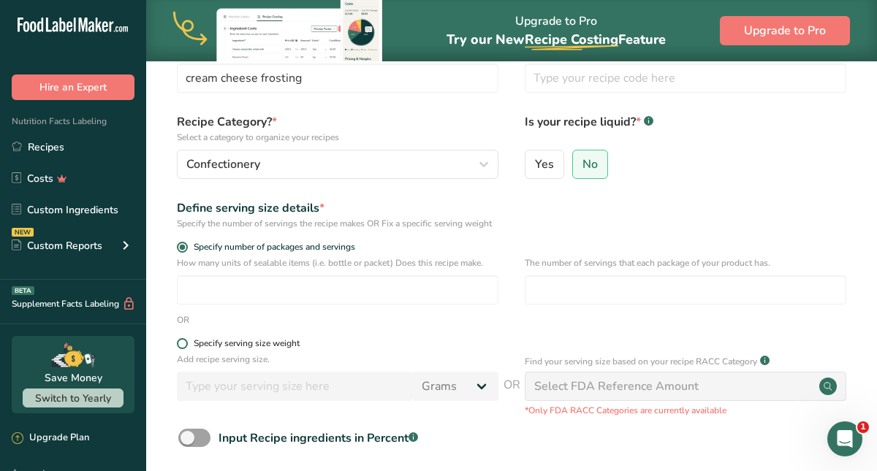
click at [185, 349] on span at bounding box center [182, 343] width 11 height 11
click at [185, 349] on input "Specify serving size weight" at bounding box center [181, 343] width 9 height 9
radio input "true"
radio input "false"
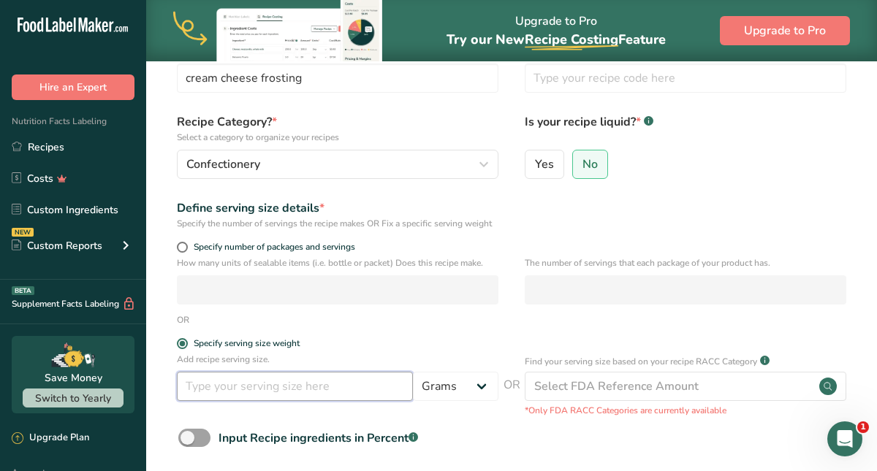
click at [202, 398] on input "number" at bounding box center [295, 386] width 236 height 29
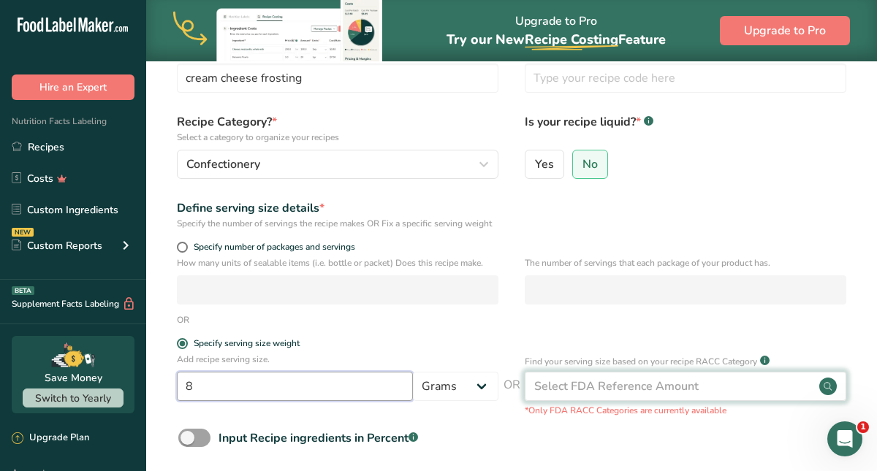
type input "8"
click at [564, 395] on div "Select FDA Reference Amount" at bounding box center [616, 387] width 164 height 18
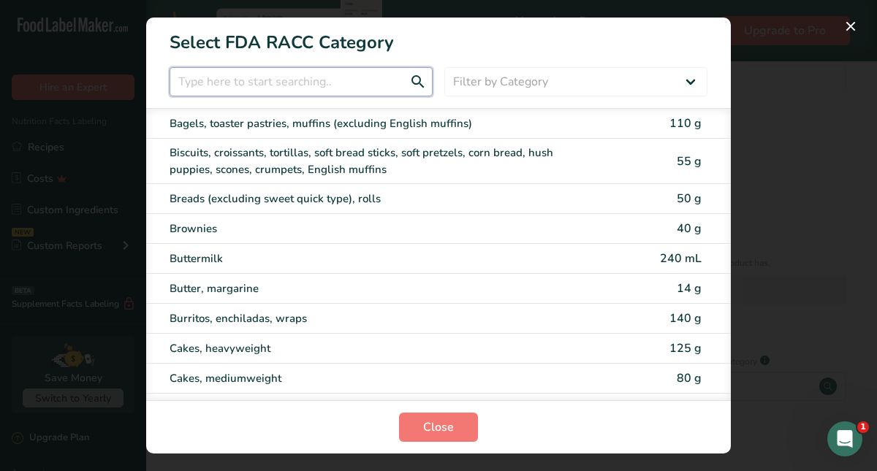
click at [302, 83] on input "RACC Category Selection Modal" at bounding box center [301, 81] width 263 height 29
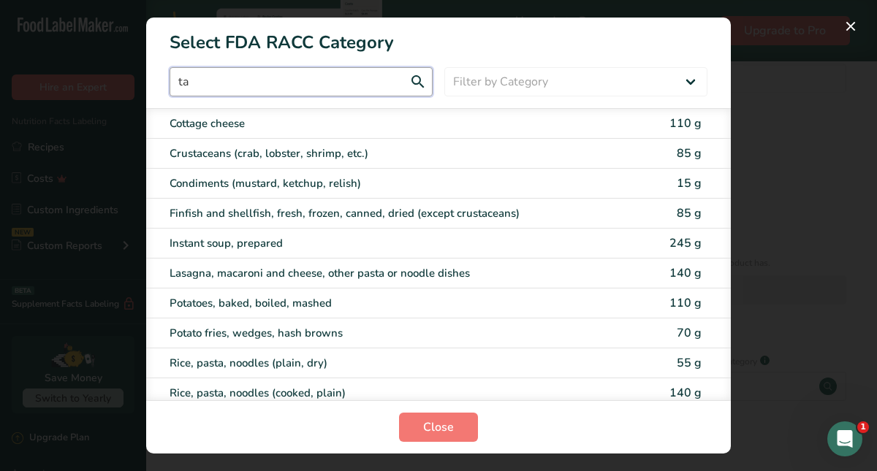
type input "t"
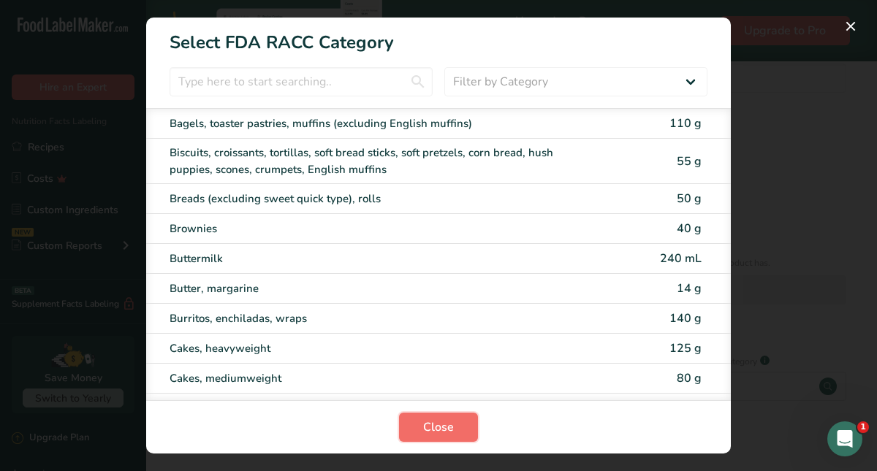
click at [455, 429] on button "Close" at bounding box center [438, 427] width 79 height 29
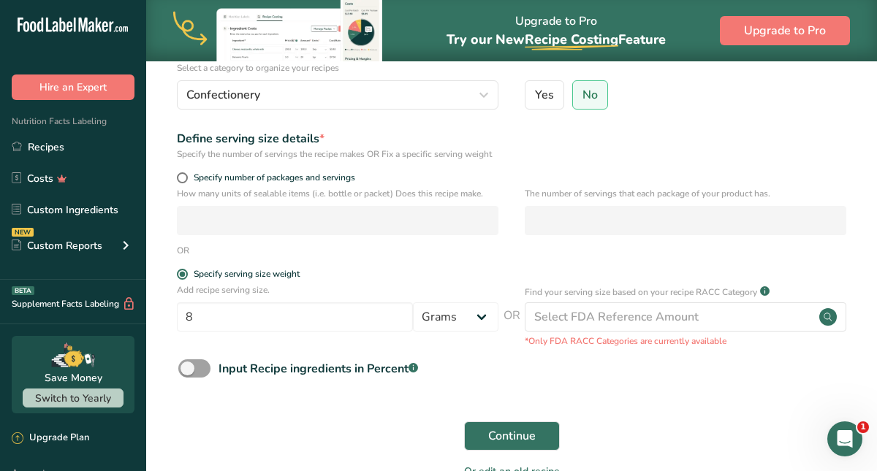
scroll to position [161, 0]
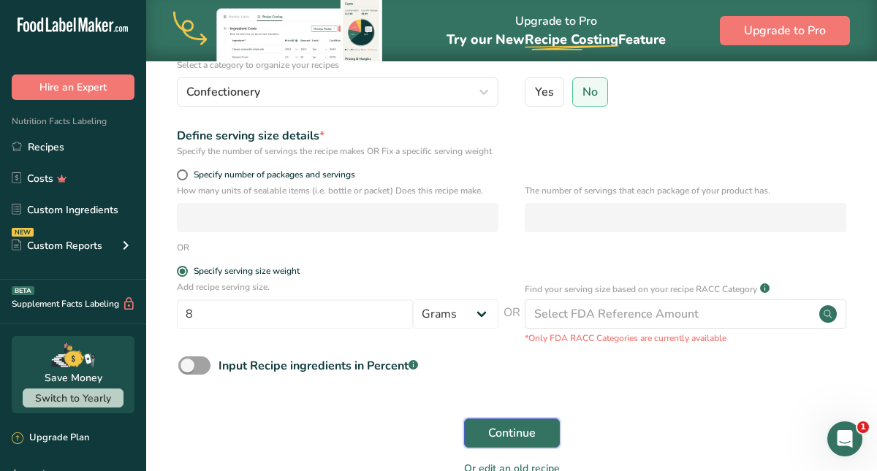
click at [509, 442] on span "Continue" at bounding box center [511, 434] width 47 height 18
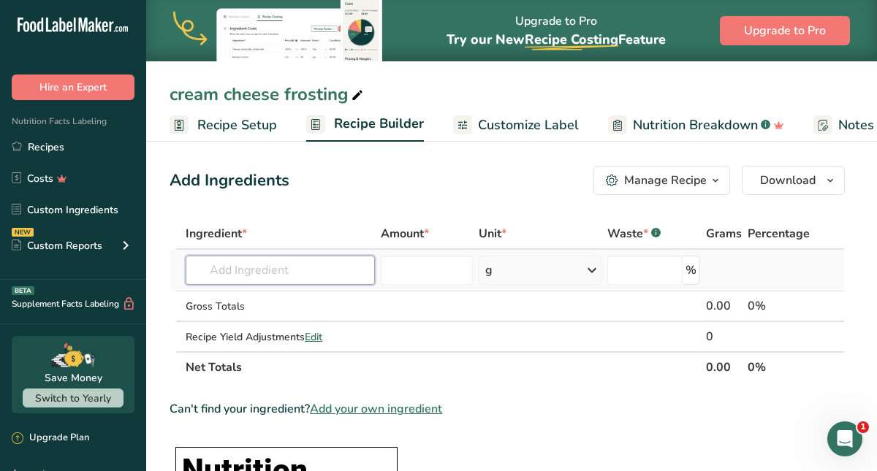
click at [356, 278] on input "text" at bounding box center [280, 270] width 189 height 29
type input "2"
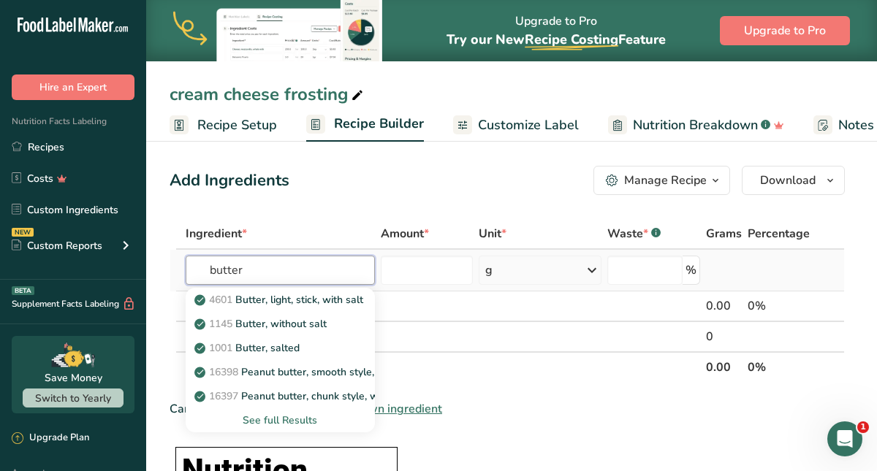
type input "butter"
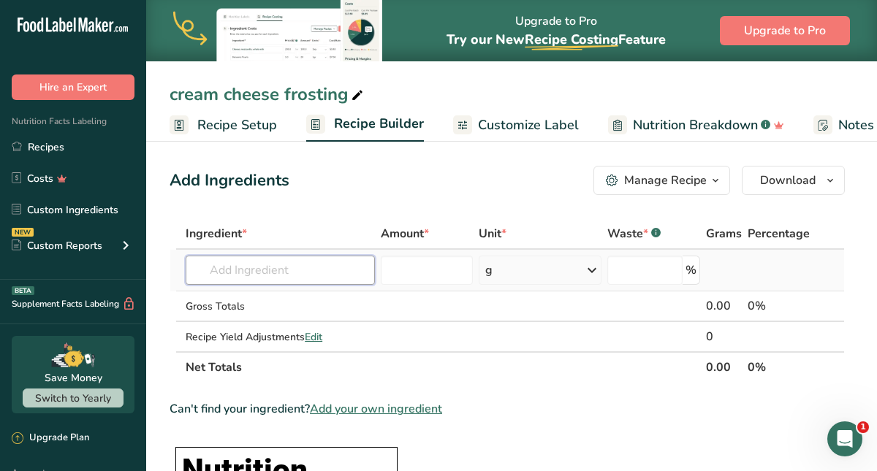
click at [286, 259] on input "text" at bounding box center [280, 270] width 189 height 29
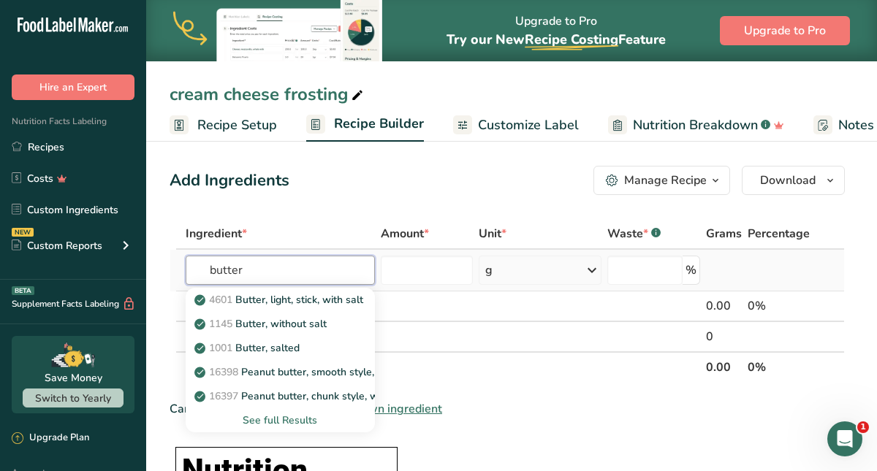
type input "butter"
click at [275, 419] on div "See full Results" at bounding box center [279, 420] width 165 height 15
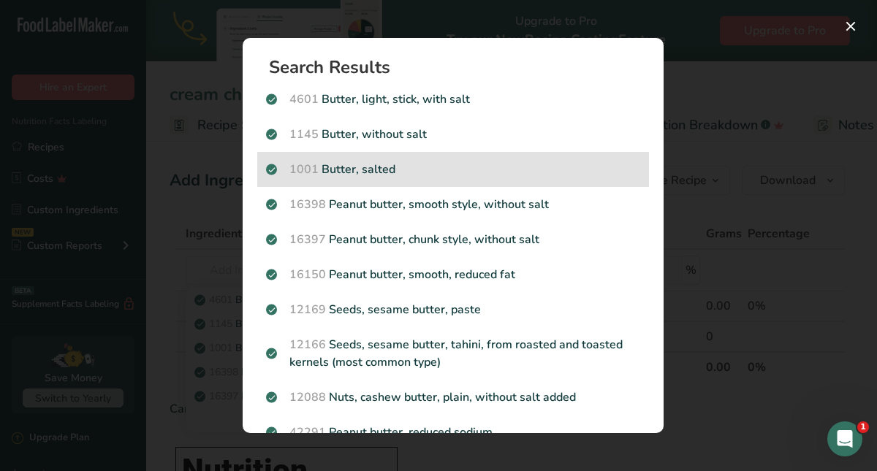
click at [381, 167] on p "1001 Butter, salted" at bounding box center [453, 170] width 374 height 18
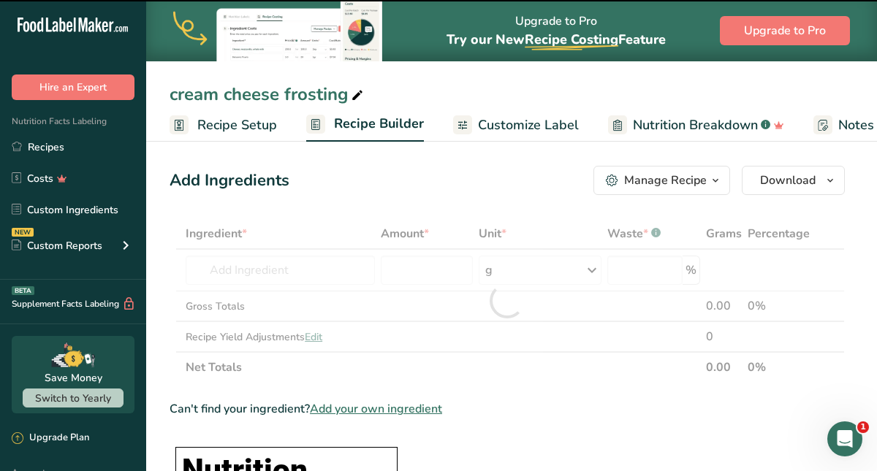
type input "0"
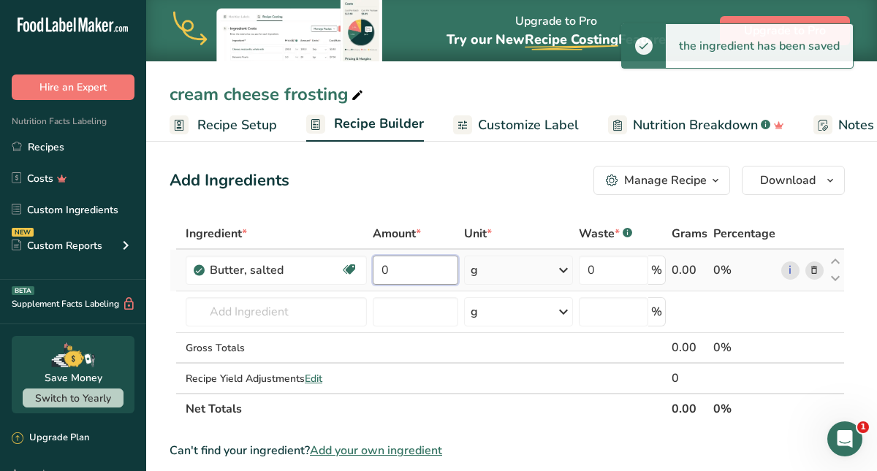
click at [391, 276] on input "0" at bounding box center [415, 270] width 85 height 29
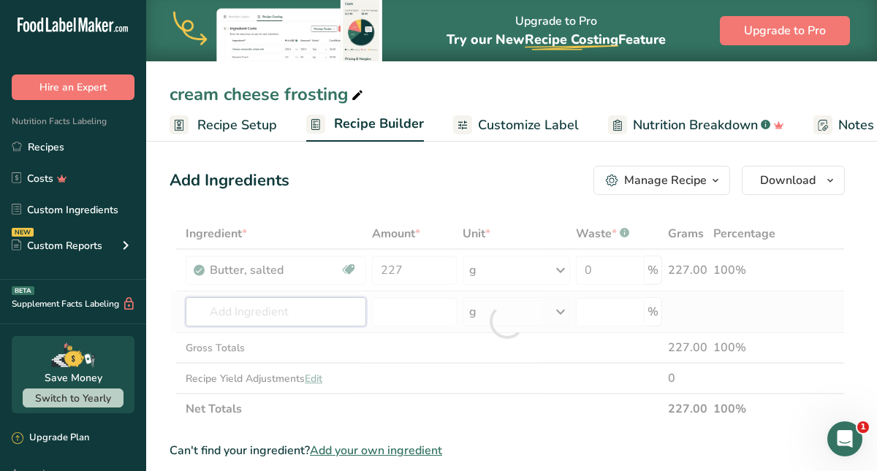
click at [310, 307] on div "Ingredient * Amount * Unit * Waste * .a-a{fill:#347362;}.b-a{fill:#fff;} Grams …" at bounding box center [507, 321] width 675 height 206
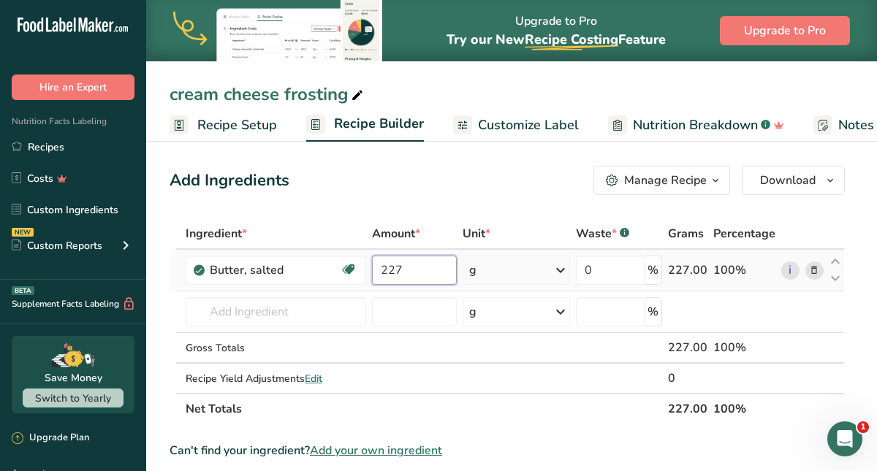
click at [402, 271] on input "227" at bounding box center [414, 270] width 85 height 29
type input "2"
type input "300"
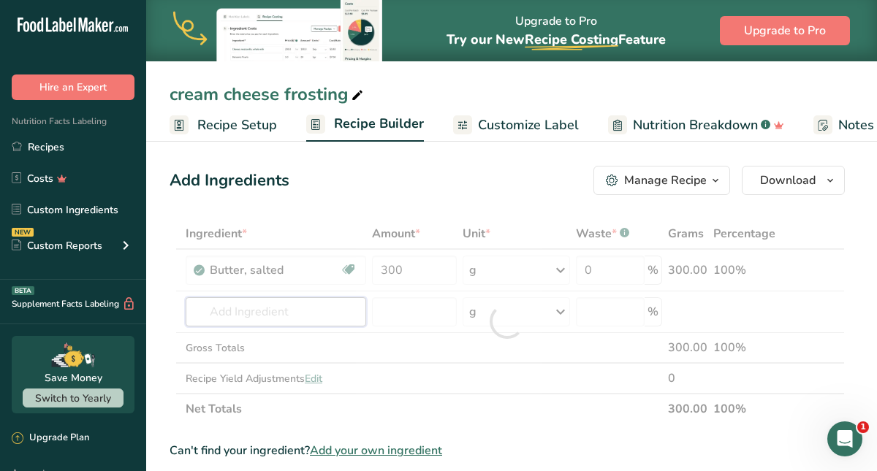
click at [298, 317] on div "Ingredient * Amount * Unit * Waste * .a-a{fill:#347362;}.b-a{fill:#fff;} Grams …" at bounding box center [507, 321] width 675 height 206
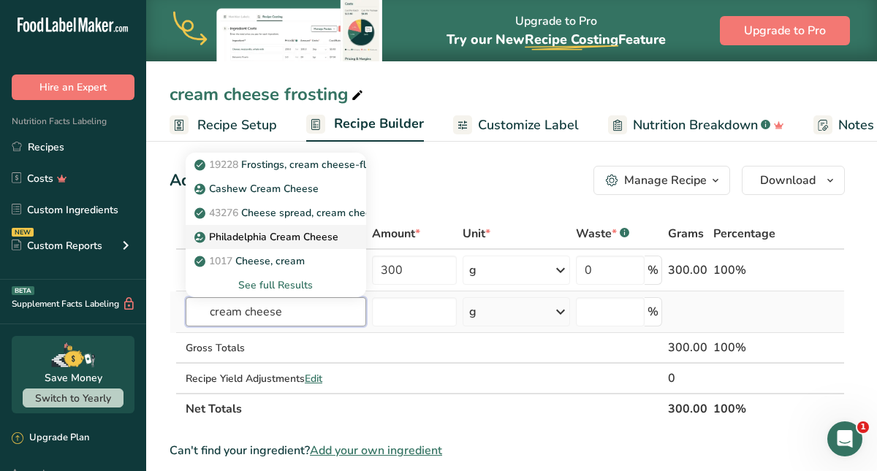
type input "cream cheese"
click at [292, 237] on p "Philadelphia Cream Cheese" at bounding box center [267, 236] width 141 height 15
type input "Philadelphia Cream Cheese"
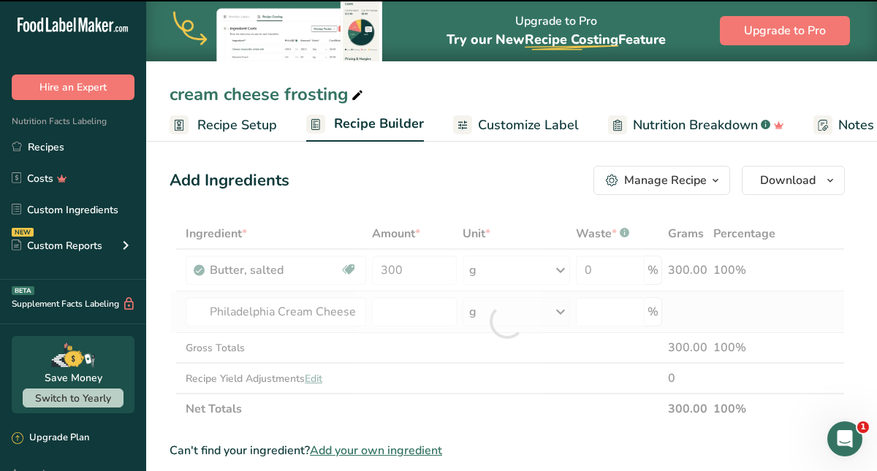
type input "0"
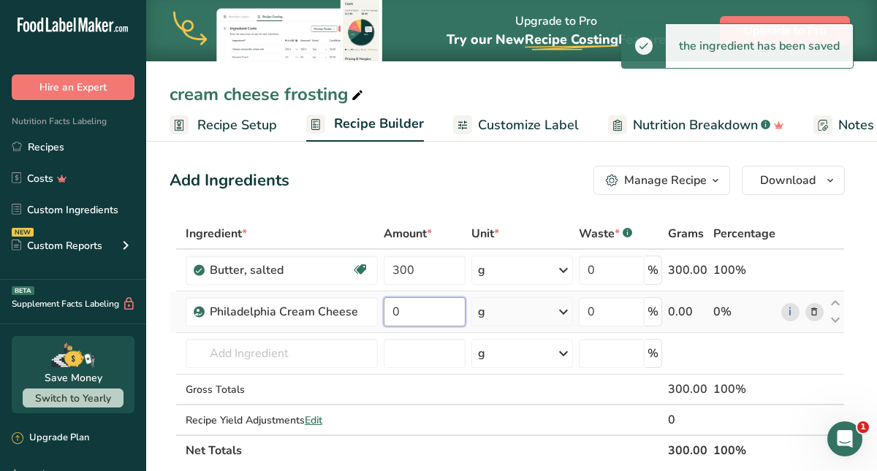
click at [417, 312] on input "0" at bounding box center [425, 311] width 82 height 29
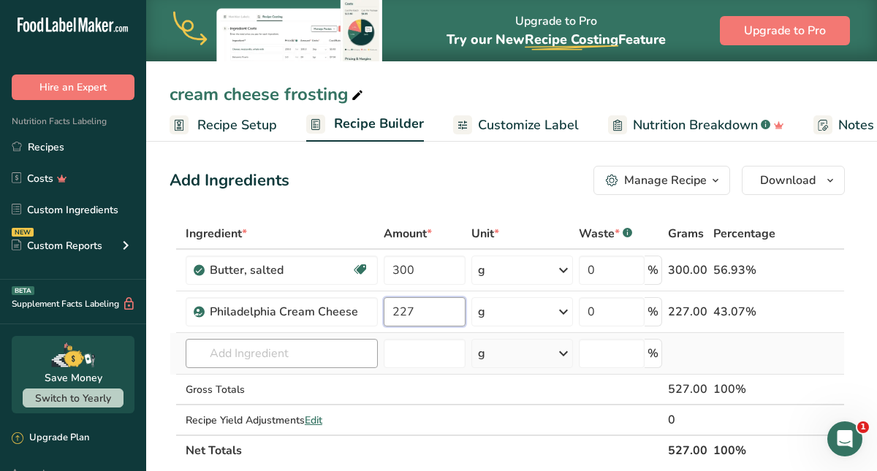
type input "227"
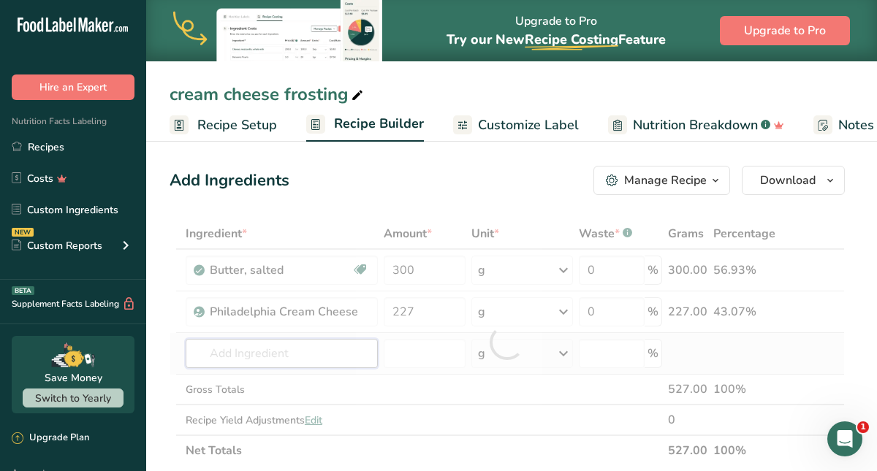
click at [332, 351] on div "Ingredient * Amount * Unit * Waste * .a-a{fill:#347362;}.b-a{fill:#fff;} Grams …" at bounding box center [507, 342] width 675 height 248
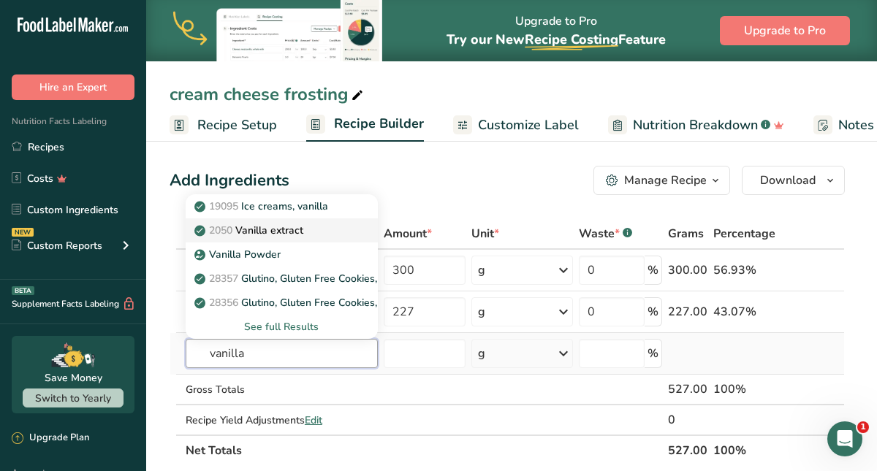
type input "vanilla"
click at [300, 232] on p "2050 Vanilla extract" at bounding box center [250, 230] width 106 height 15
type input "Vanilla extract"
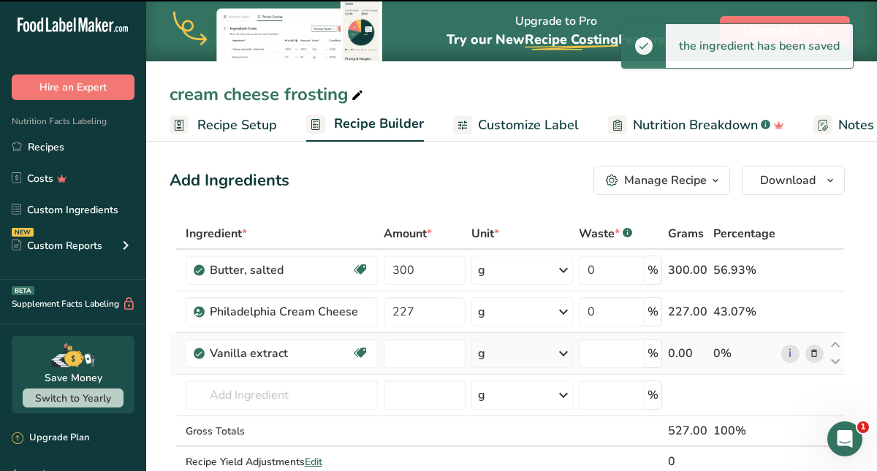
type input "0"
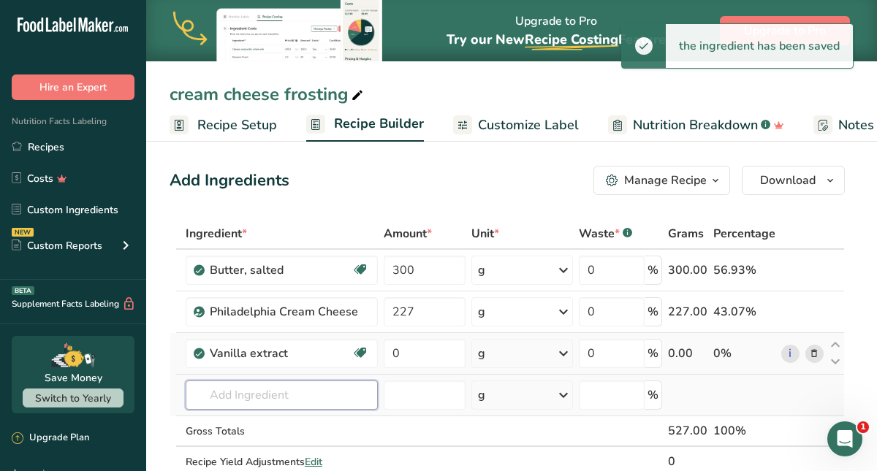
click at [258, 393] on input "text" at bounding box center [282, 395] width 192 height 29
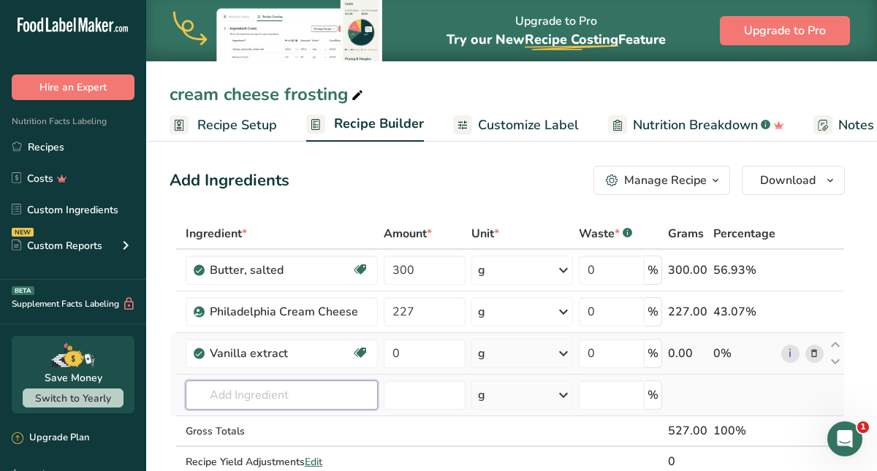
type input "6"
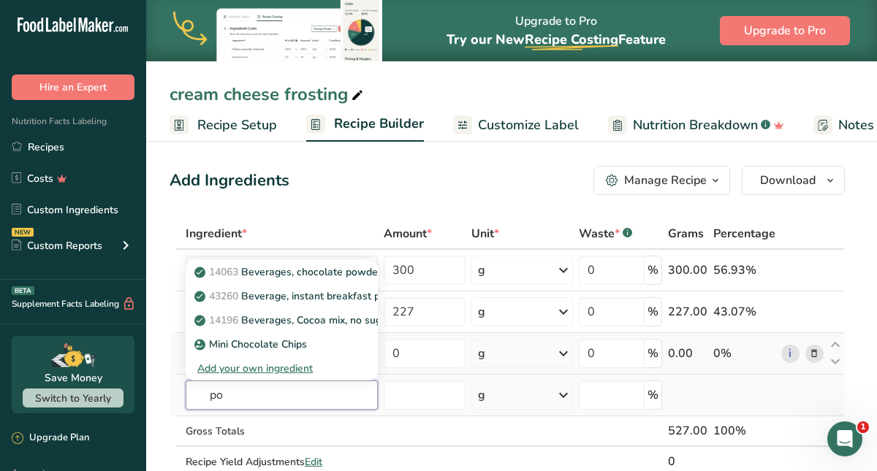
type input "p"
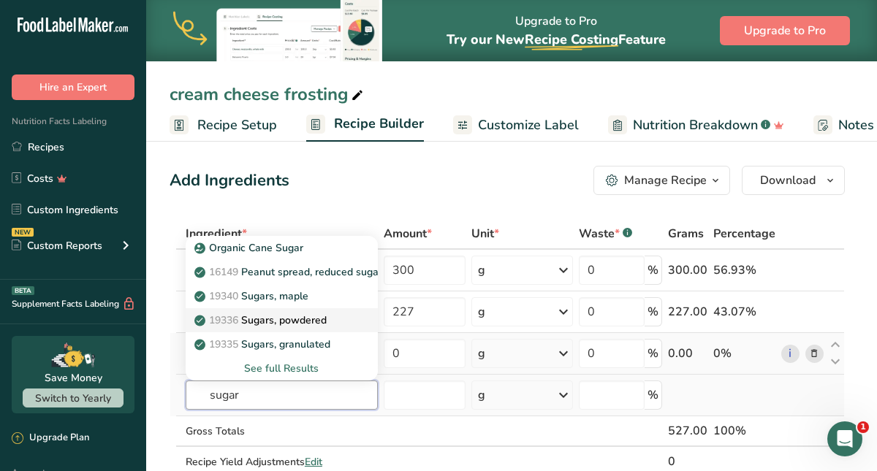
type input "sugar"
click at [307, 318] on p "19336 Sugars, powdered" at bounding box center [261, 320] width 129 height 15
type input "Sugars, powdered"
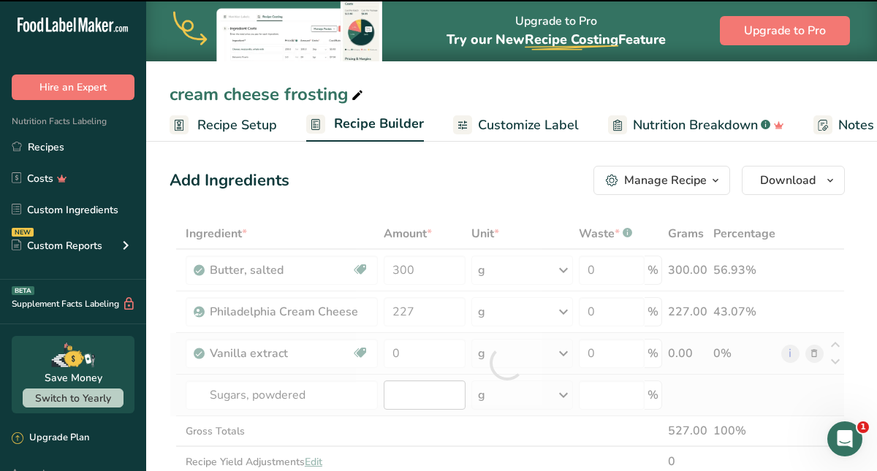
type input "0"
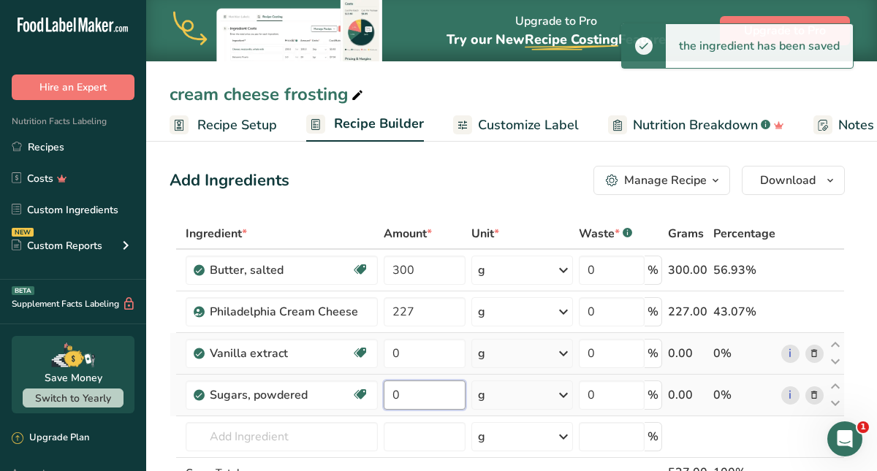
click at [422, 401] on input "0" at bounding box center [425, 395] width 82 height 29
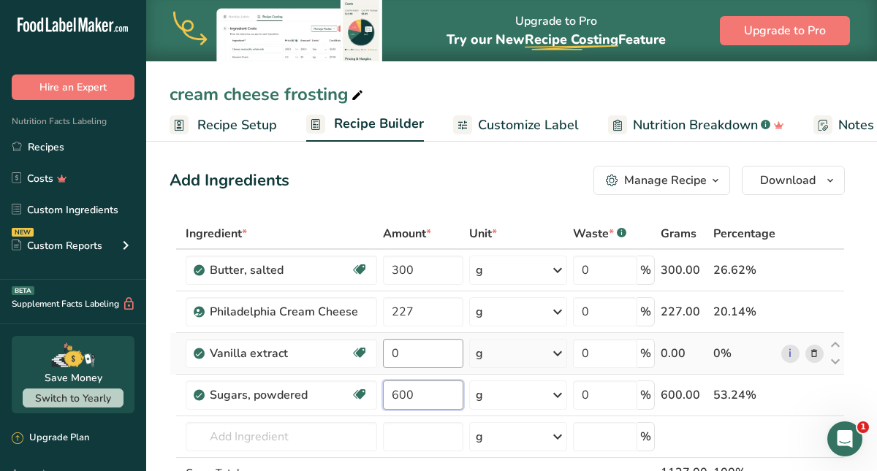
type input "600"
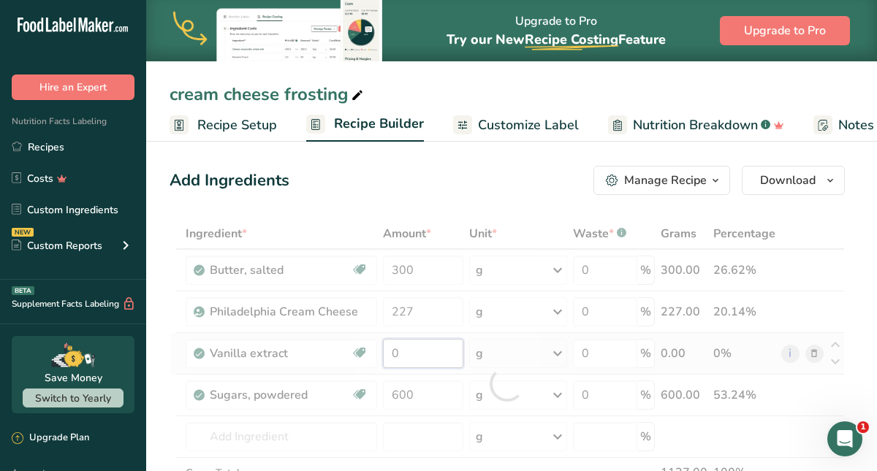
click at [390, 358] on div "Ingredient * Amount * Unit * Waste * .a-a{fill:#347362;}.b-a{fill:#fff;} Grams …" at bounding box center [507, 383] width 675 height 331
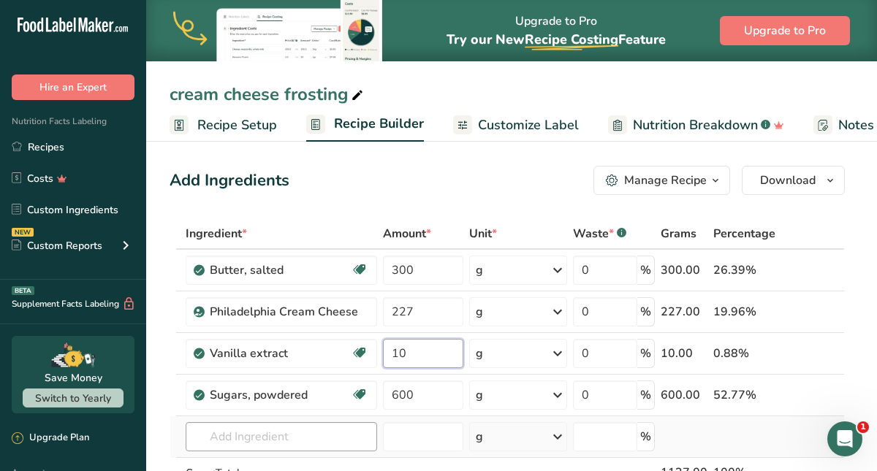
type input "10"
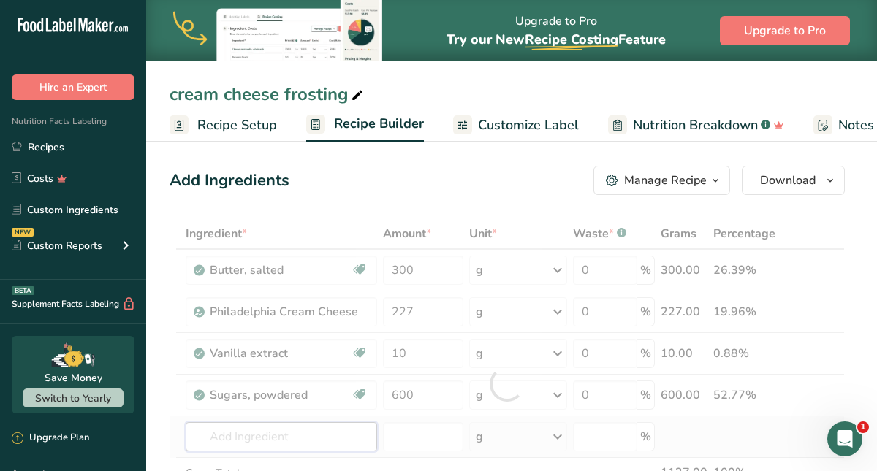
click at [363, 445] on div "Ingredient * Amount * Unit * Waste * .a-a{fill:#347362;}.b-a{fill:#fff;} Grams …" at bounding box center [507, 383] width 675 height 331
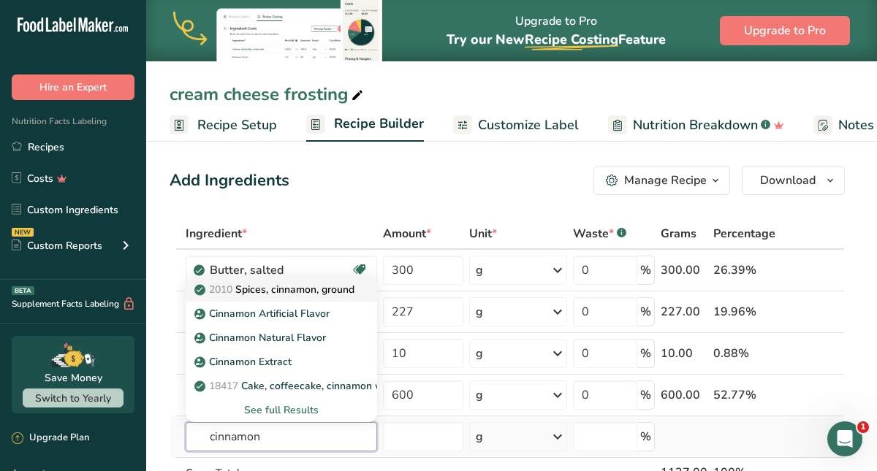
type input "cinnamon"
click at [326, 292] on p "2010 Spices, cinnamon, ground" at bounding box center [275, 289] width 157 height 15
type input "Spices, cinnamon, ground"
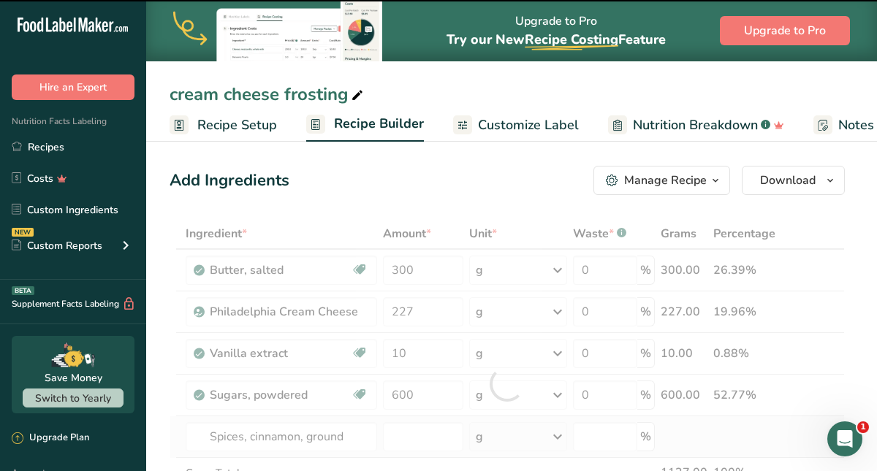
type input "0"
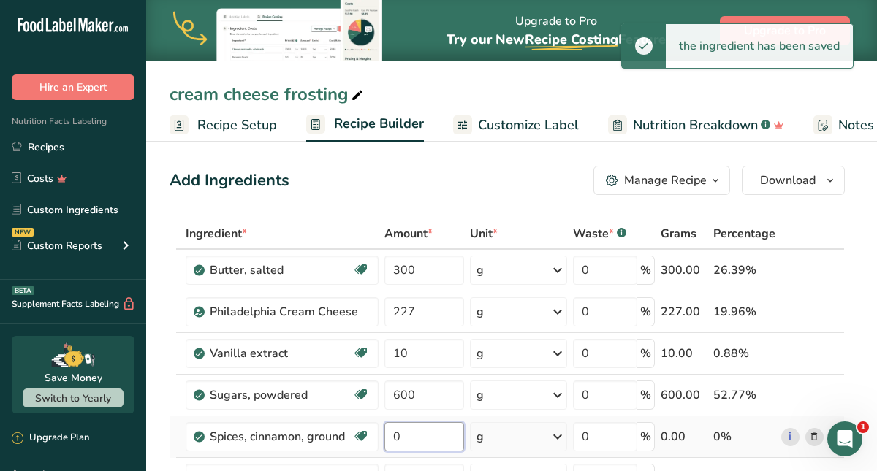
click at [412, 440] on input "0" at bounding box center [424, 436] width 80 height 29
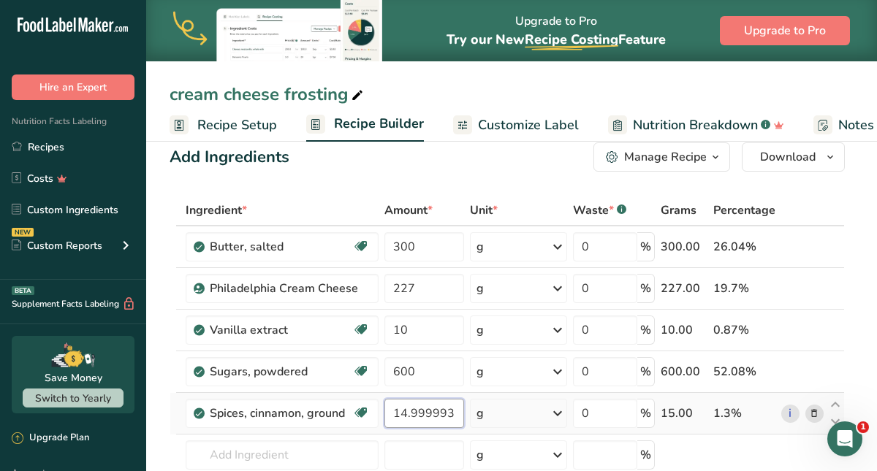
scroll to position [23, 0]
click at [408, 419] on input "14.999993" at bounding box center [424, 414] width 80 height 29
click at [462, 411] on input "14.999993" at bounding box center [424, 414] width 80 height 29
type input "1"
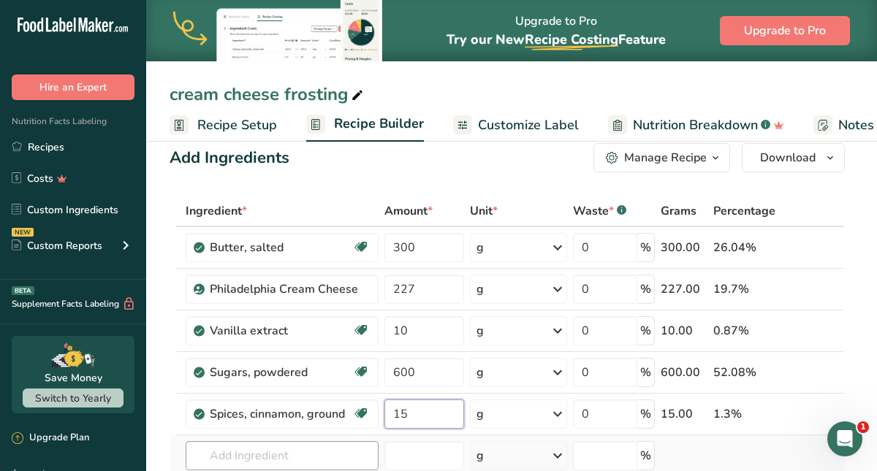
type input "15"
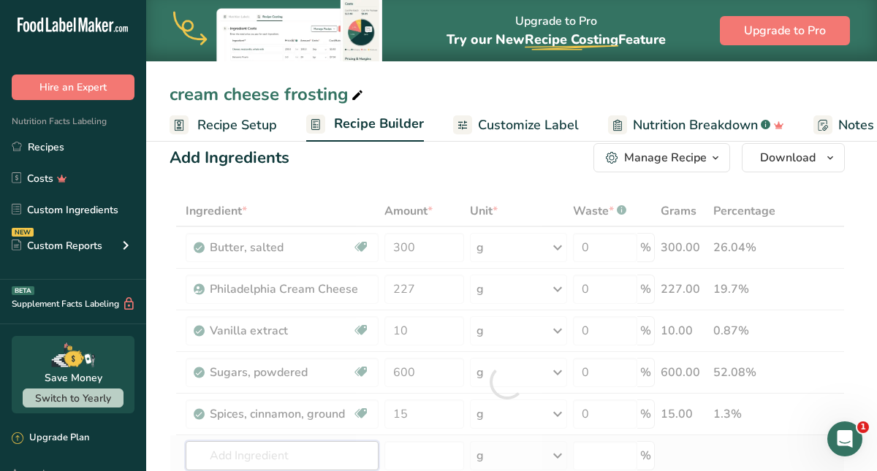
click at [322, 450] on div "Ingredient * Amount * Unit * Waste * .a-a{fill:#347362;}.b-a{fill:#fff;} Grams …" at bounding box center [507, 382] width 675 height 373
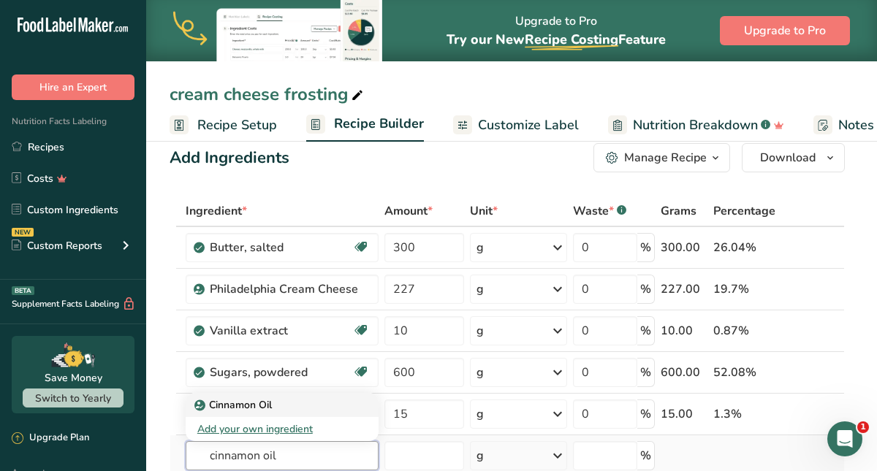
type input "cinnamon oil"
click at [308, 408] on div "Cinnamon Oil" at bounding box center [270, 405] width 146 height 15
type input "Cinnamon Oil"
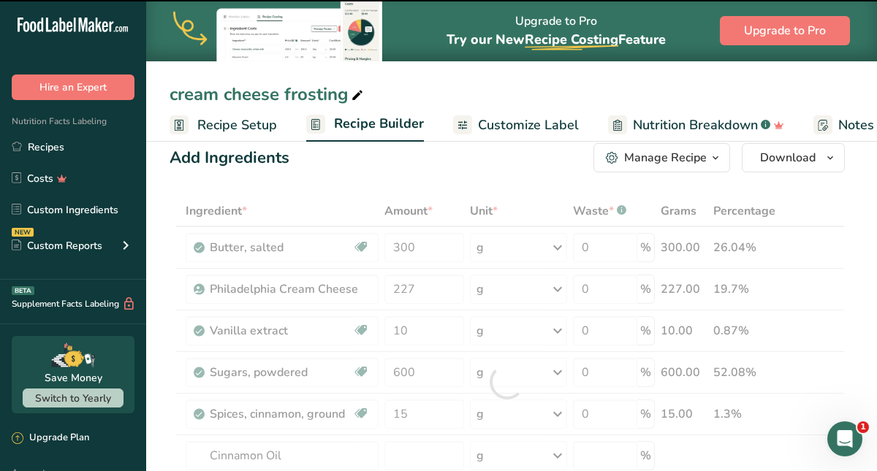
type input "0"
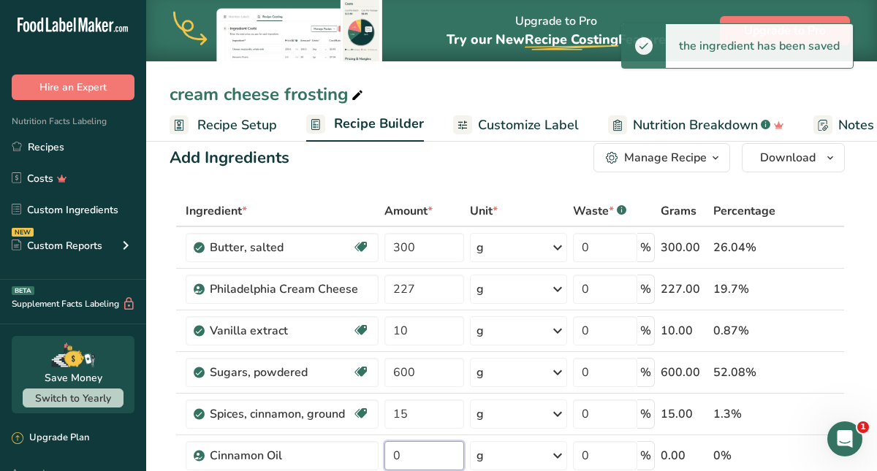
click at [398, 452] on input "0" at bounding box center [424, 455] width 80 height 29
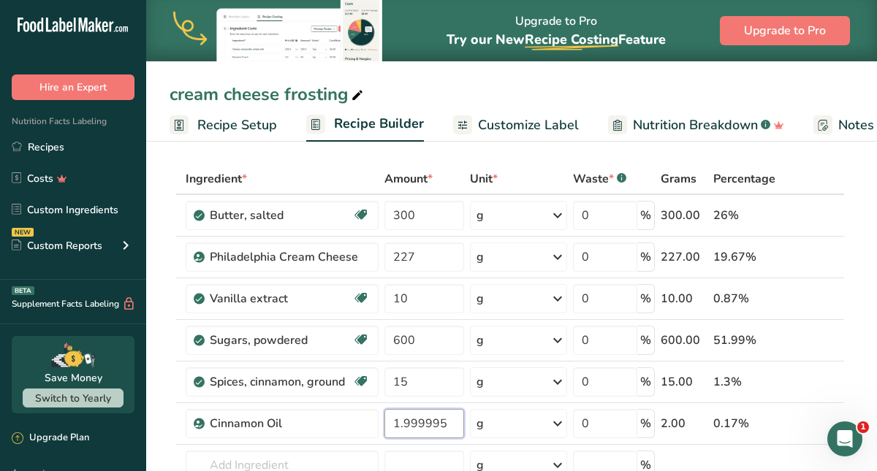
scroll to position [51, 0]
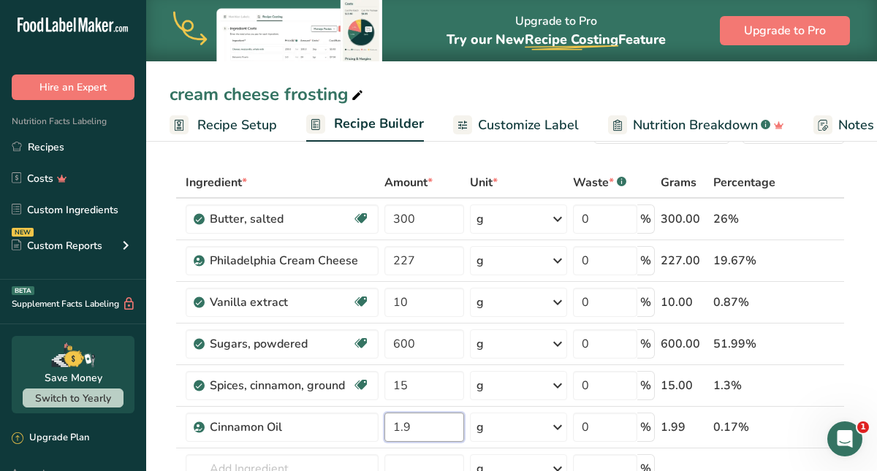
type input "1"
type input "2"
click at [353, 460] on div "Ingredient * Amount * Unit * Waste * .a-a{fill:#347362;}.b-a{fill:#fff;} Grams …" at bounding box center [507, 374] width 675 height 414
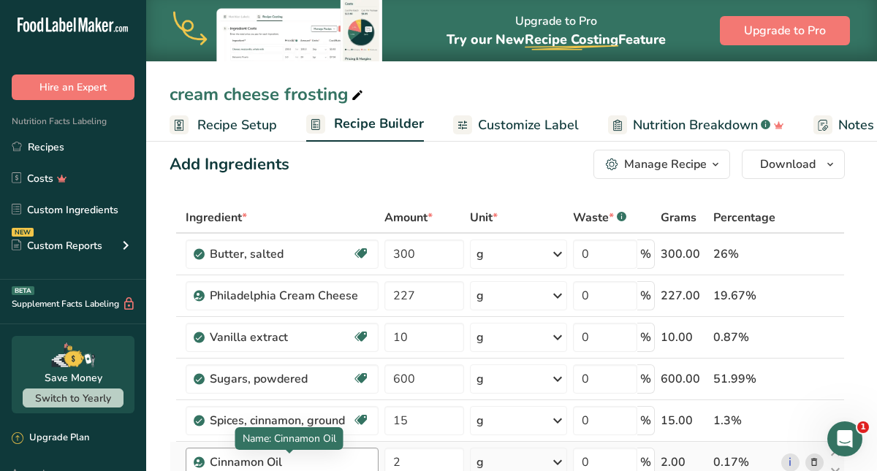
scroll to position [0, 0]
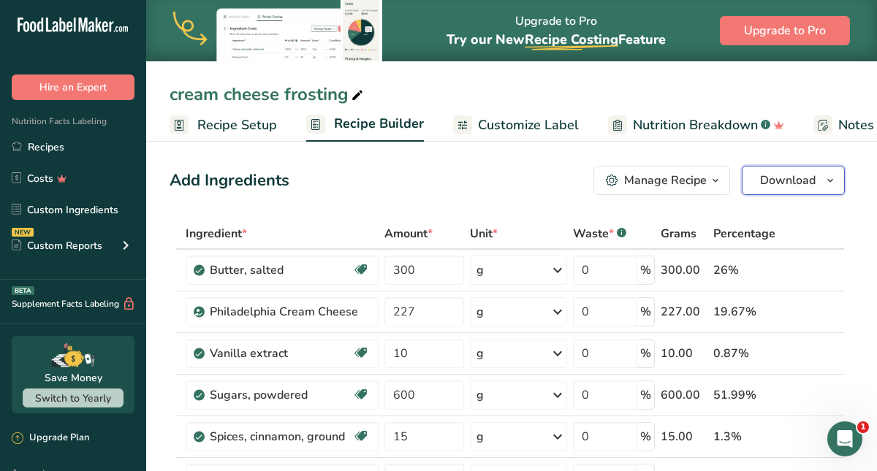
click at [769, 183] on span "Download" at bounding box center [788, 181] width 56 height 18
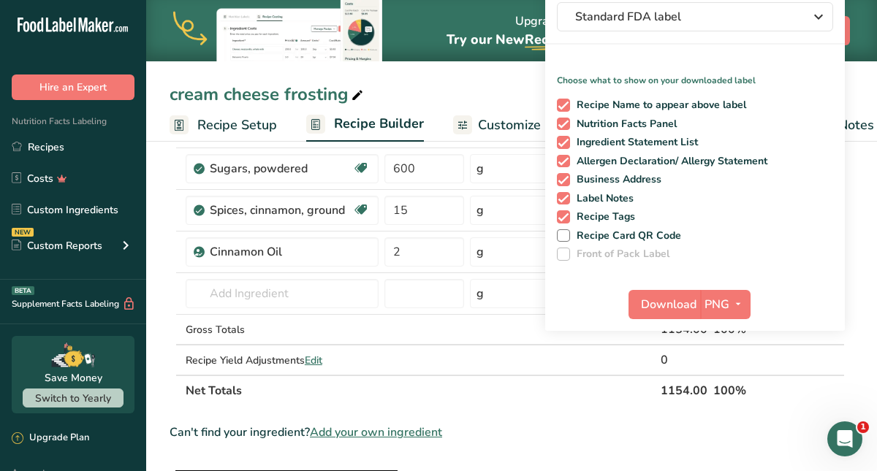
scroll to position [229, 0]
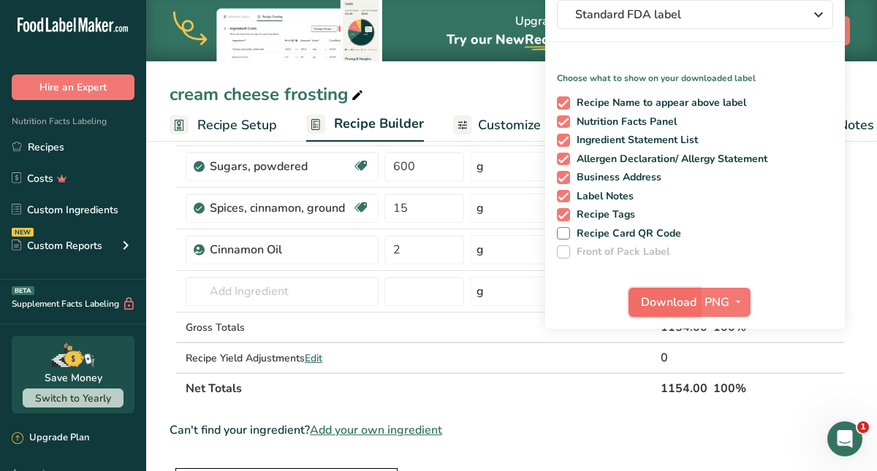
click at [679, 311] on button "Download" at bounding box center [664, 302] width 72 height 29
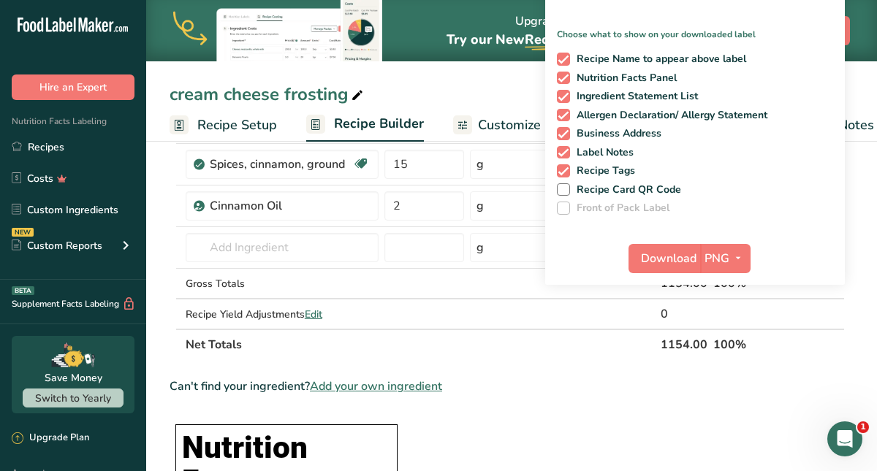
scroll to position [272, 0]
